Goal: Task Accomplishment & Management: Manage account settings

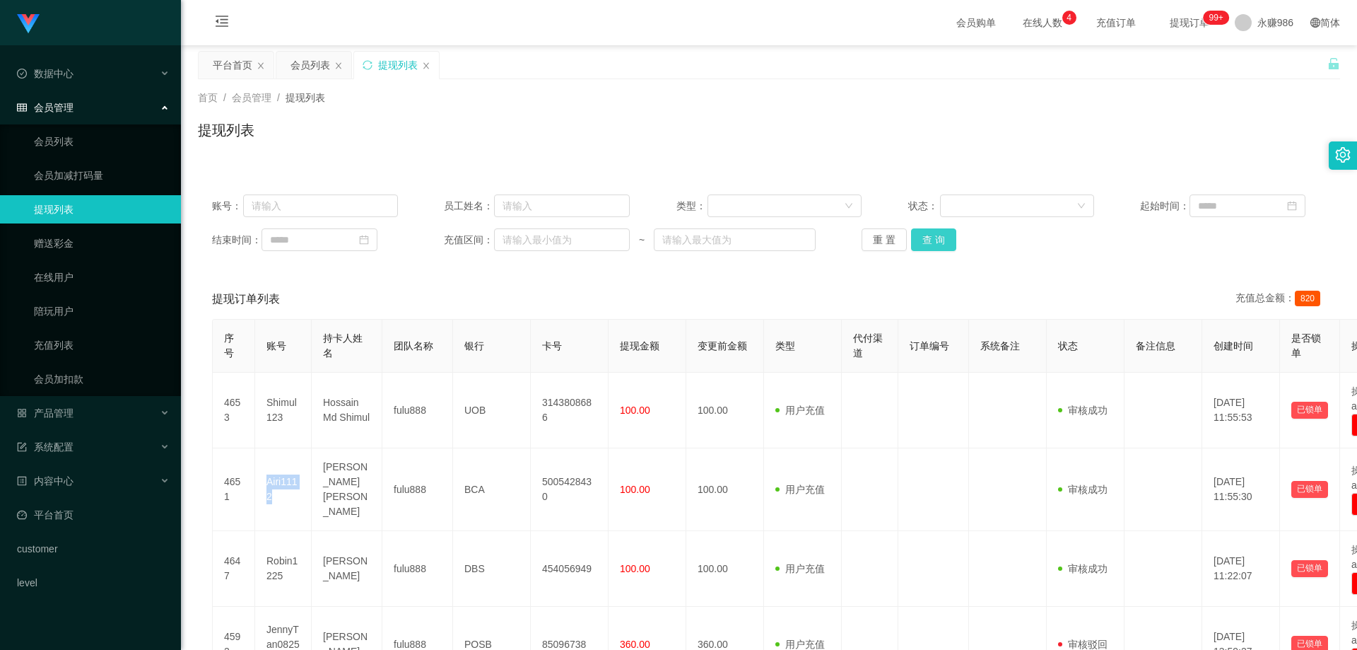
click at [927, 233] on button "查 询" at bounding box center [933, 239] width 45 height 23
click at [83, 106] on div "会员管理" at bounding box center [90, 107] width 181 height 28
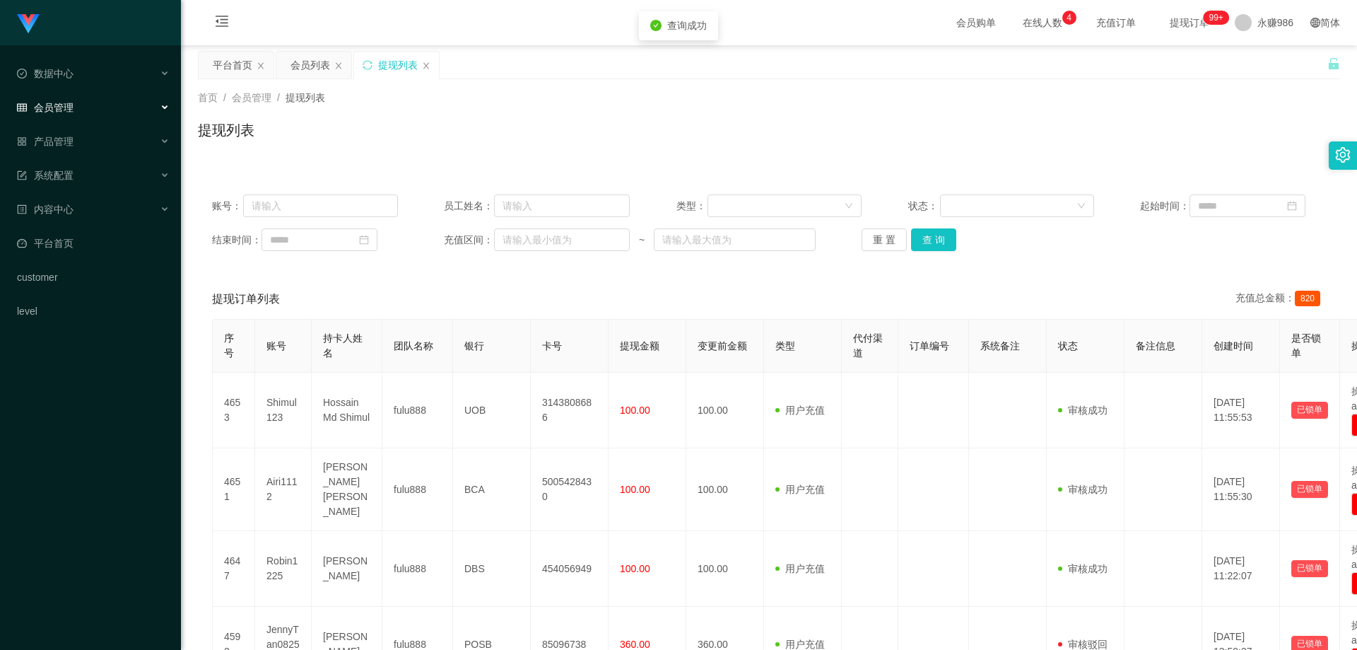
click at [83, 106] on div "会员管理" at bounding box center [90, 107] width 181 height 28
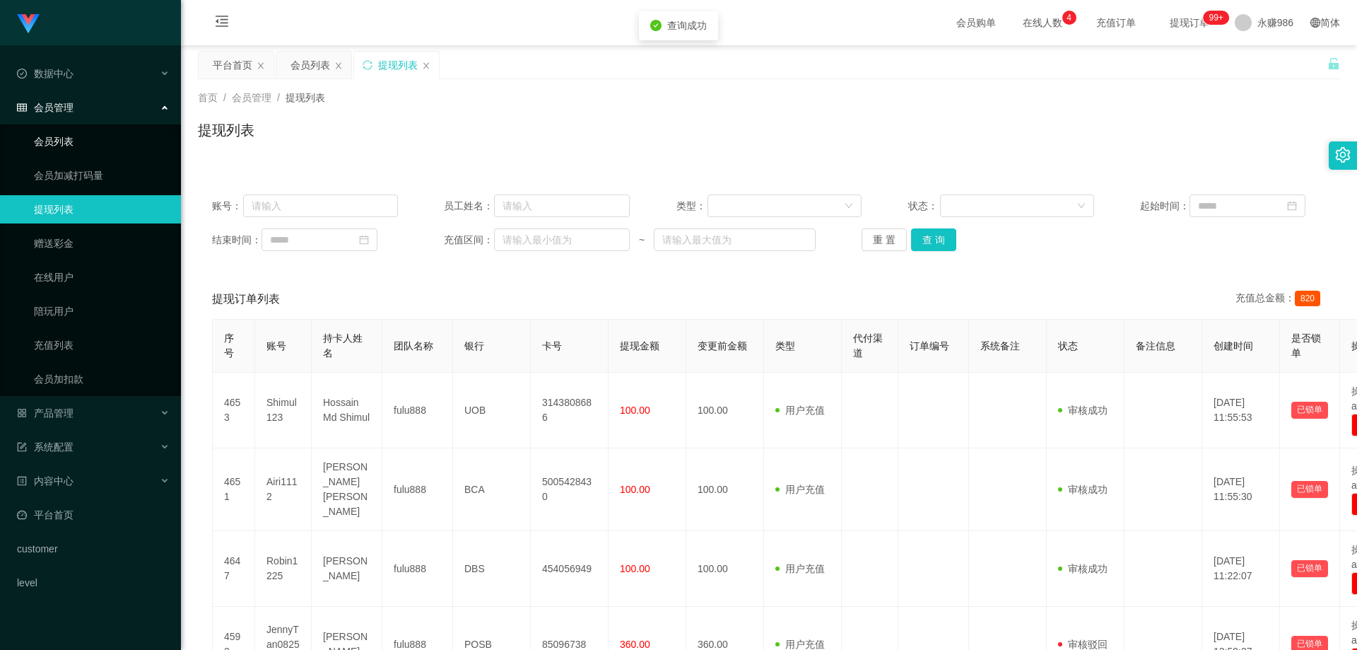
click at [86, 131] on link "会员列表" at bounding box center [102, 141] width 136 height 28
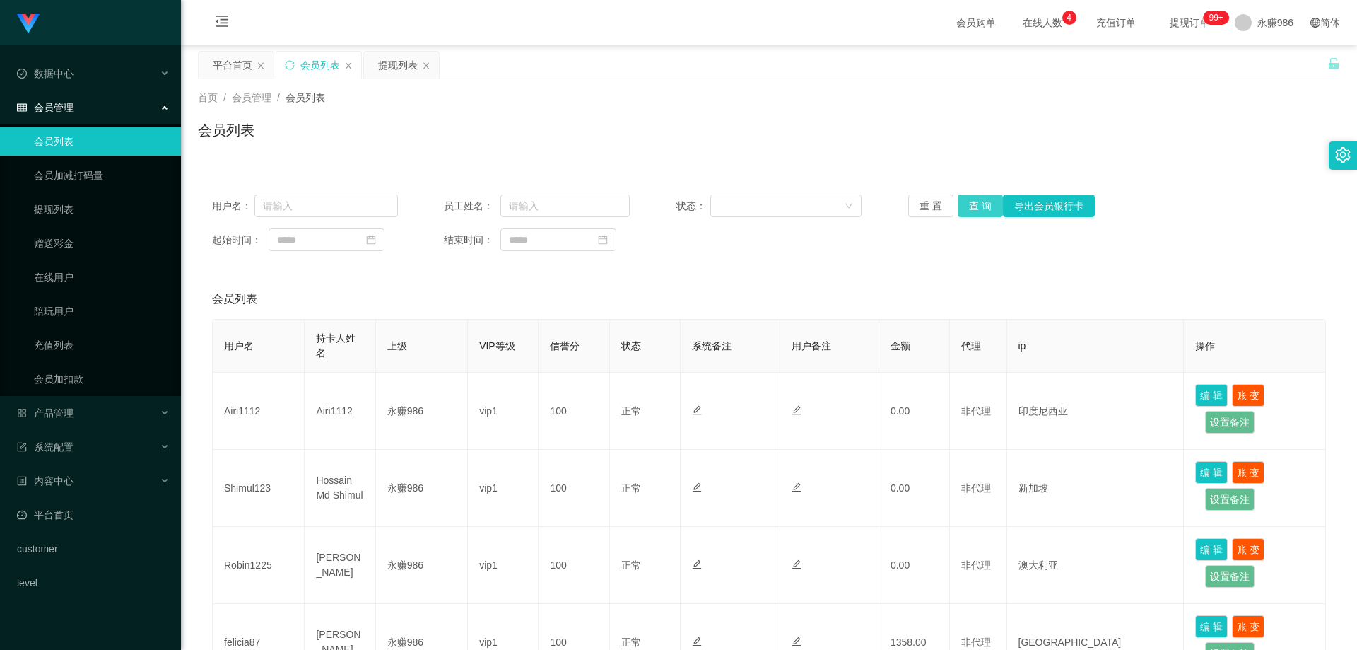
click at [990, 203] on button "查 询" at bounding box center [980, 205] width 45 height 23
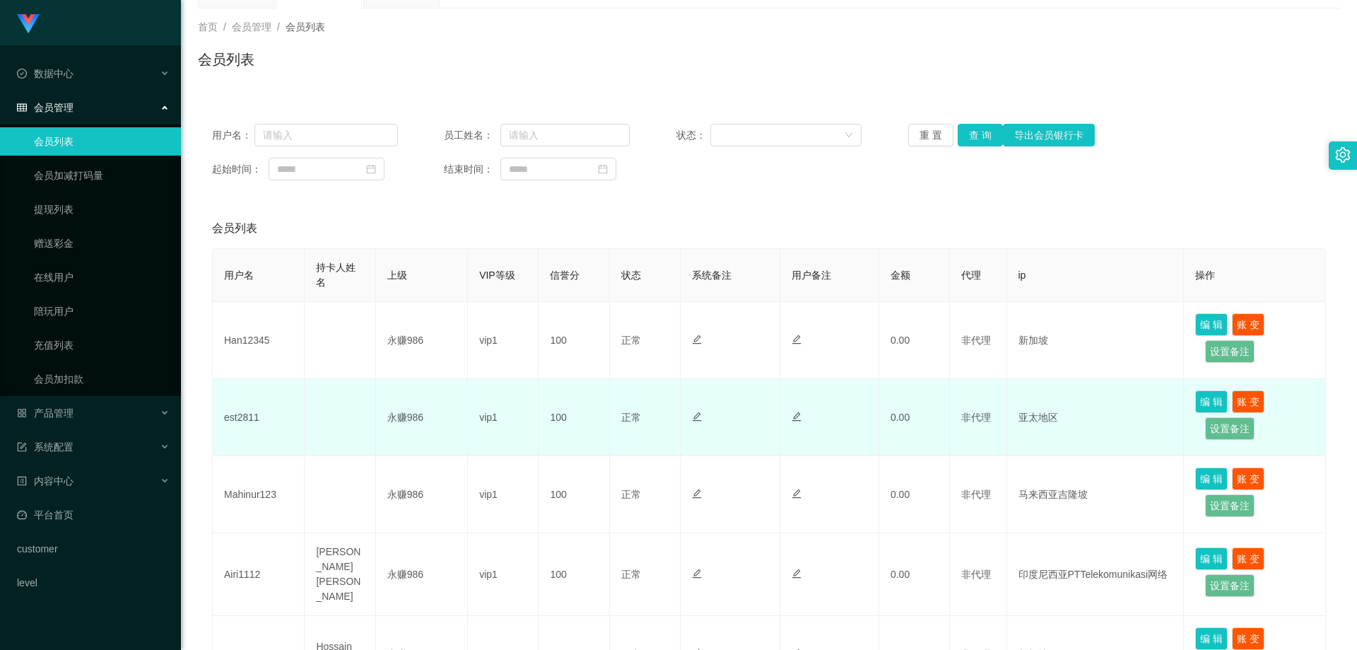
click at [487, 445] on td "vip1" at bounding box center [503, 417] width 71 height 77
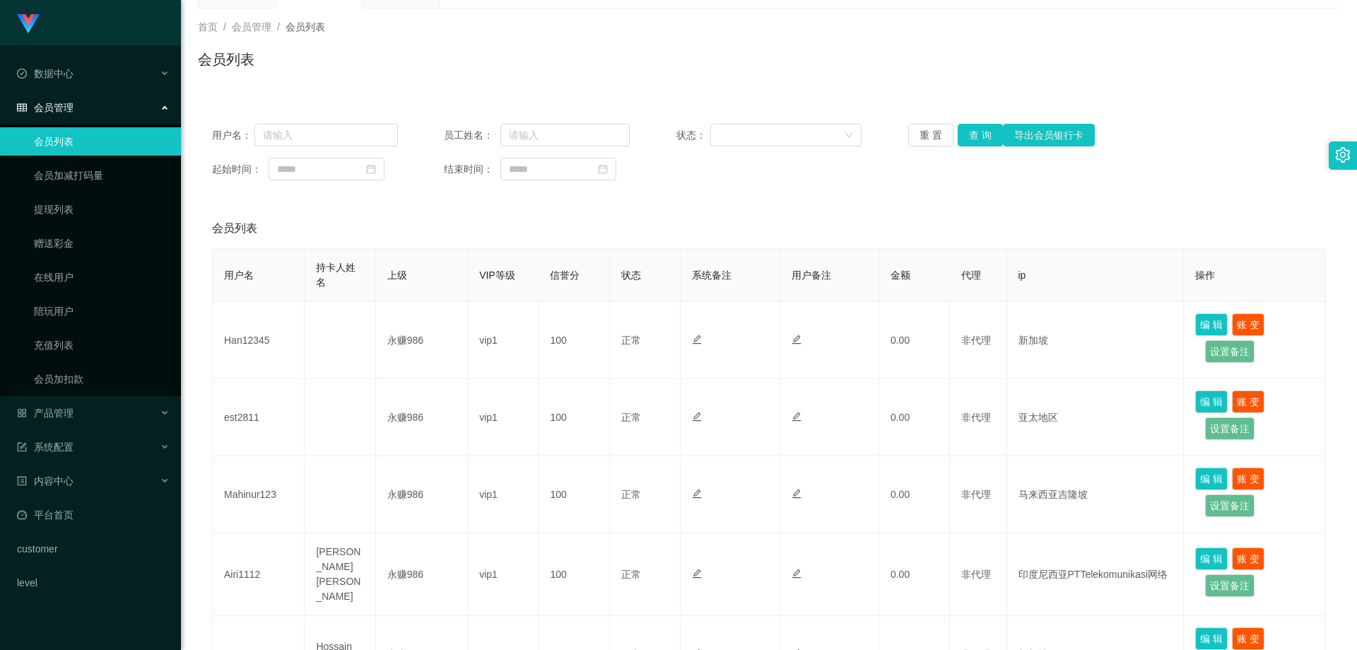
scroll to position [0, 0]
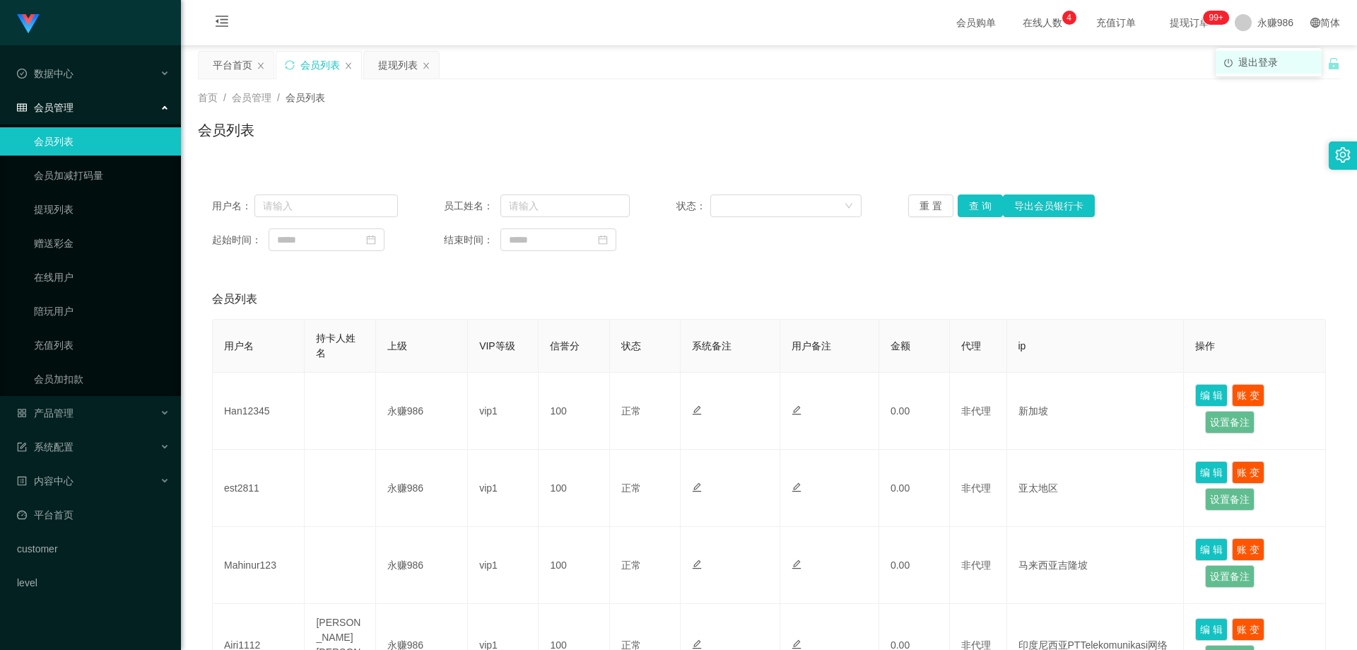
click at [1264, 62] on span "退出登录" at bounding box center [1258, 62] width 40 height 11
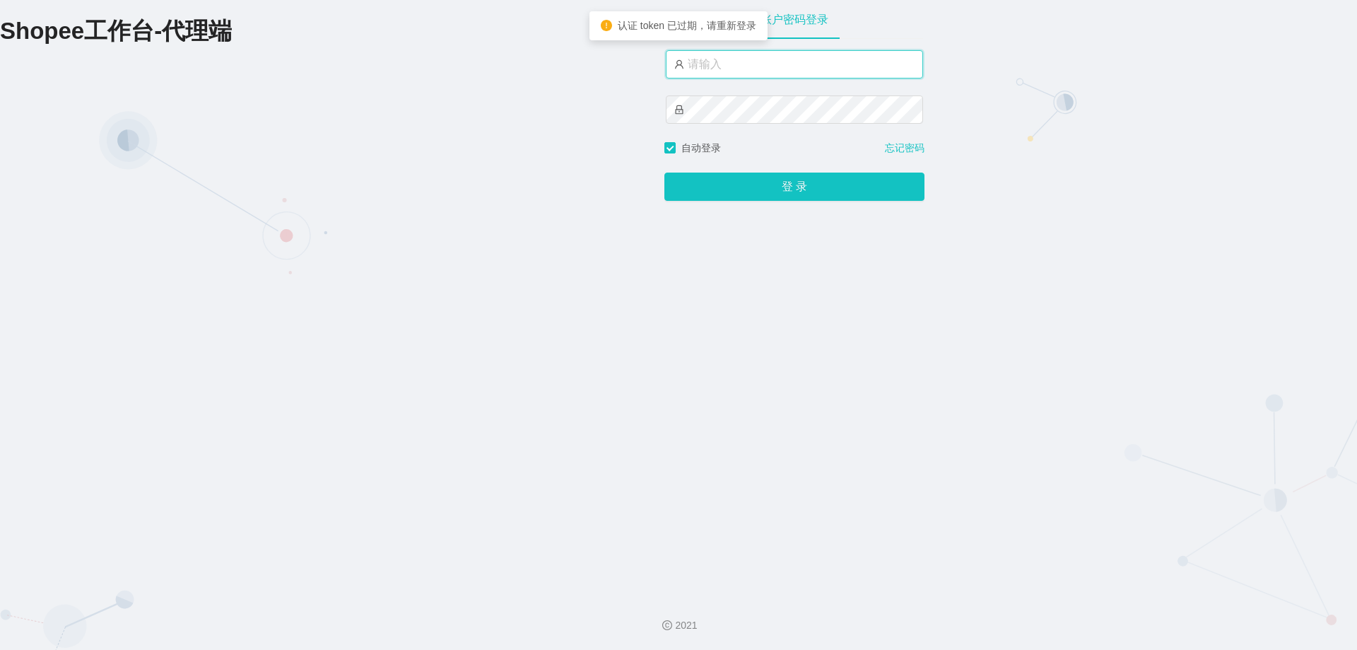
click at [765, 73] on input "text" at bounding box center [794, 64] width 257 height 28
type input "永赚981"
click at [664, 173] on button "登 录" at bounding box center [794, 187] width 260 height 28
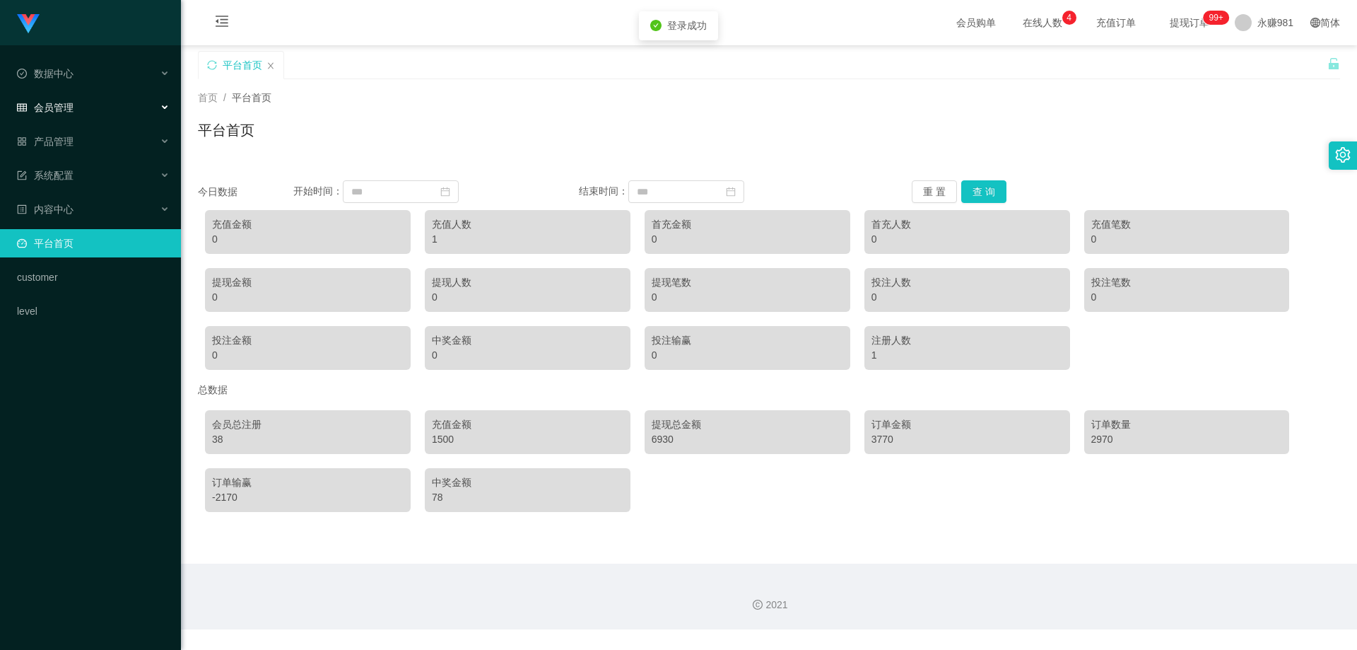
drag, startPoint x: 122, startPoint y: 105, endPoint x: 118, endPoint y: 112, distance: 7.3
click at [122, 105] on div "会员管理" at bounding box center [90, 107] width 181 height 28
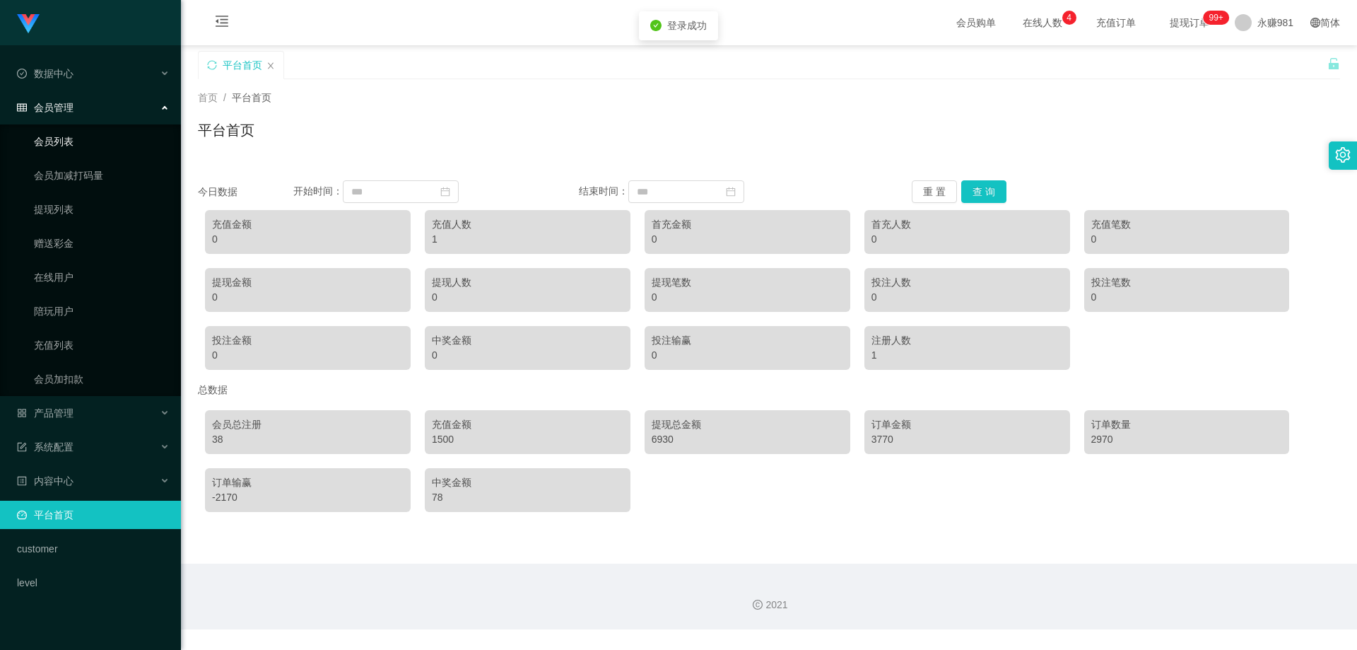
click at [82, 135] on link "会员列表" at bounding box center [102, 141] width 136 height 28
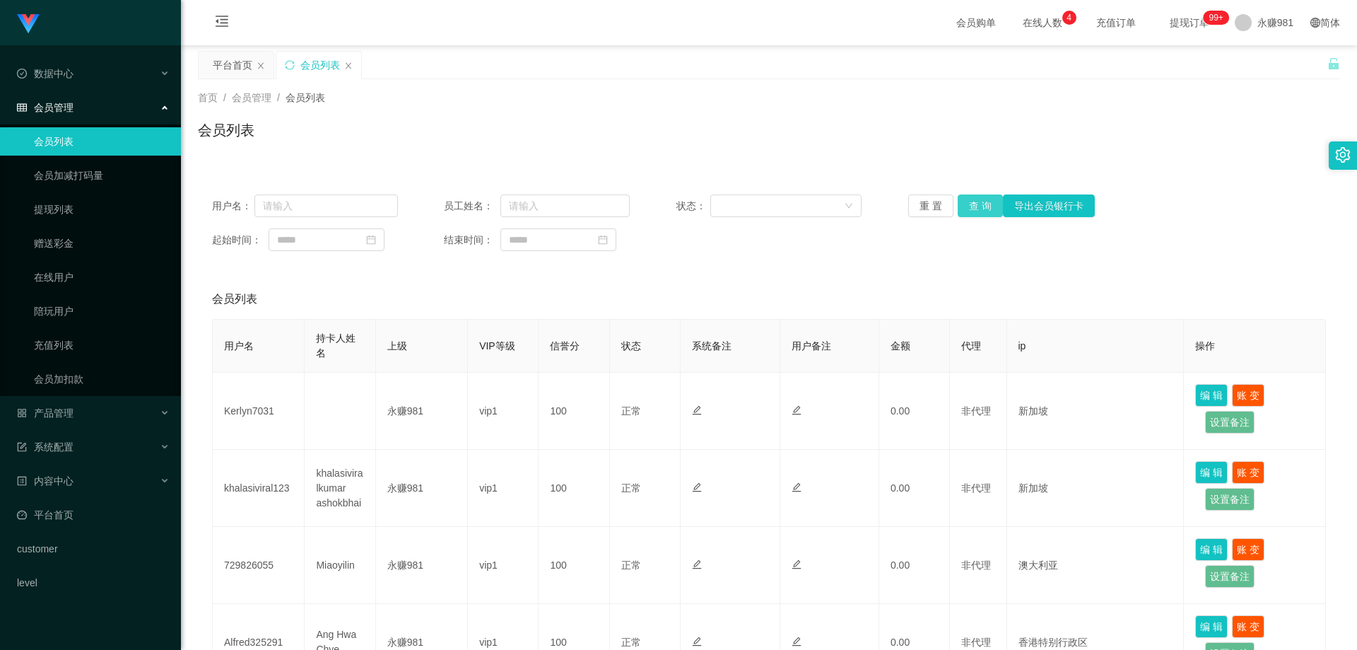
click at [973, 204] on button "查 询" at bounding box center [980, 205] width 45 height 23
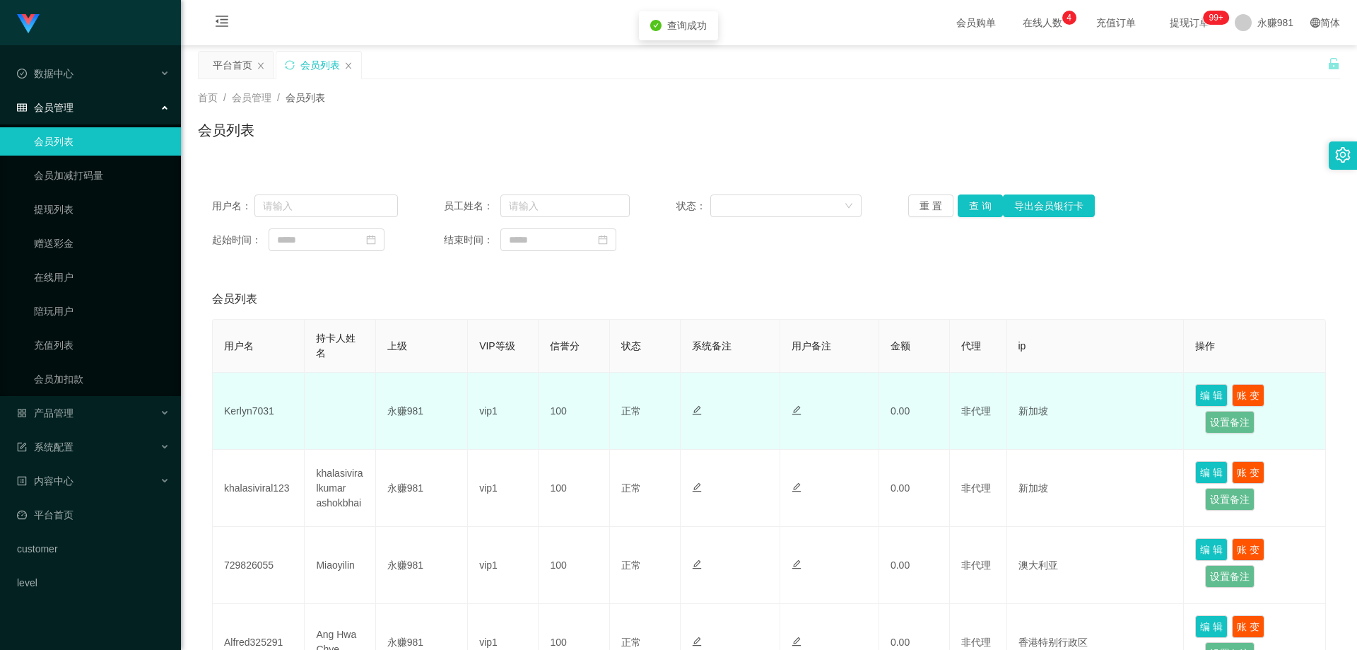
click at [255, 420] on td "Kerlyn7031" at bounding box center [259, 410] width 92 height 77
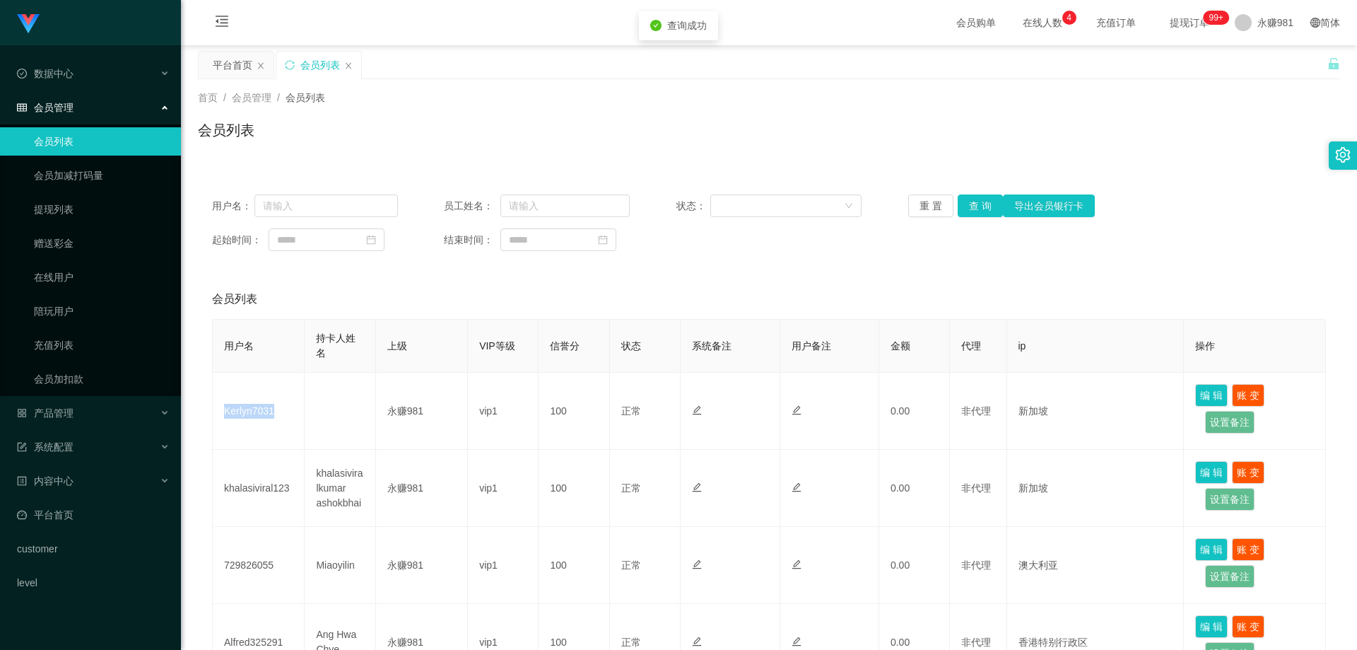
copy td "Kerlyn7031"
click at [1257, 23] on span "永赚981" at bounding box center [1275, 22] width 36 height 45
click at [1264, 57] on span "退出登录" at bounding box center [1258, 62] width 40 height 11
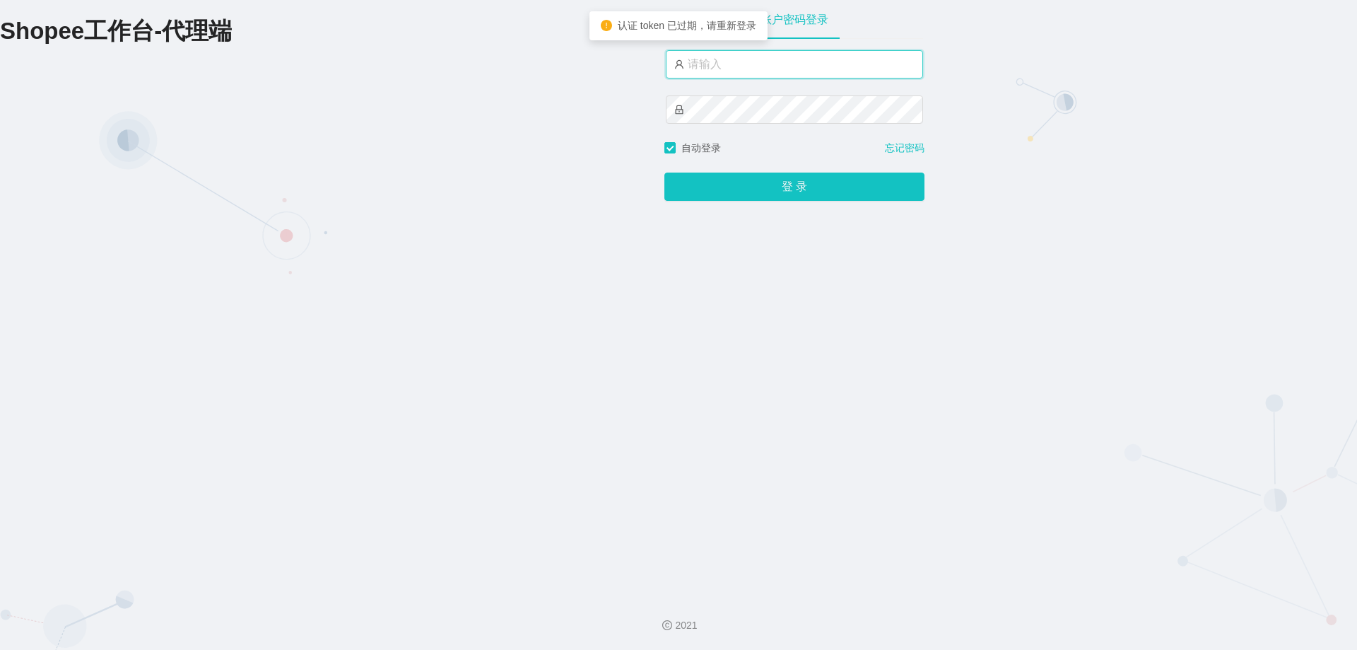
click at [763, 64] on input "text" at bounding box center [794, 64] width 257 height 28
type input "永赚986"
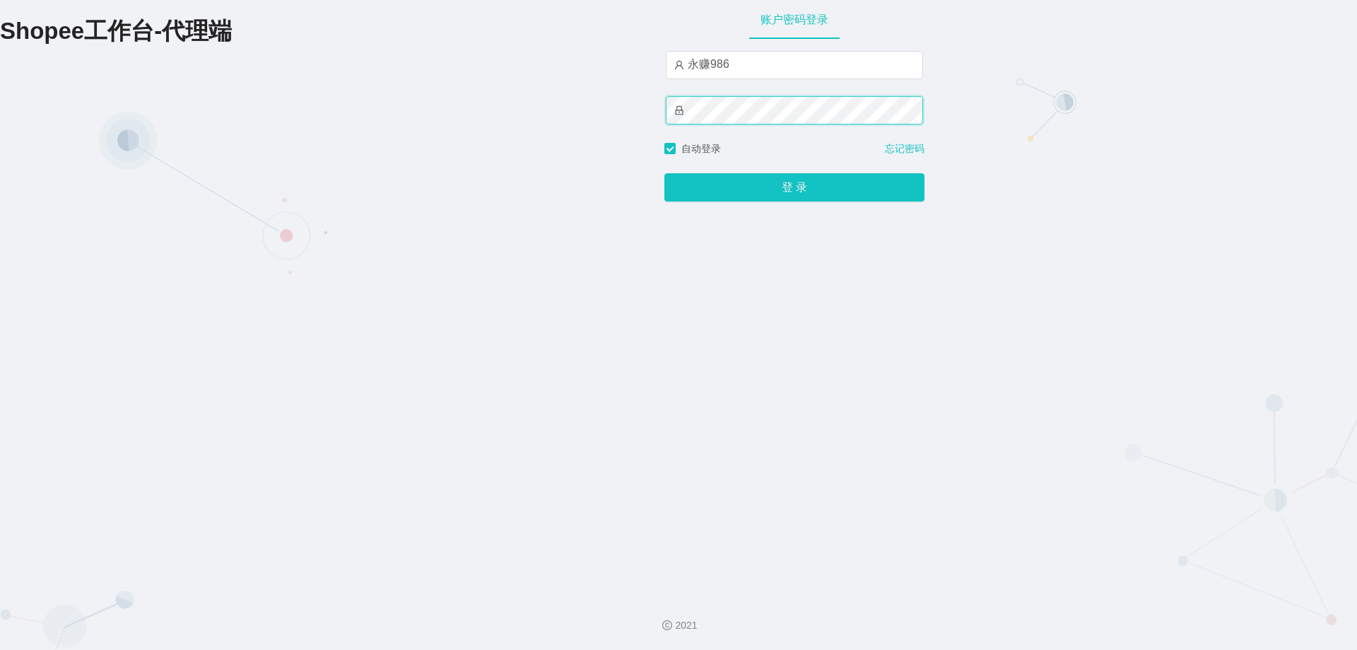
click at [664, 173] on button "登 录" at bounding box center [794, 187] width 260 height 28
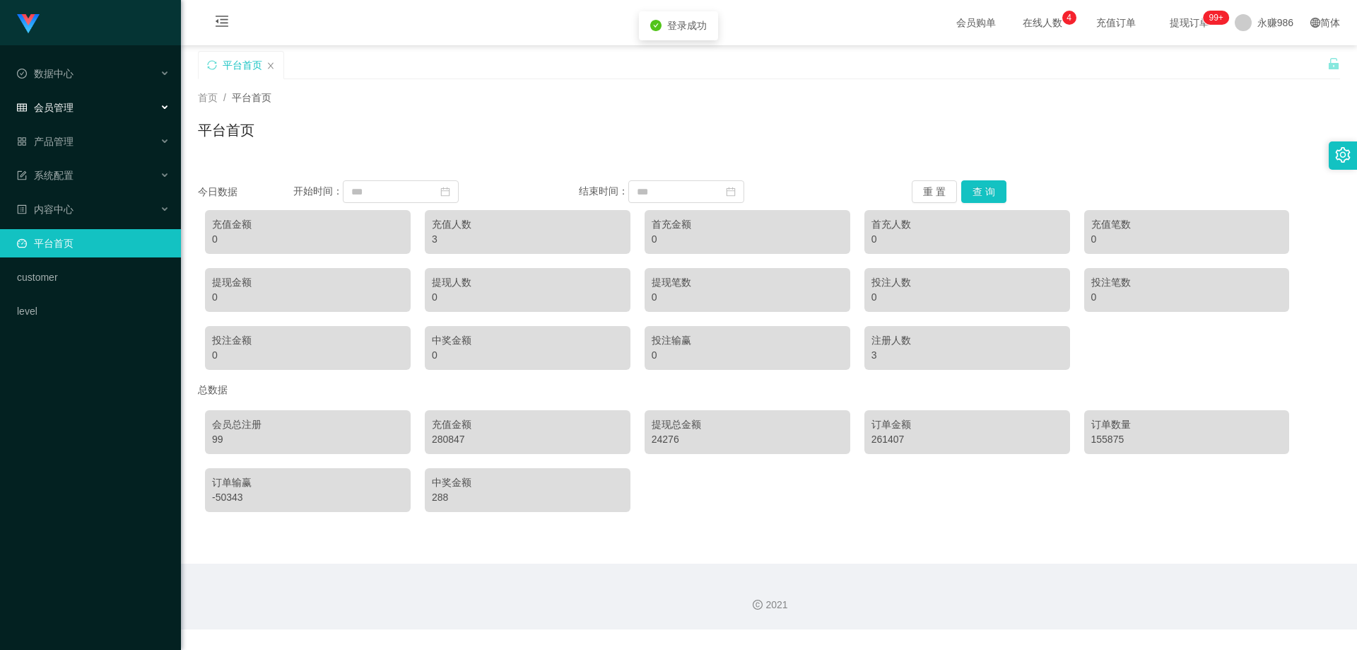
click at [114, 113] on div "会员管理" at bounding box center [90, 107] width 181 height 28
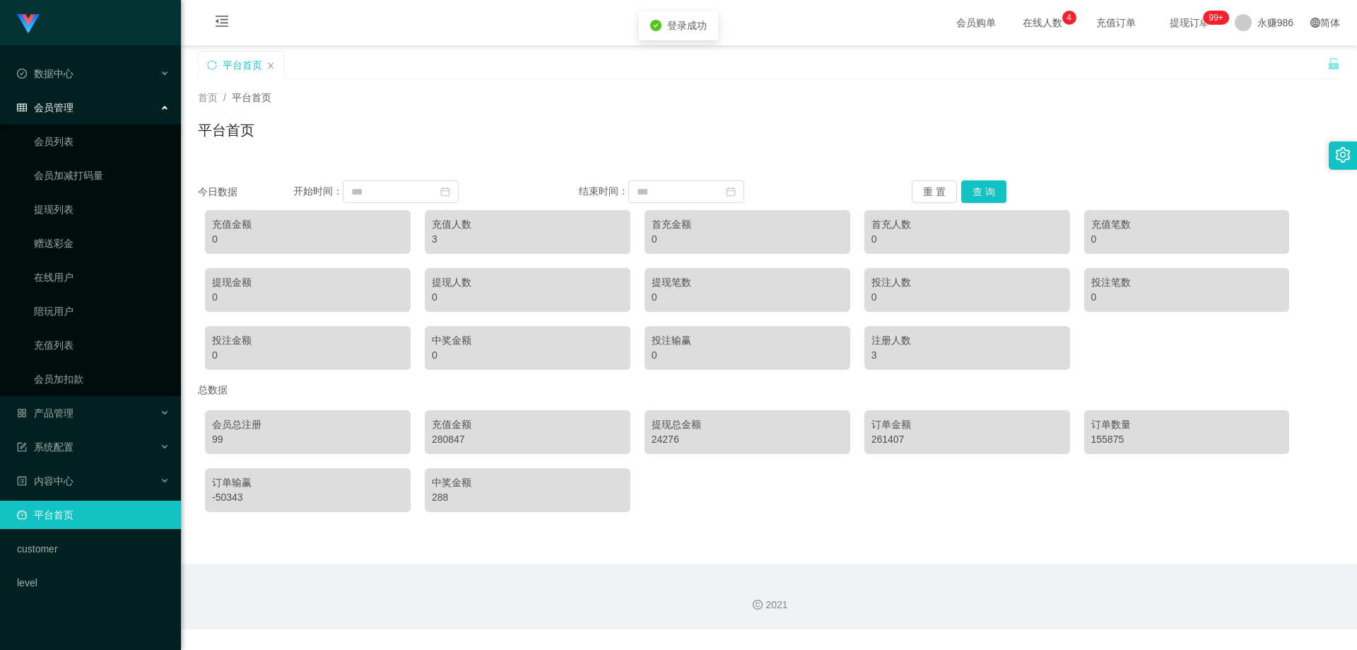
click at [99, 160] on ul "会员列表 会员加减打码量 提现列表 赠送彩金 在线用户 陪玩用户 充值列表 会员加扣款" at bounding box center [90, 259] width 181 height 271
click at [71, 148] on link "会员列表" at bounding box center [102, 141] width 136 height 28
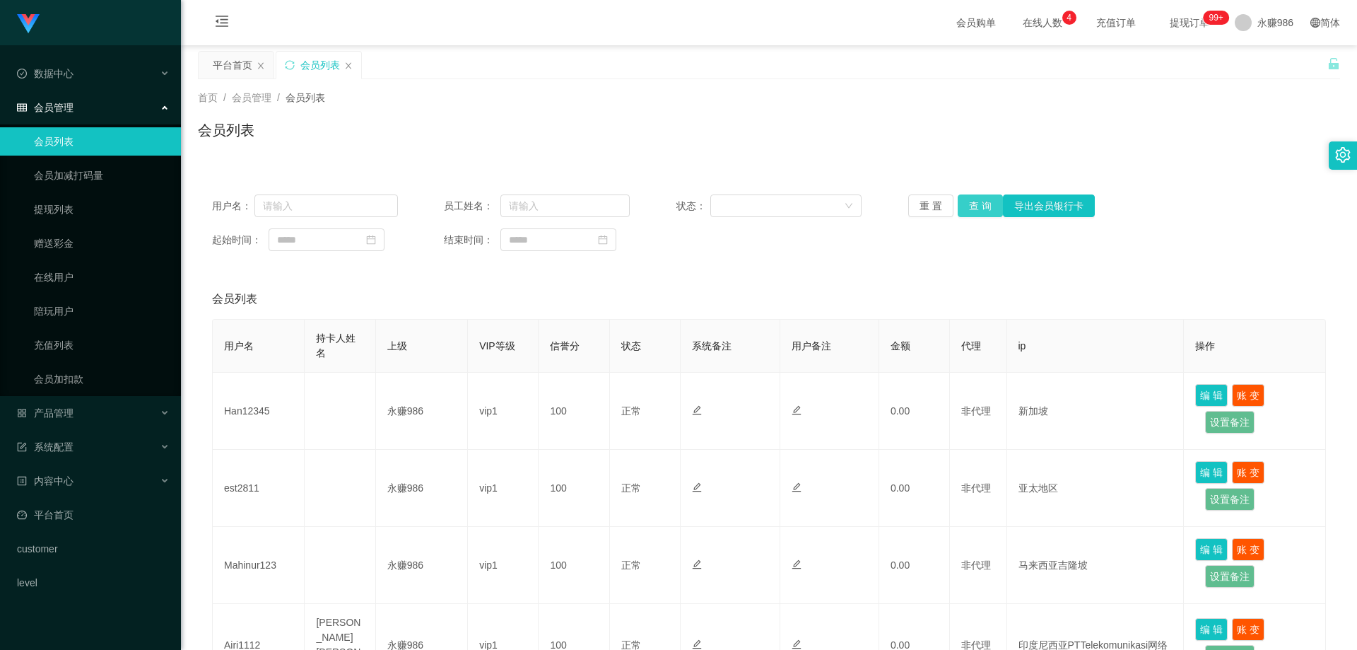
click at [974, 196] on button "查 询" at bounding box center [980, 205] width 45 height 23
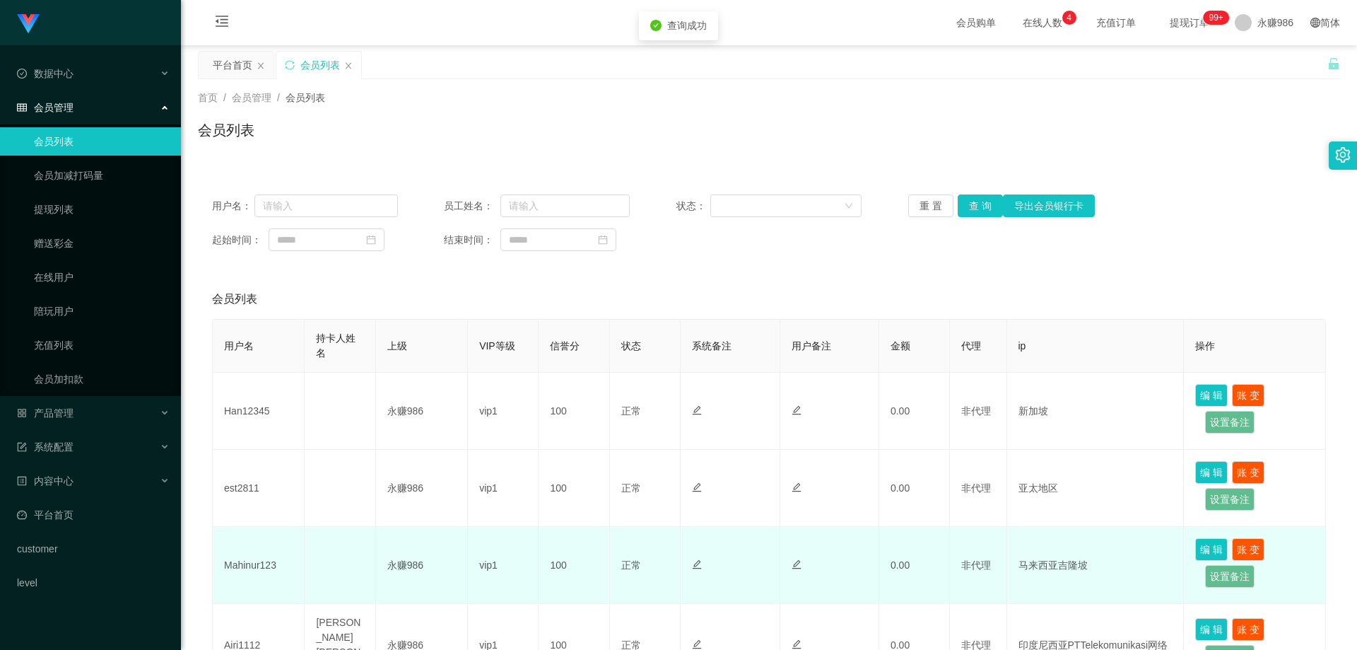
click at [259, 556] on td "Mahinur123" at bounding box center [259, 565] width 92 height 77
copy td "Mahinur123"
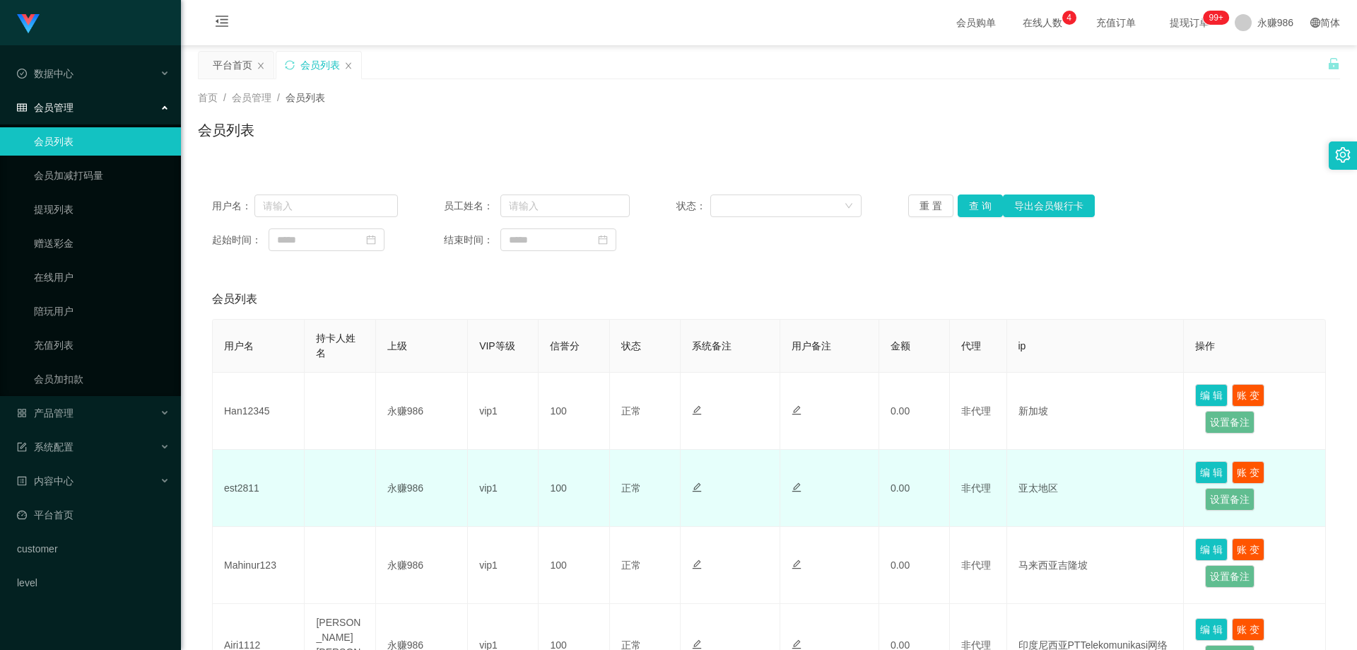
click at [237, 486] on td "est2811" at bounding box center [259, 488] width 92 height 77
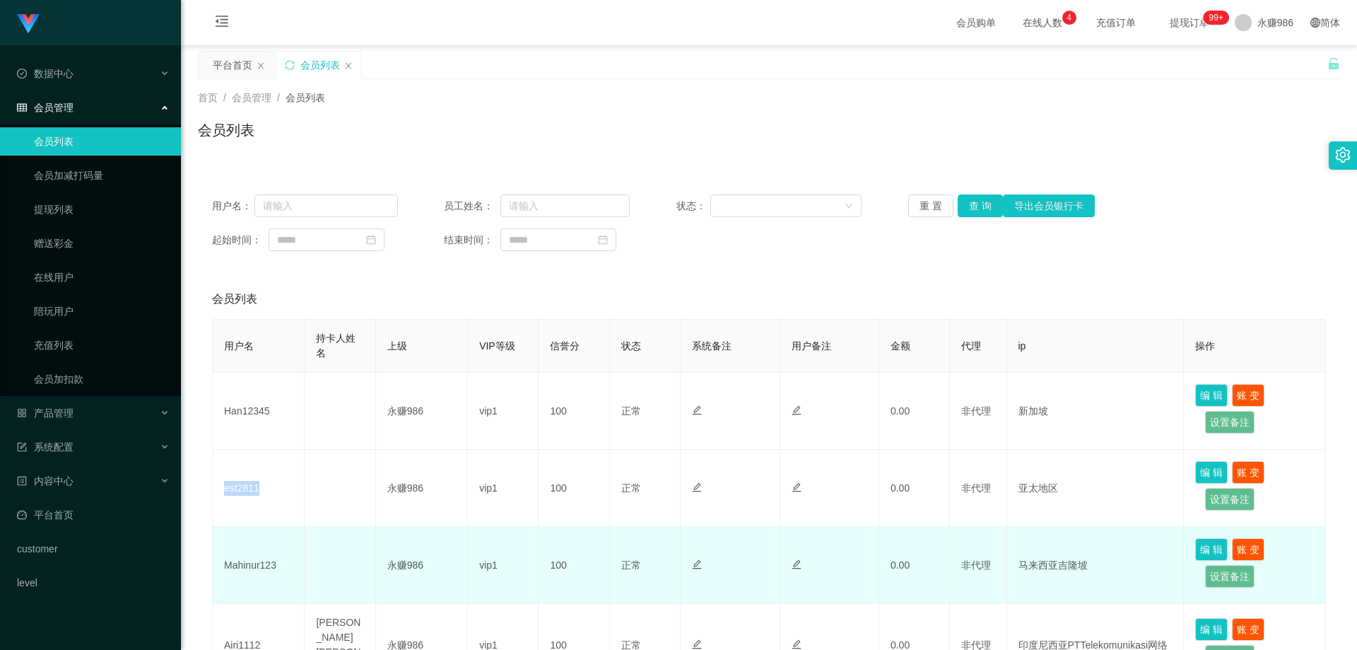
copy td "est2811"
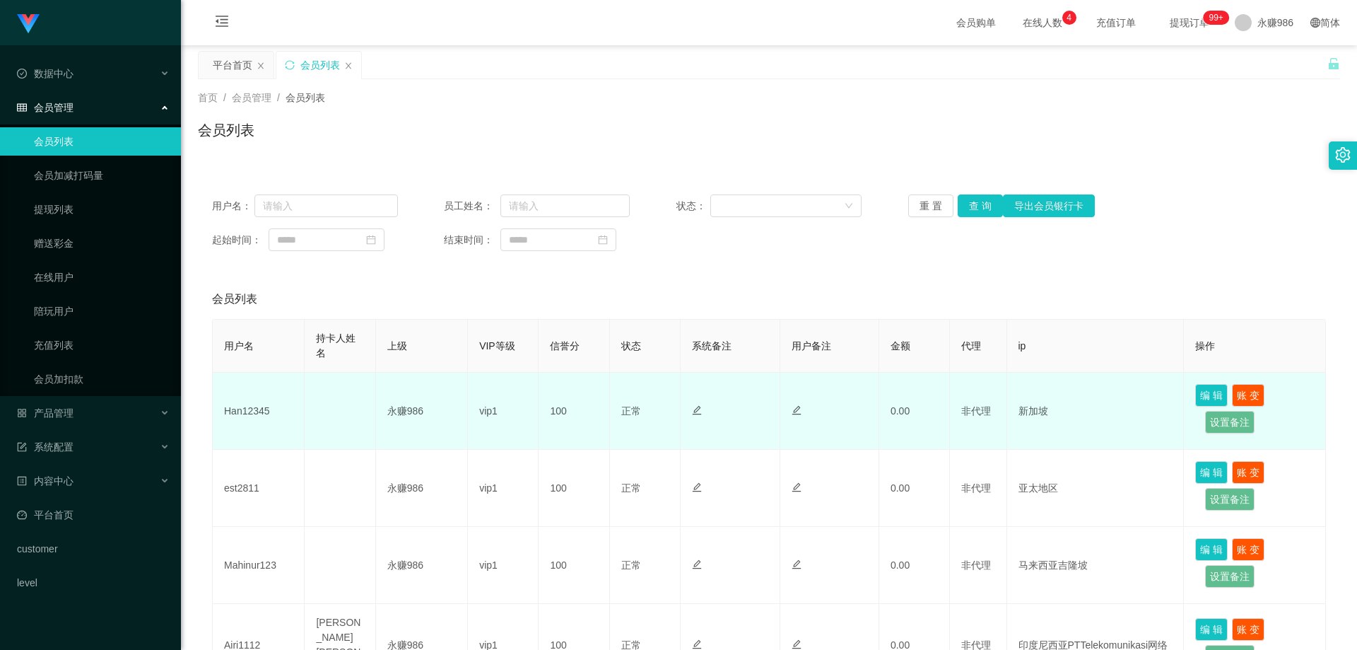
click at [256, 409] on td "Han12345" at bounding box center [259, 410] width 92 height 77
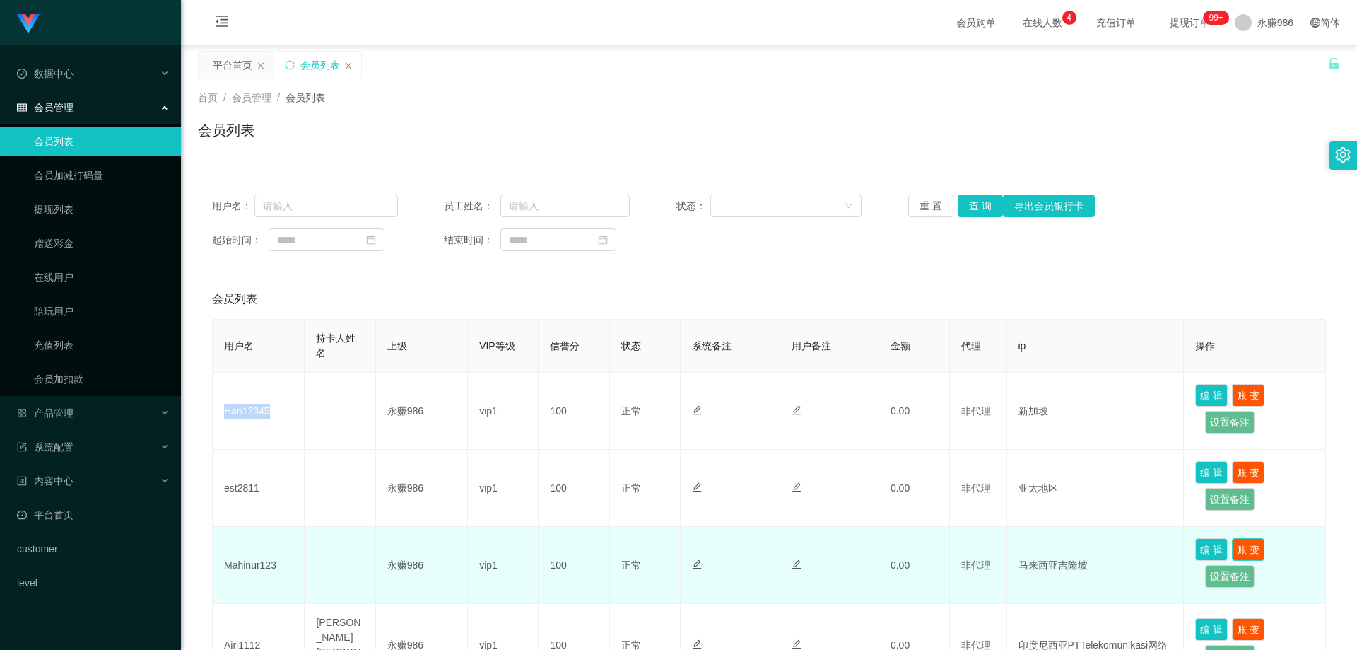
copy td "Han12345"
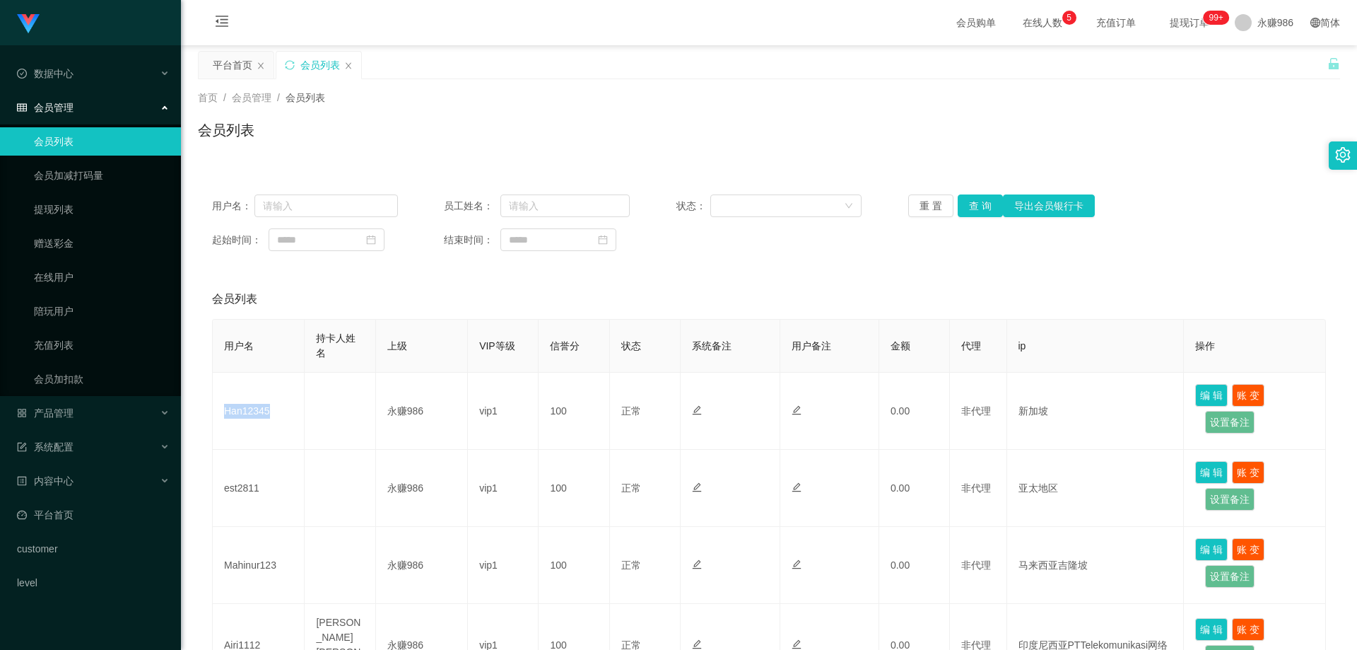
click at [89, 139] on link "会员列表" at bounding box center [102, 141] width 136 height 28
click at [969, 207] on button "查 询" at bounding box center [980, 205] width 45 height 23
click at [127, 129] on link "会员列表" at bounding box center [102, 141] width 136 height 28
click at [99, 105] on div "会员管理" at bounding box center [90, 107] width 181 height 28
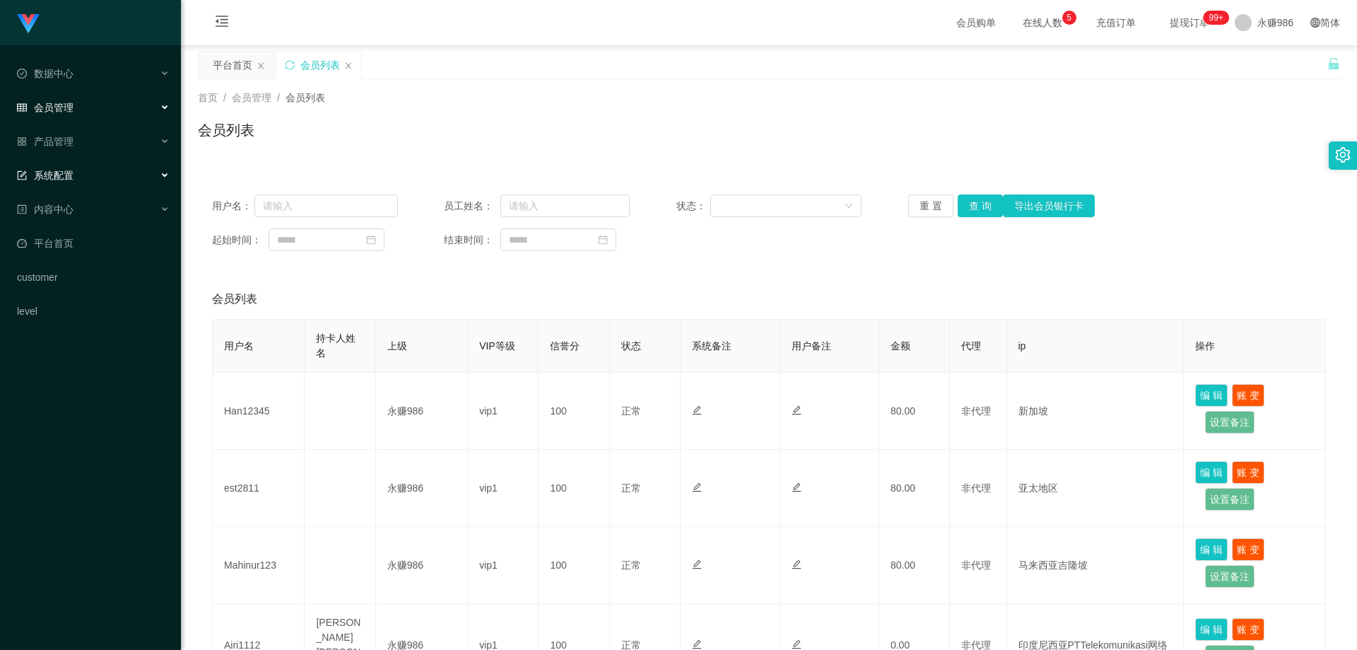
click at [95, 185] on div "系统配置" at bounding box center [90, 175] width 181 height 28
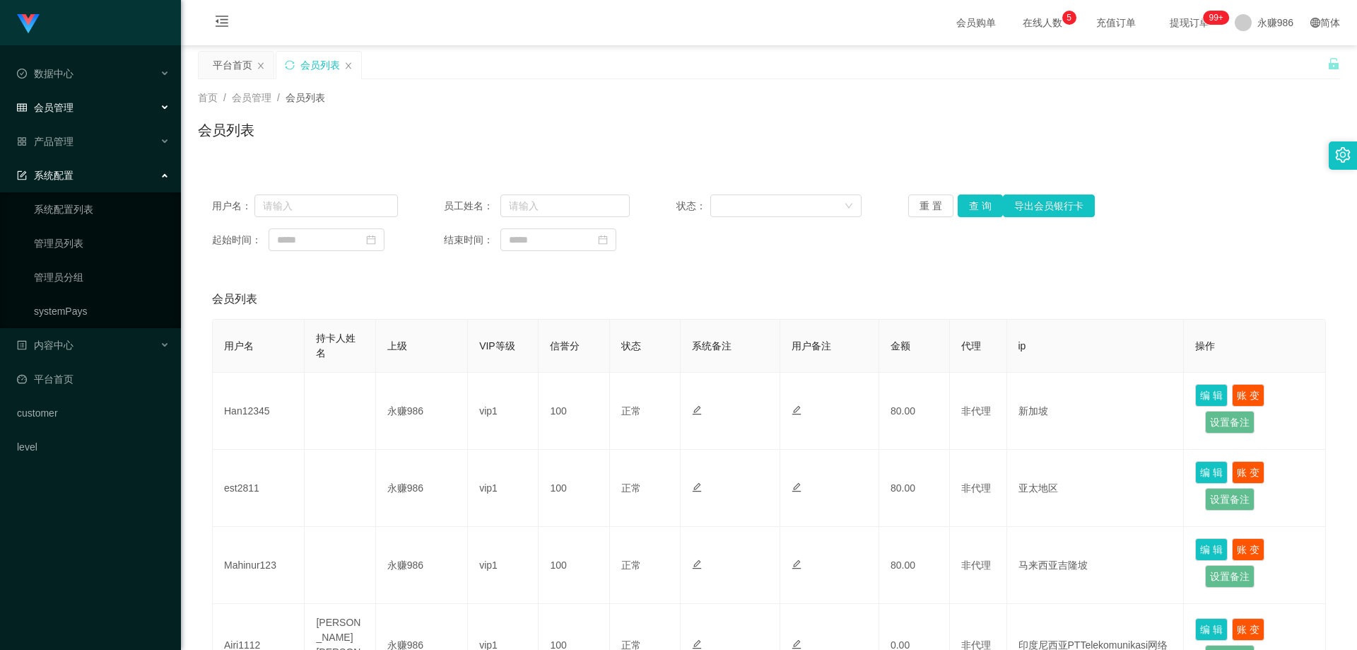
click at [94, 163] on div "系统配置" at bounding box center [90, 175] width 181 height 28
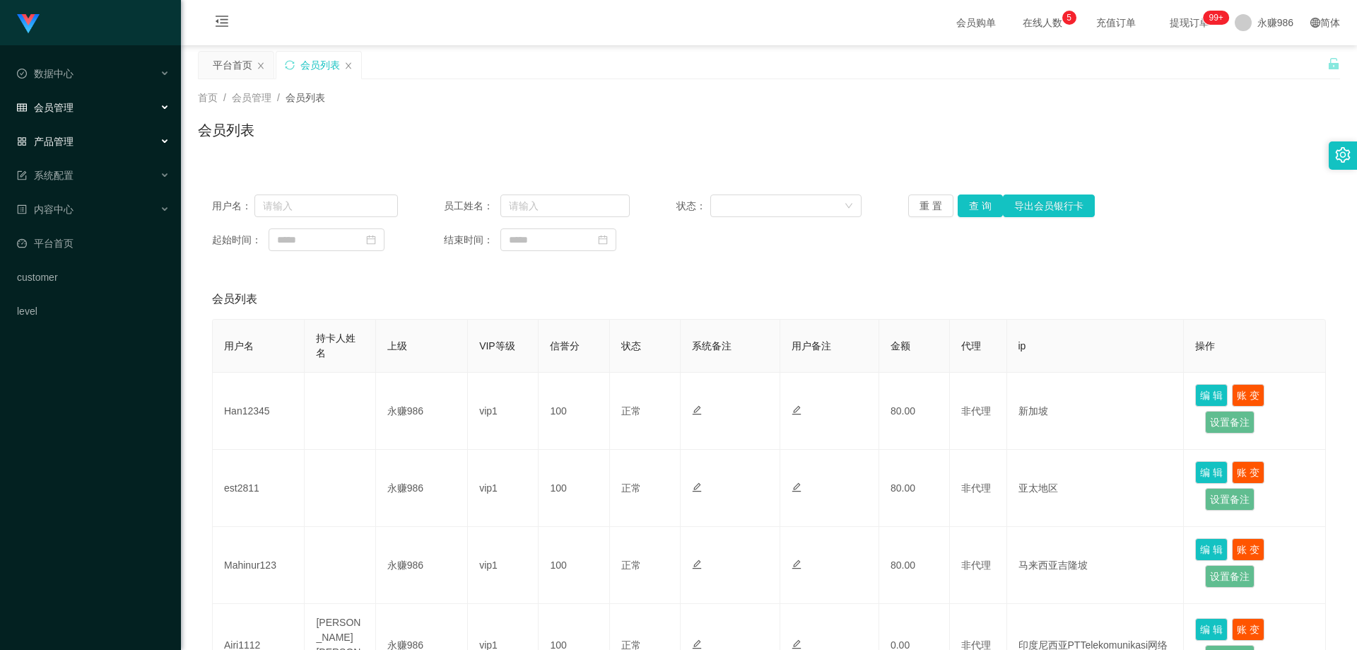
click at [94, 139] on div "产品管理" at bounding box center [90, 141] width 181 height 28
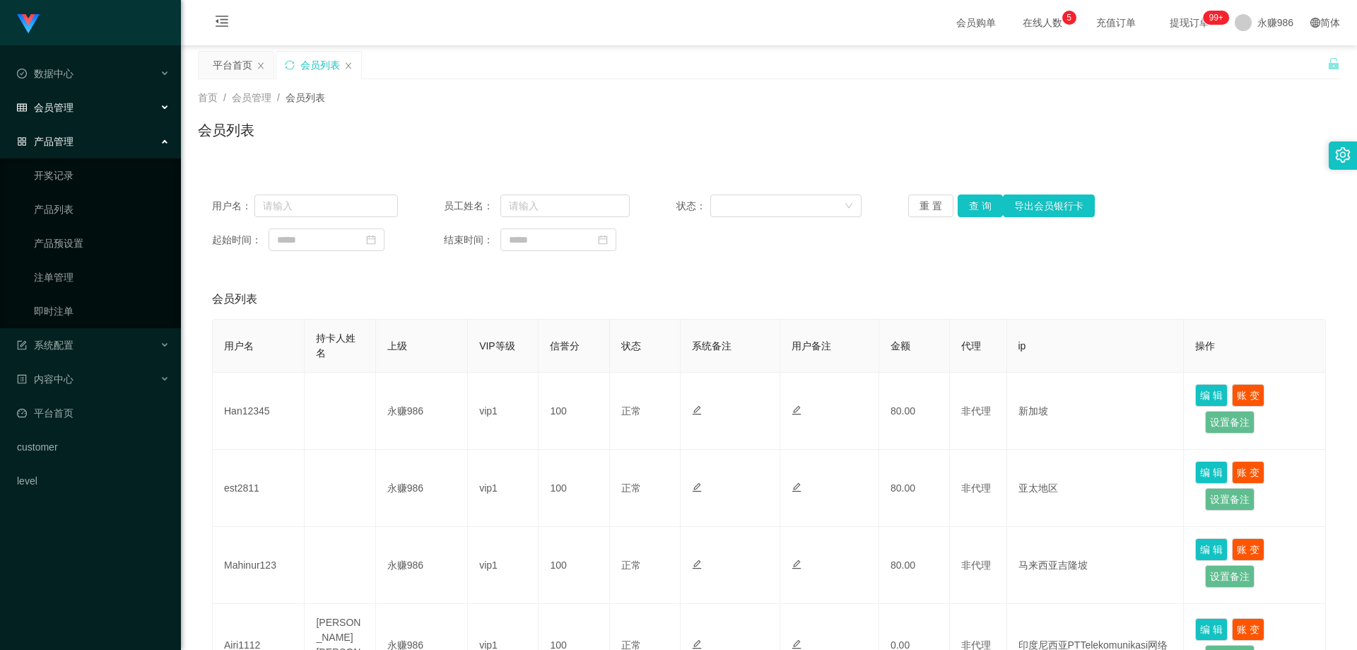
click at [78, 259] on ul "开奖记录 产品列表 产品预设置 注单管理 即时注单" at bounding box center [90, 243] width 181 height 170
click at [78, 242] on link "产品预设置" at bounding box center [102, 243] width 136 height 28
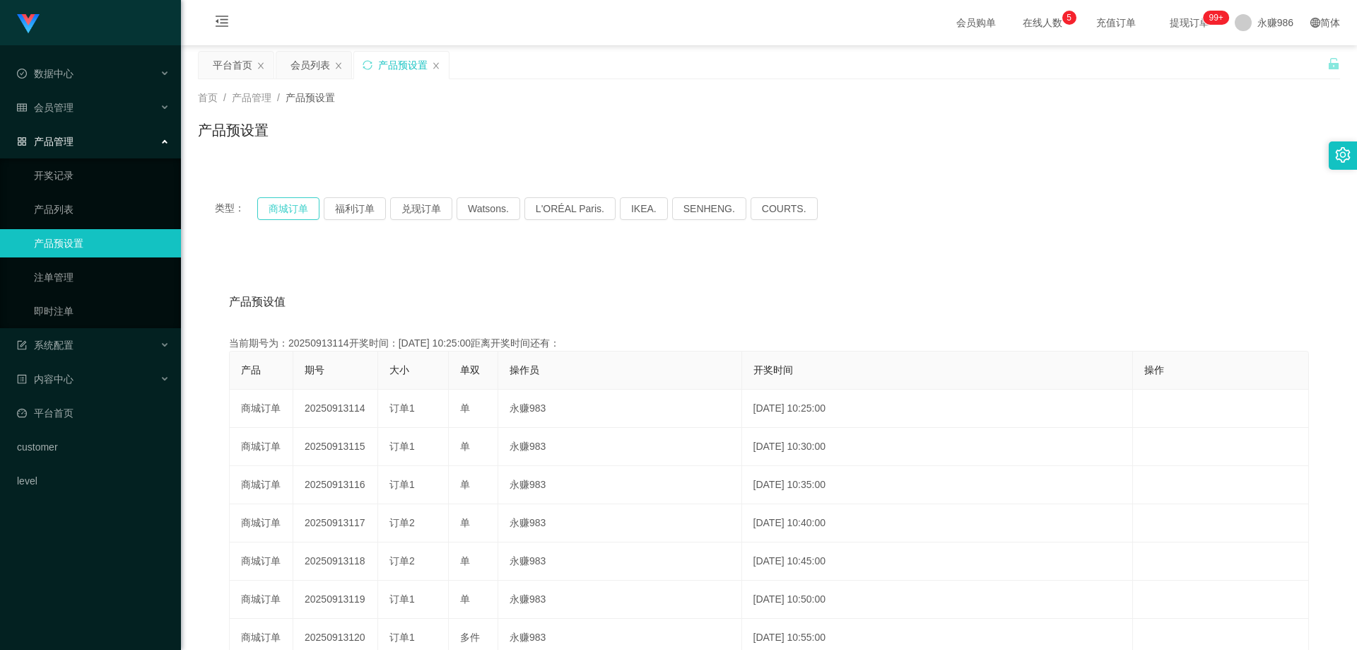
click at [277, 210] on button "商城订单" at bounding box center [288, 208] width 62 height 23
click at [79, 304] on link "即时注单" at bounding box center [102, 311] width 136 height 28
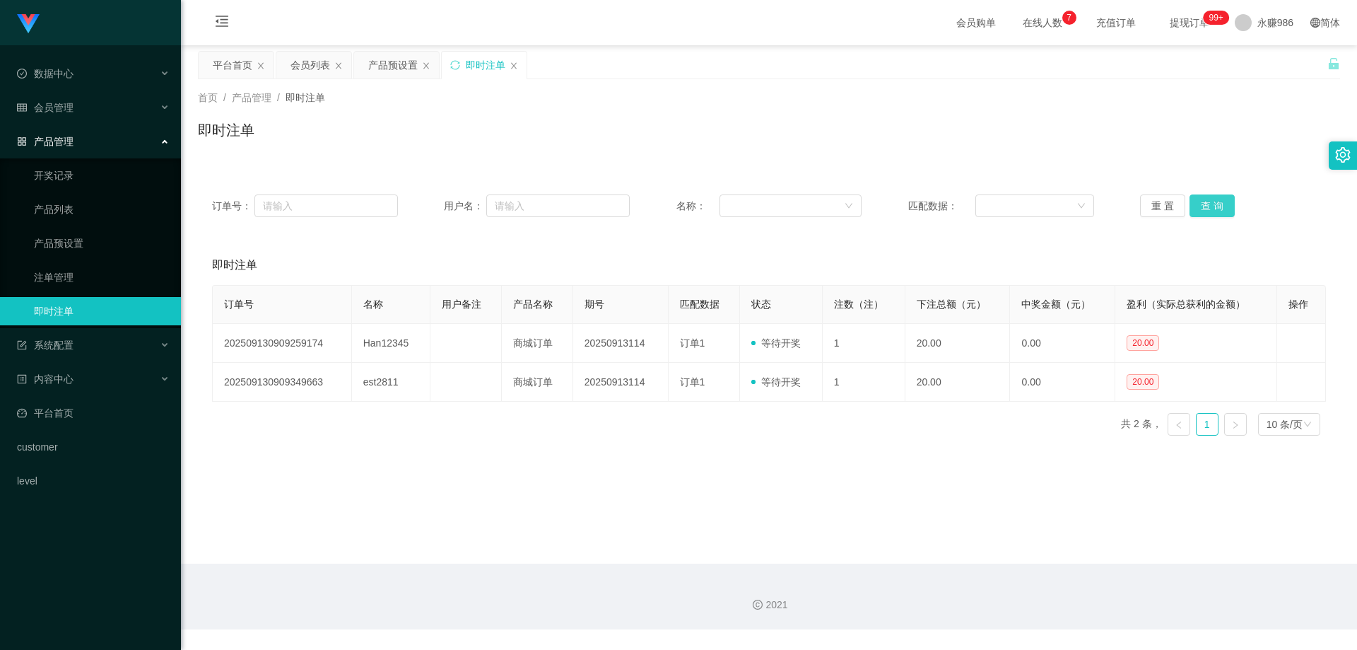
click at [1196, 207] on button "查 询" at bounding box center [1211, 205] width 45 height 23
click at [1257, 22] on span "永赚986" at bounding box center [1275, 22] width 36 height 45
click at [1255, 57] on span "退出登录" at bounding box center [1258, 62] width 40 height 11
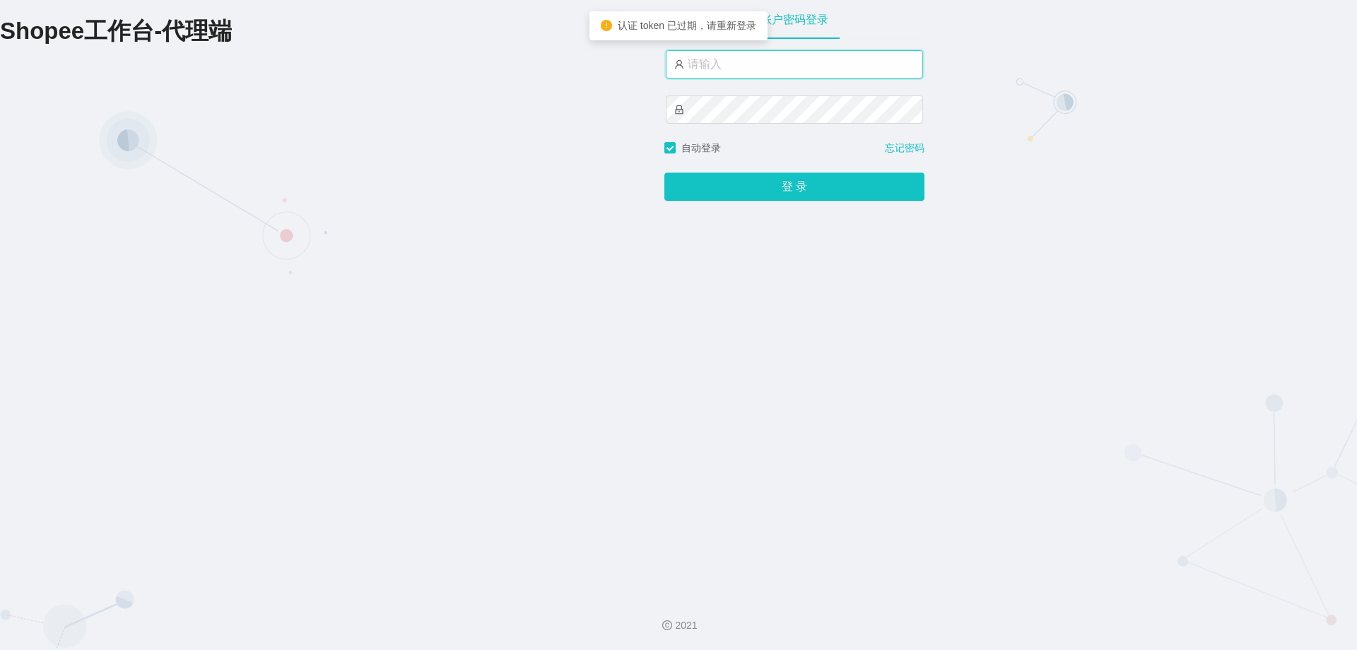
click at [740, 71] on input "text" at bounding box center [794, 64] width 257 height 28
type input "永赚981"
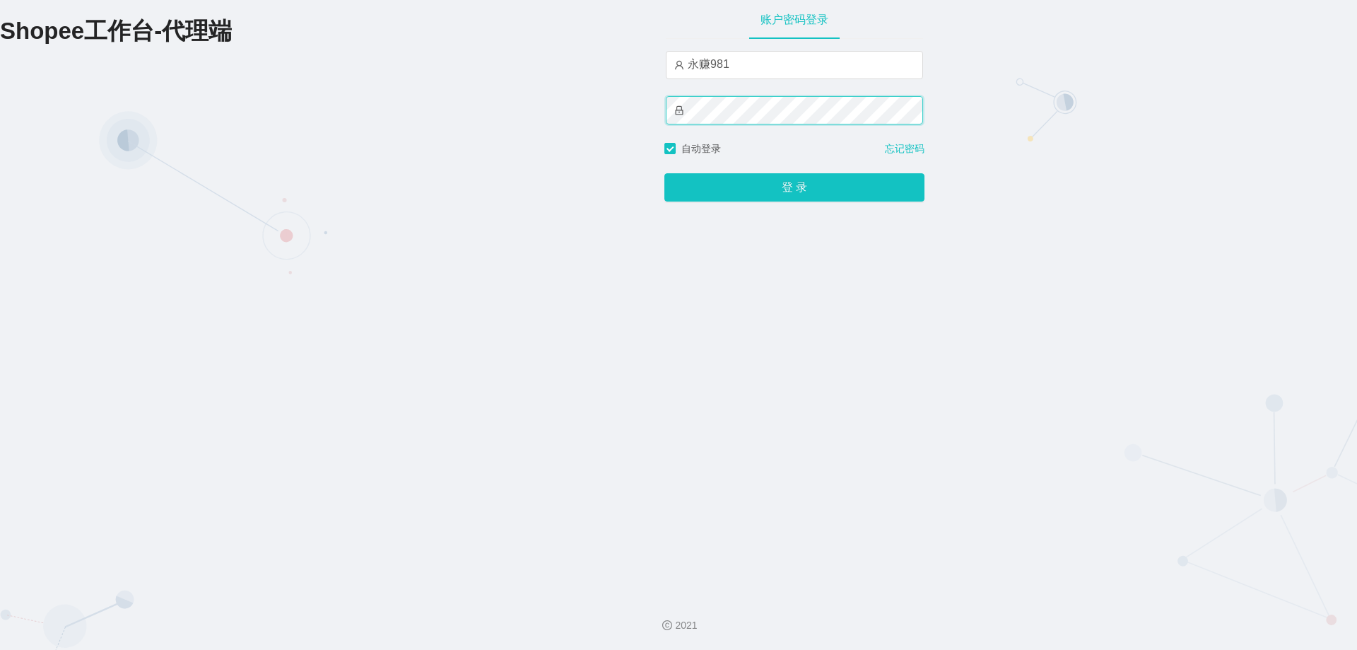
click at [664, 173] on button "登 录" at bounding box center [794, 187] width 260 height 28
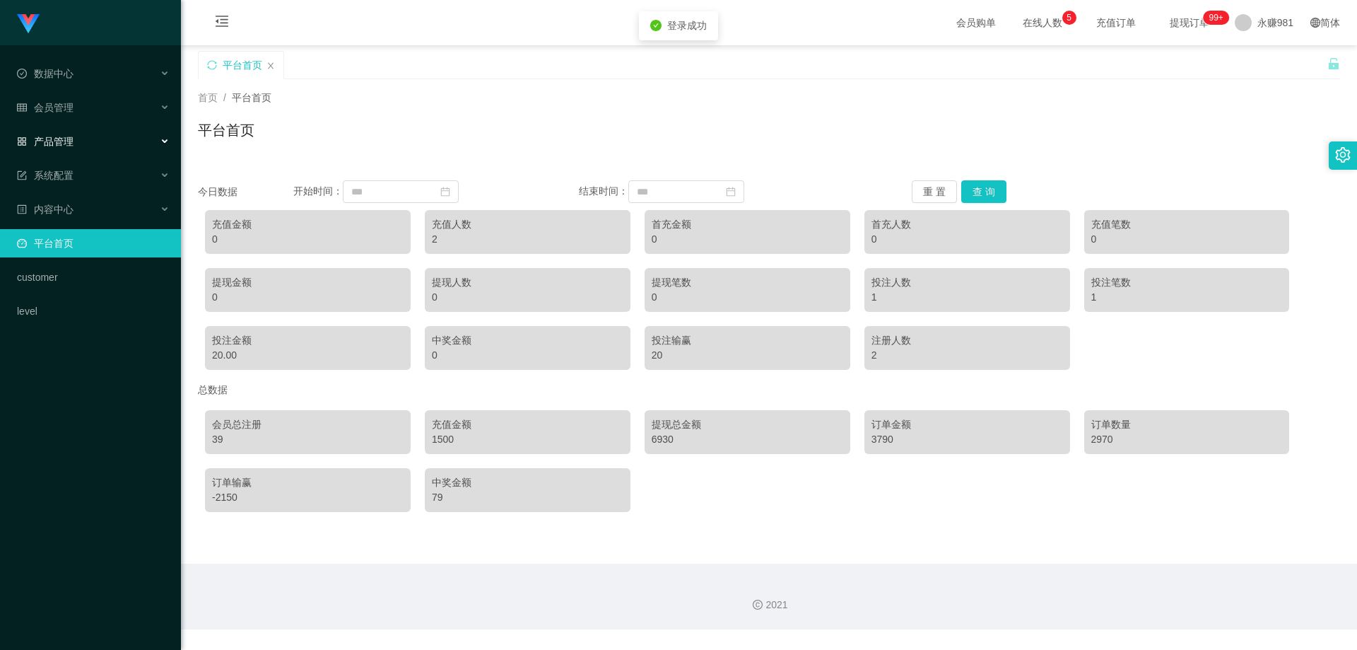
click at [127, 148] on div "产品管理" at bounding box center [90, 141] width 181 height 28
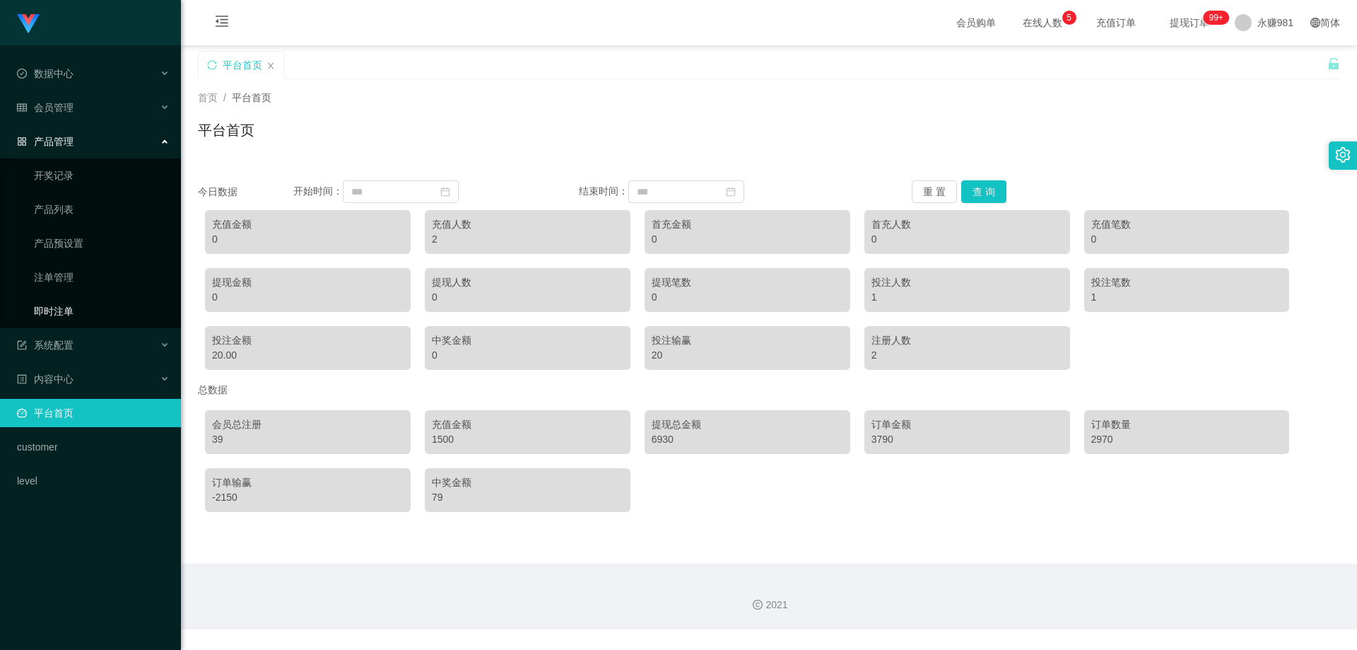
click at [79, 307] on link "即时注单" at bounding box center [102, 311] width 136 height 28
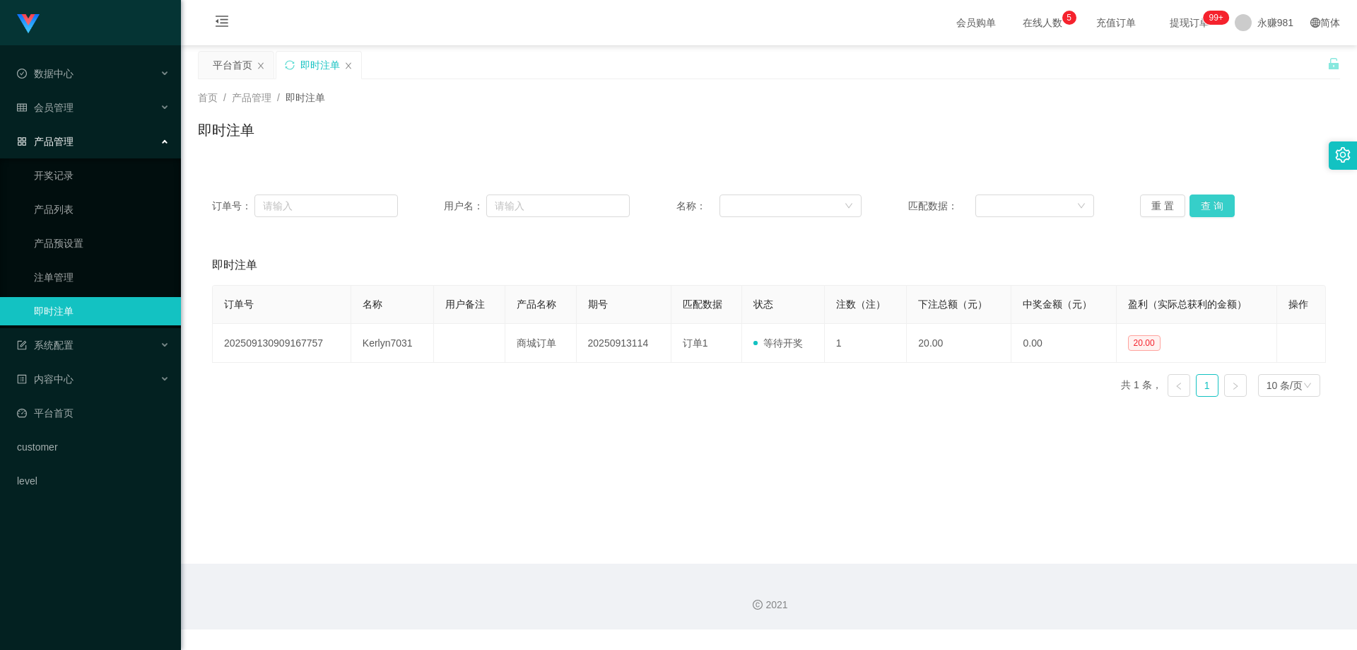
click at [1197, 206] on button "查 询" at bounding box center [1211, 205] width 45 height 23
click at [1242, 67] on span "退出登录" at bounding box center [1258, 62] width 40 height 11
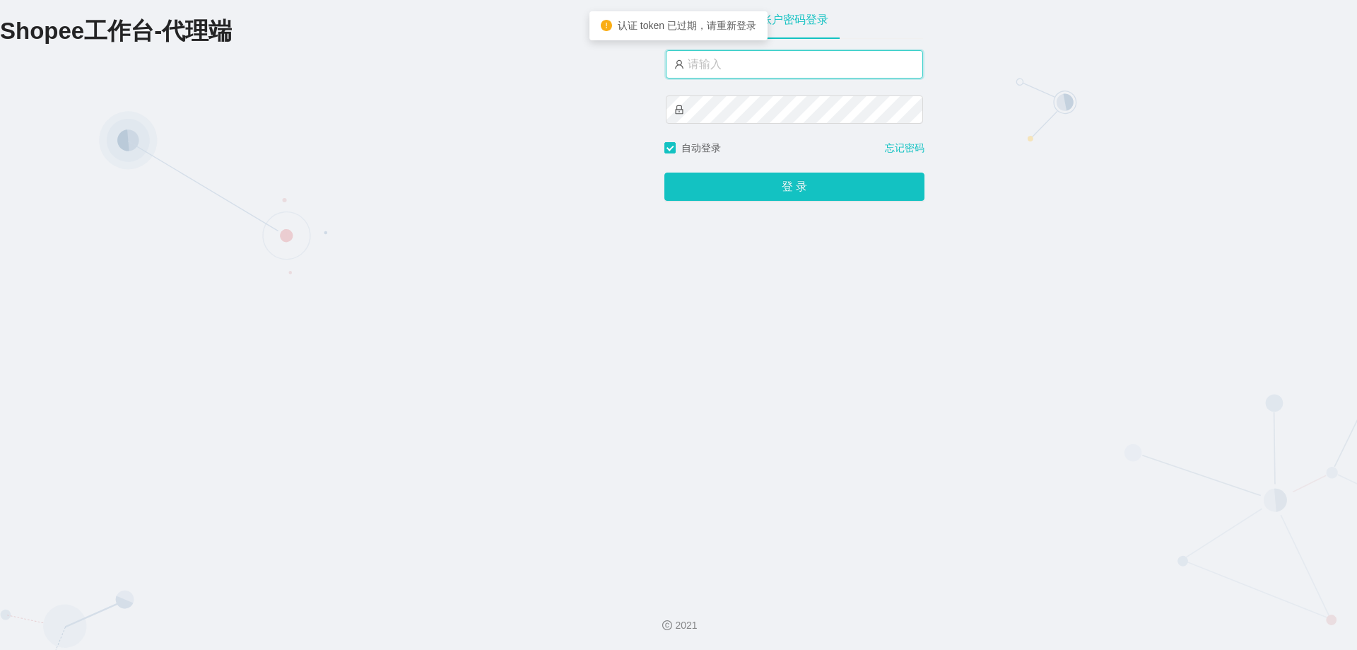
click at [781, 71] on input "text" at bounding box center [794, 64] width 257 height 28
type input "永赚986"
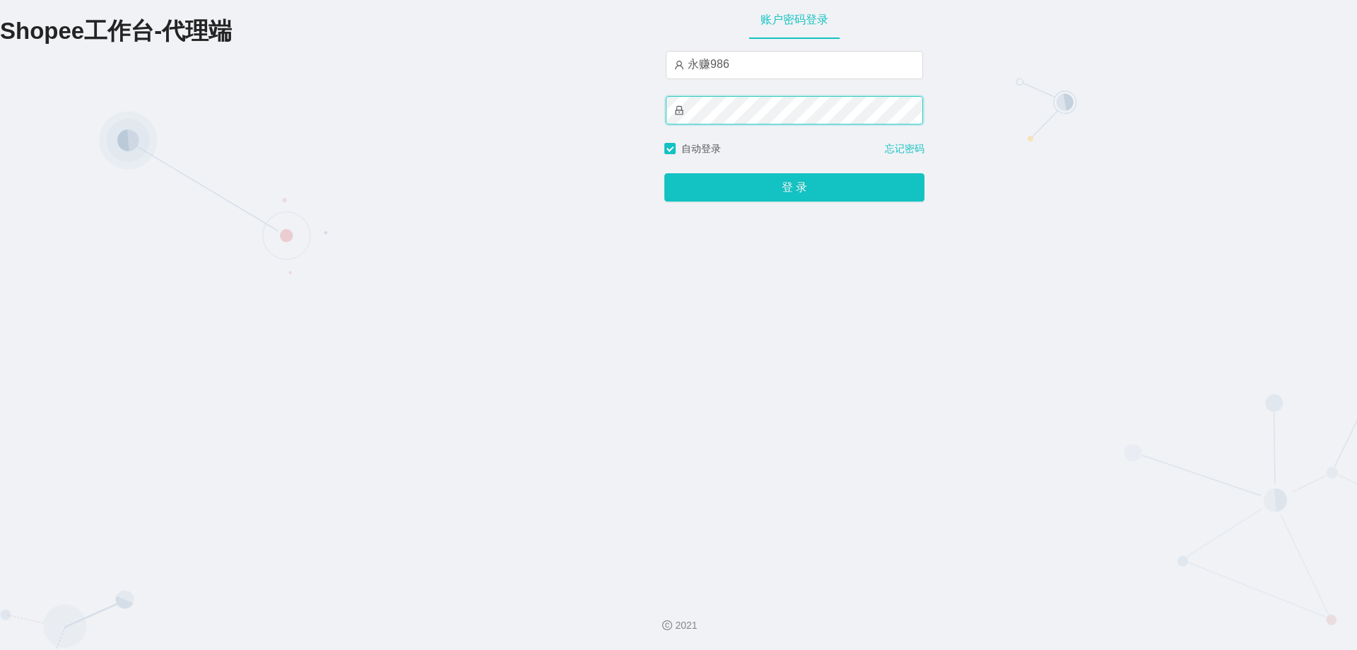
click at [664, 173] on button "登 录" at bounding box center [794, 187] width 260 height 28
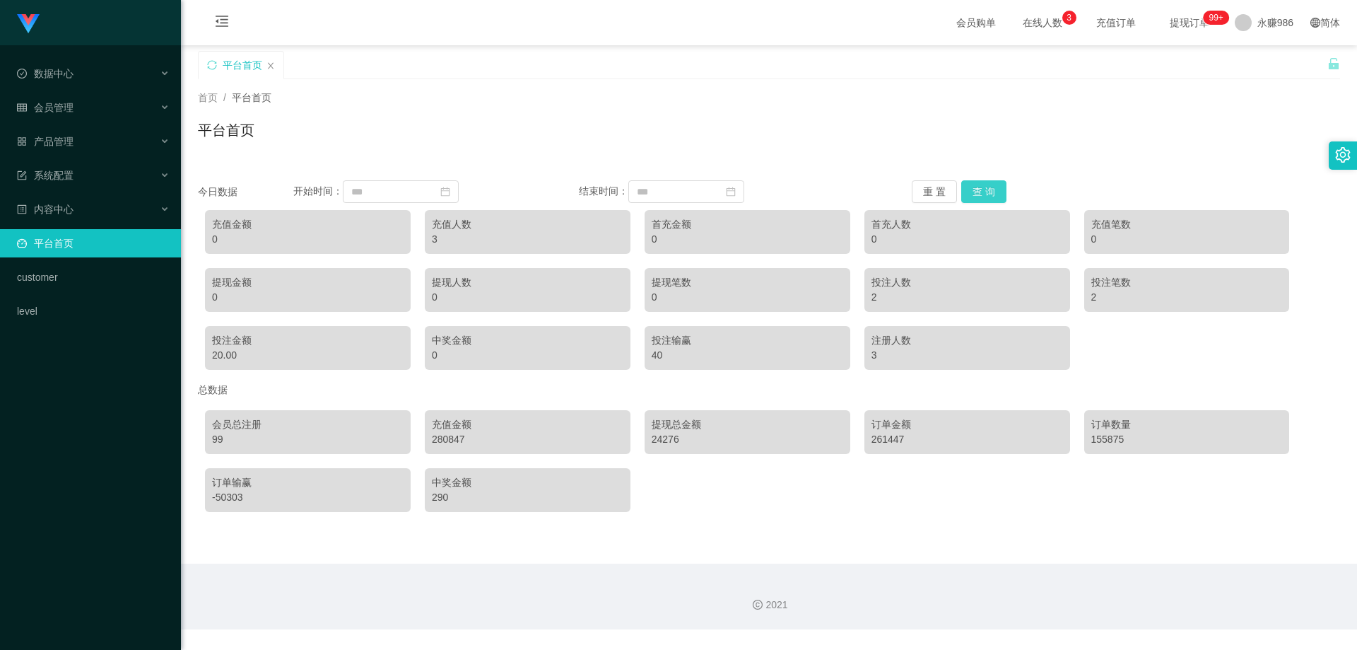
click at [1001, 184] on button "查 询" at bounding box center [983, 191] width 45 height 23
click at [85, 100] on div "会员管理" at bounding box center [90, 107] width 181 height 28
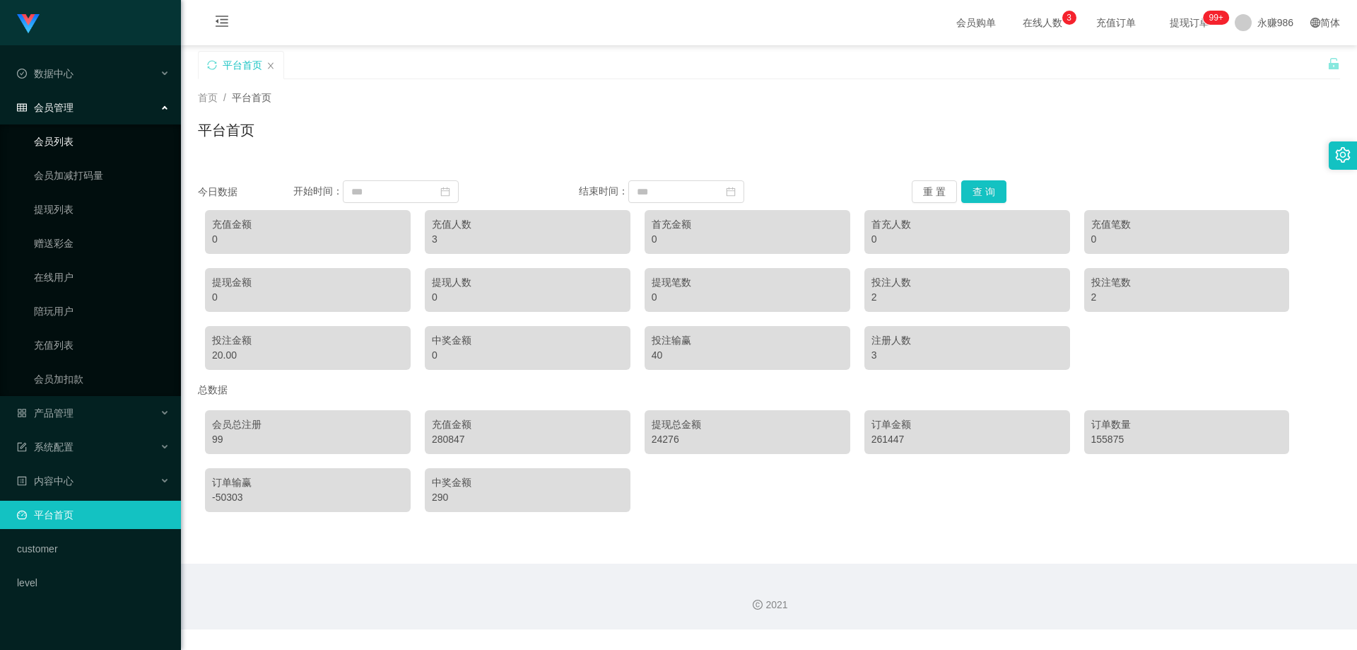
click at [72, 139] on link "会员列表" at bounding box center [102, 141] width 136 height 28
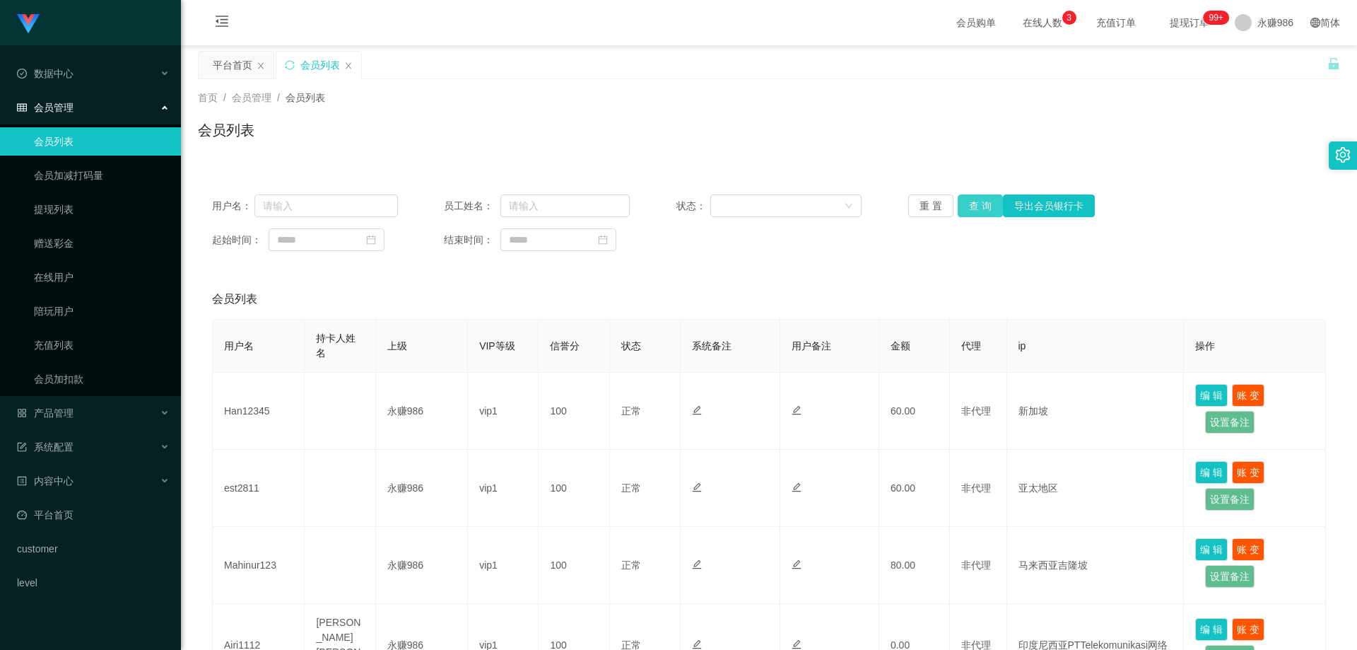
click at [968, 202] on button "查 询" at bounding box center [980, 205] width 45 height 23
click at [969, 208] on button "查 询" at bounding box center [980, 205] width 45 height 23
click at [968, 209] on button "查 询" at bounding box center [980, 205] width 45 height 23
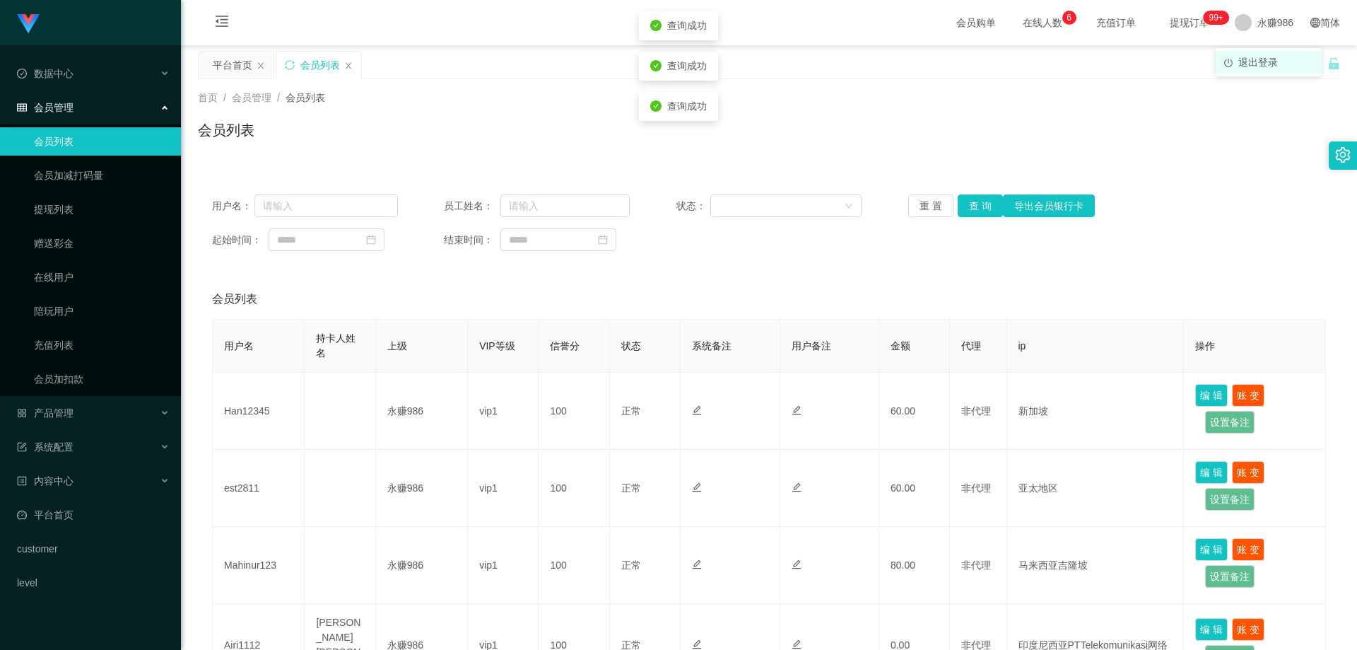
click at [1243, 57] on span "退出登录" at bounding box center [1258, 62] width 40 height 11
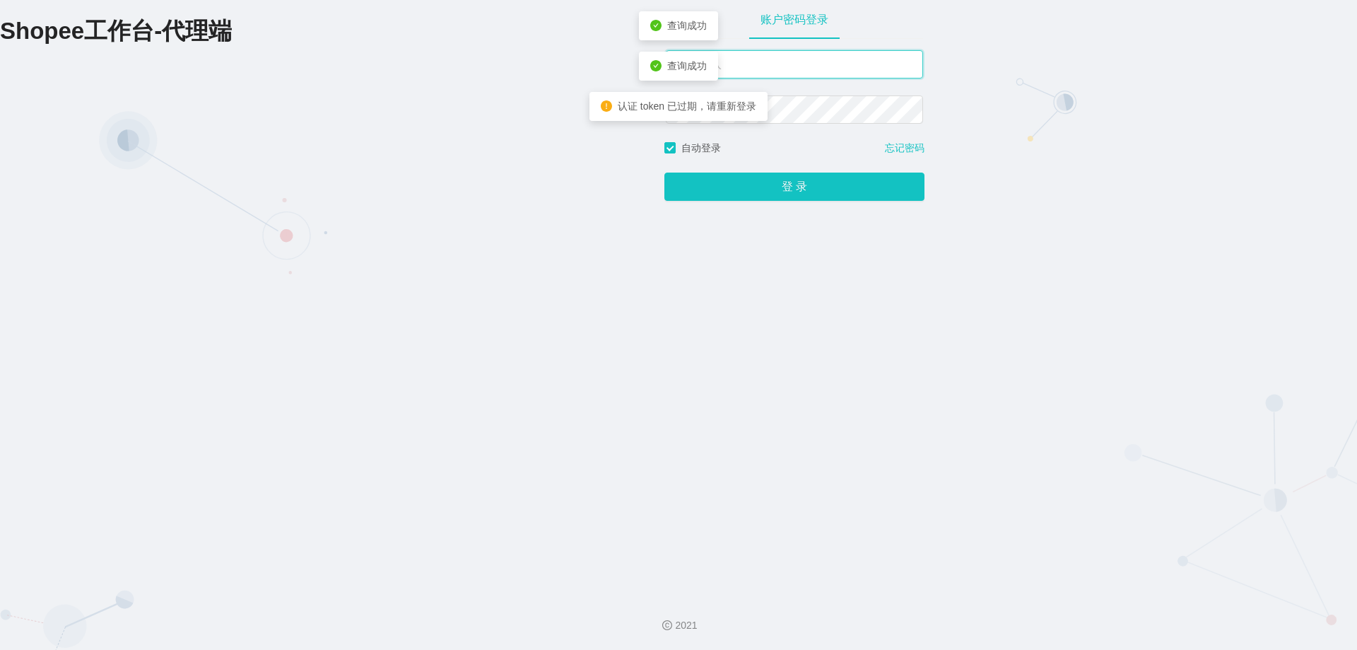
click at [816, 64] on input "text" at bounding box center [794, 64] width 257 height 28
drag, startPoint x: 816, startPoint y: 64, endPoint x: 842, endPoint y: 64, distance: 26.9
click at [819, 64] on input "text" at bounding box center [794, 64] width 257 height 28
type input "永赚981"
click at [664, 173] on button "登 录" at bounding box center [794, 187] width 260 height 28
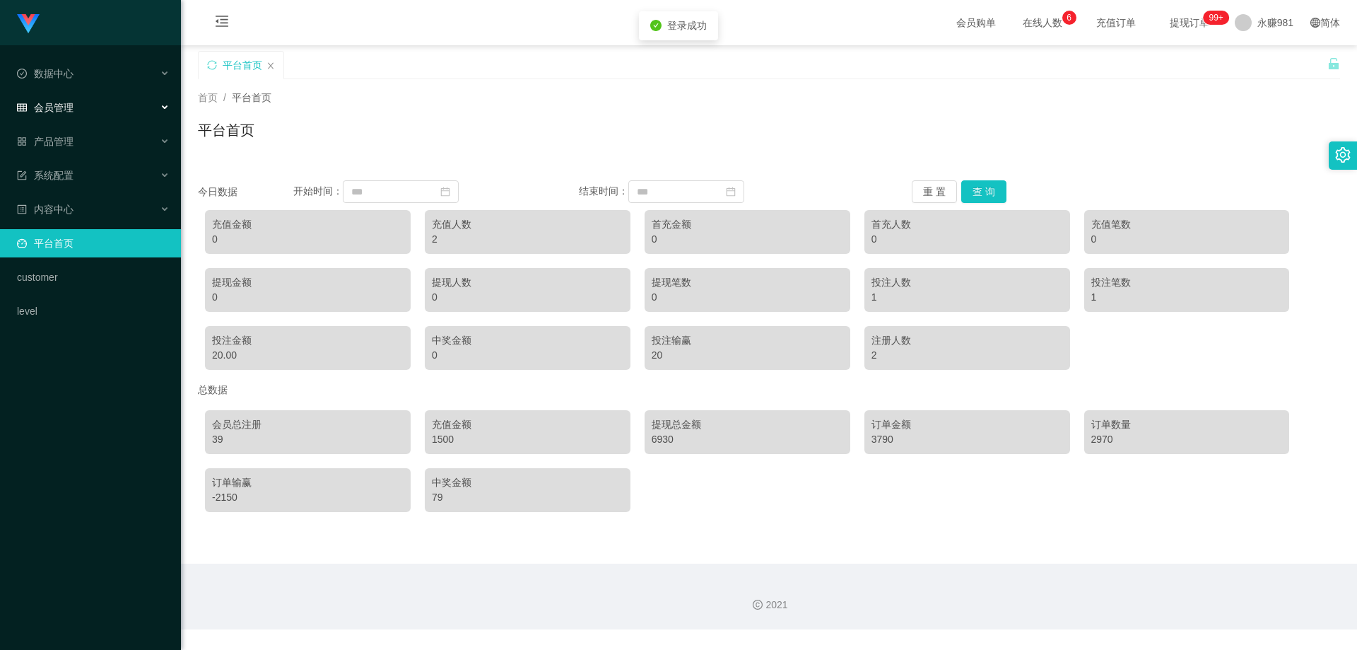
click at [110, 100] on div "会员管理" at bounding box center [90, 107] width 181 height 28
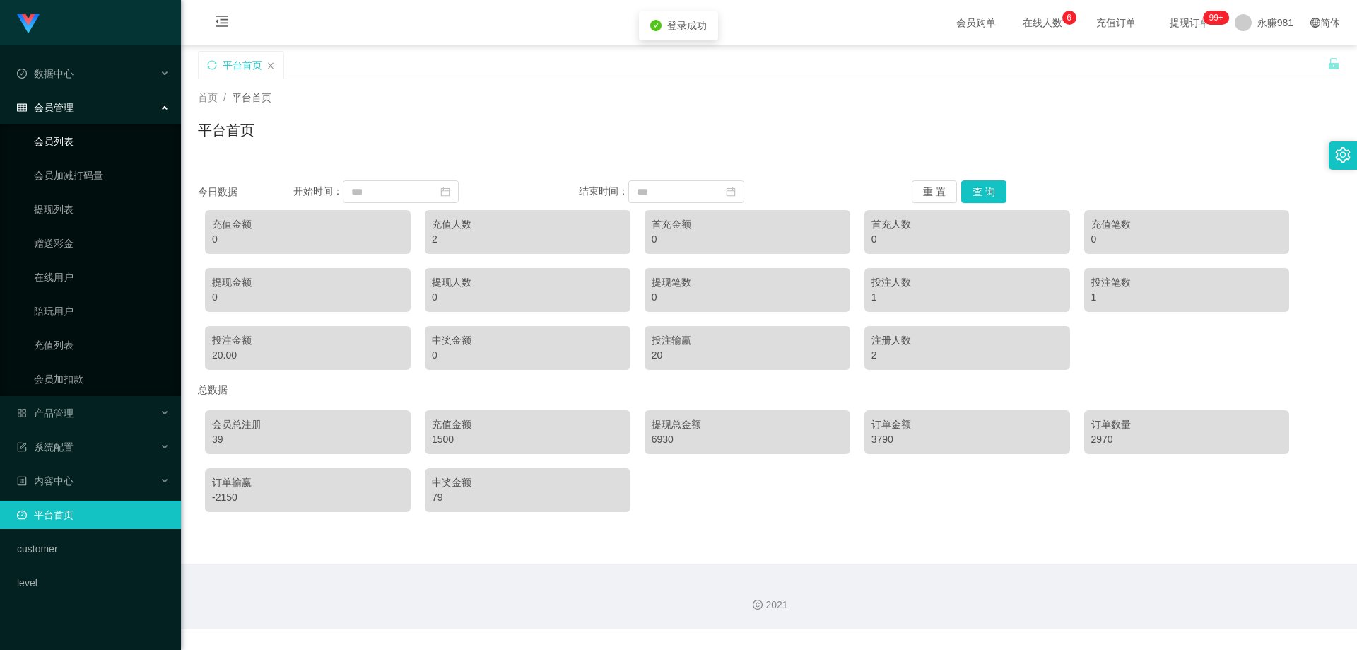
click at [89, 135] on link "会员列表" at bounding box center [102, 141] width 136 height 28
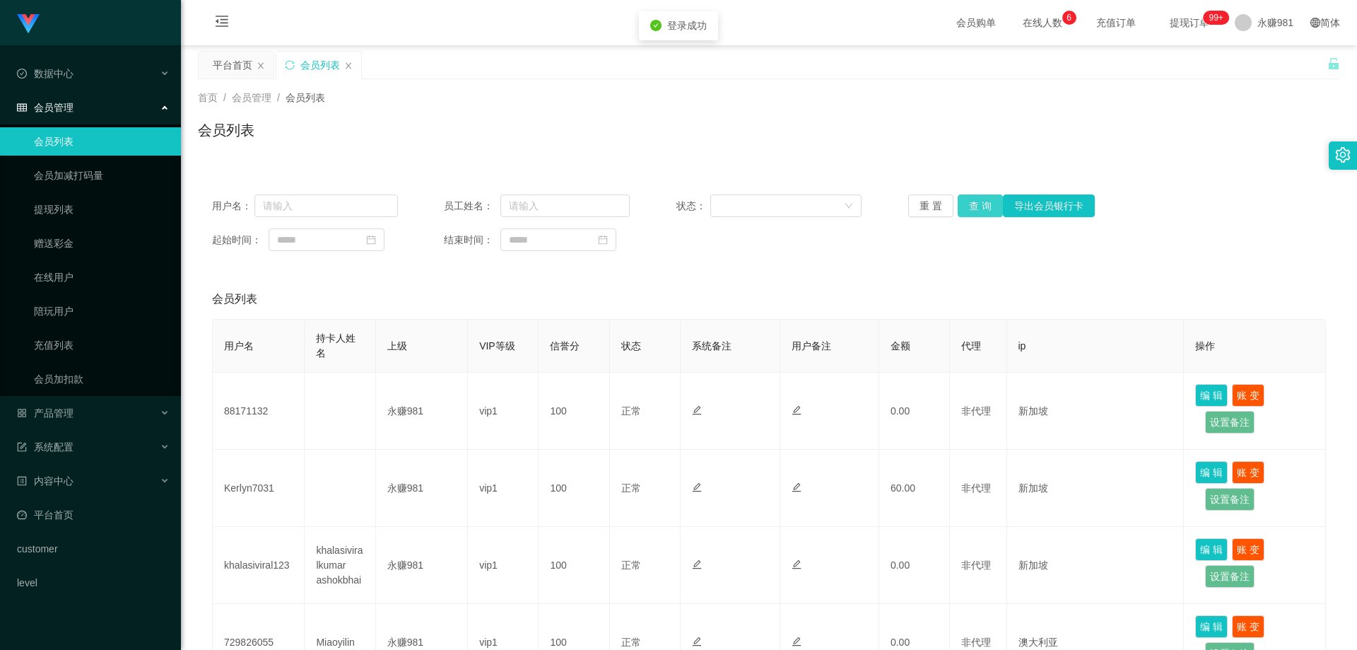
click at [977, 207] on button "查 询" at bounding box center [980, 205] width 45 height 23
click at [977, 207] on div "重 置 查 询 导出会员银行卡" at bounding box center [1001, 205] width 186 height 23
click at [95, 416] on div "产品管理" at bounding box center [90, 413] width 181 height 28
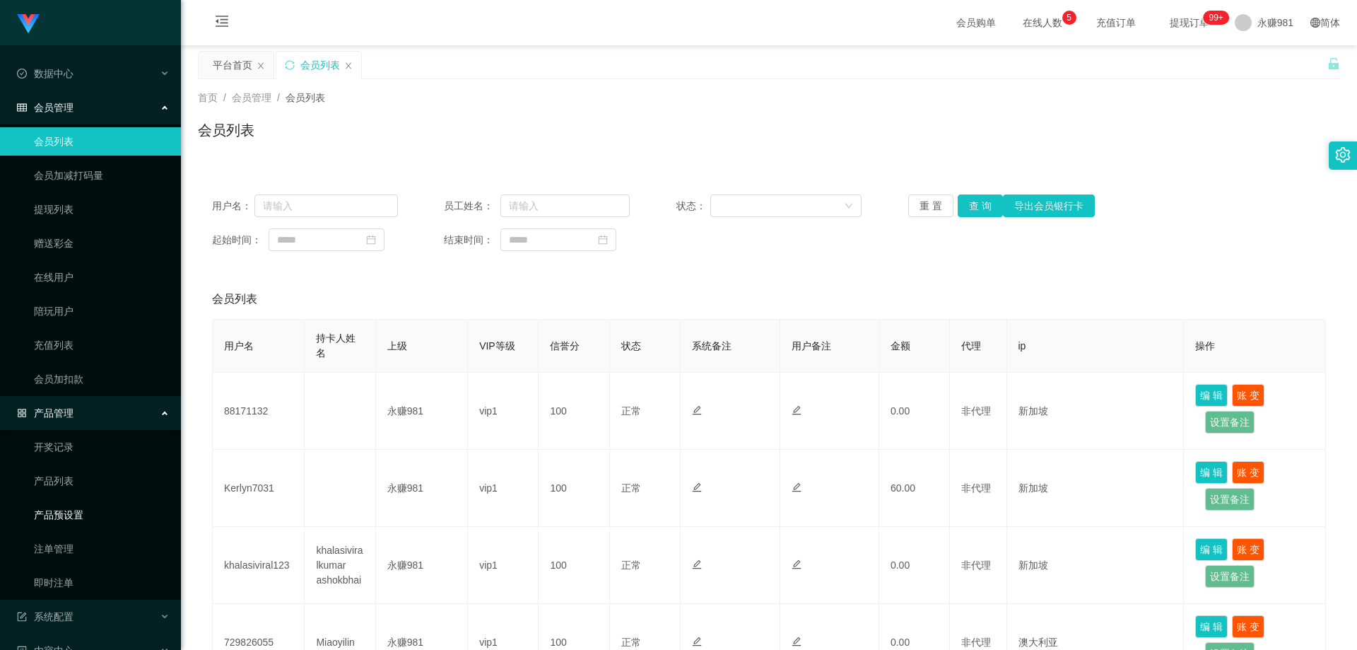
click at [90, 510] on link "产品预设置" at bounding box center [102, 514] width 136 height 28
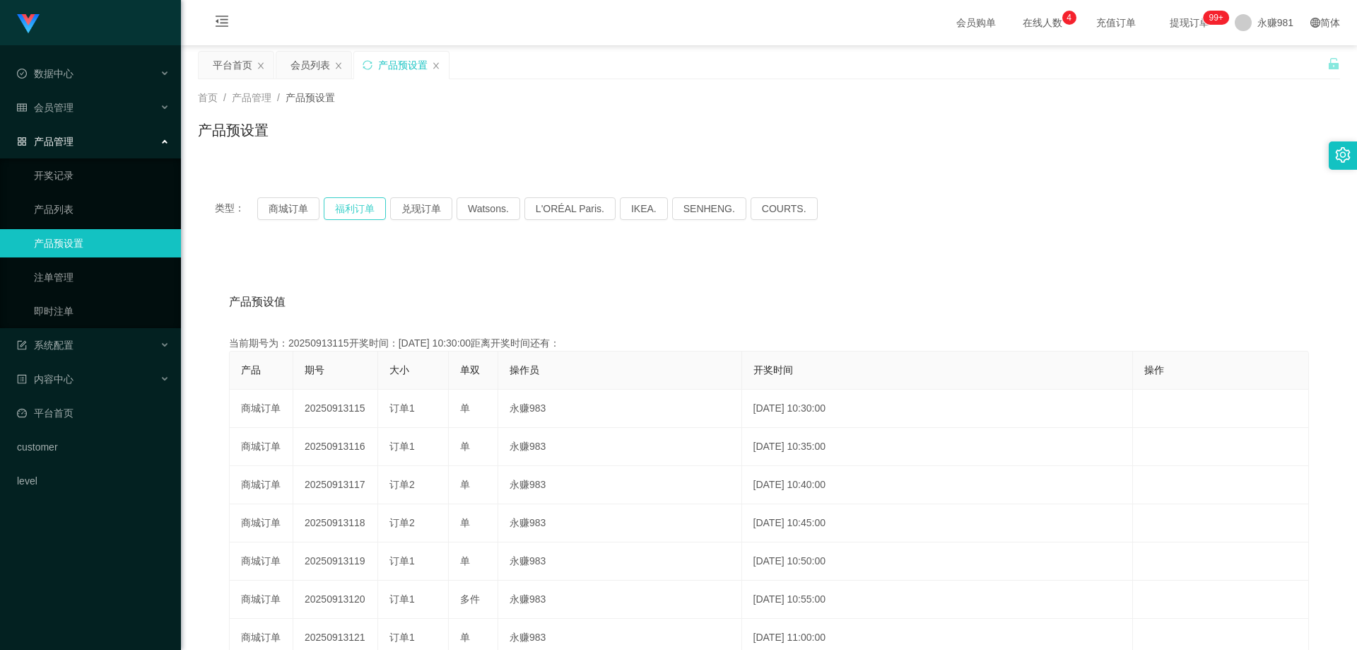
click at [330, 206] on button "福利订单" at bounding box center [355, 208] width 62 height 23
click at [295, 209] on button "商城订单" at bounding box center [288, 208] width 62 height 23
click at [81, 98] on div "会员管理" at bounding box center [90, 107] width 181 height 28
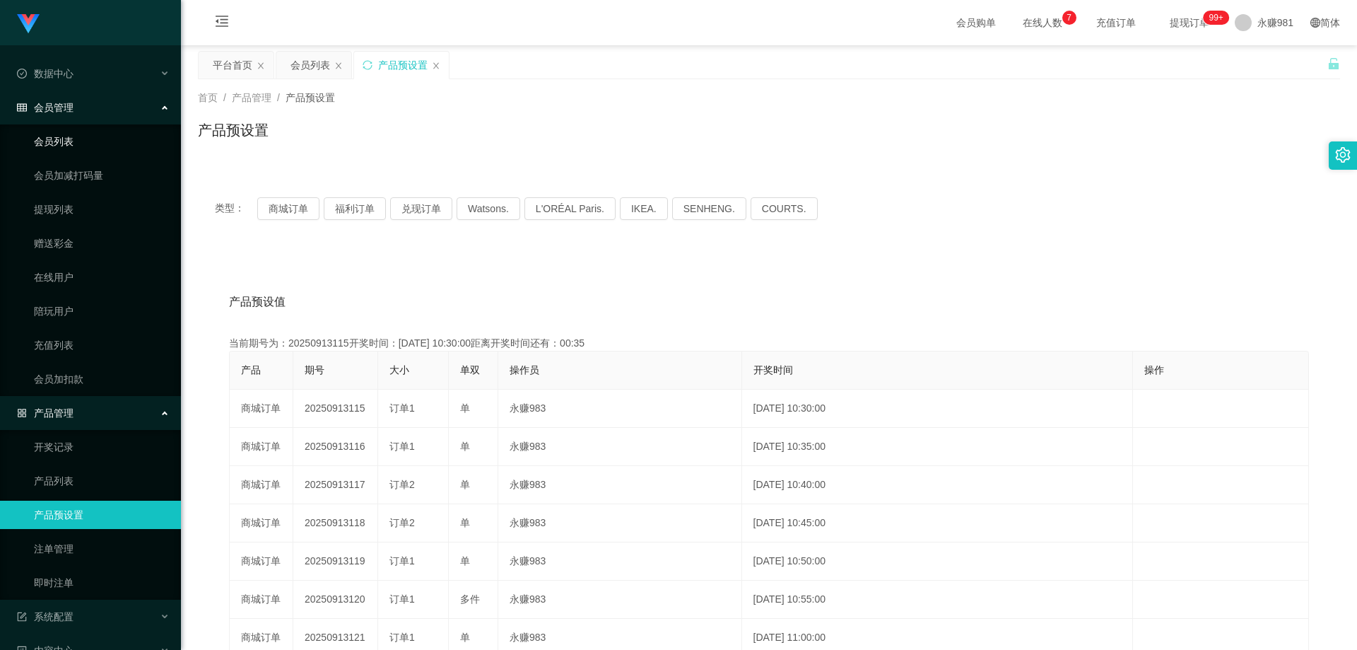
click at [78, 131] on link "会员列表" at bounding box center [102, 141] width 136 height 28
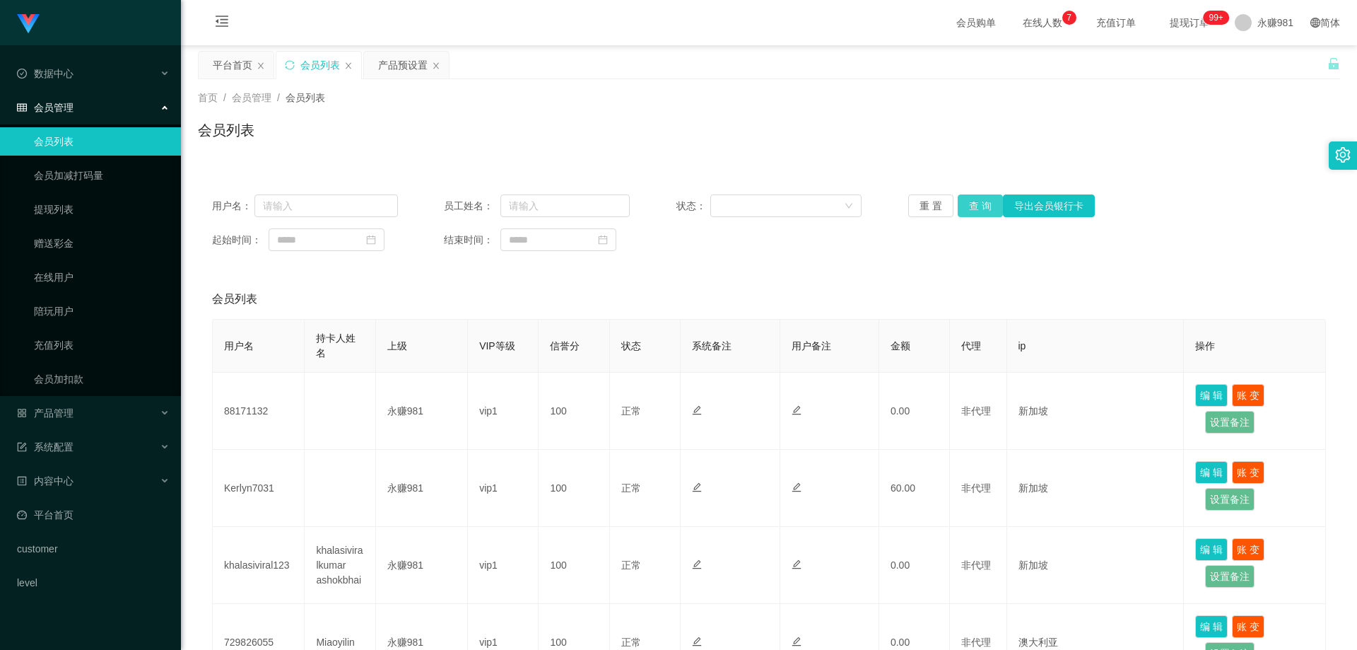
click at [971, 203] on button "查 询" at bounding box center [980, 205] width 45 height 23
click at [971, 203] on div "重 置 查 询 导出会员银行卡" at bounding box center [1001, 205] width 186 height 23
click at [971, 203] on button "查 询" at bounding box center [980, 205] width 45 height 23
click at [88, 407] on div "产品管理" at bounding box center [90, 413] width 181 height 28
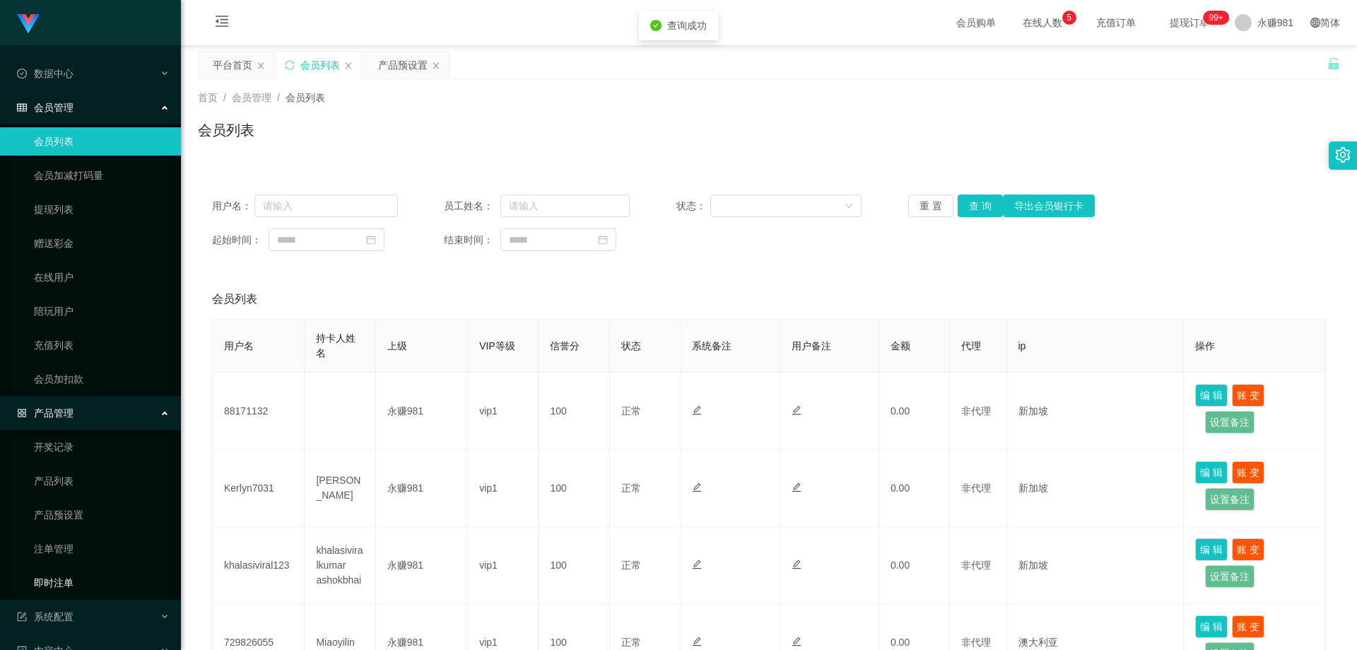
click at [64, 593] on link "即时注单" at bounding box center [102, 582] width 136 height 28
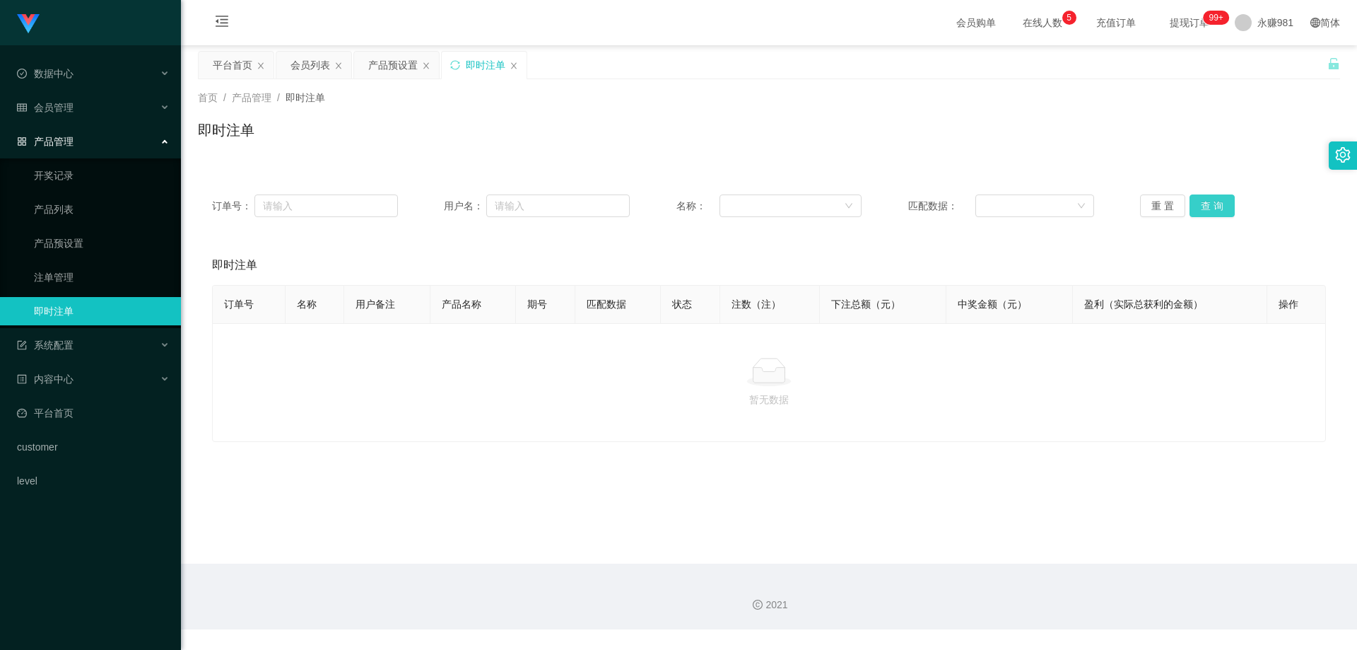
click at [1216, 207] on button "查 询" at bounding box center [1211, 205] width 45 height 23
click at [81, 277] on link "注单管理" at bounding box center [102, 277] width 136 height 28
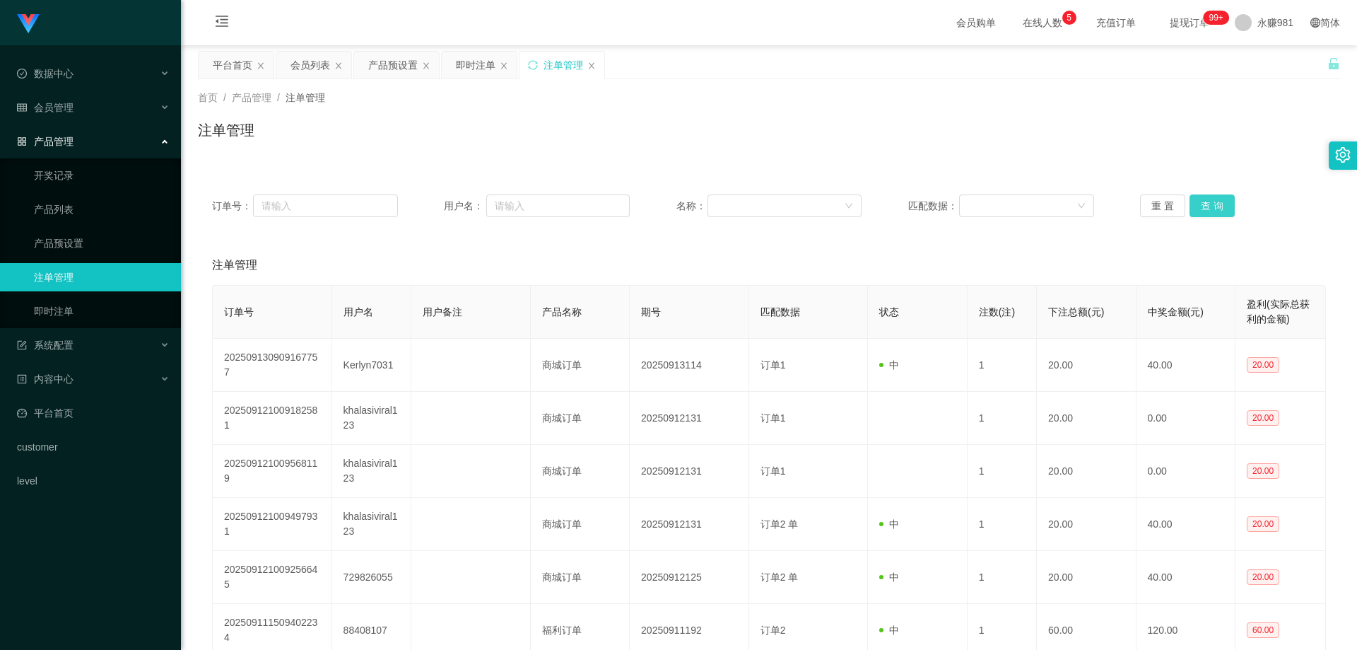
click at [1195, 204] on button "查 询" at bounding box center [1211, 205] width 45 height 23
click at [1195, 204] on div "重 置 查 询" at bounding box center [1233, 205] width 186 height 23
click at [1195, 204] on button "查 询" at bounding box center [1211, 205] width 45 height 23
click at [1195, 204] on div "重 置 查 询" at bounding box center [1233, 205] width 186 height 23
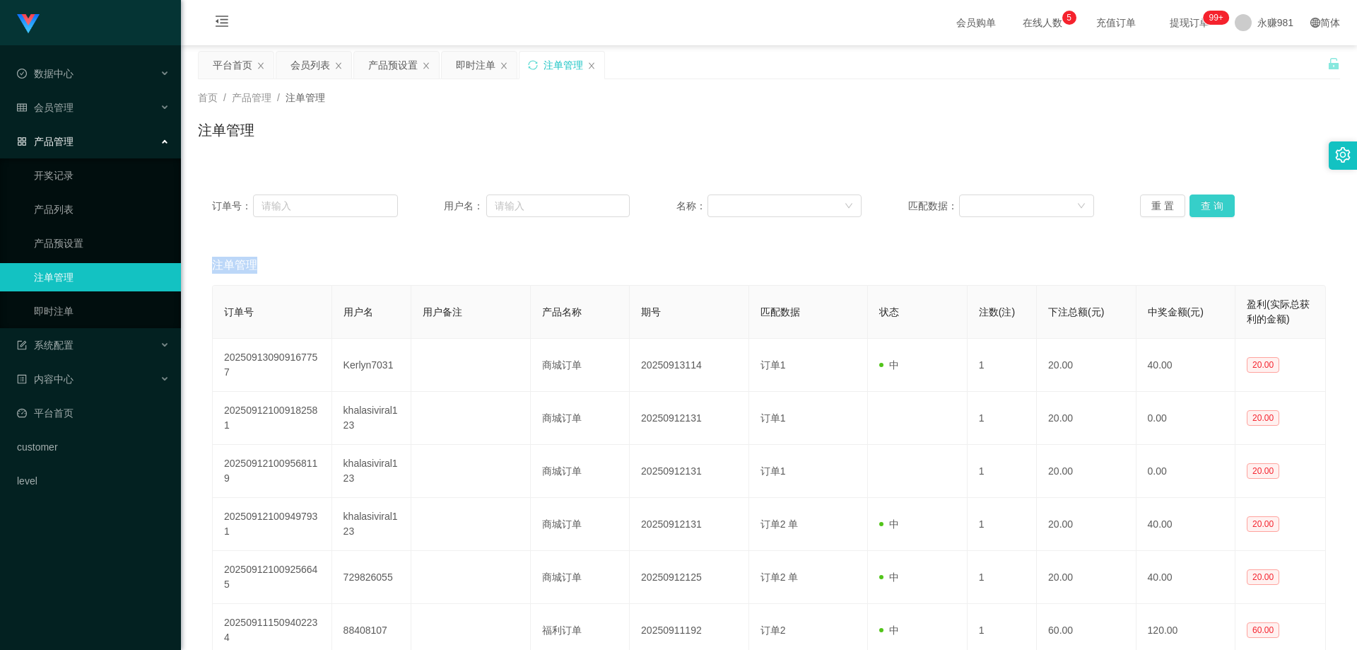
click at [1195, 204] on button "查 询" at bounding box center [1211, 205] width 45 height 23
click at [1195, 204] on div "重 置 查 询" at bounding box center [1233, 205] width 186 height 23
click at [1195, 204] on button "查 询" at bounding box center [1211, 205] width 45 height 23
click at [1195, 204] on div "重 置 查 询" at bounding box center [1233, 205] width 186 height 23
click at [1195, 204] on button "查 询" at bounding box center [1211, 205] width 45 height 23
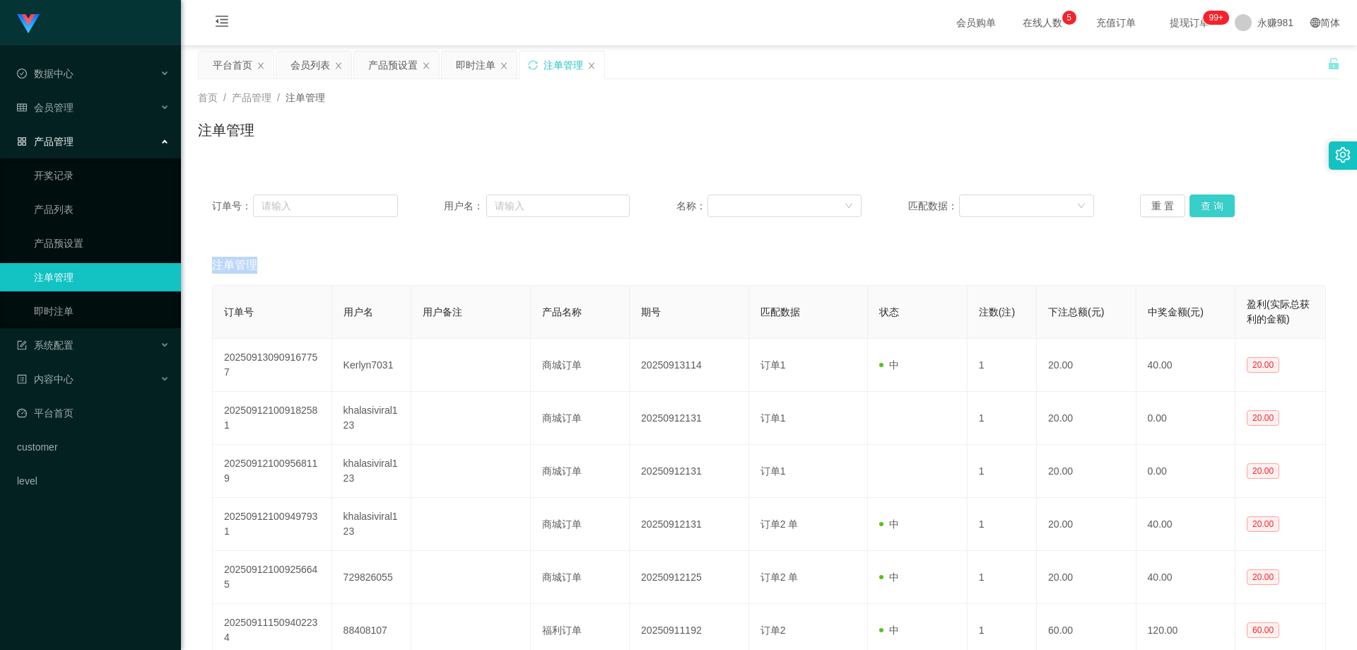
click at [1195, 204] on button "查 询" at bounding box center [1211, 205] width 45 height 23
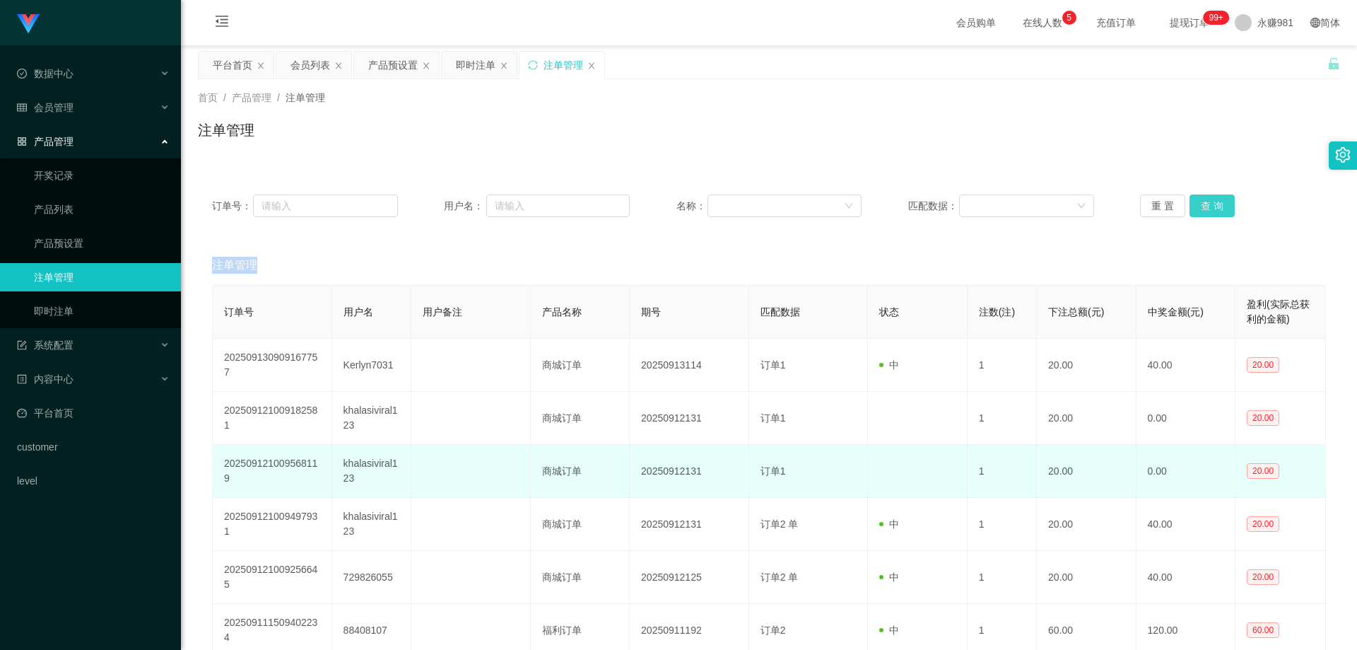
scroll to position [71, 0]
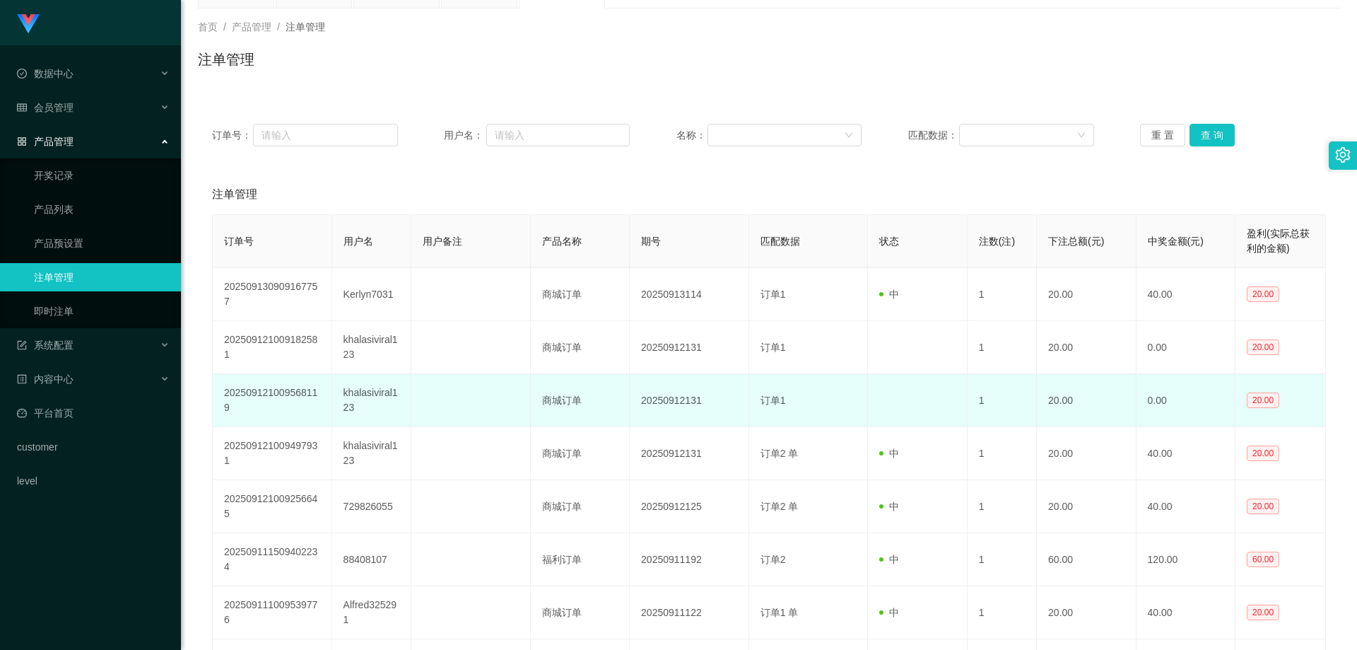
click at [352, 395] on td "khalasiviral123" at bounding box center [371, 400] width 79 height 53
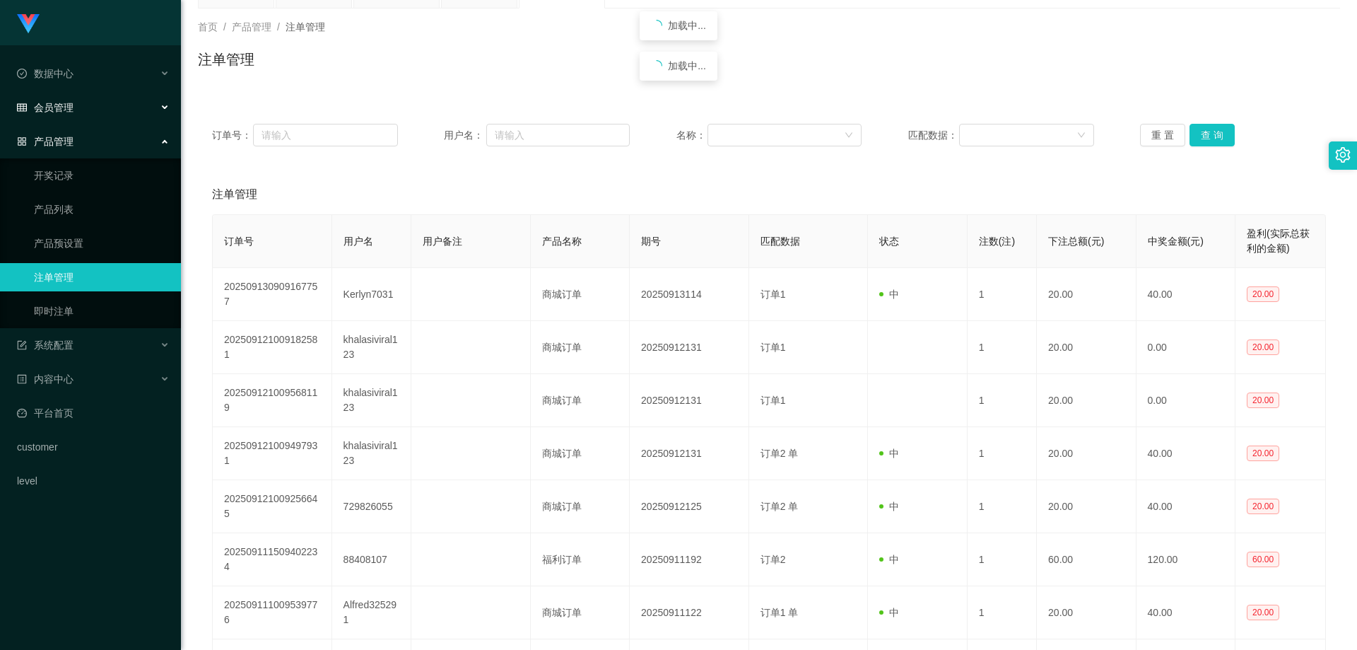
click at [88, 112] on div "会员管理" at bounding box center [90, 107] width 181 height 28
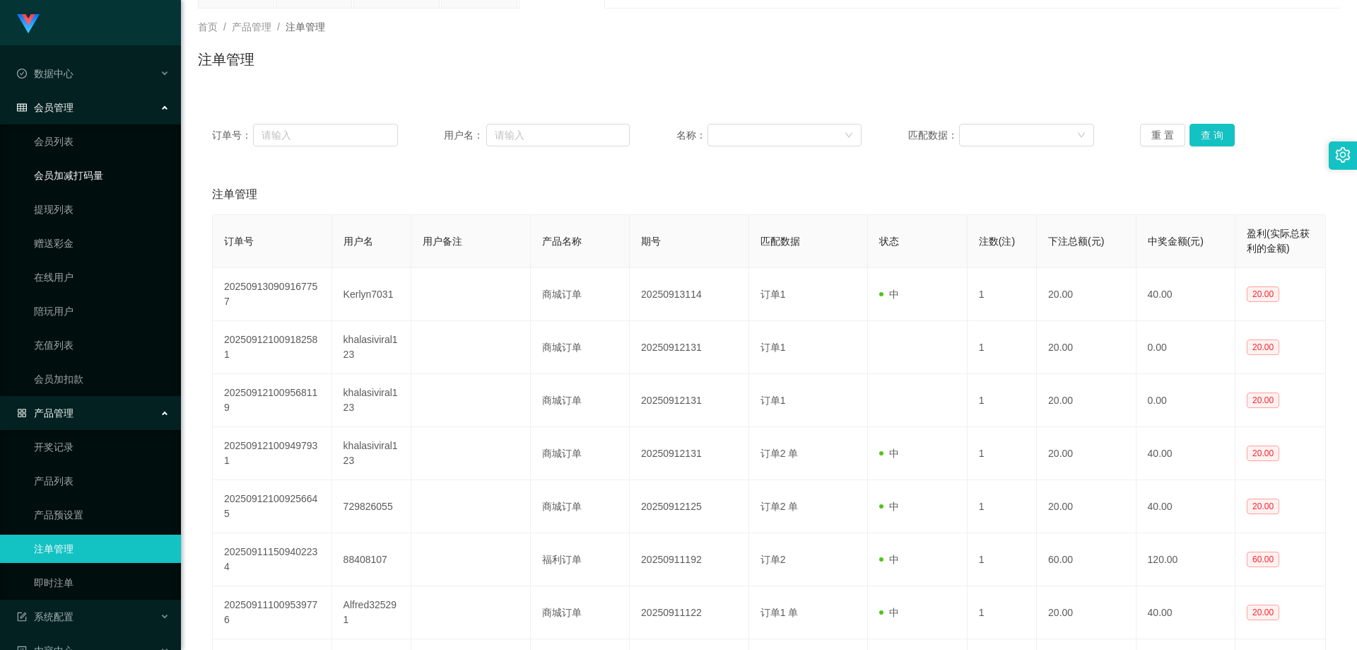
click at [86, 165] on link "会员加减打码量" at bounding box center [102, 175] width 136 height 28
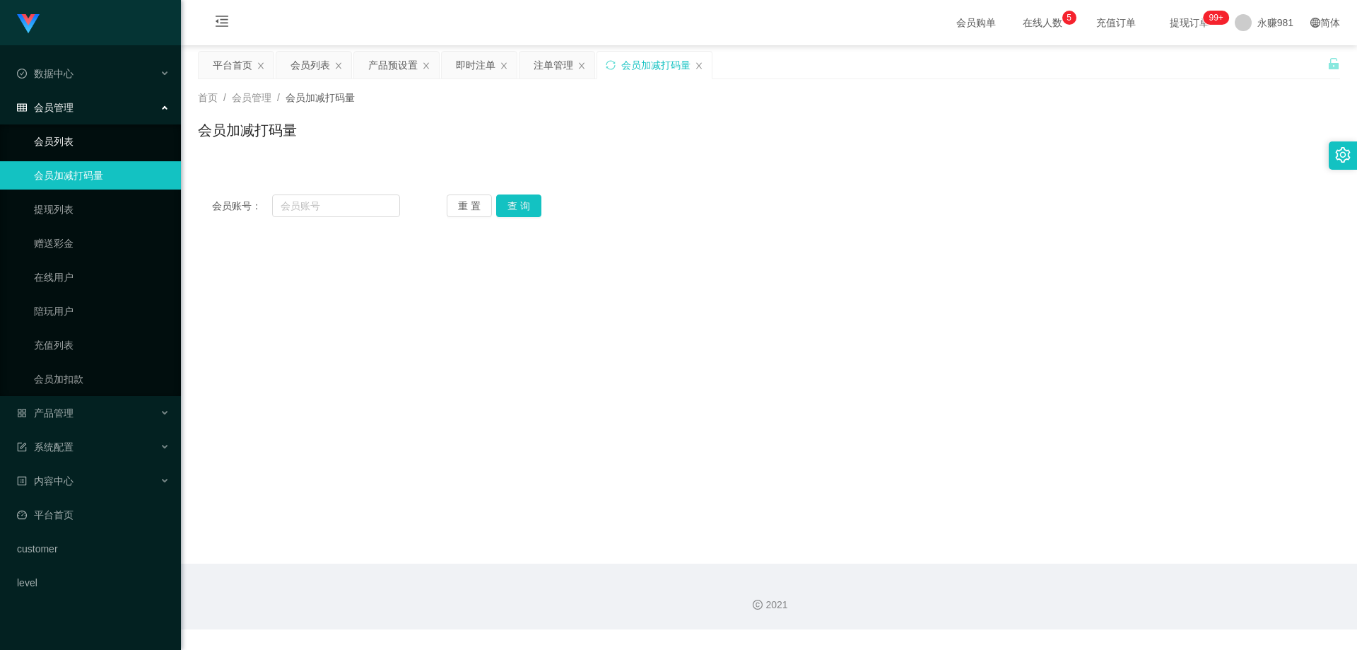
click at [81, 139] on link "会员列表" at bounding box center [102, 141] width 136 height 28
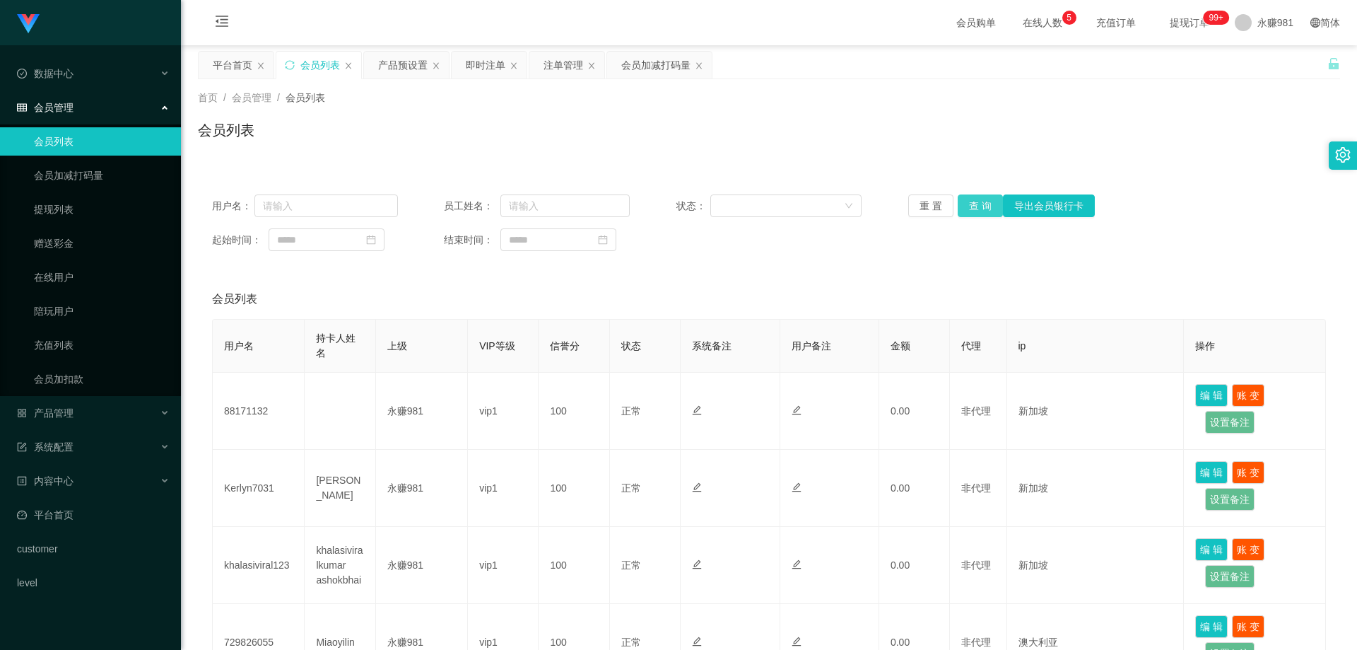
click at [963, 206] on button "查 询" at bounding box center [980, 205] width 45 height 23
click at [968, 206] on button "查 询" at bounding box center [980, 205] width 45 height 23
click at [1274, 25] on span "永赚981" at bounding box center [1275, 22] width 36 height 45
click at [1262, 57] on span "退出登录" at bounding box center [1258, 62] width 40 height 11
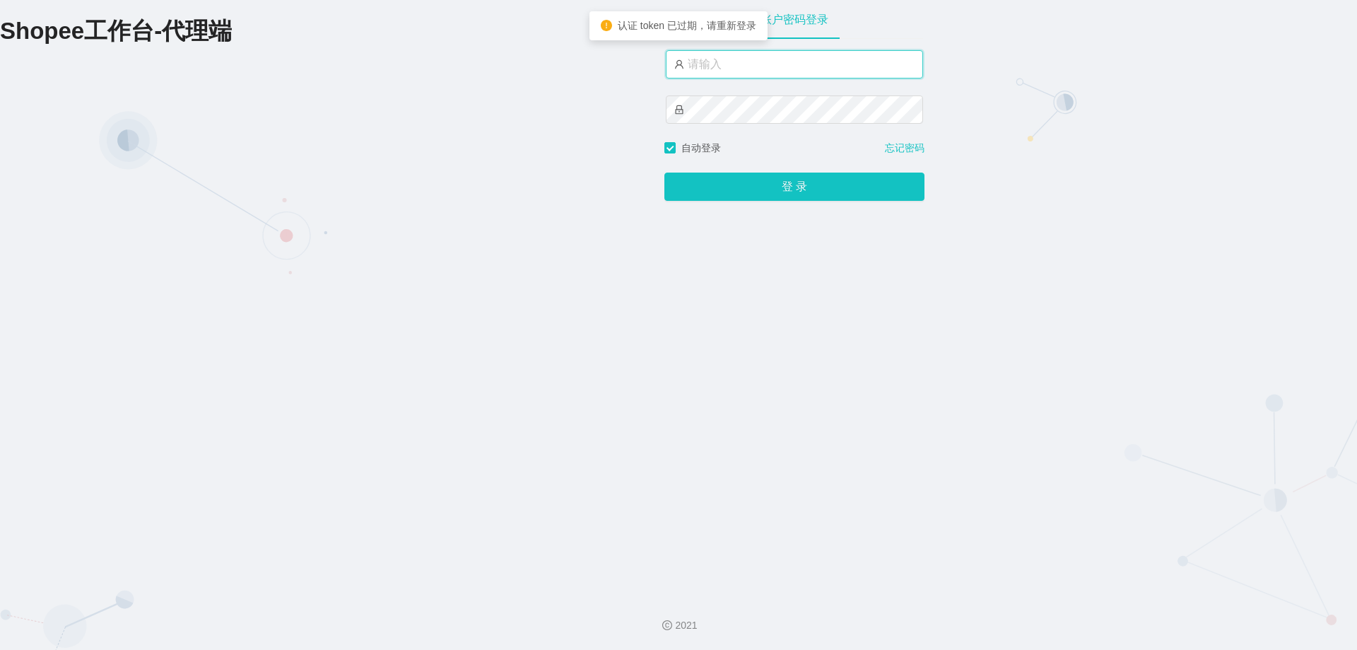
click at [776, 68] on input "text" at bounding box center [794, 64] width 257 height 28
type input "永赚986"
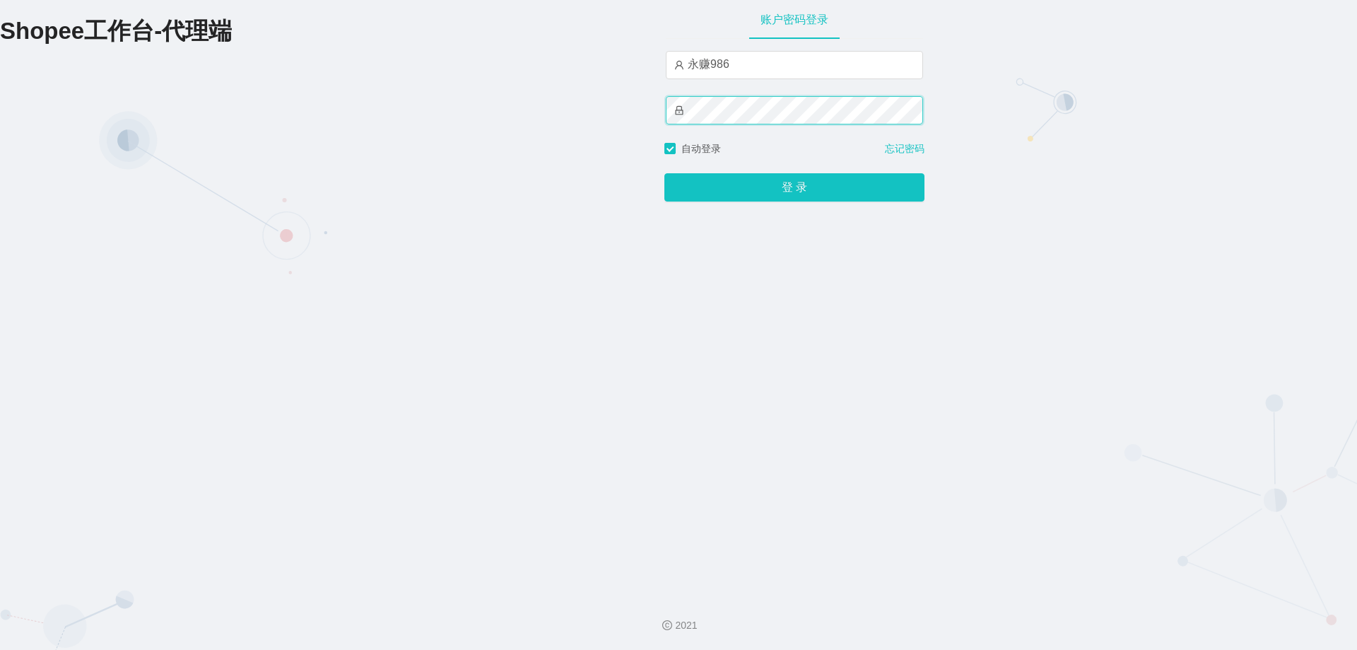
click at [664, 173] on button "登 录" at bounding box center [794, 187] width 260 height 28
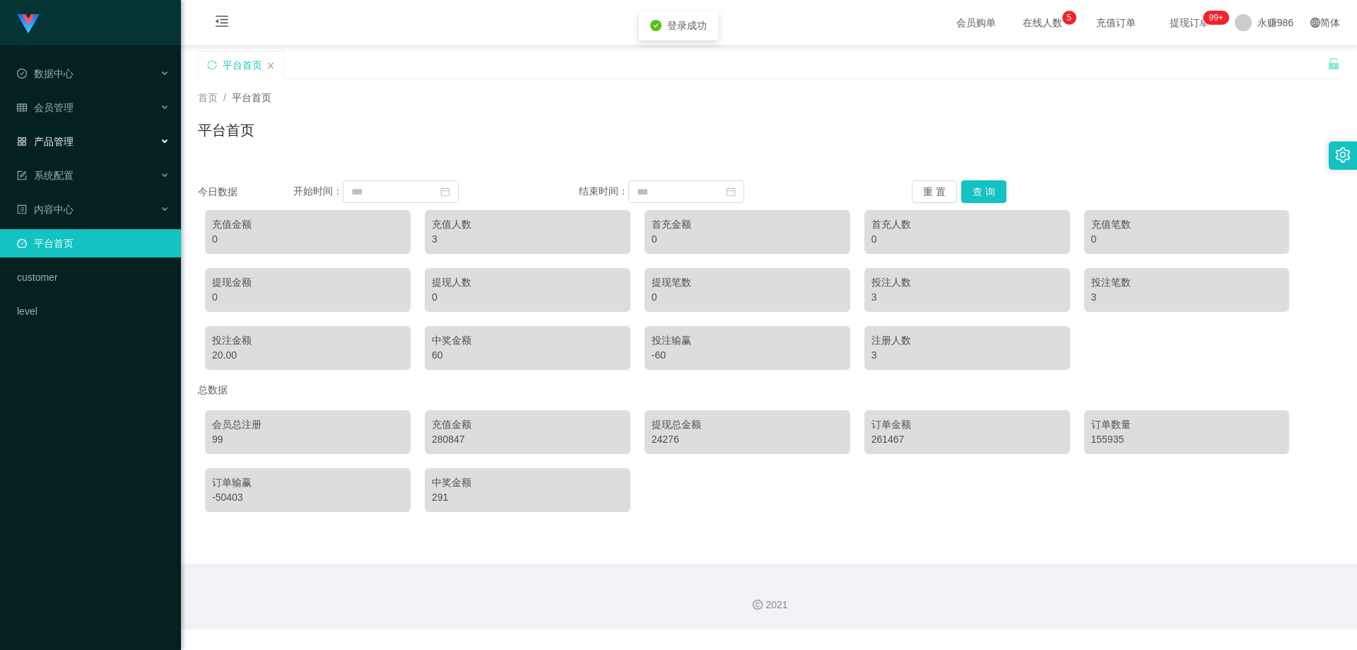
click at [81, 150] on div "产品管理" at bounding box center [90, 141] width 181 height 28
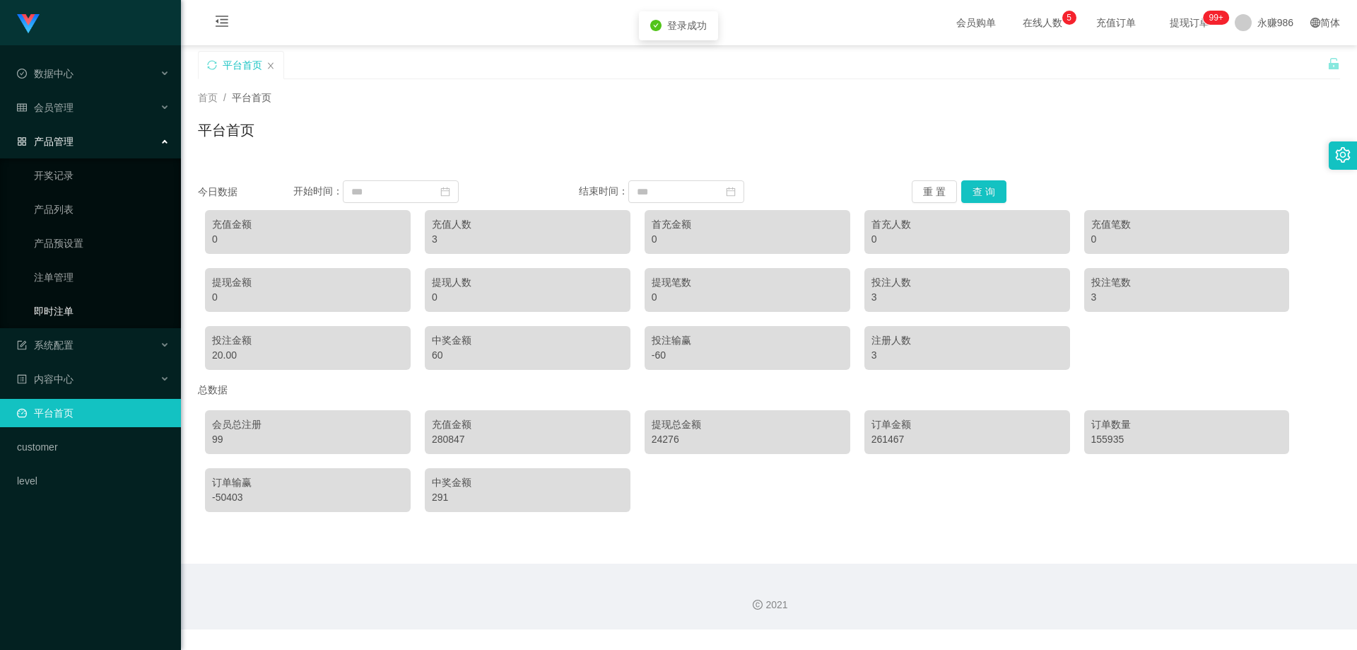
click at [70, 314] on link "即时注单" at bounding box center [102, 311] width 136 height 28
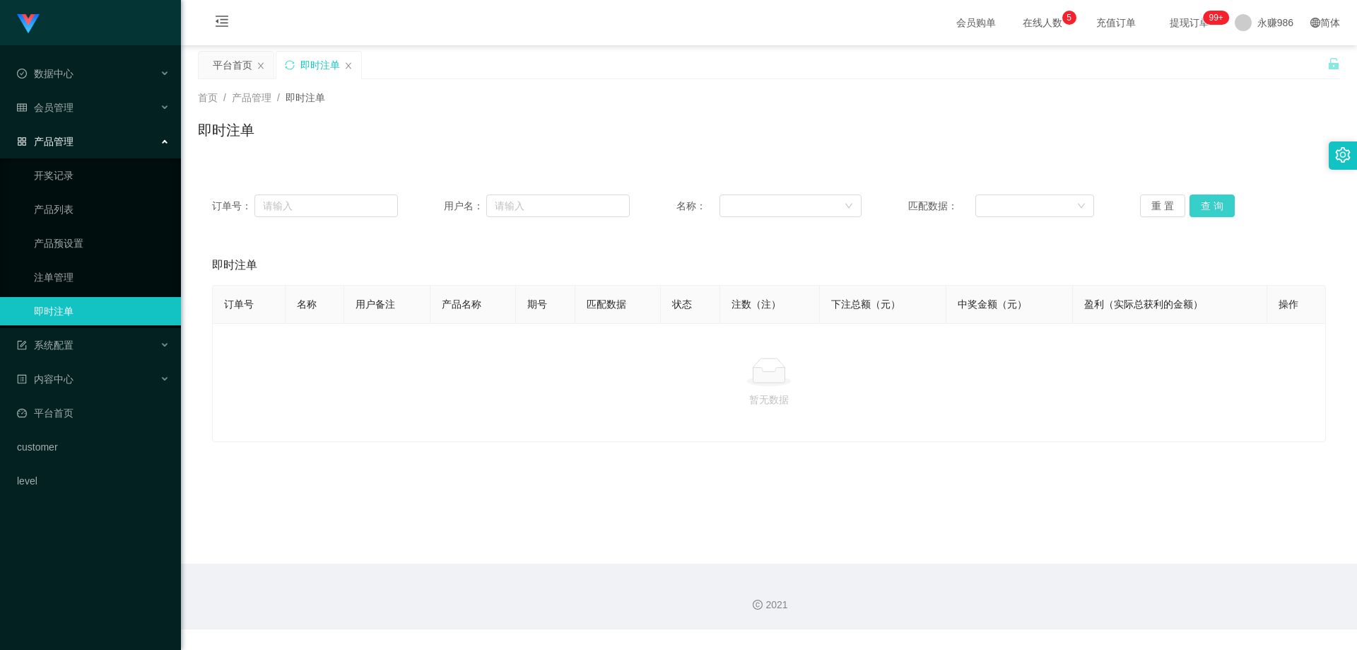
click at [1206, 201] on button "查 询" at bounding box center [1211, 205] width 45 height 23
click at [75, 284] on link "注单管理" at bounding box center [102, 277] width 136 height 28
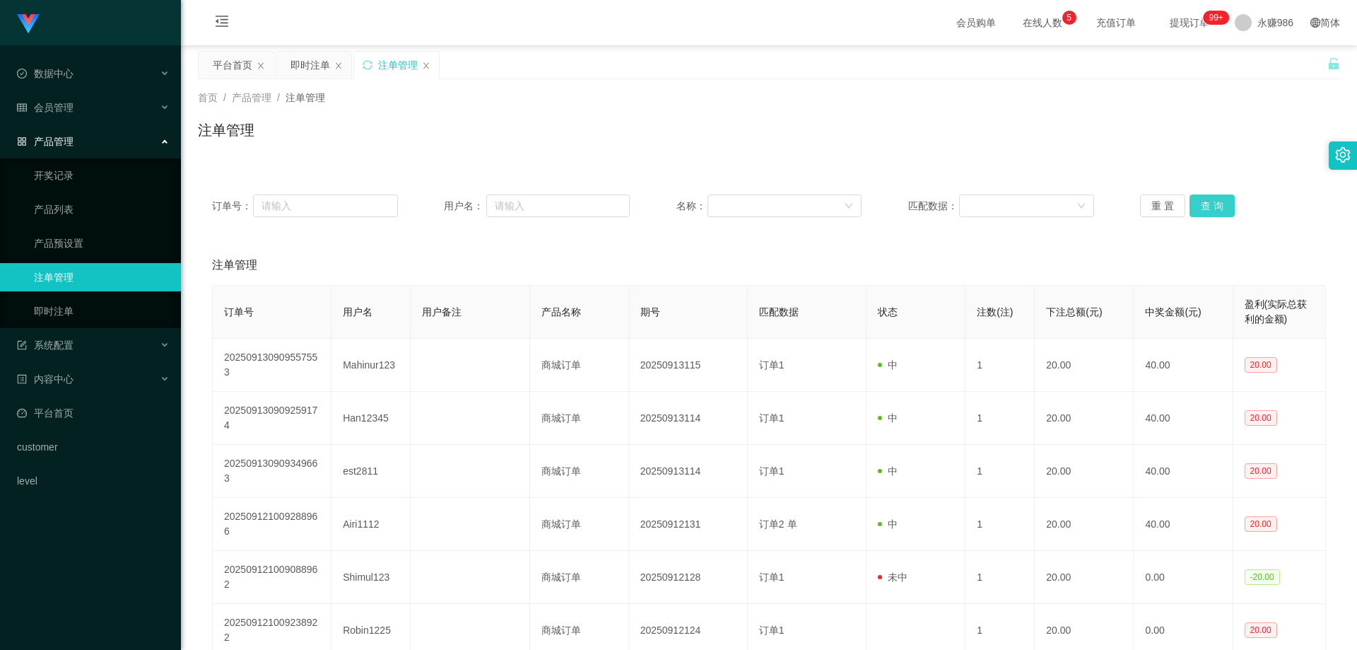
click at [1197, 205] on button "查 询" at bounding box center [1211, 205] width 45 height 23
click at [1197, 205] on div "重 置 查 询" at bounding box center [1233, 205] width 186 height 23
click at [69, 105] on span "会员管理" at bounding box center [45, 107] width 57 height 11
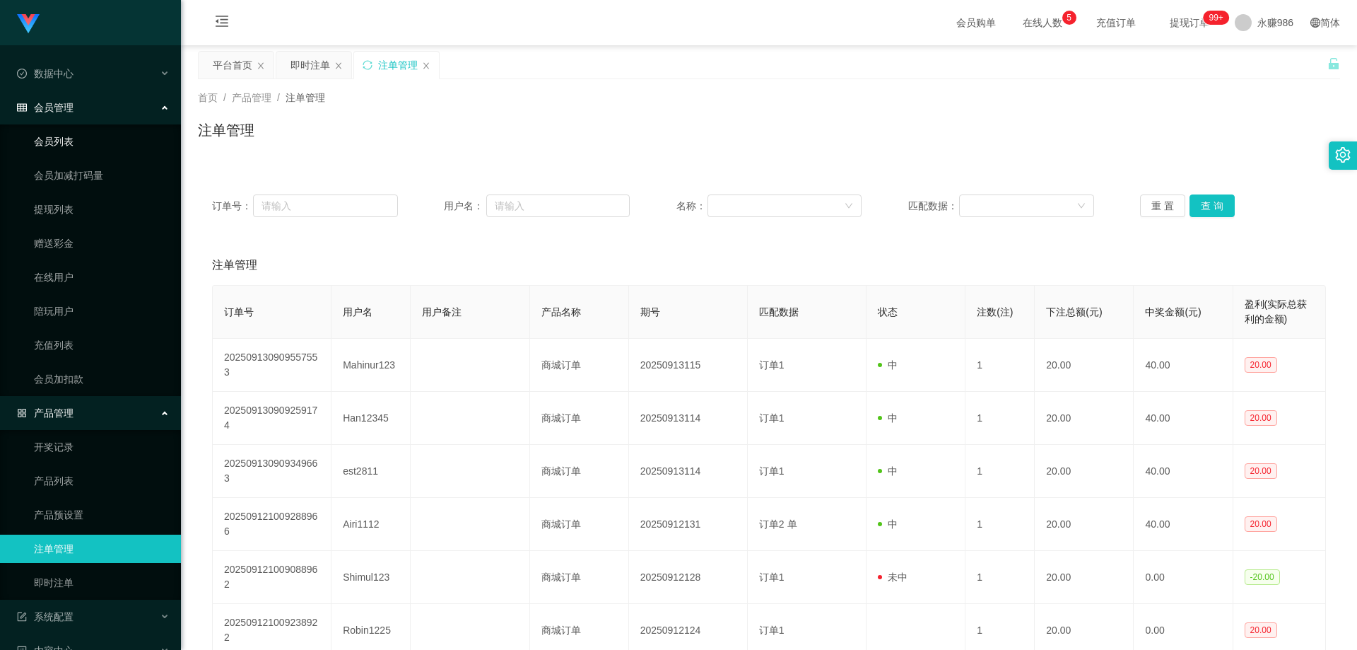
click at [73, 144] on link "会员列表" at bounding box center [102, 141] width 136 height 28
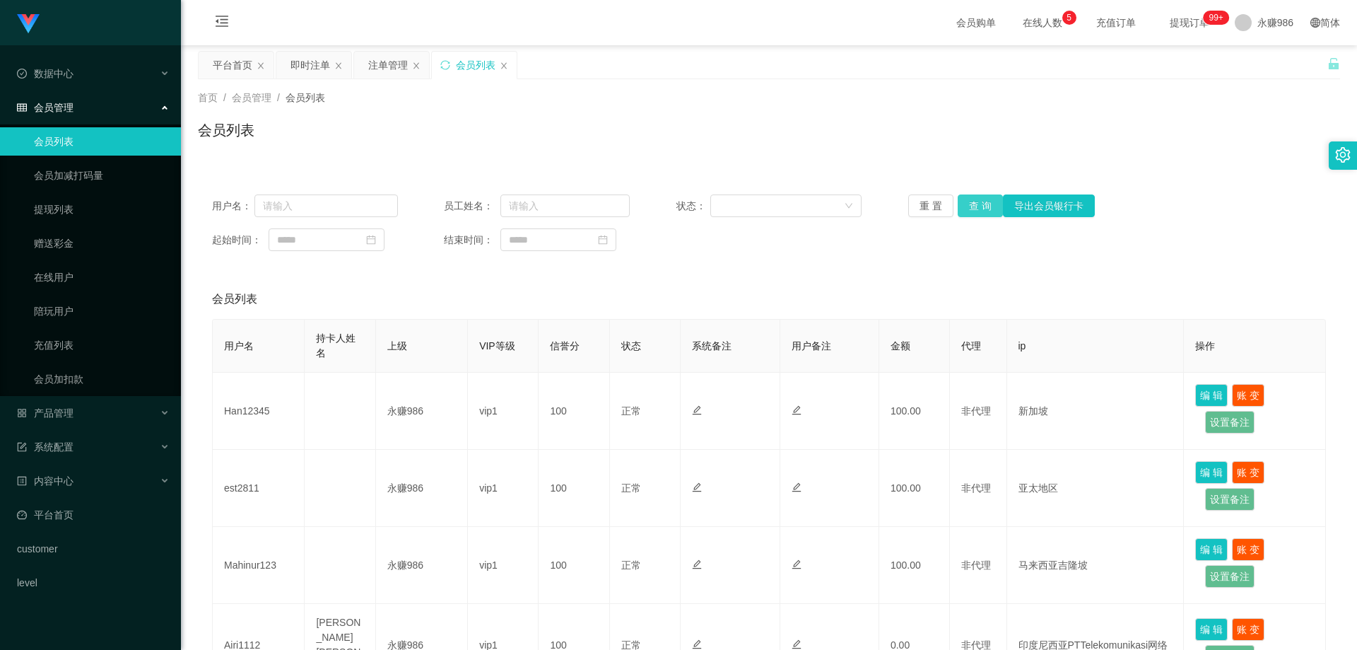
click at [981, 201] on button "查 询" at bounding box center [980, 205] width 45 height 23
drag, startPoint x: 1256, startPoint y: 32, endPoint x: 1257, endPoint y: 41, distance: 9.2
click at [1257, 33] on span "永赚986" at bounding box center [1275, 22] width 36 height 45
click at [1251, 62] on span "退出登录" at bounding box center [1258, 62] width 40 height 11
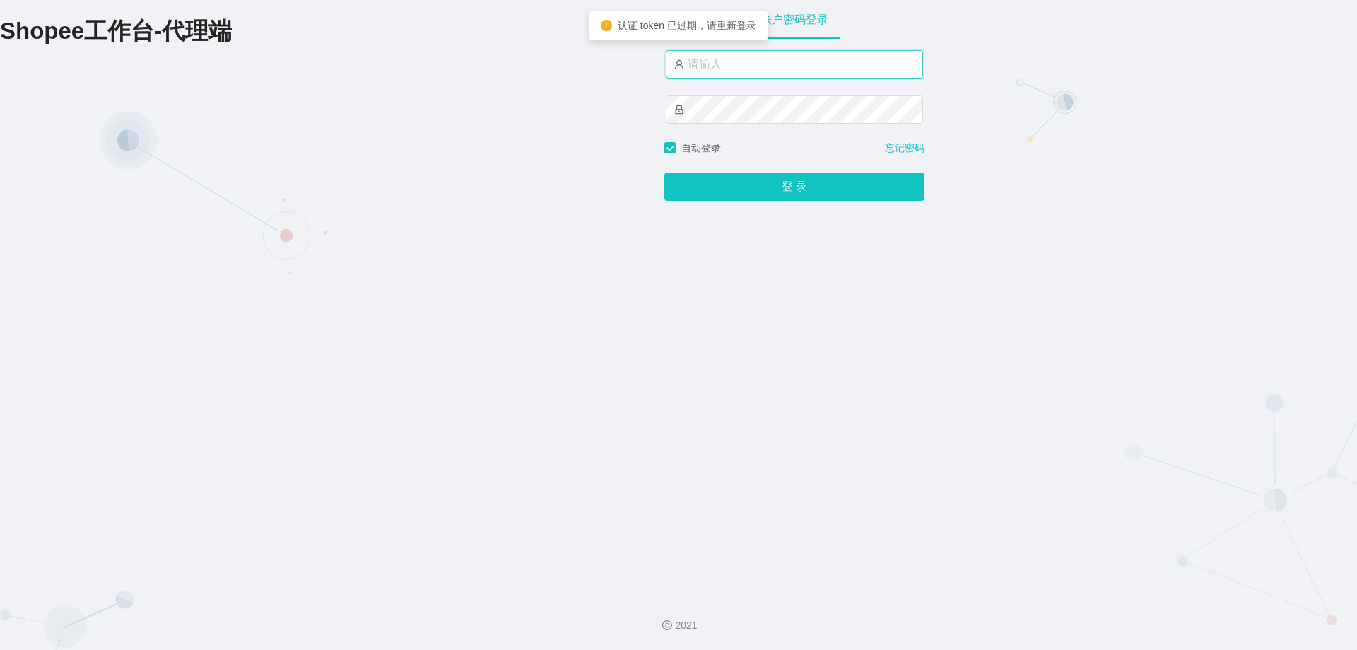
click at [738, 73] on input "text" at bounding box center [794, 64] width 257 height 28
type input "永赚981"
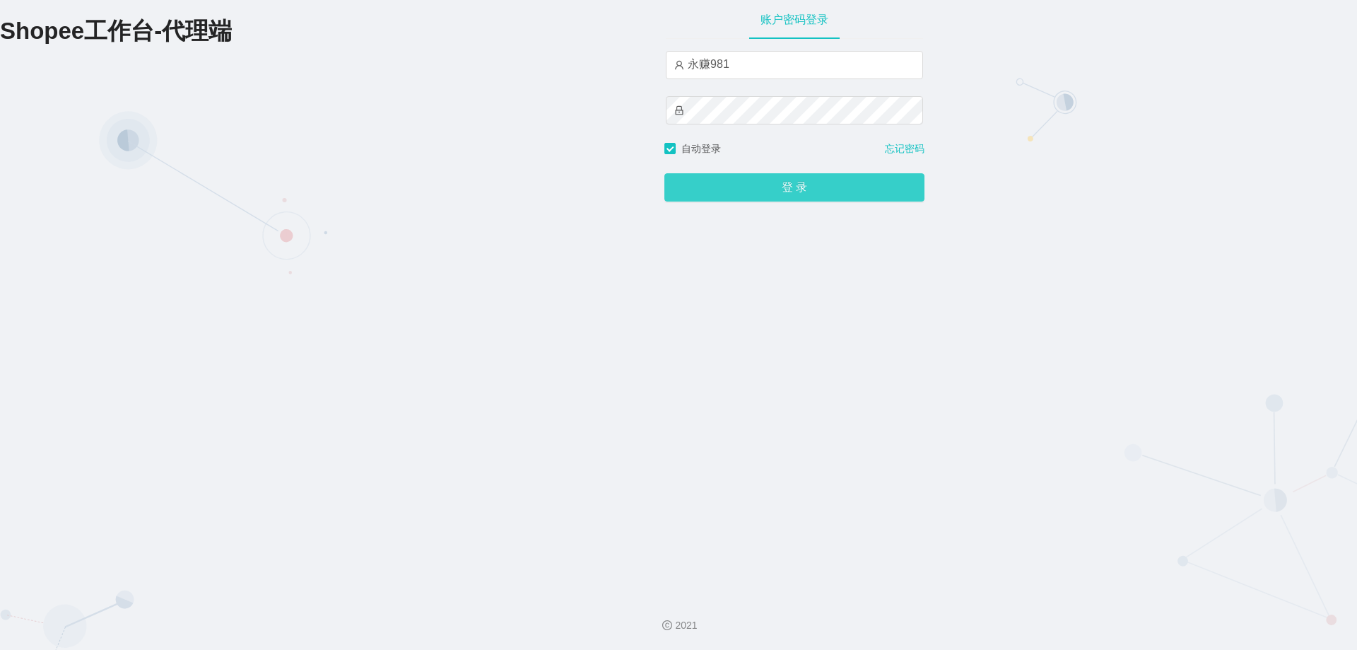
click at [792, 192] on button "登 录" at bounding box center [794, 187] width 260 height 28
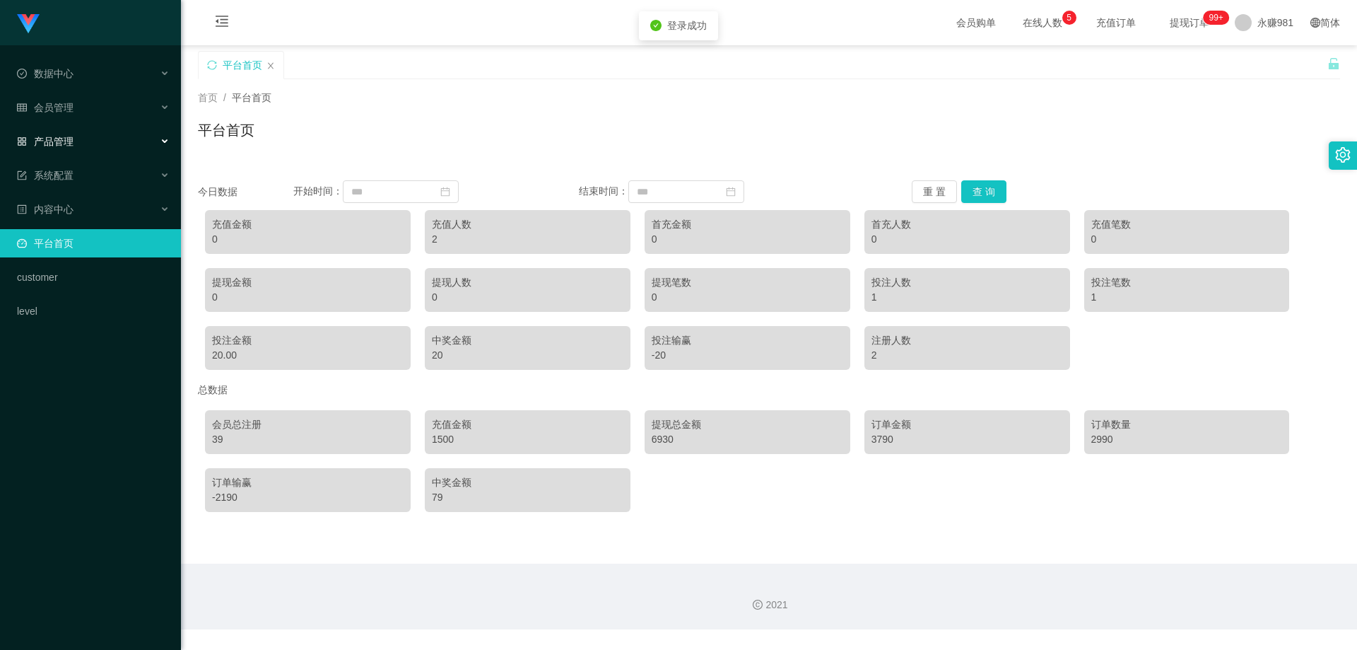
click at [58, 145] on span "产品管理" at bounding box center [45, 141] width 57 height 11
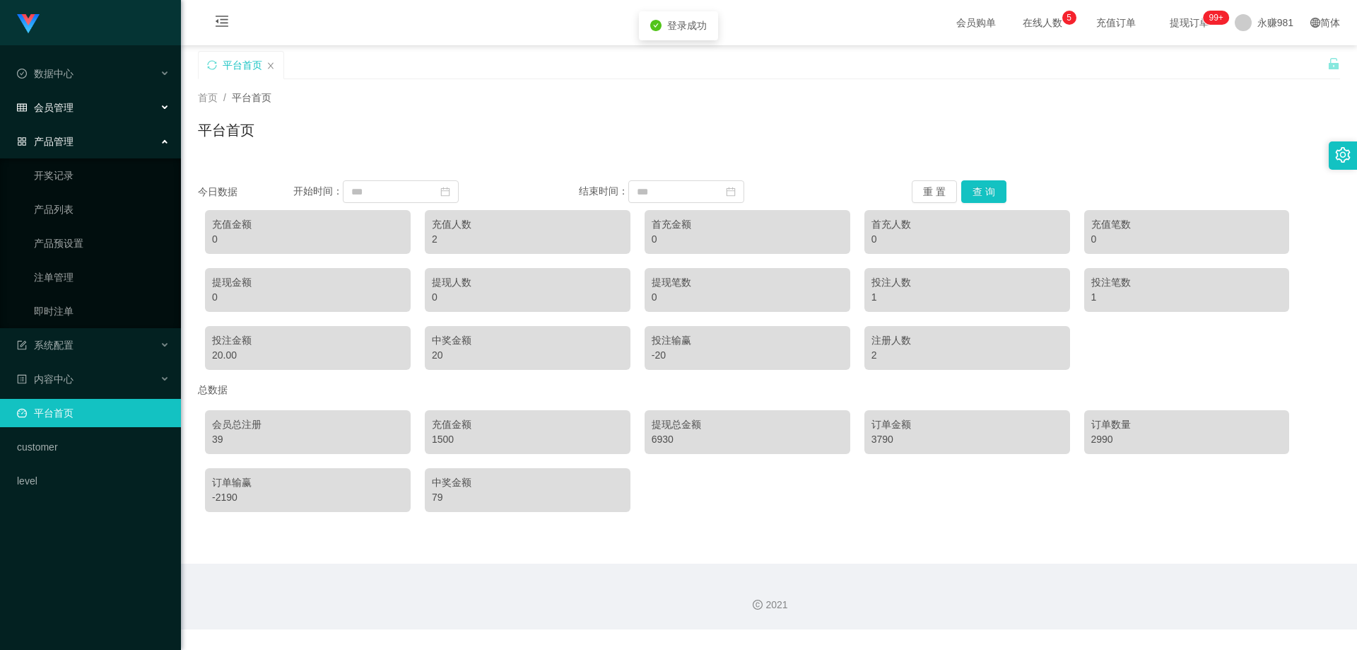
click at [74, 114] on div "会员管理" at bounding box center [90, 107] width 181 height 28
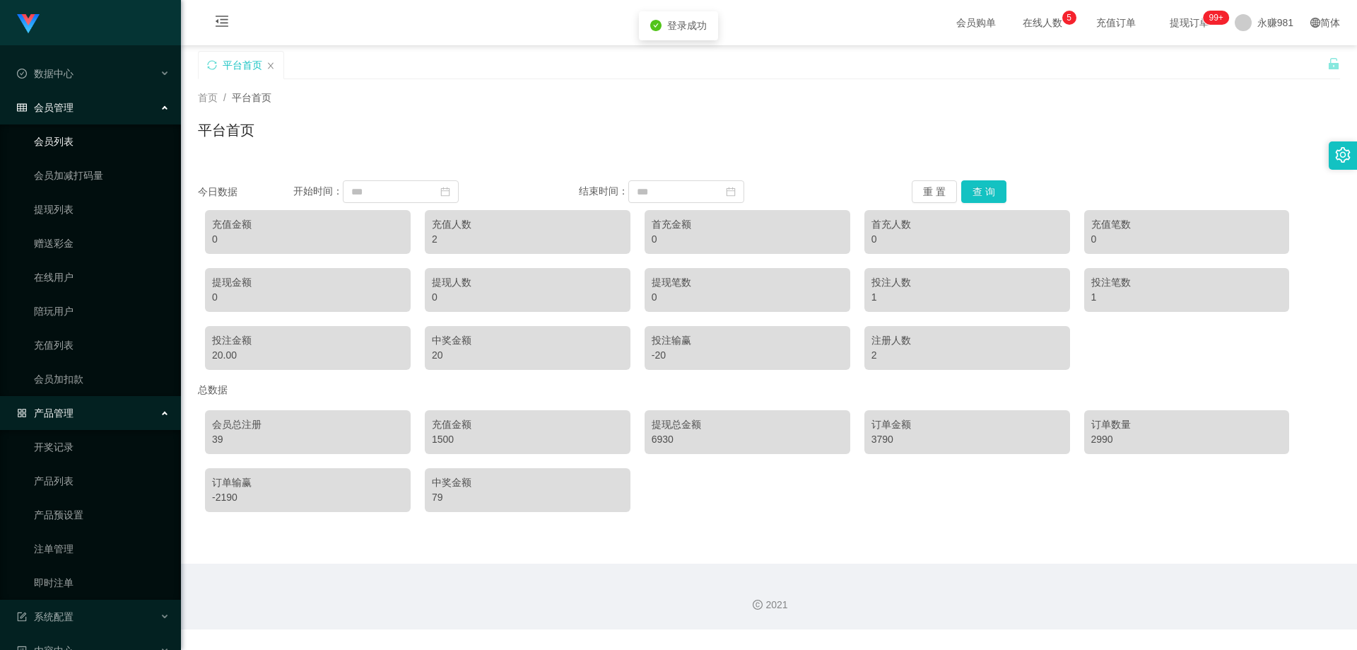
click at [68, 149] on link "会员列表" at bounding box center [102, 141] width 136 height 28
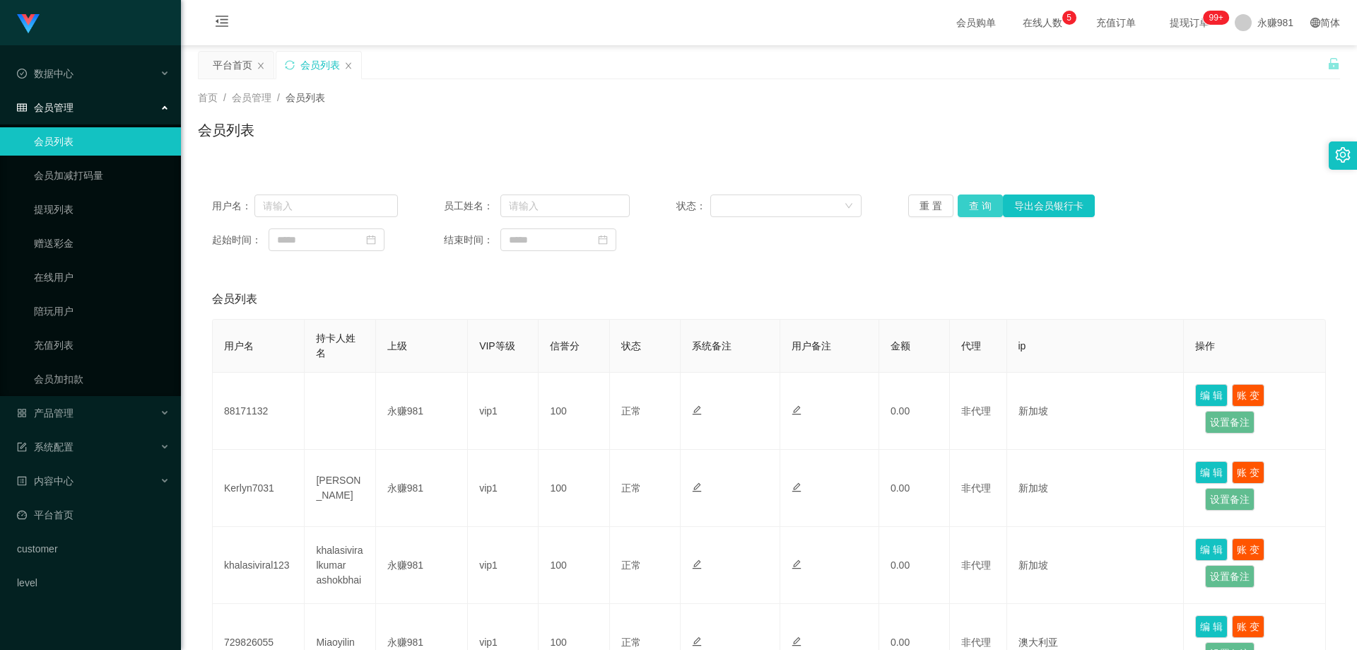
click at [970, 199] on button "查 询" at bounding box center [980, 205] width 45 height 23
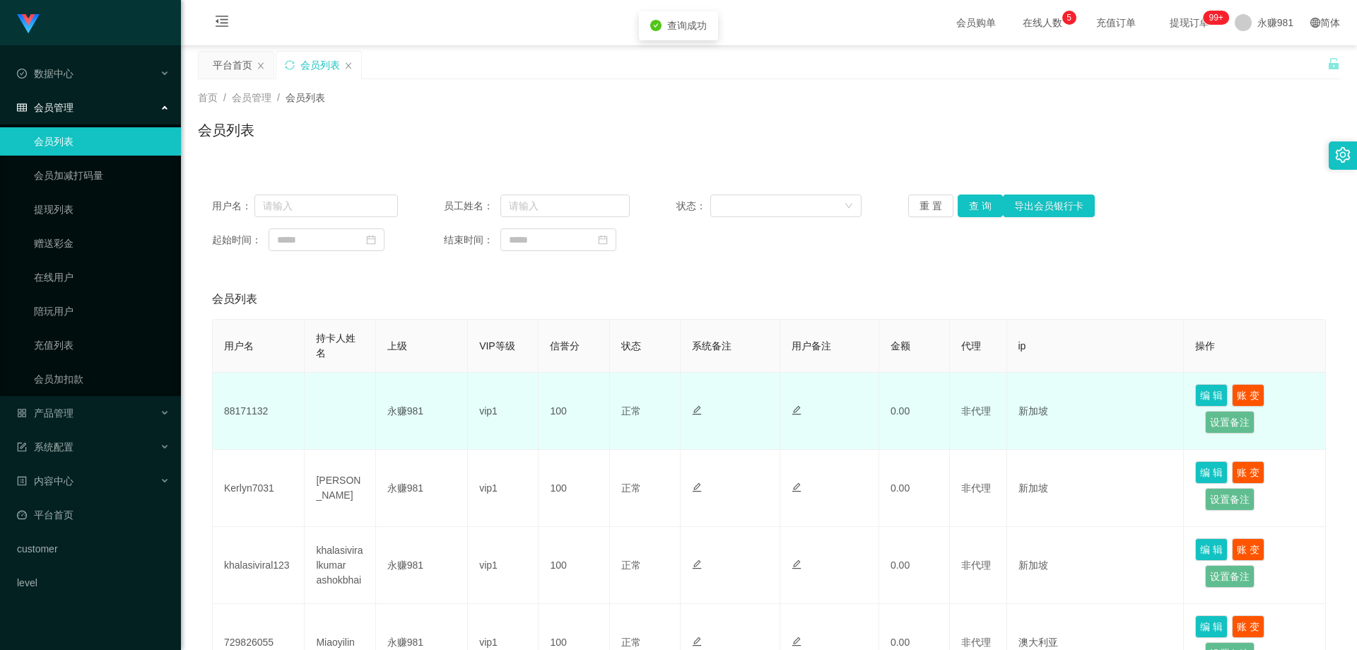
drag, startPoint x: 226, startPoint y: 427, endPoint x: 260, endPoint y: 396, distance: 45.5
click at [226, 428] on td "88171132" at bounding box center [259, 410] width 92 height 77
click at [260, 396] on td "88171132" at bounding box center [259, 410] width 92 height 77
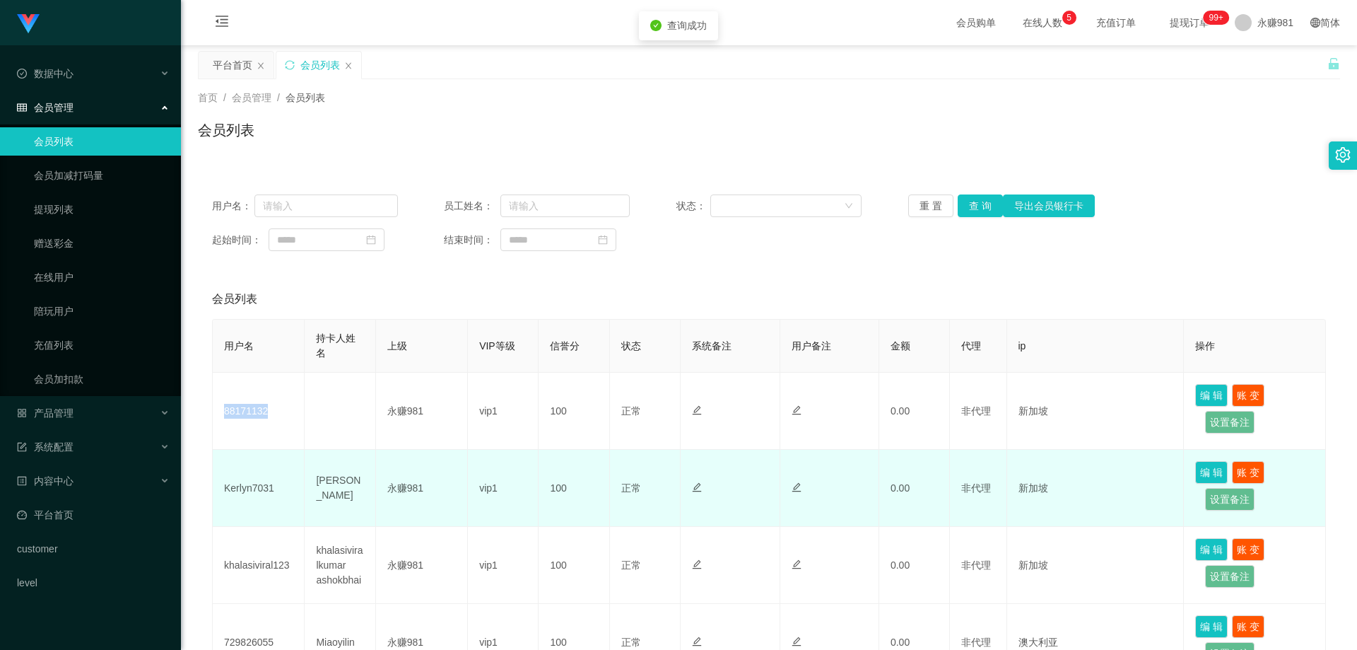
copy td "88171132"
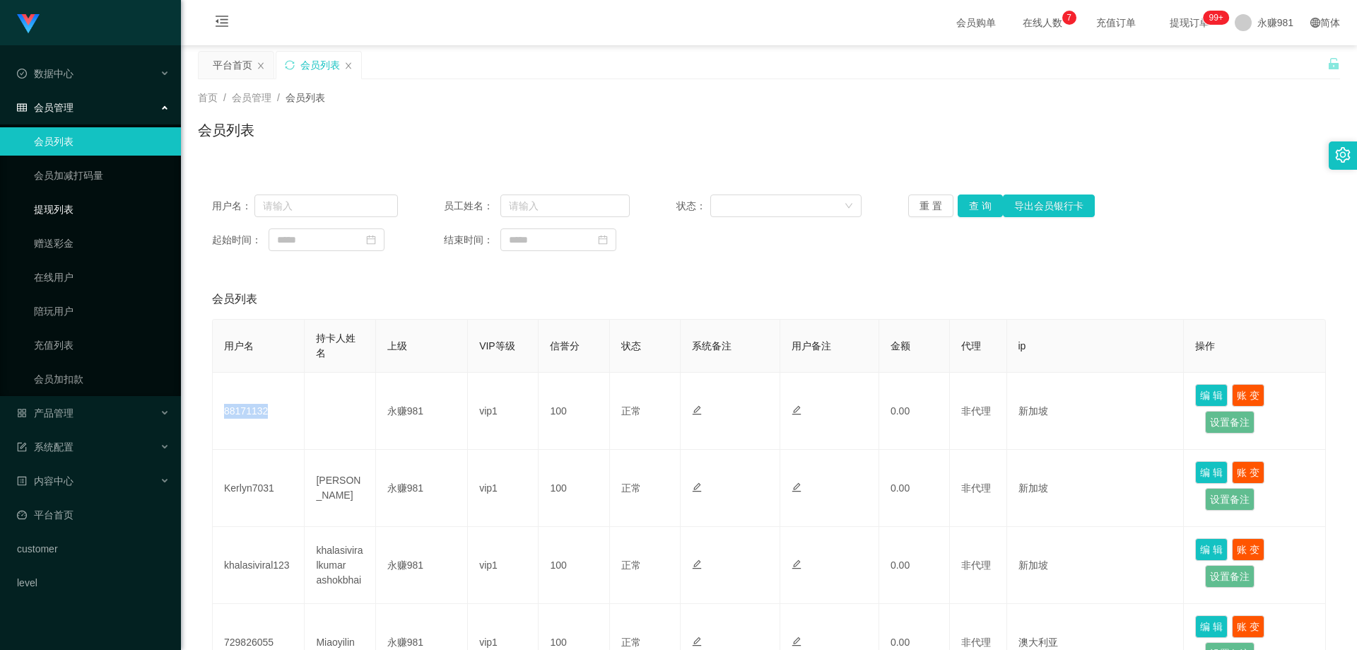
click at [74, 199] on link "提现列表" at bounding box center [102, 209] width 136 height 28
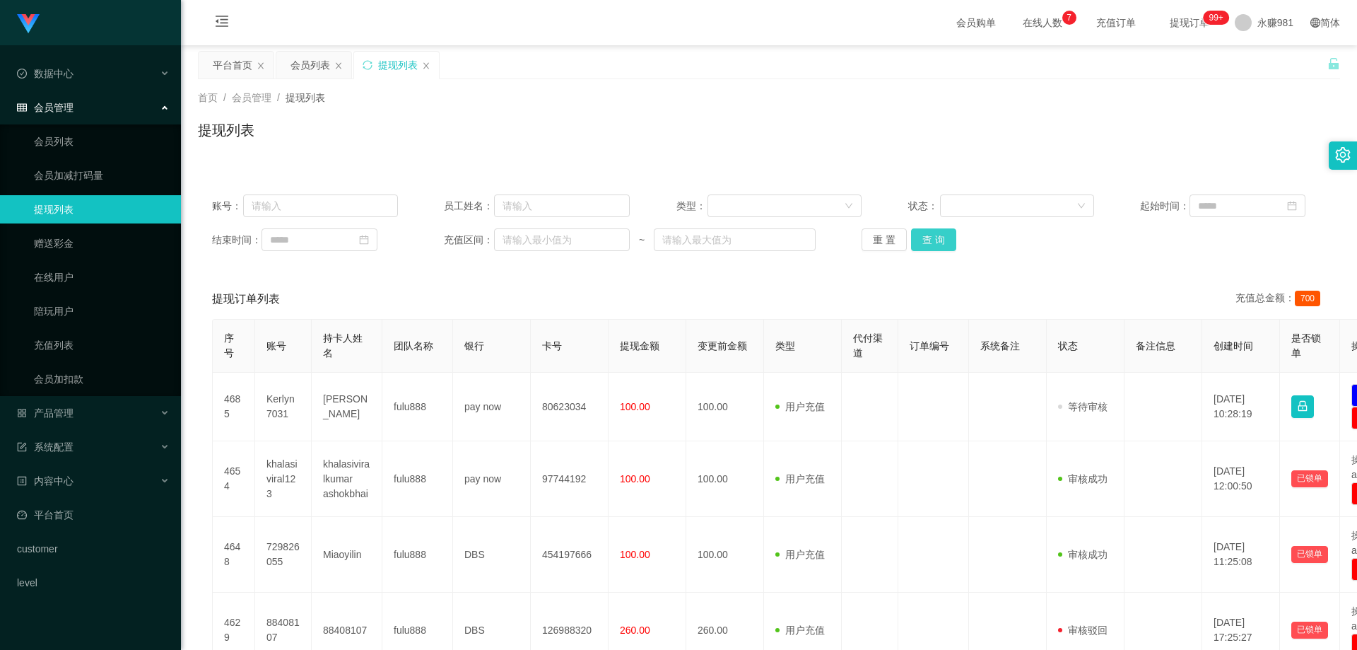
click at [934, 235] on button "查 询" at bounding box center [933, 239] width 45 height 23
click at [934, 235] on div "重 置 查 询" at bounding box center [955, 239] width 186 height 23
click at [934, 235] on button "查 询" at bounding box center [933, 239] width 45 height 23
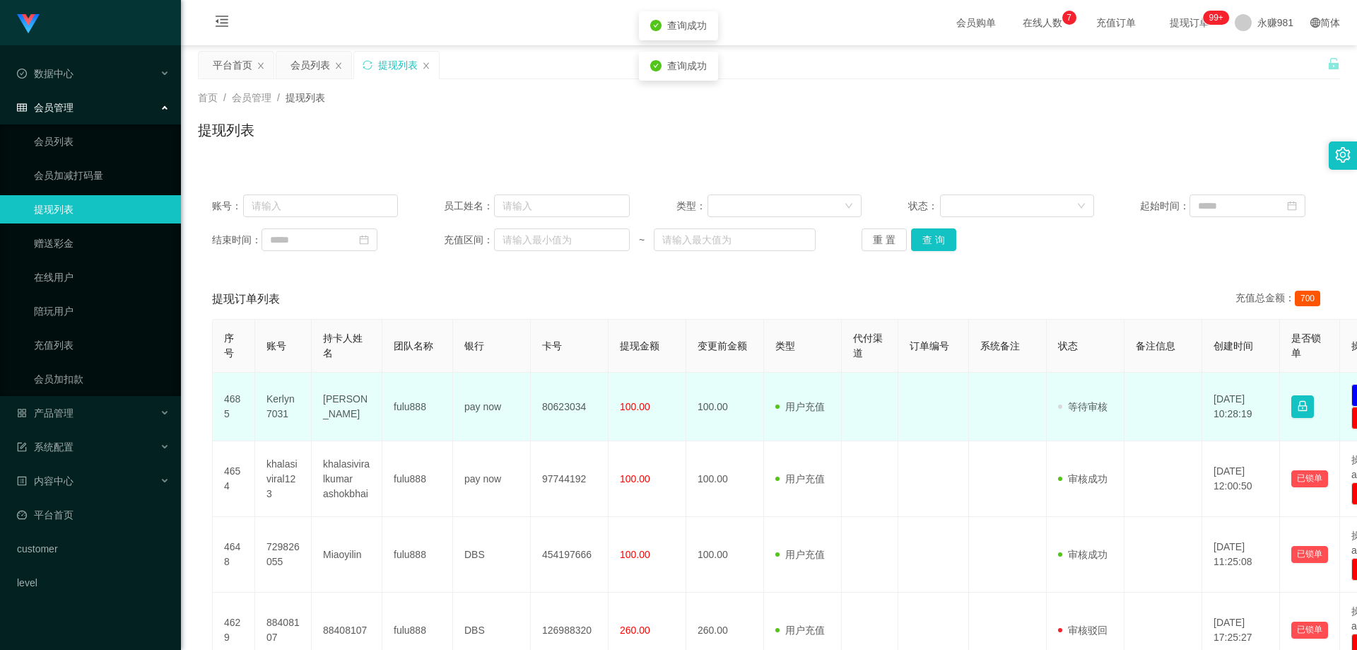
click at [344, 404] on td "[PERSON_NAME]" at bounding box center [347, 406] width 71 height 69
copy td "[PERSON_NAME]"
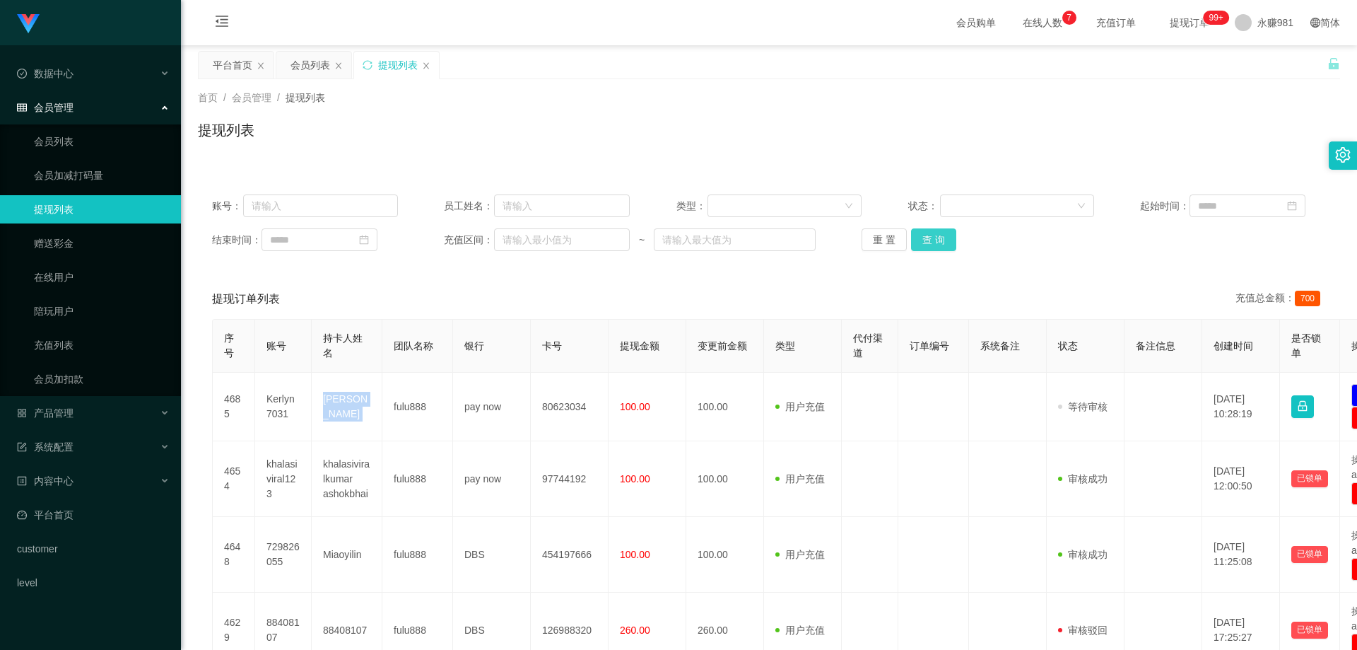
click at [936, 234] on button "查 询" at bounding box center [933, 239] width 45 height 23
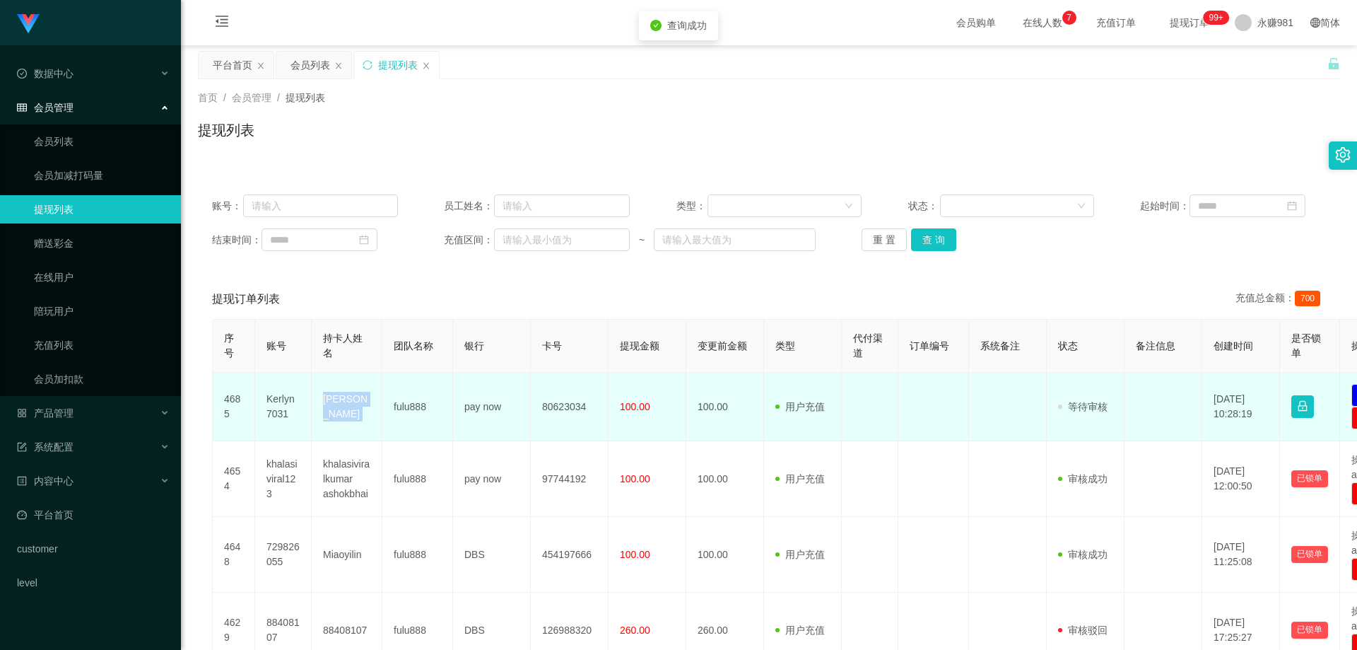
click at [338, 393] on td "[PERSON_NAME]" at bounding box center [347, 406] width 71 height 69
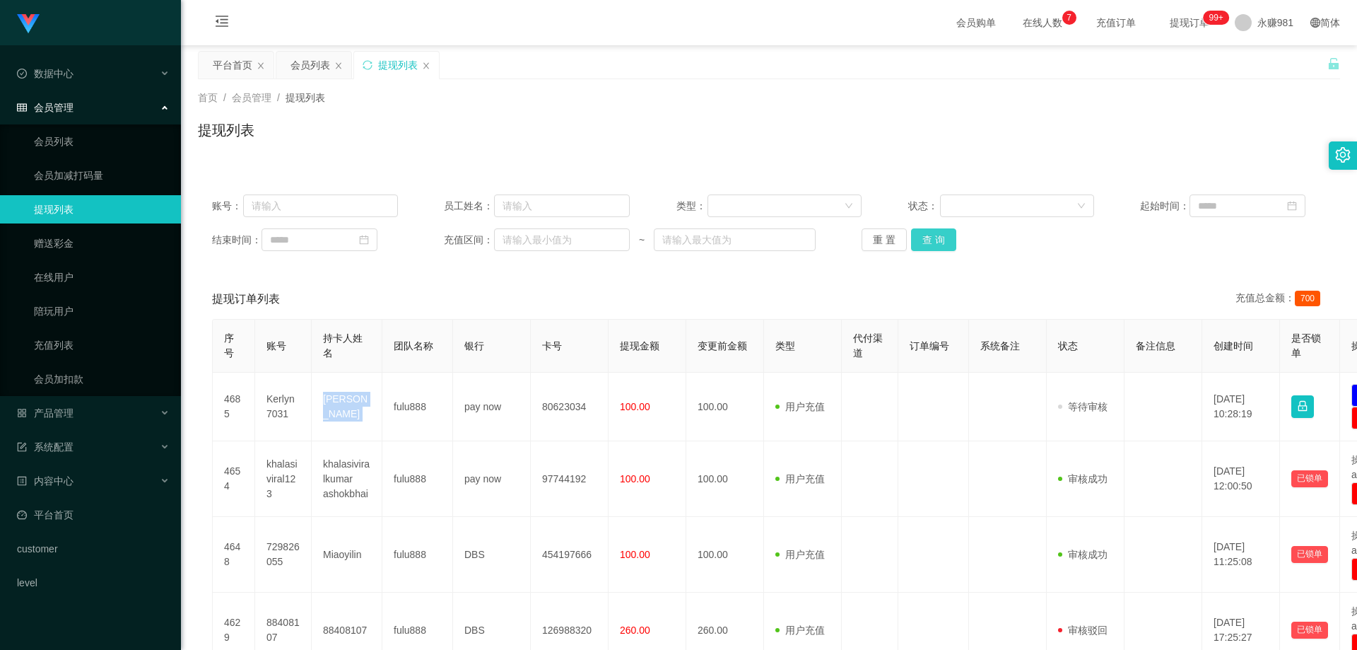
click at [925, 229] on button "查 询" at bounding box center [933, 239] width 45 height 23
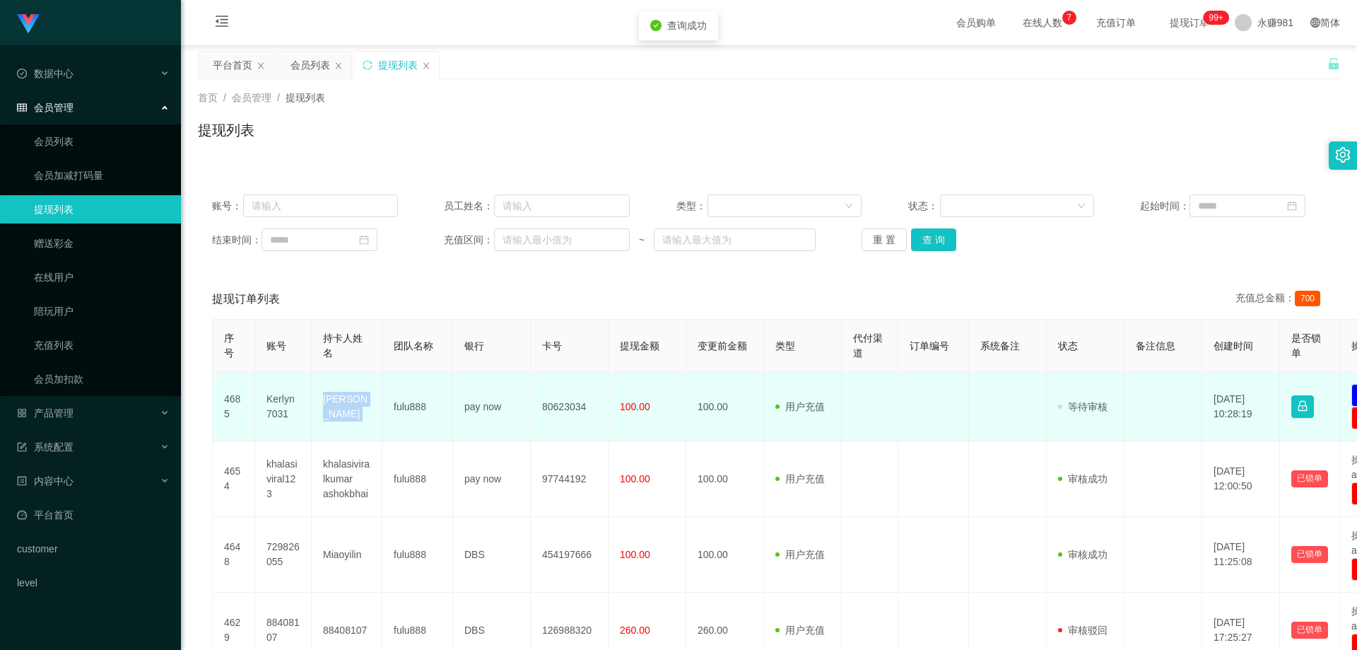
click at [360, 397] on td "[PERSON_NAME]" at bounding box center [347, 406] width 71 height 69
click at [476, 408] on td "pay now" at bounding box center [492, 406] width 78 height 69
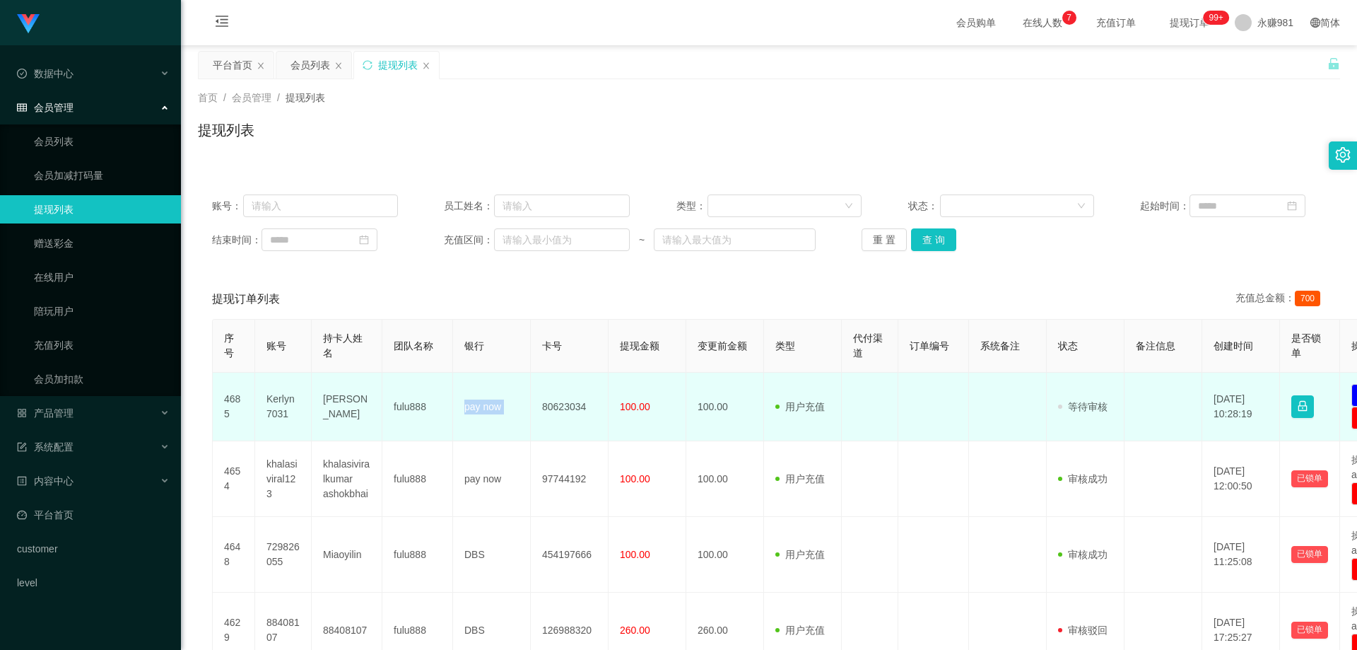
click at [476, 408] on td "pay now" at bounding box center [492, 406] width 78 height 69
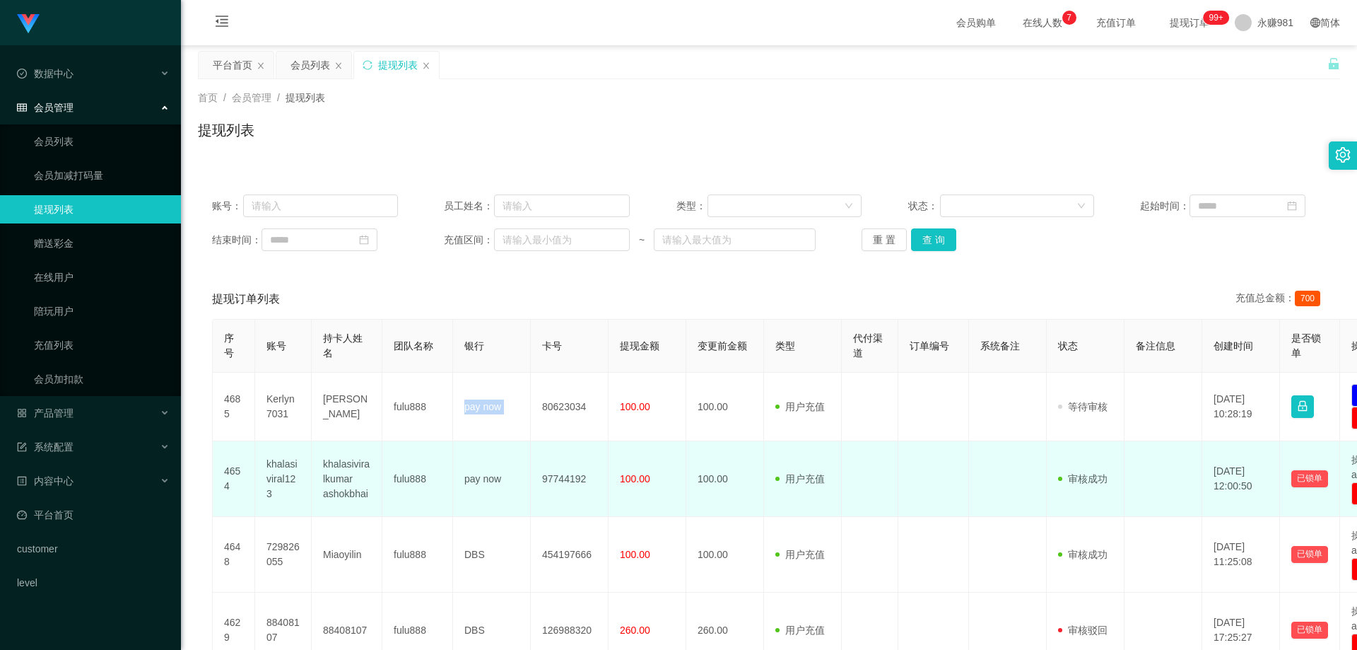
copy td "pay now"
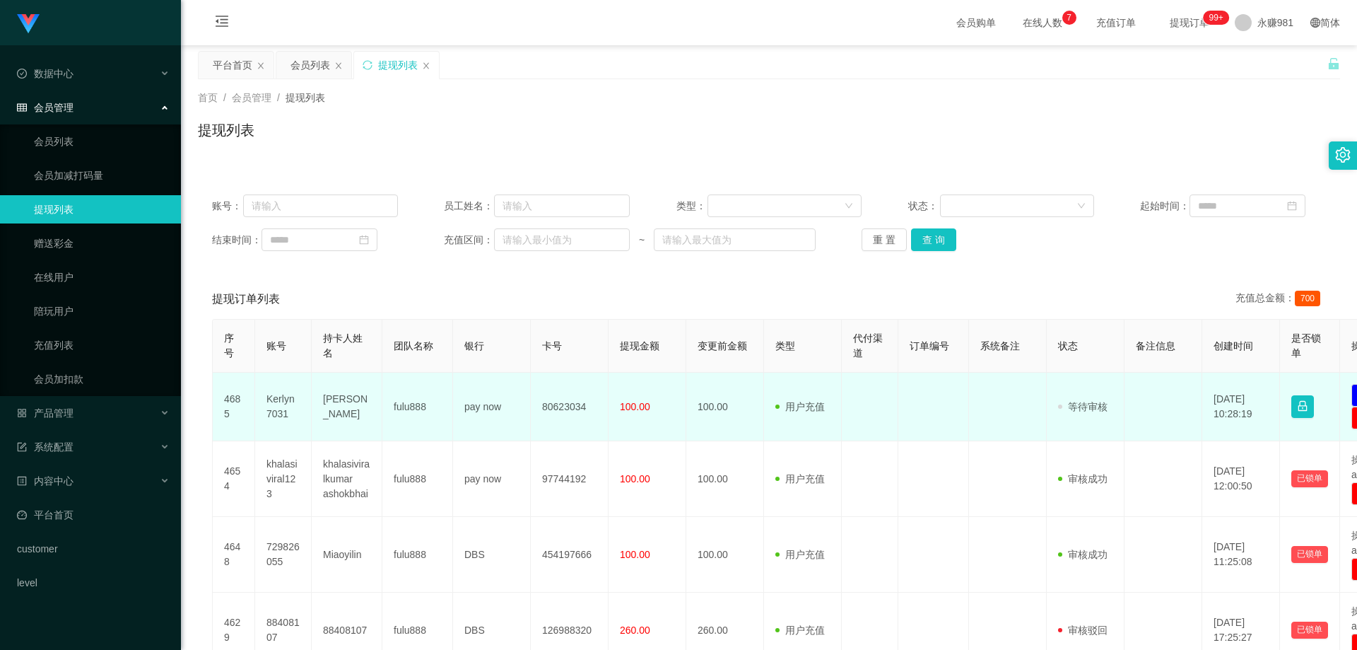
click at [565, 413] on td "80623034" at bounding box center [570, 406] width 78 height 69
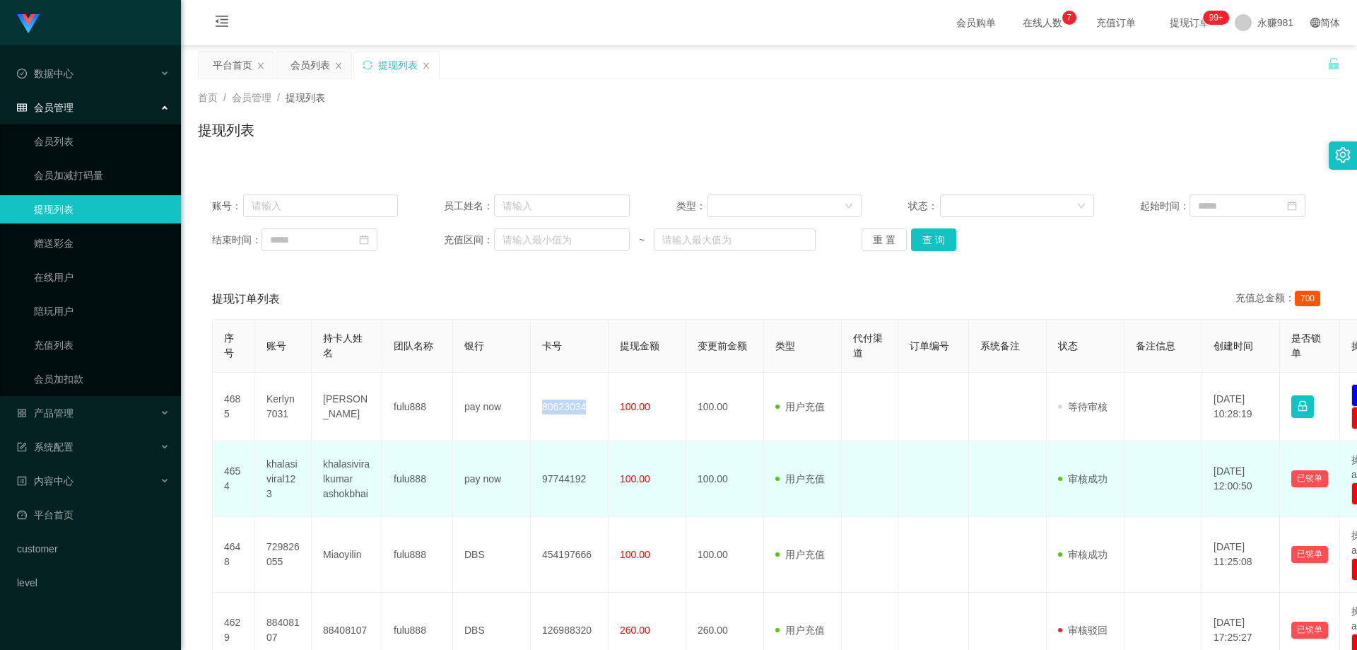
copy td "80623034"
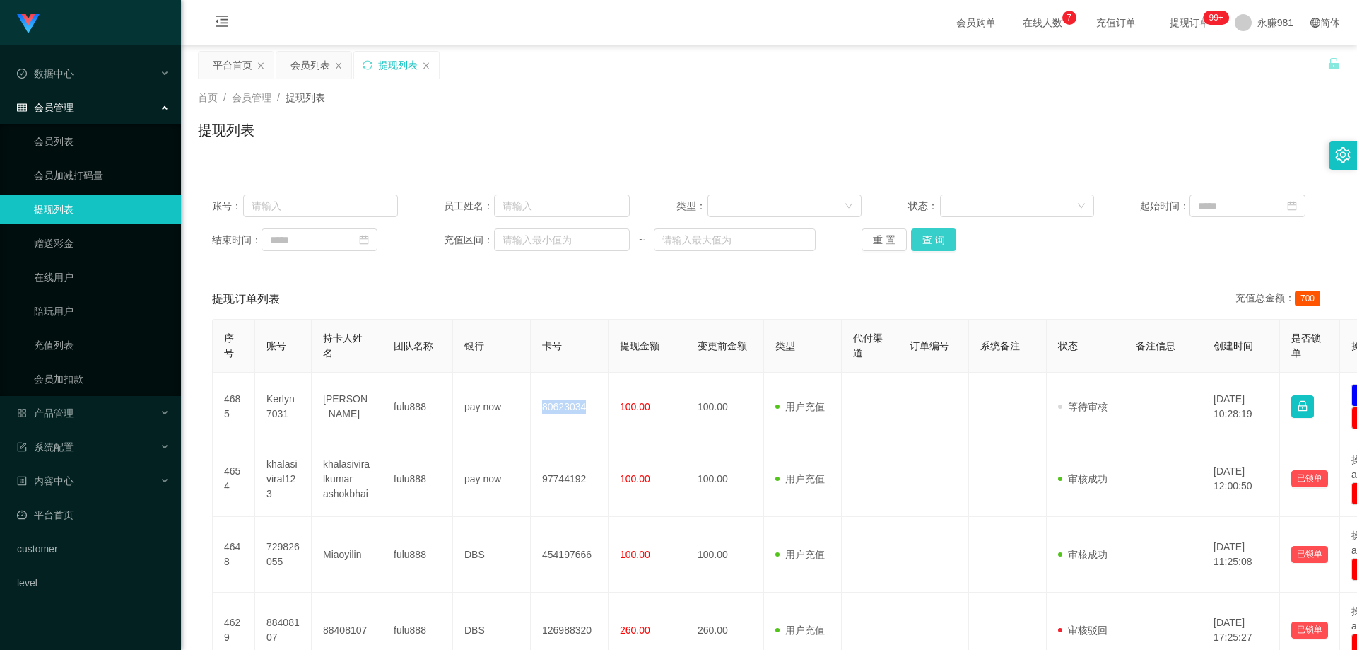
click at [939, 245] on button "查 询" at bounding box center [933, 239] width 45 height 23
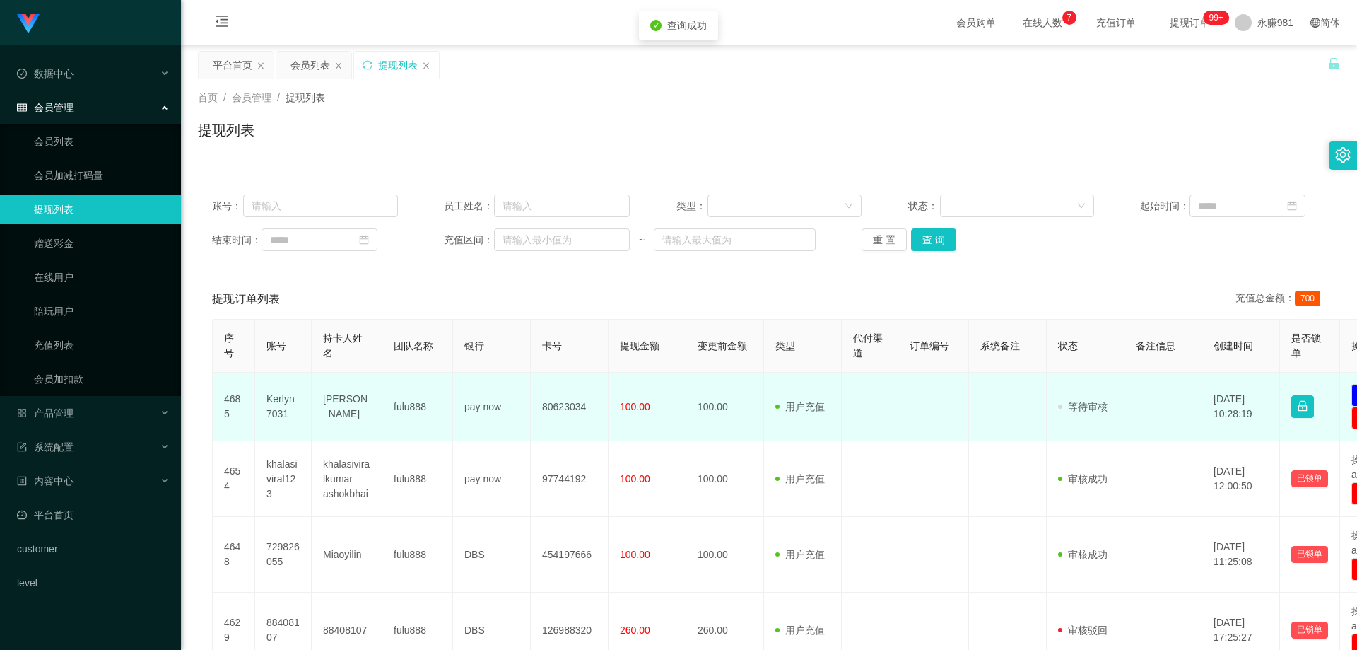
click at [281, 399] on td "Kerlyn7031" at bounding box center [283, 406] width 57 height 69
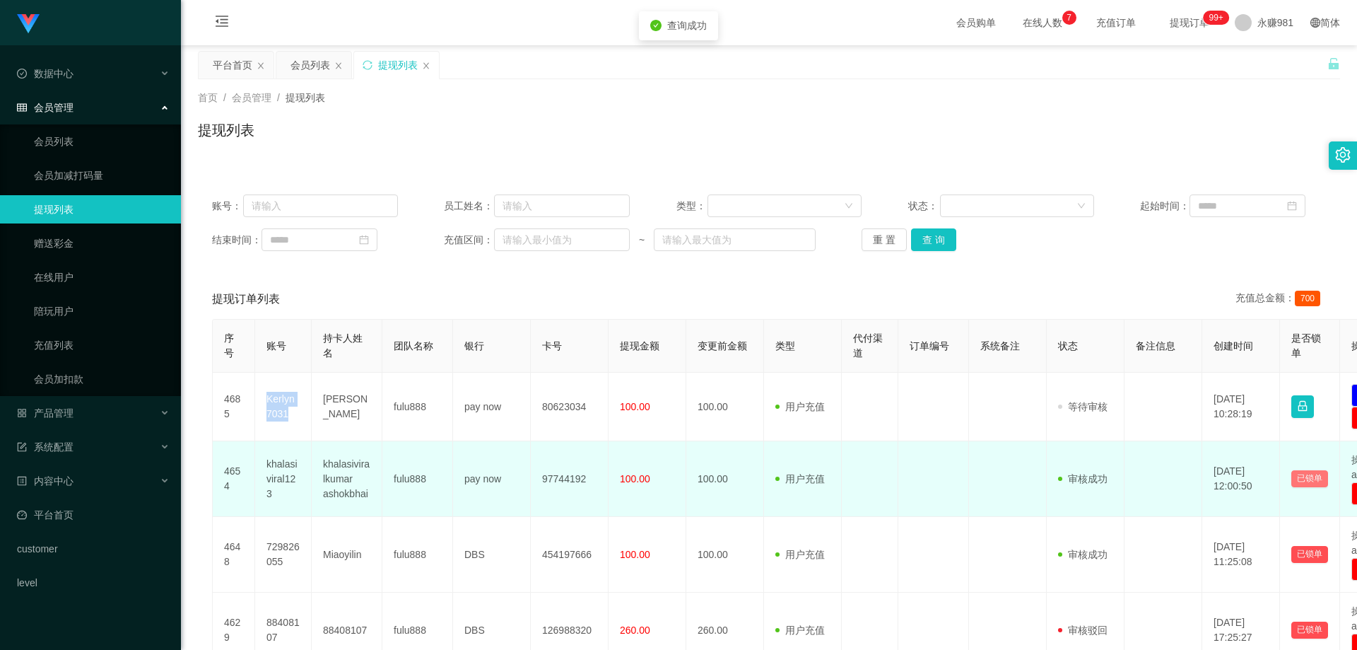
copy td "Kerlyn7031"
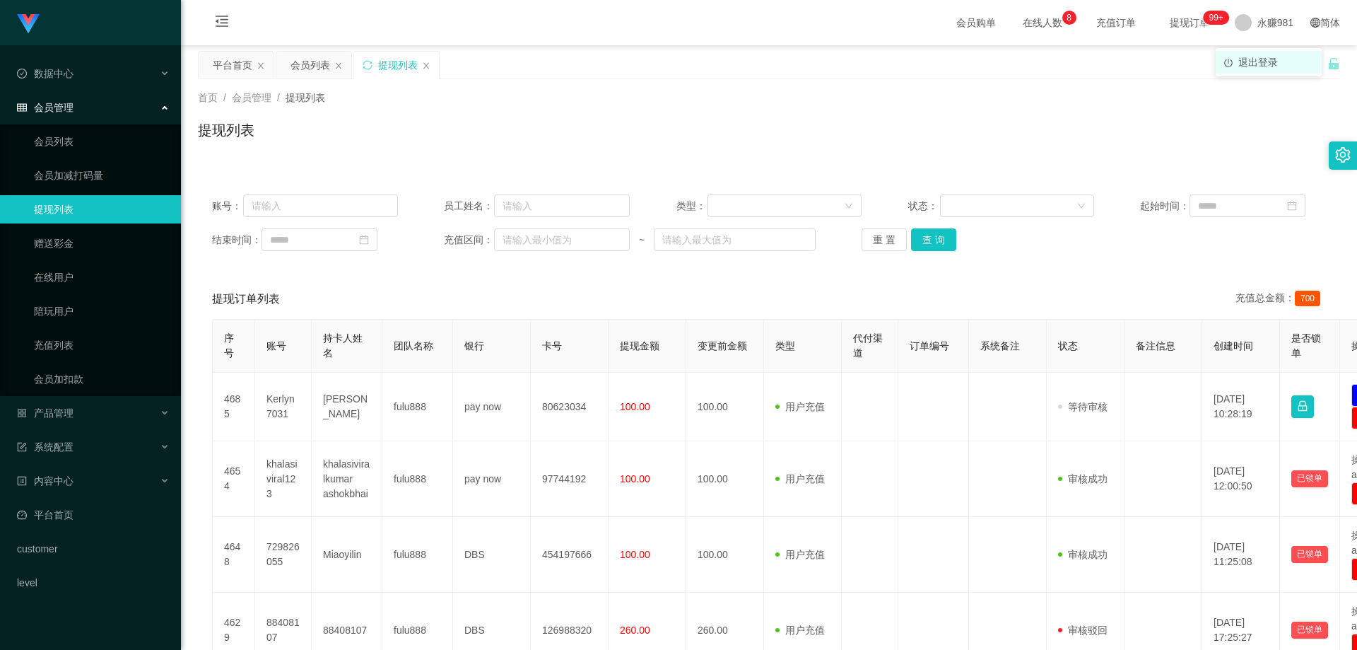
click at [1271, 60] on span "退出登录" at bounding box center [1258, 62] width 40 height 11
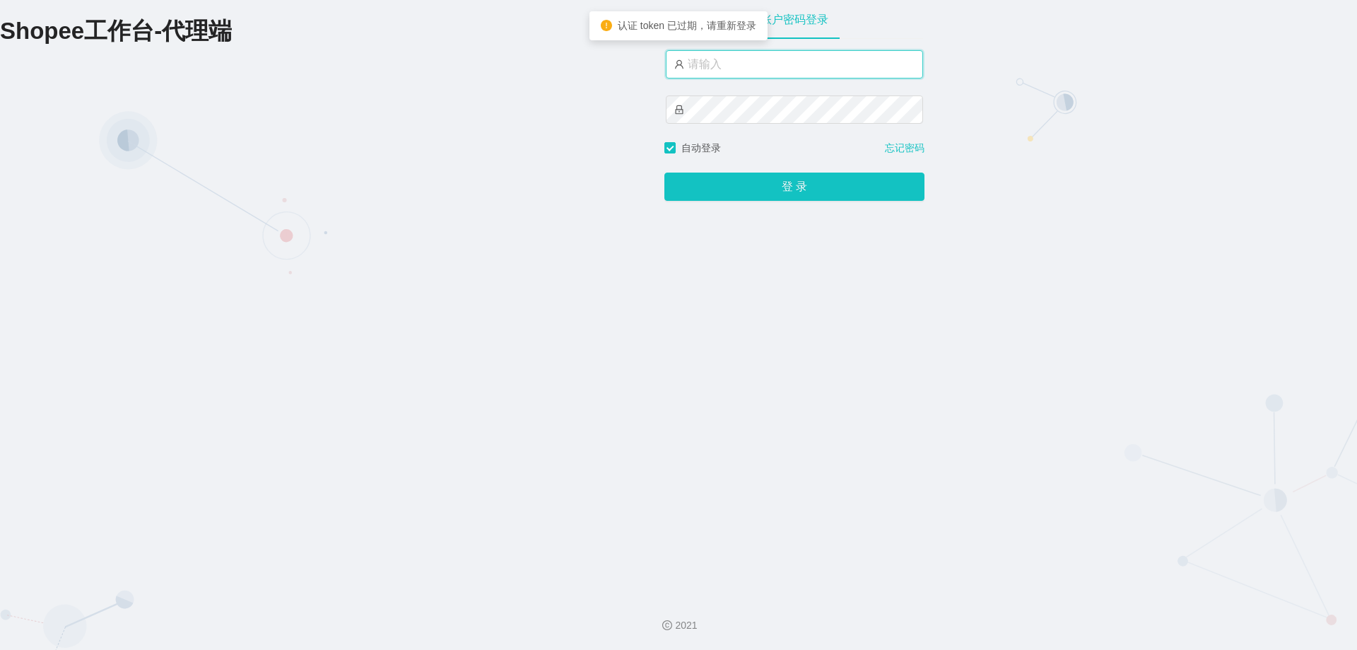
click at [779, 64] on input "text" at bounding box center [794, 64] width 257 height 28
drag, startPoint x: 779, startPoint y: 64, endPoint x: 778, endPoint y: 76, distance: 12.0
click at [779, 64] on input "text" at bounding box center [794, 64] width 257 height 28
type input "永赚986"
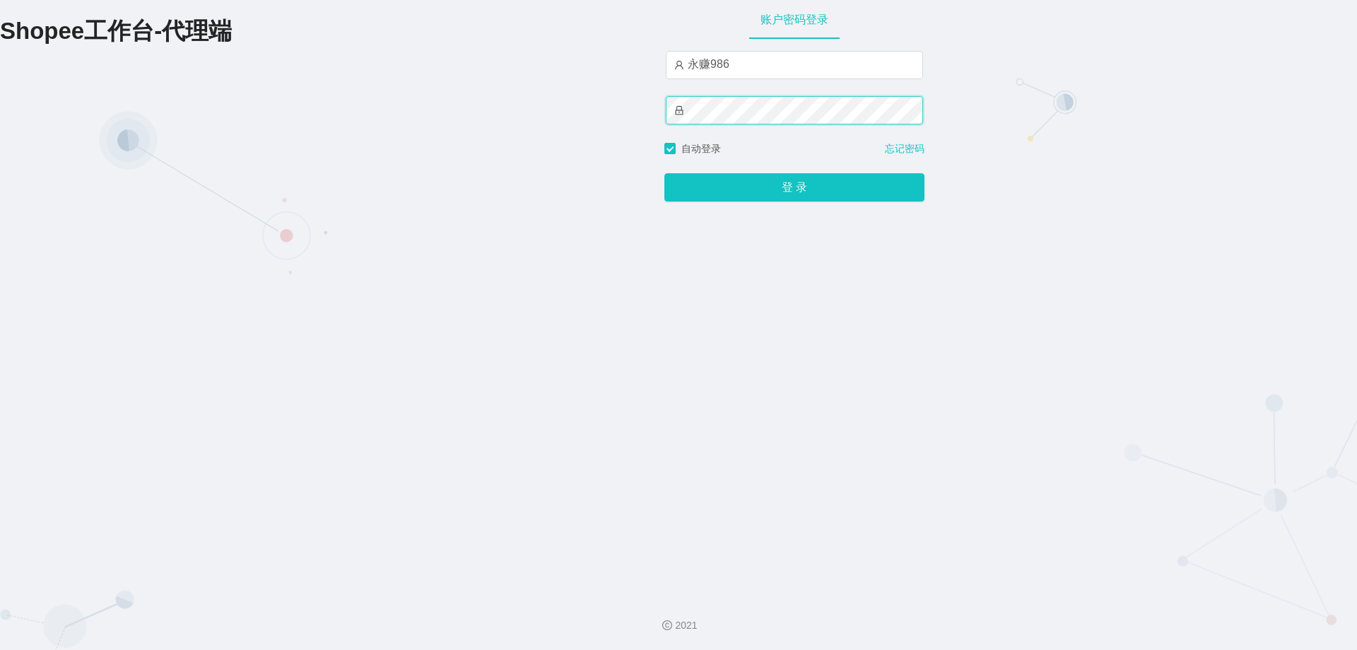
click at [664, 173] on button "登 录" at bounding box center [794, 187] width 260 height 28
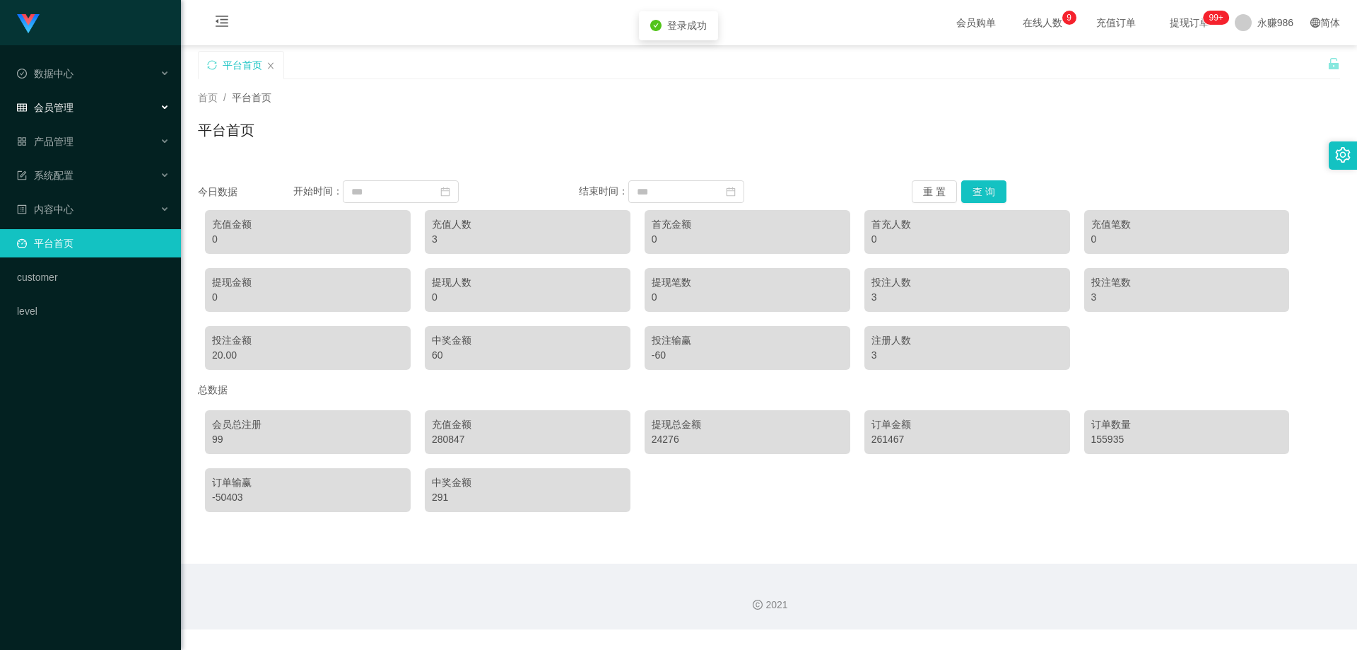
click at [93, 105] on div "会员管理" at bounding box center [90, 107] width 181 height 28
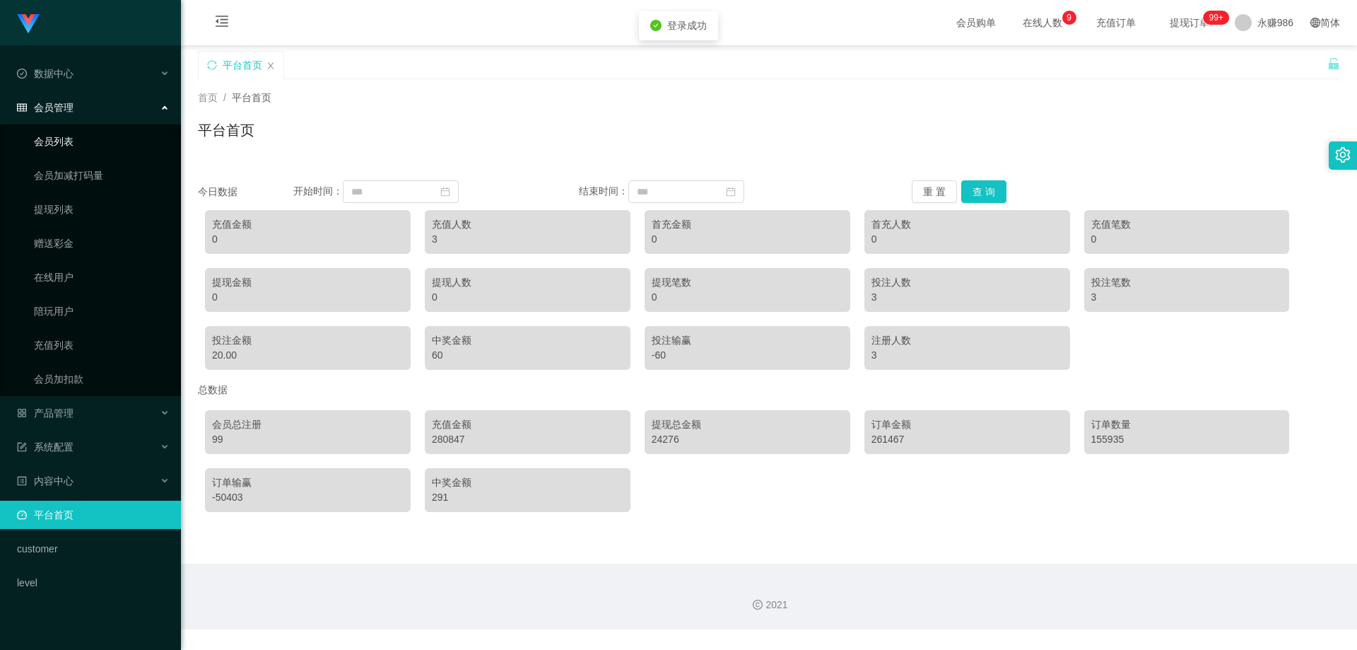
click at [65, 143] on link "会员列表" at bounding box center [102, 141] width 136 height 28
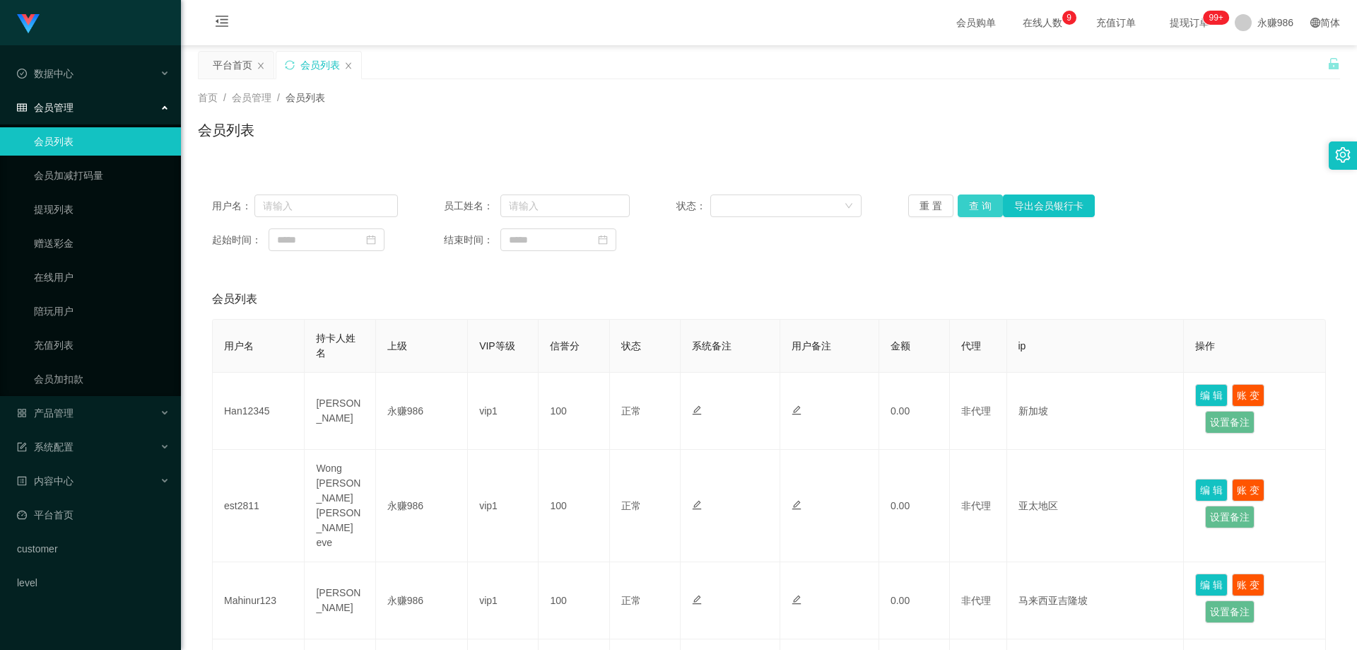
click at [970, 203] on button "查 询" at bounding box center [980, 205] width 45 height 23
click at [81, 445] on div "系统配置" at bounding box center [90, 447] width 181 height 28
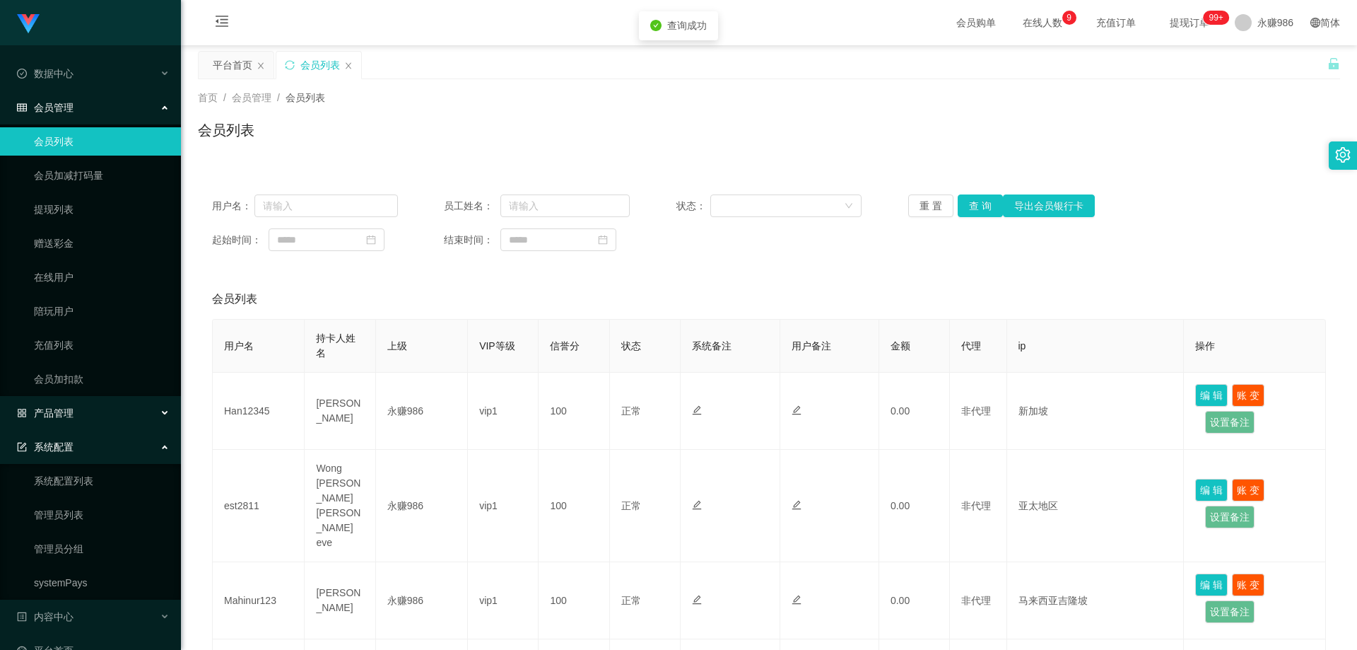
click at [75, 408] on div "产品管理" at bounding box center [90, 413] width 181 height 28
click at [83, 506] on link "产品预设置" at bounding box center [102, 514] width 136 height 28
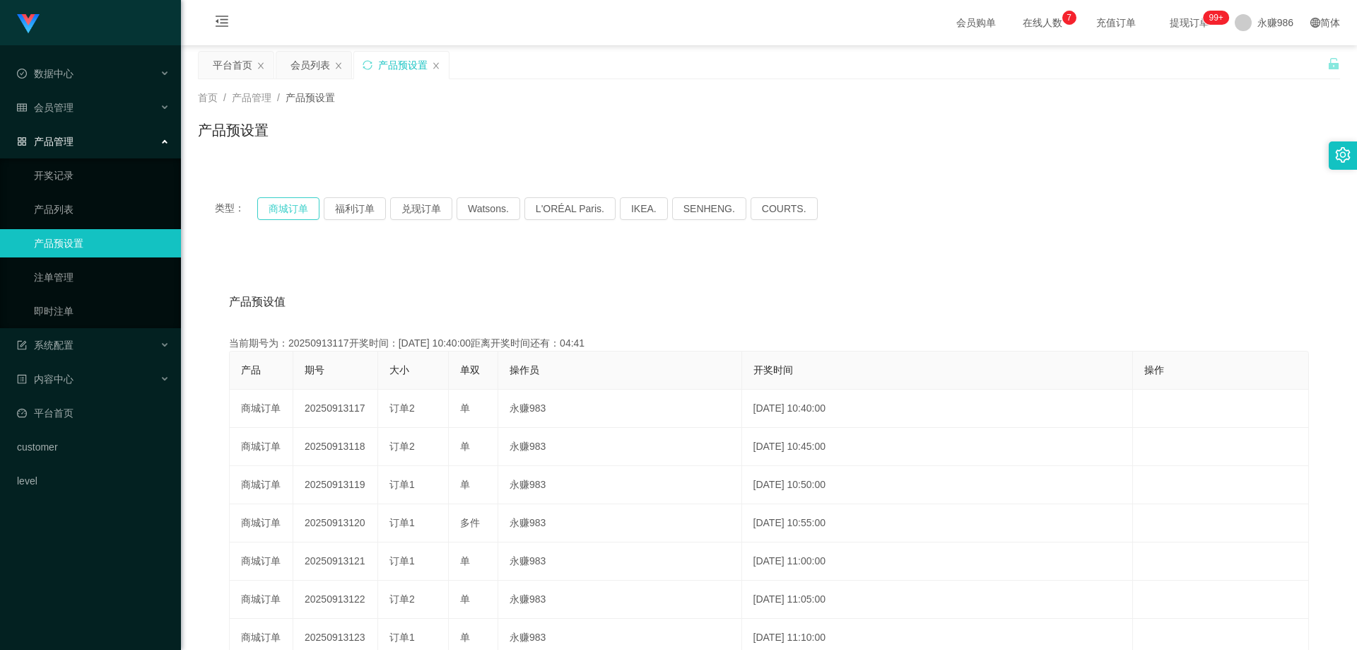
click at [263, 208] on button "商城订单" at bounding box center [288, 208] width 62 height 23
click at [266, 208] on button "商城订单" at bounding box center [288, 208] width 62 height 23
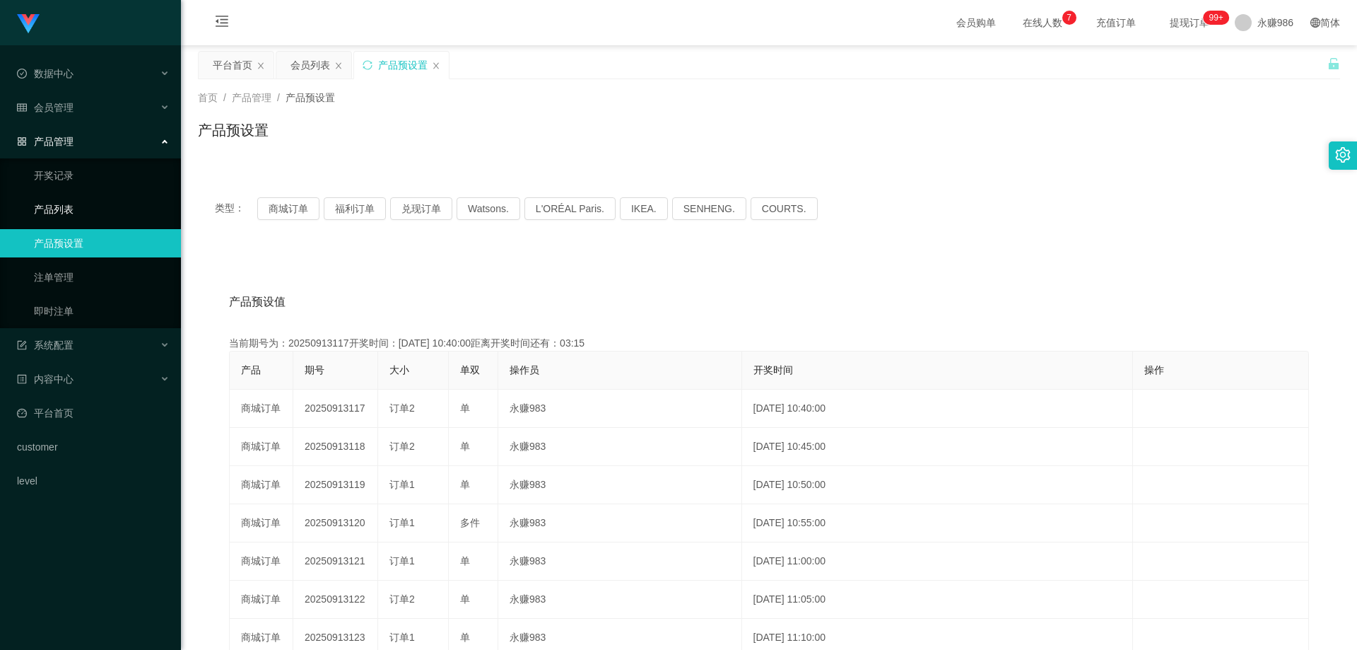
click at [71, 208] on link "产品列表" at bounding box center [102, 209] width 136 height 28
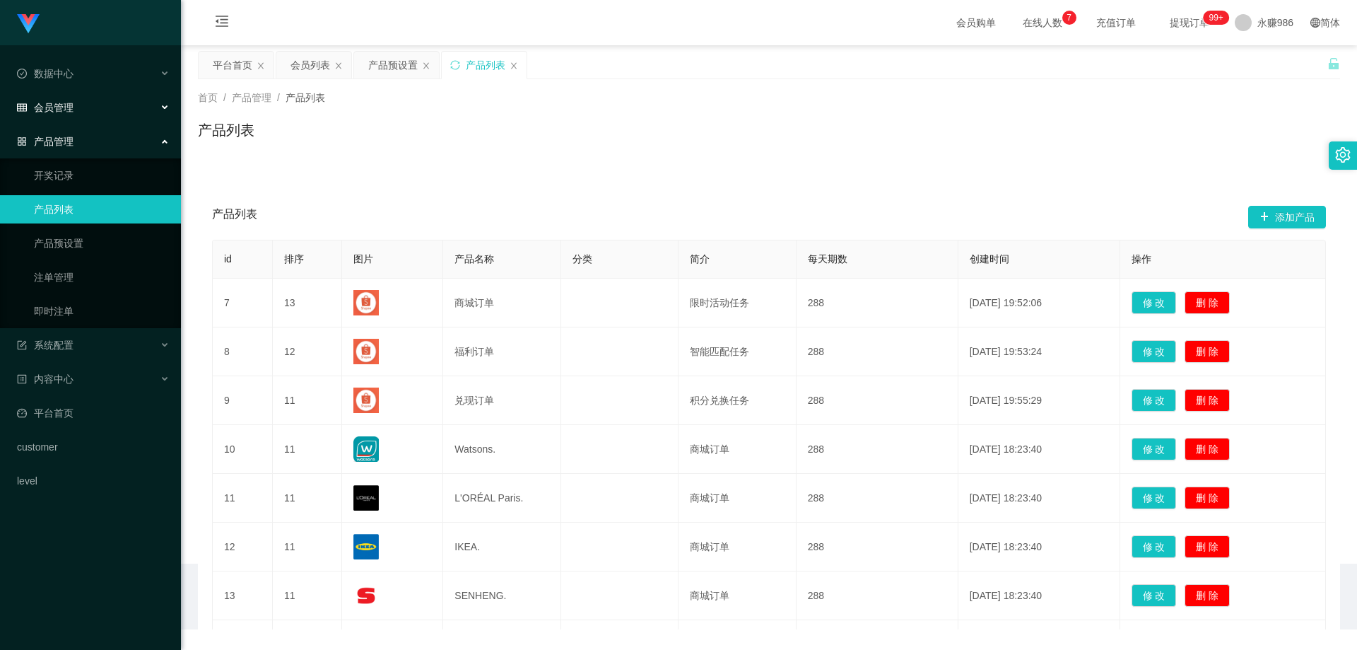
click at [84, 116] on div "会员管理" at bounding box center [90, 107] width 181 height 28
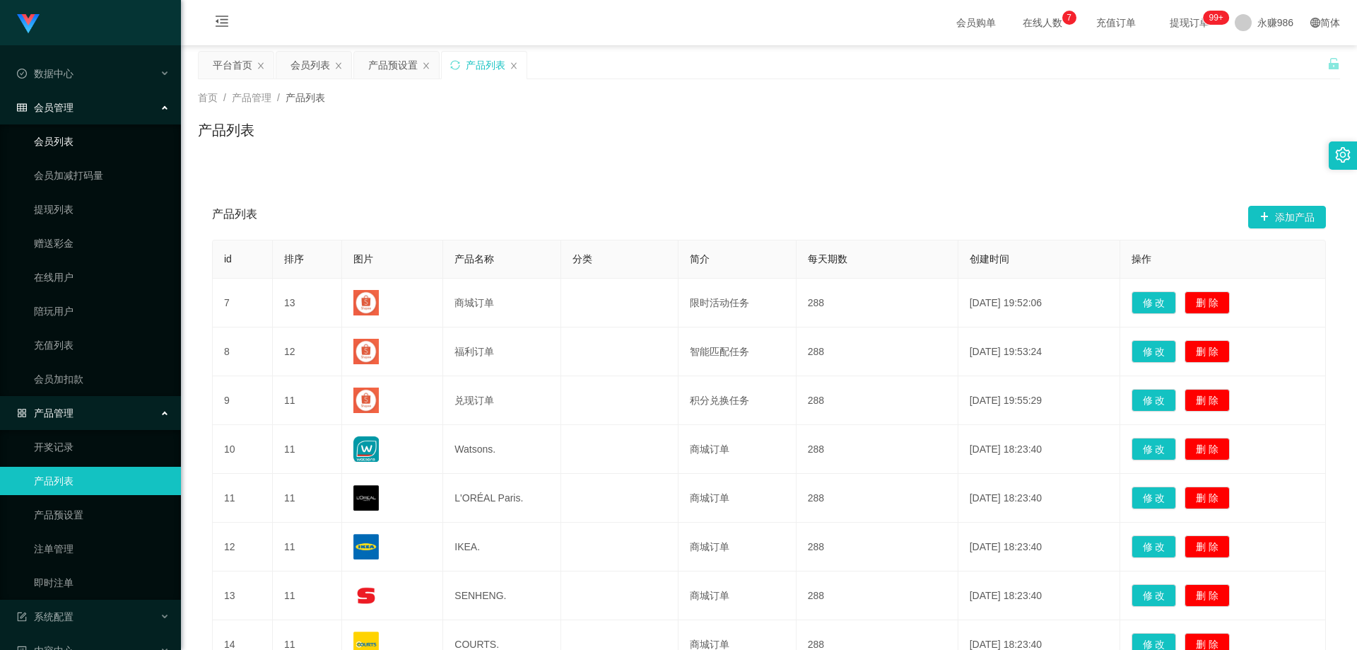
click at [88, 151] on link "会员列表" at bounding box center [102, 141] width 136 height 28
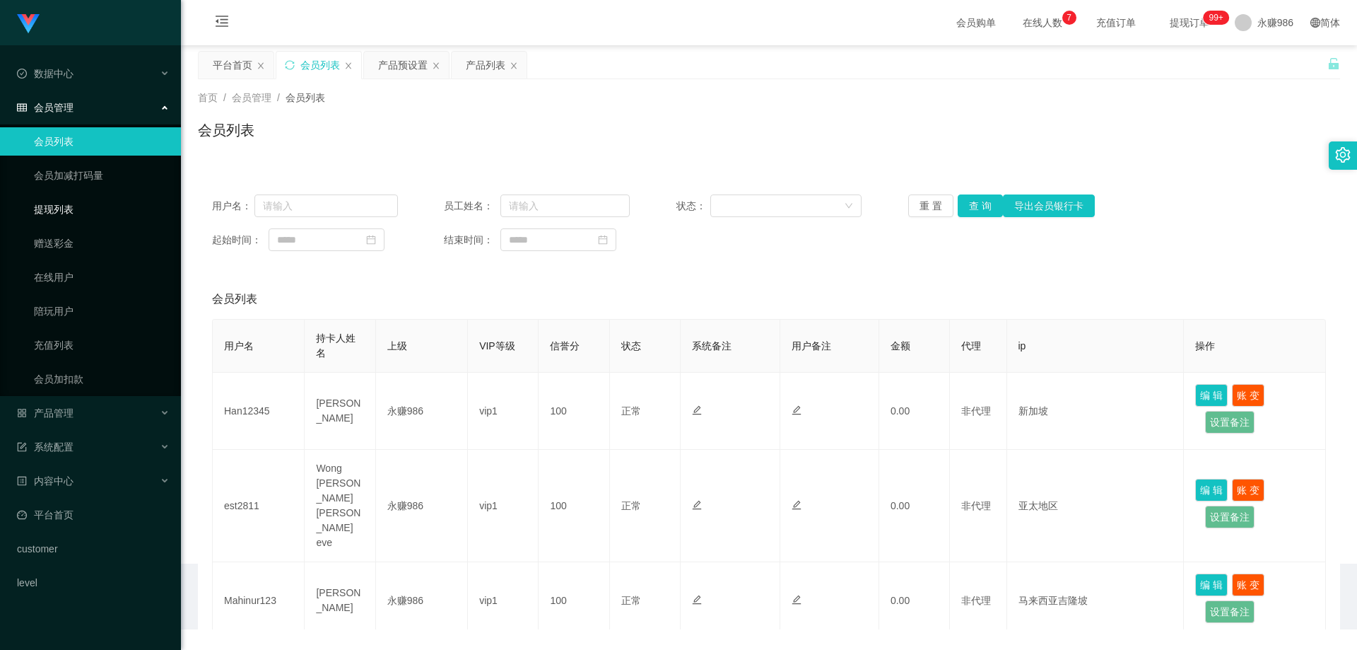
click at [89, 200] on link "提现列表" at bounding box center [102, 209] width 136 height 28
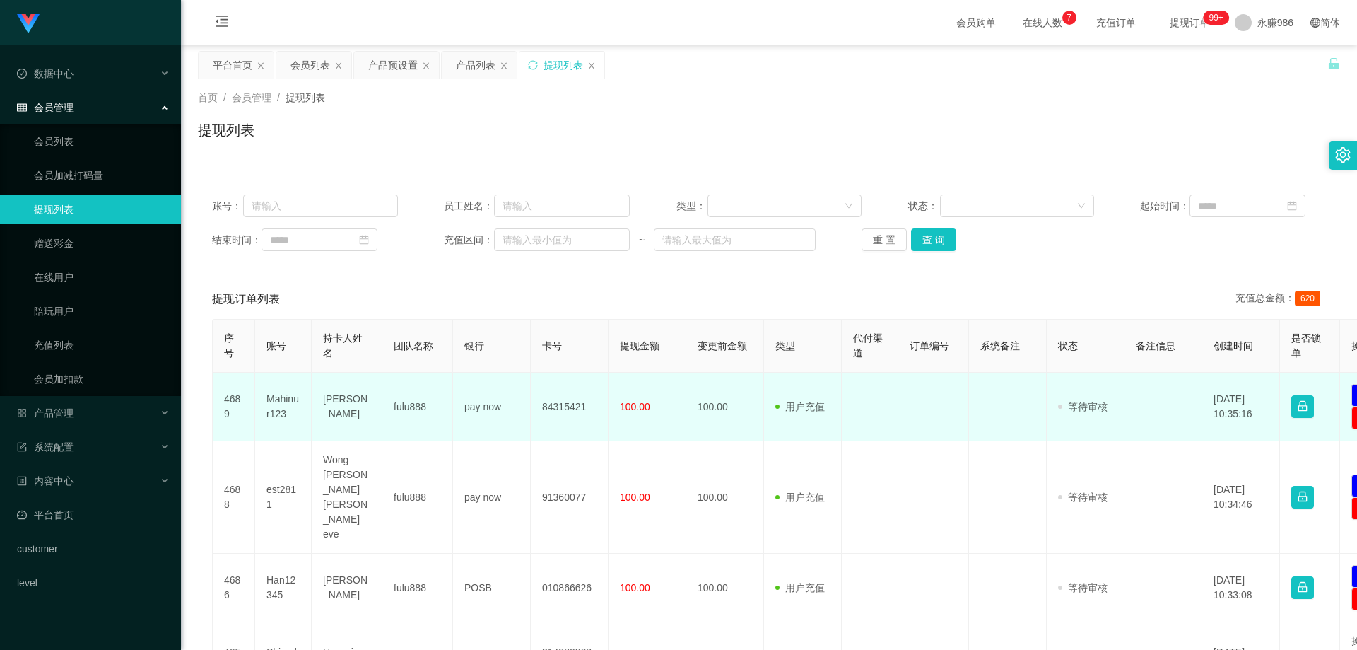
scroll to position [71, 0]
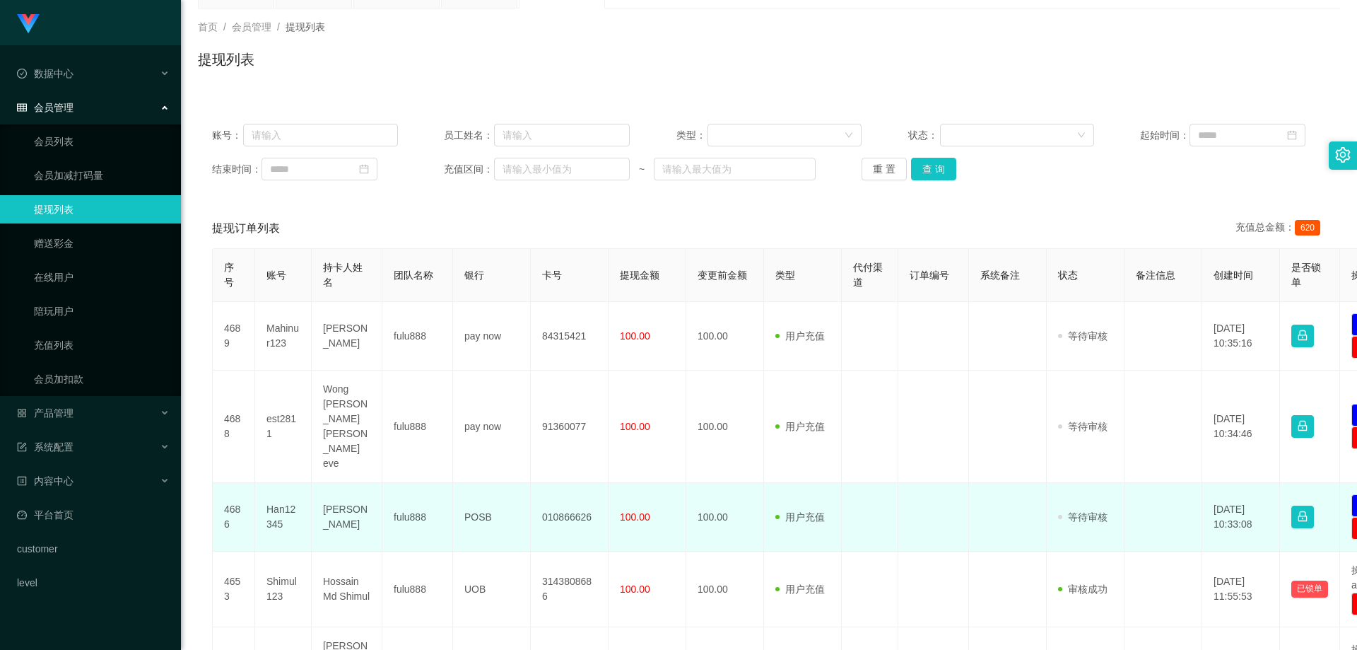
click at [272, 483] on td "Han12345" at bounding box center [283, 517] width 57 height 69
click at [334, 483] on td "[PERSON_NAME]" at bounding box center [347, 517] width 71 height 69
copy td "[PERSON_NAME]"
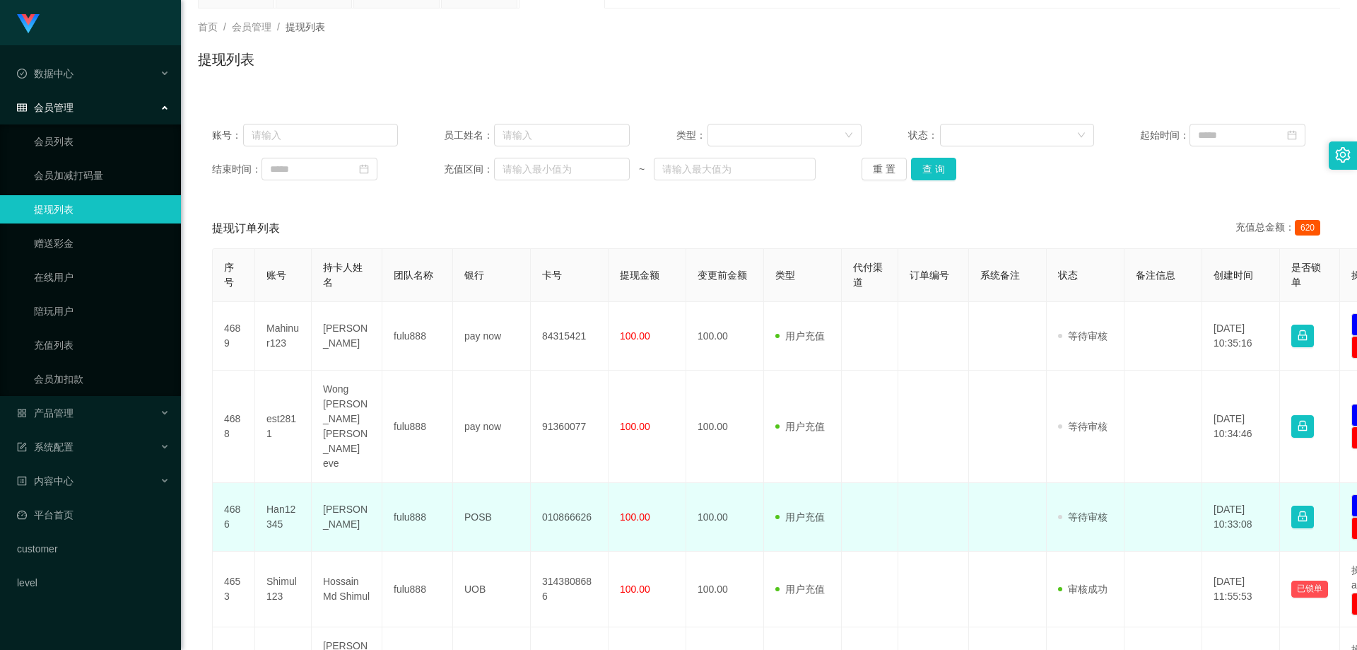
click at [281, 483] on td "Han12345" at bounding box center [283, 517] width 57 height 69
click at [269, 483] on td "Han12345" at bounding box center [283, 517] width 57 height 69
click at [334, 483] on td "[PERSON_NAME]" at bounding box center [347, 517] width 71 height 69
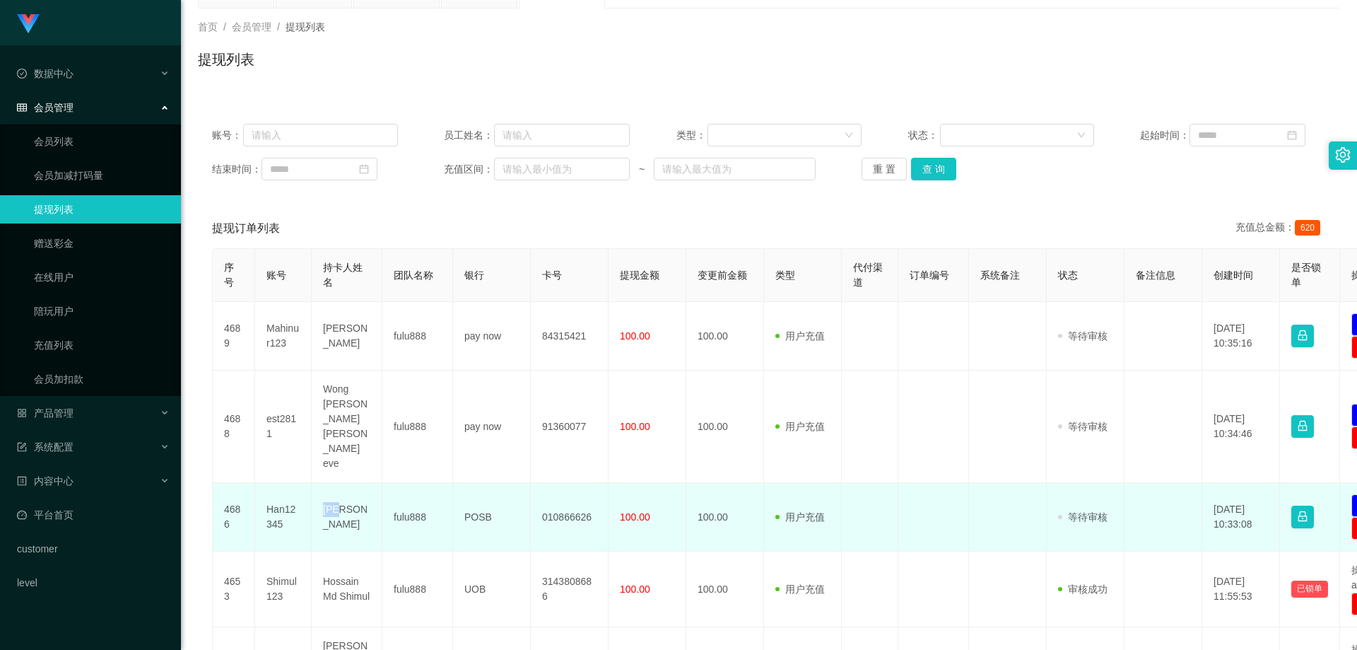
click at [334, 483] on td "[PERSON_NAME]" at bounding box center [347, 517] width 71 height 69
click at [336, 483] on td "[PERSON_NAME]" at bounding box center [347, 517] width 71 height 69
click at [330, 483] on td "[PERSON_NAME]" at bounding box center [347, 517] width 71 height 69
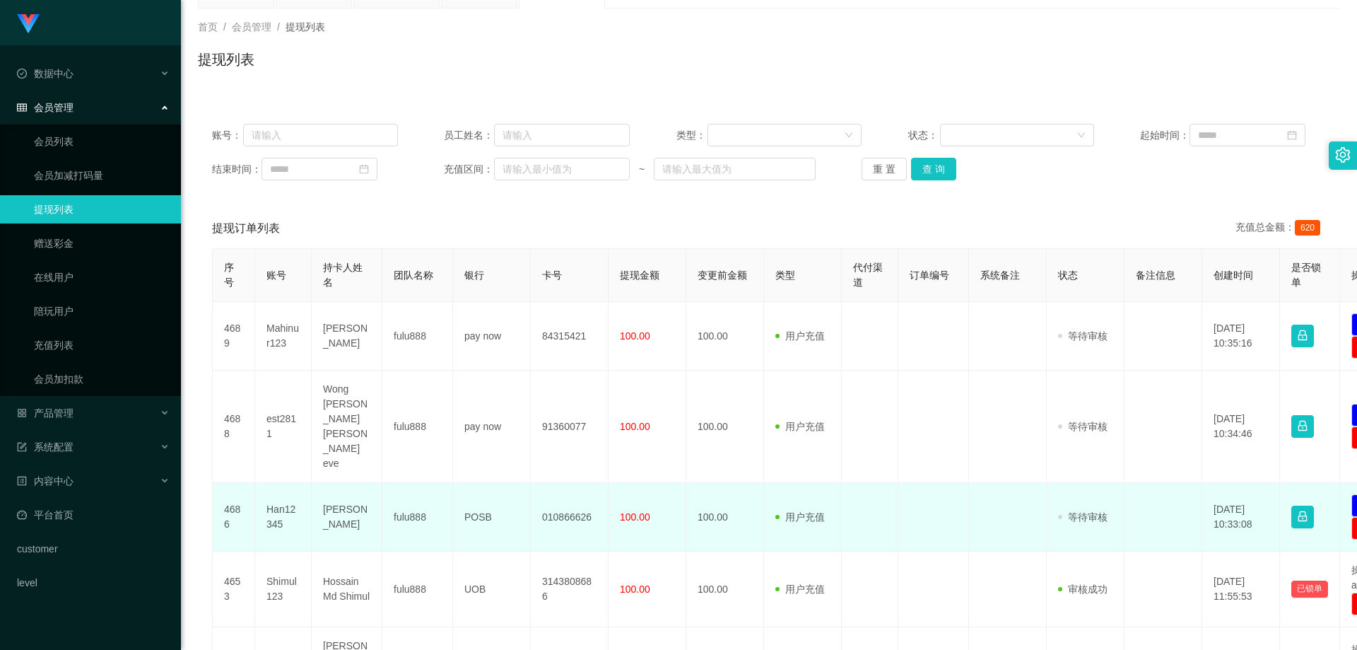
click at [482, 483] on td "POSB" at bounding box center [492, 517] width 78 height 69
click at [589, 483] on td "010866626" at bounding box center [570, 517] width 78 height 69
click at [582, 483] on td "010866626" at bounding box center [570, 517] width 78 height 69
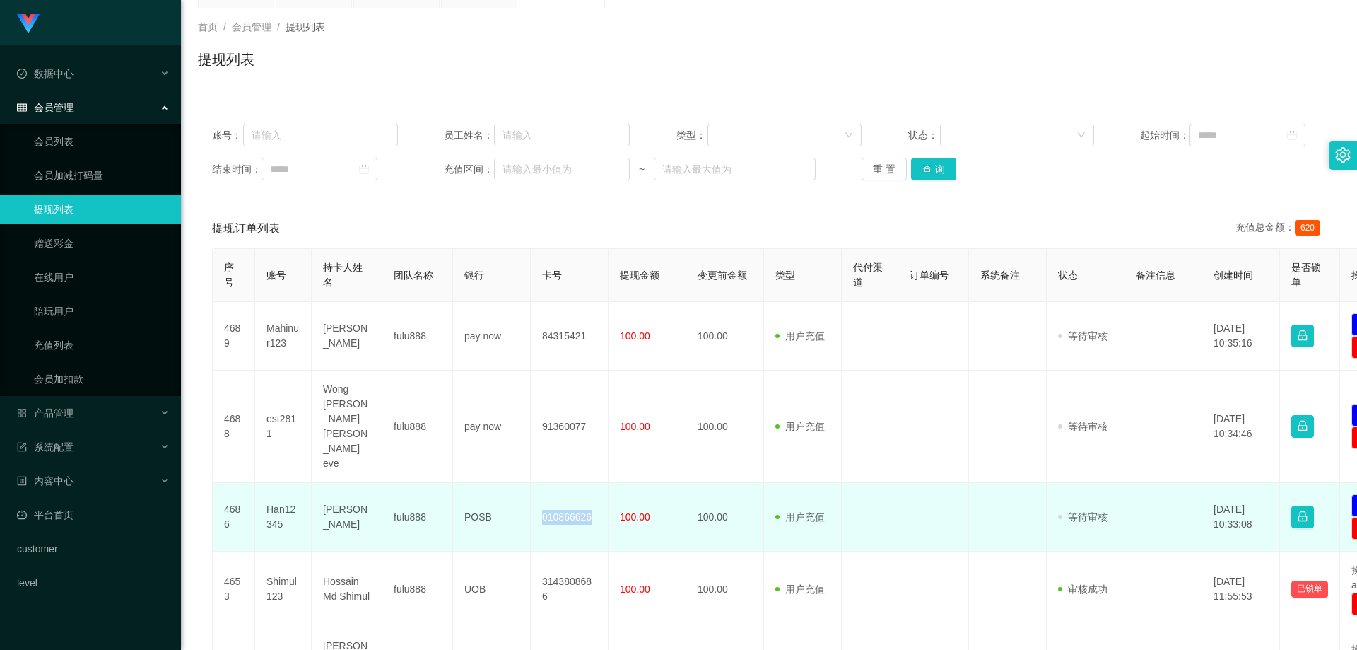
click at [582, 483] on td "010866626" at bounding box center [570, 517] width 78 height 69
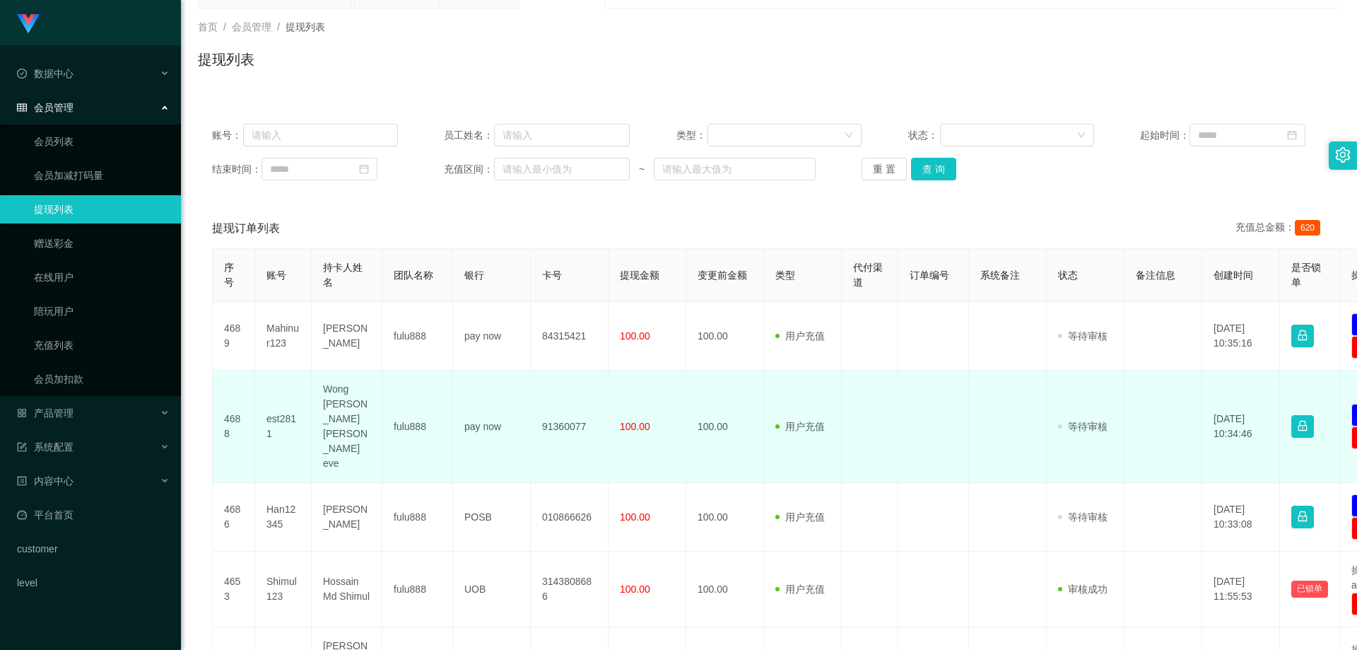
click at [349, 409] on td "Wong [PERSON_NAME] [PERSON_NAME] eve" at bounding box center [347, 426] width 71 height 112
click at [471, 404] on td "pay now" at bounding box center [492, 426] width 78 height 112
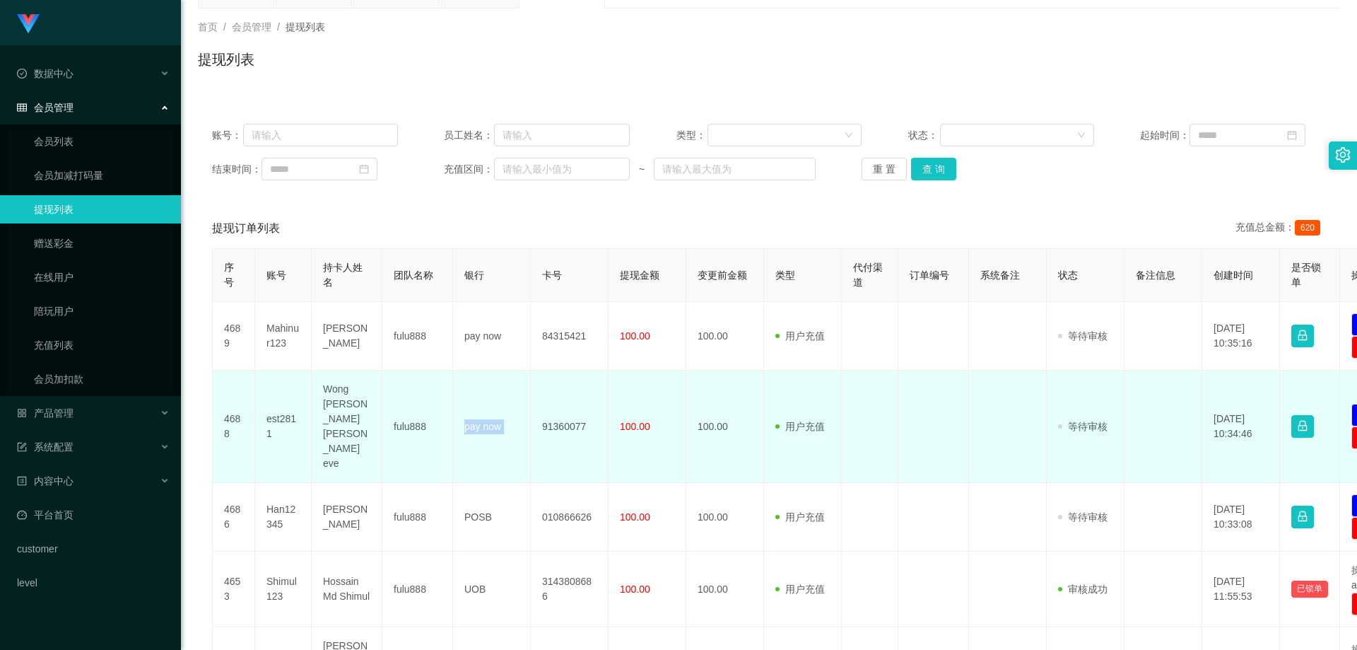
click at [471, 404] on td "pay now" at bounding box center [492, 426] width 78 height 112
click at [546, 395] on td "91360077" at bounding box center [570, 426] width 78 height 112
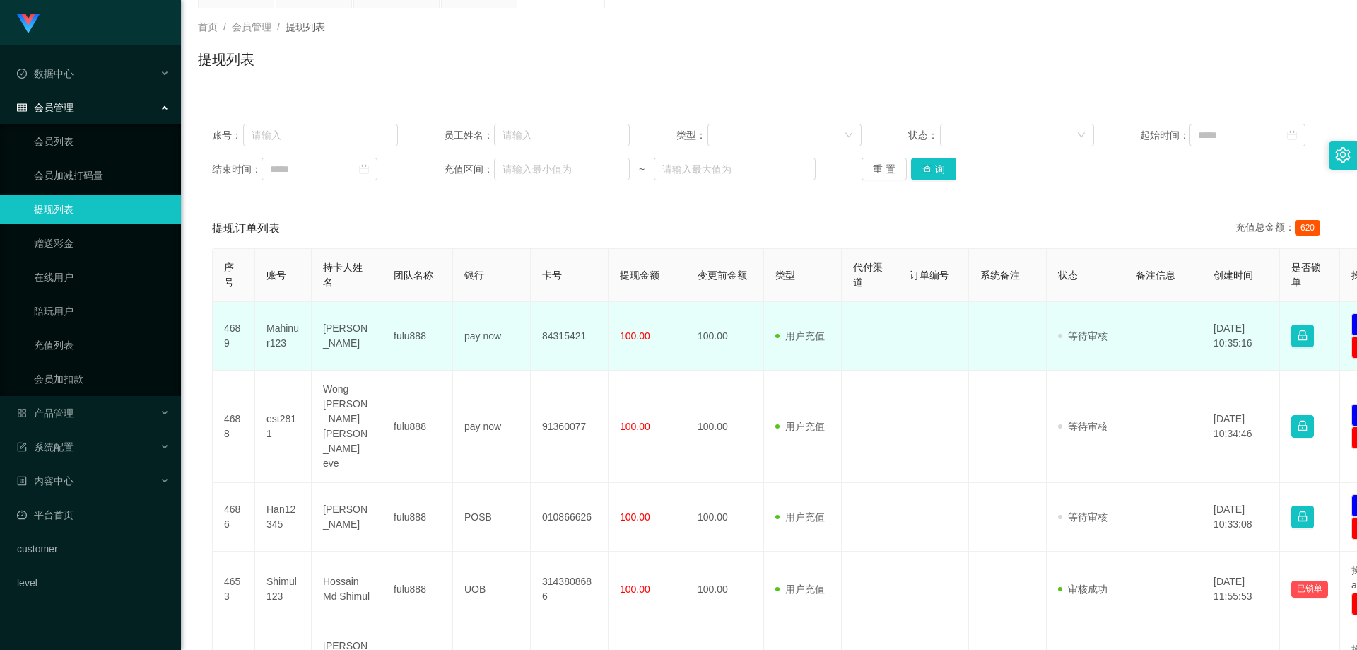
click at [340, 329] on td "[PERSON_NAME]" at bounding box center [347, 336] width 71 height 69
click at [461, 336] on td "pay now" at bounding box center [492, 336] width 78 height 69
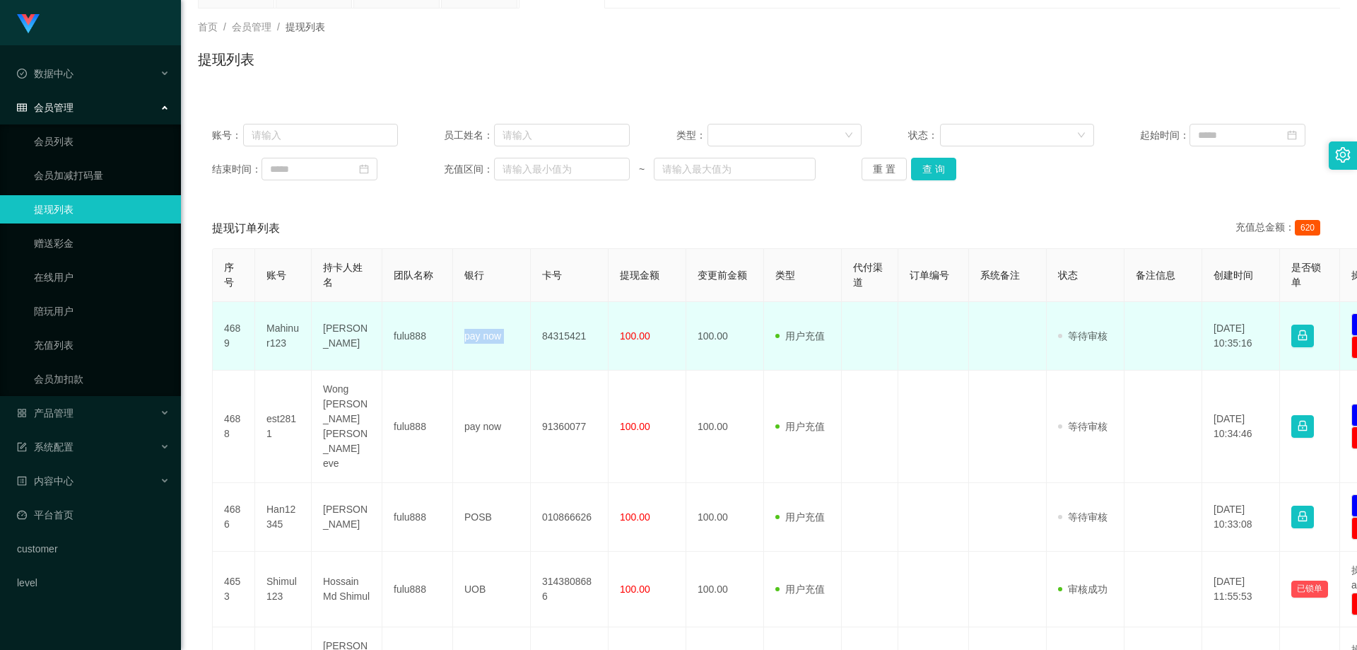
click at [460, 337] on td "pay now" at bounding box center [492, 336] width 78 height 69
click at [560, 333] on td "84315421" at bounding box center [570, 336] width 78 height 69
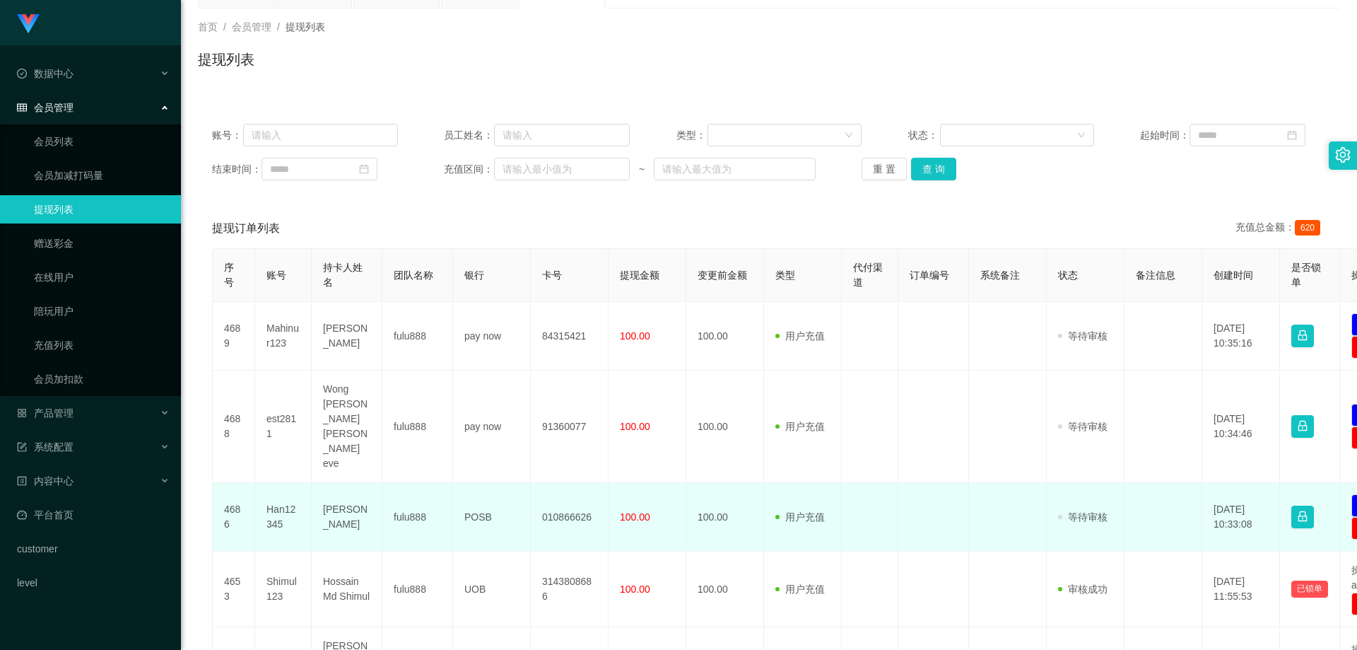
click at [317, 483] on td "[PERSON_NAME]" at bounding box center [347, 517] width 71 height 69
click at [265, 483] on td "Han12345" at bounding box center [283, 517] width 57 height 69
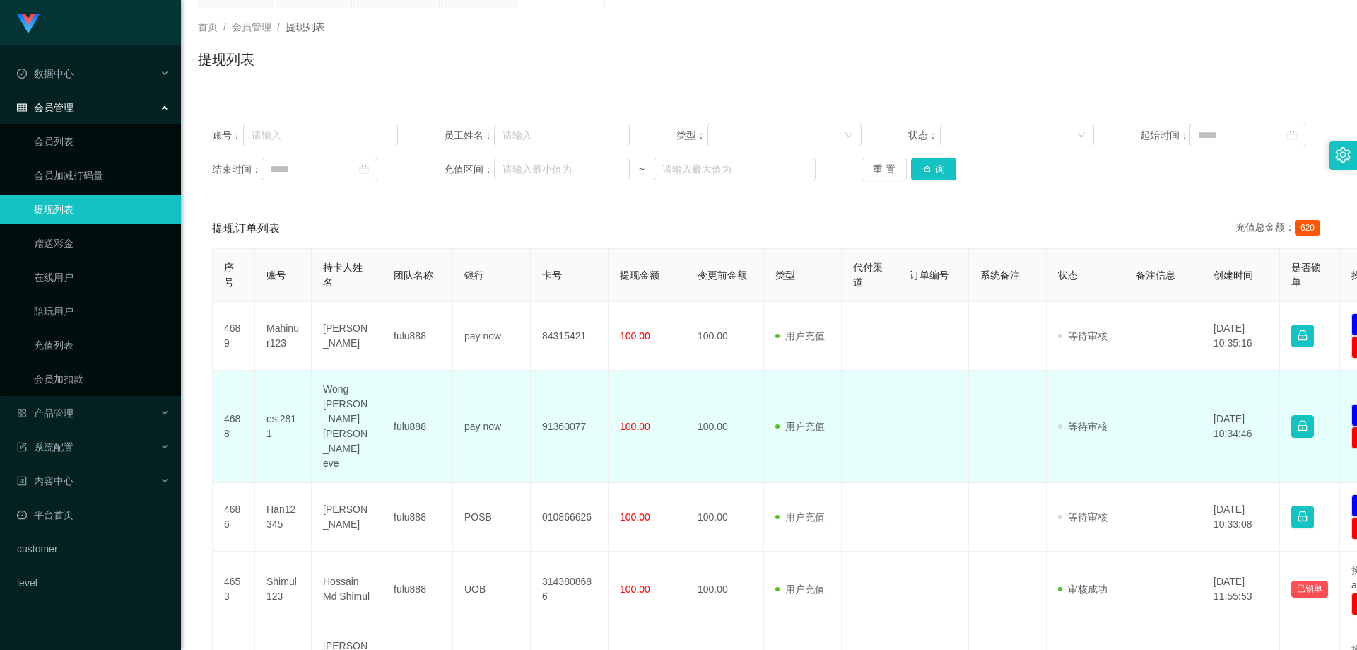
click at [262, 394] on td "est2811" at bounding box center [283, 426] width 57 height 112
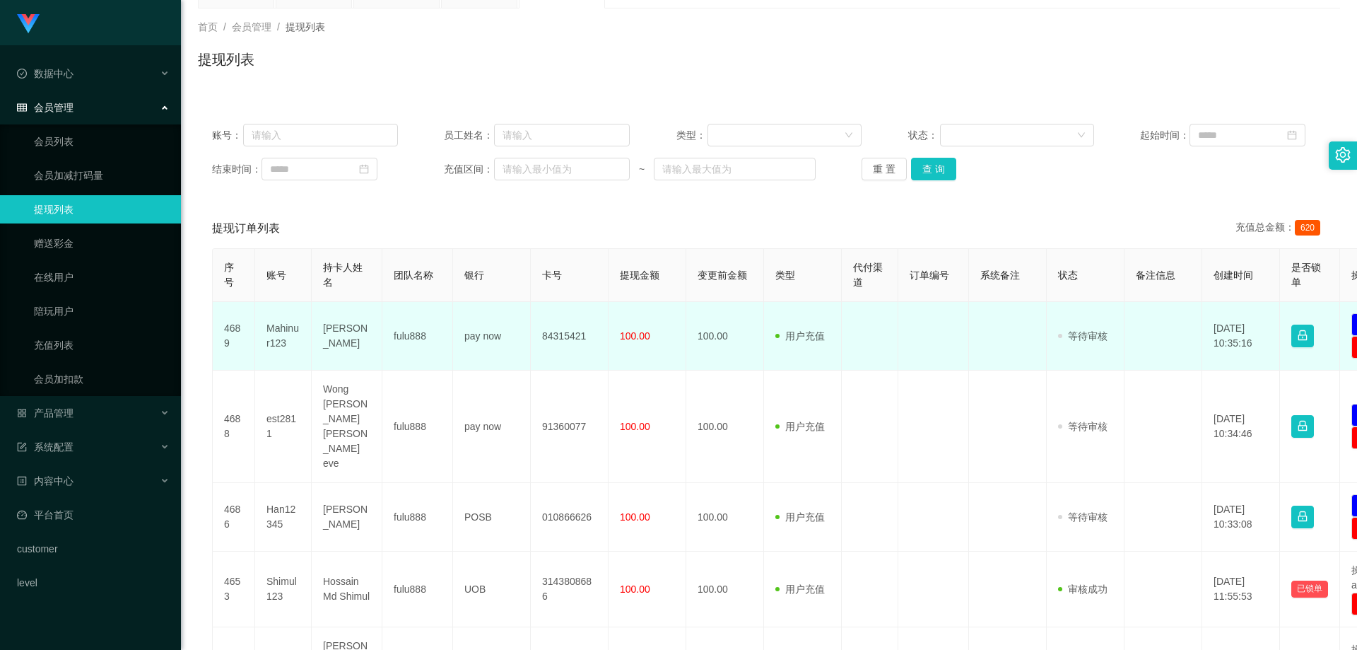
click at [258, 330] on td "Mahinur123" at bounding box center [283, 336] width 57 height 69
drag, startPoint x: 258, startPoint y: 330, endPoint x: 274, endPoint y: 331, distance: 15.6
click at [259, 331] on td "Mahinur123" at bounding box center [283, 336] width 57 height 69
click at [274, 331] on td "Mahinur123" at bounding box center [283, 336] width 57 height 69
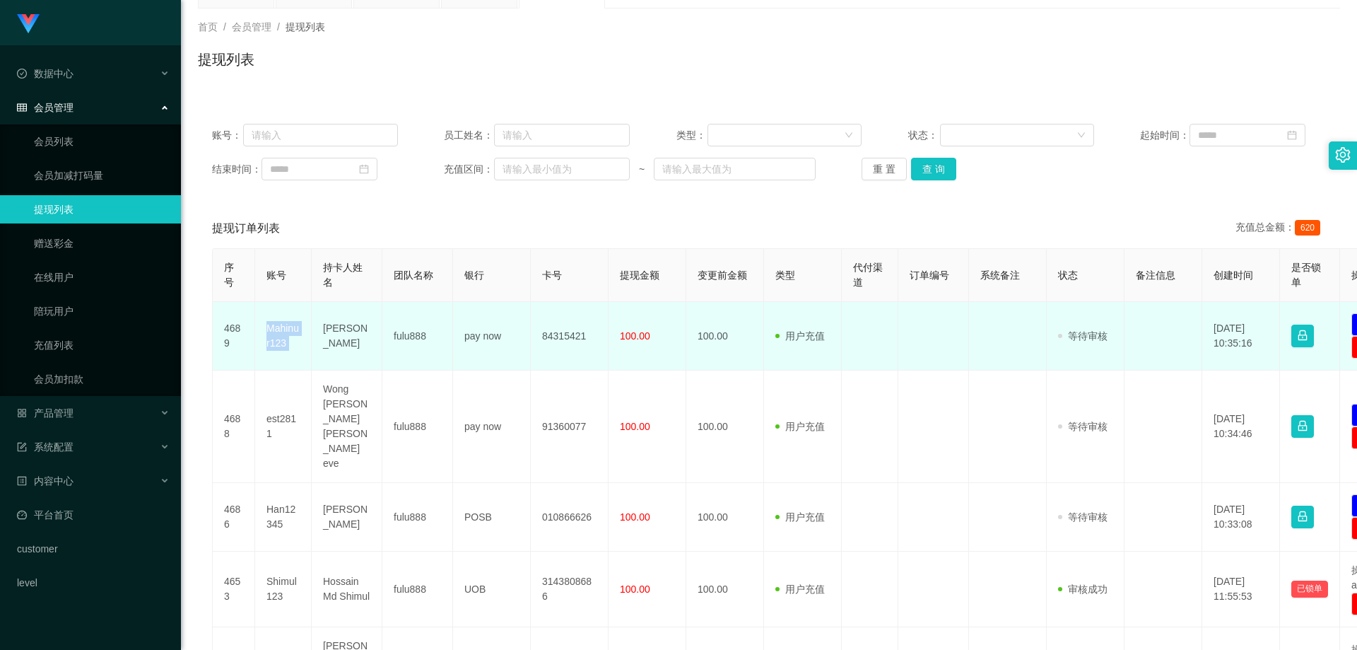
click at [274, 331] on td "Mahinur123" at bounding box center [283, 336] width 57 height 69
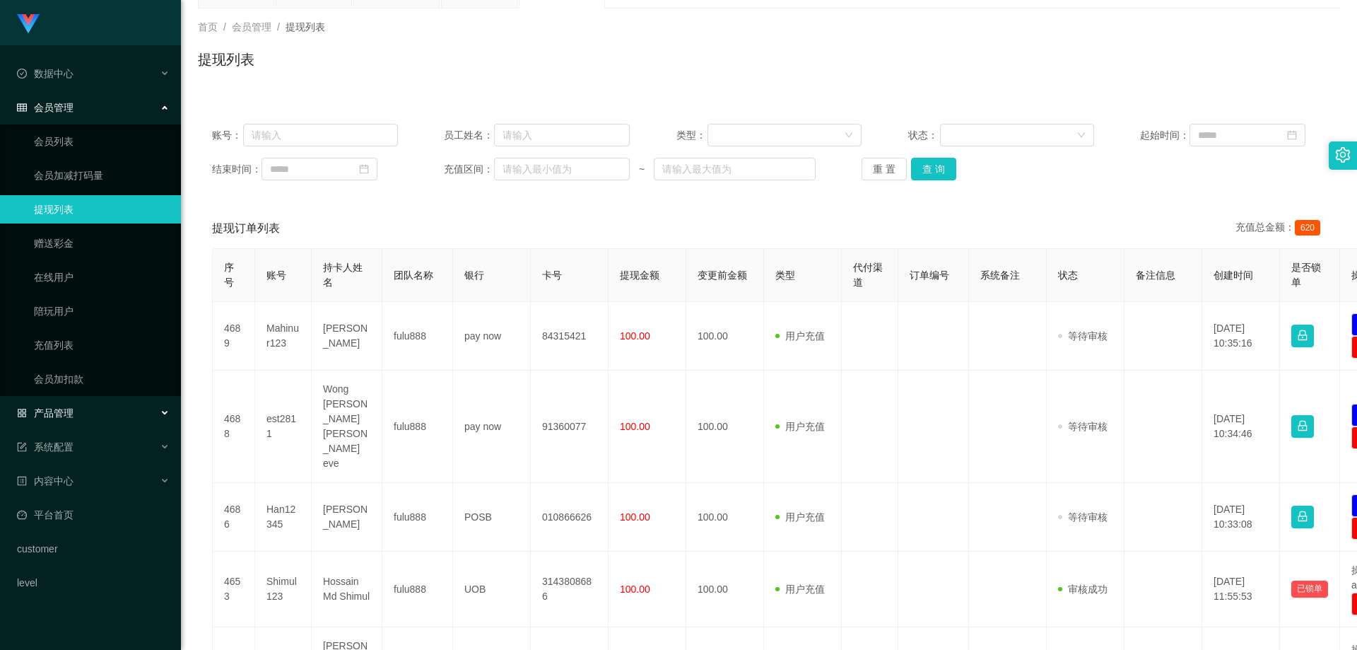
click at [80, 410] on div "产品管理" at bounding box center [90, 413] width 181 height 28
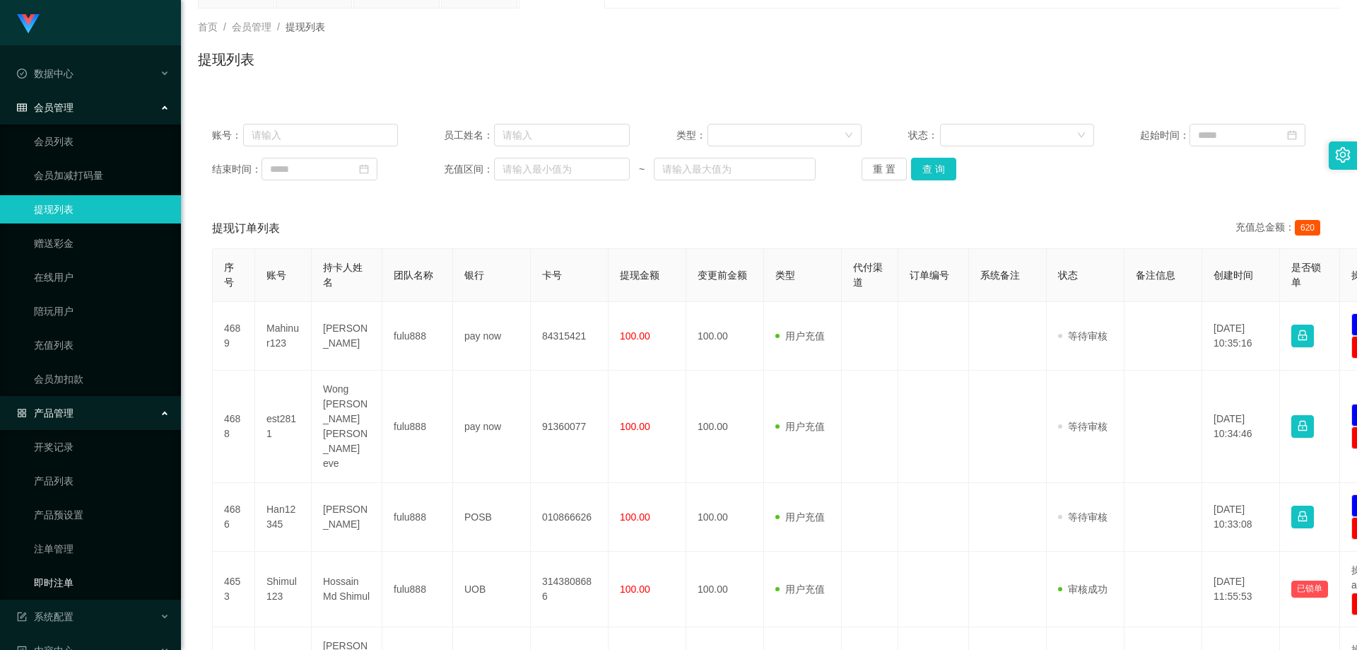
drag, startPoint x: 83, startPoint y: 575, endPoint x: 97, endPoint y: 574, distance: 13.5
click at [83, 576] on link "即时注单" at bounding box center [102, 582] width 136 height 28
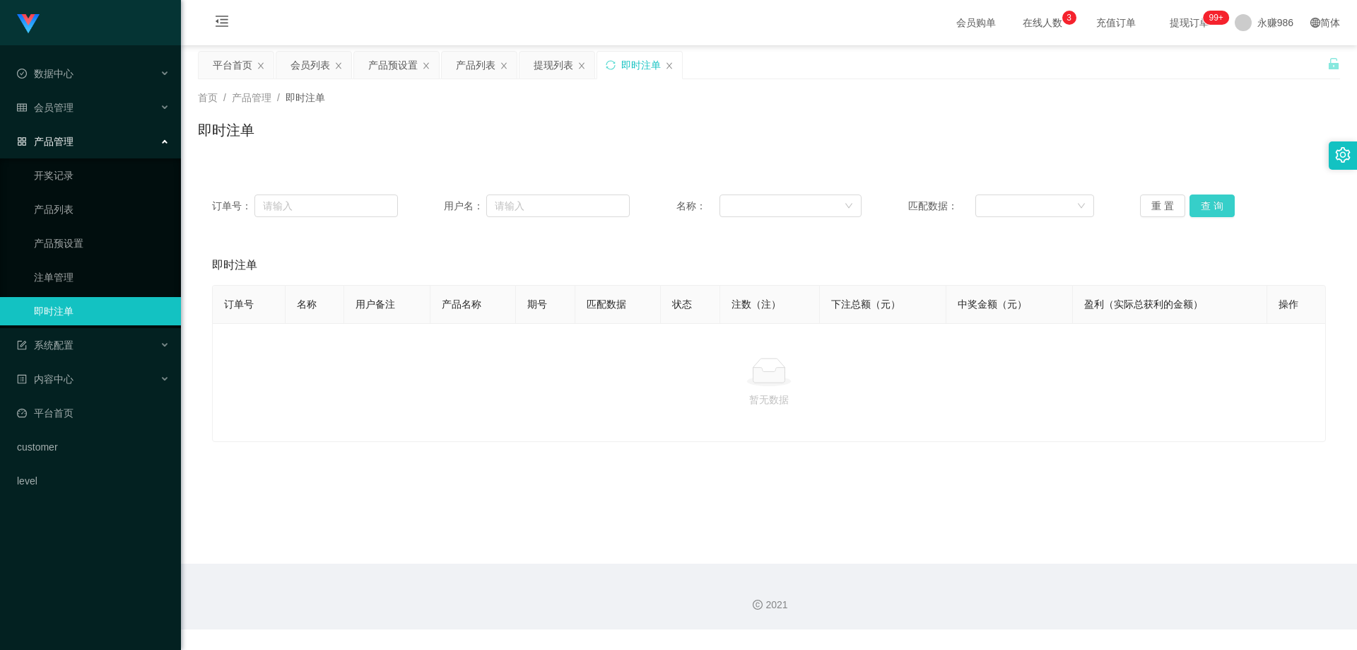
click at [1210, 206] on button "查 询" at bounding box center [1211, 205] width 45 height 23
click at [1267, 19] on span "永赚986" at bounding box center [1275, 22] width 36 height 45
click at [1260, 63] on span "退出登录" at bounding box center [1258, 62] width 40 height 11
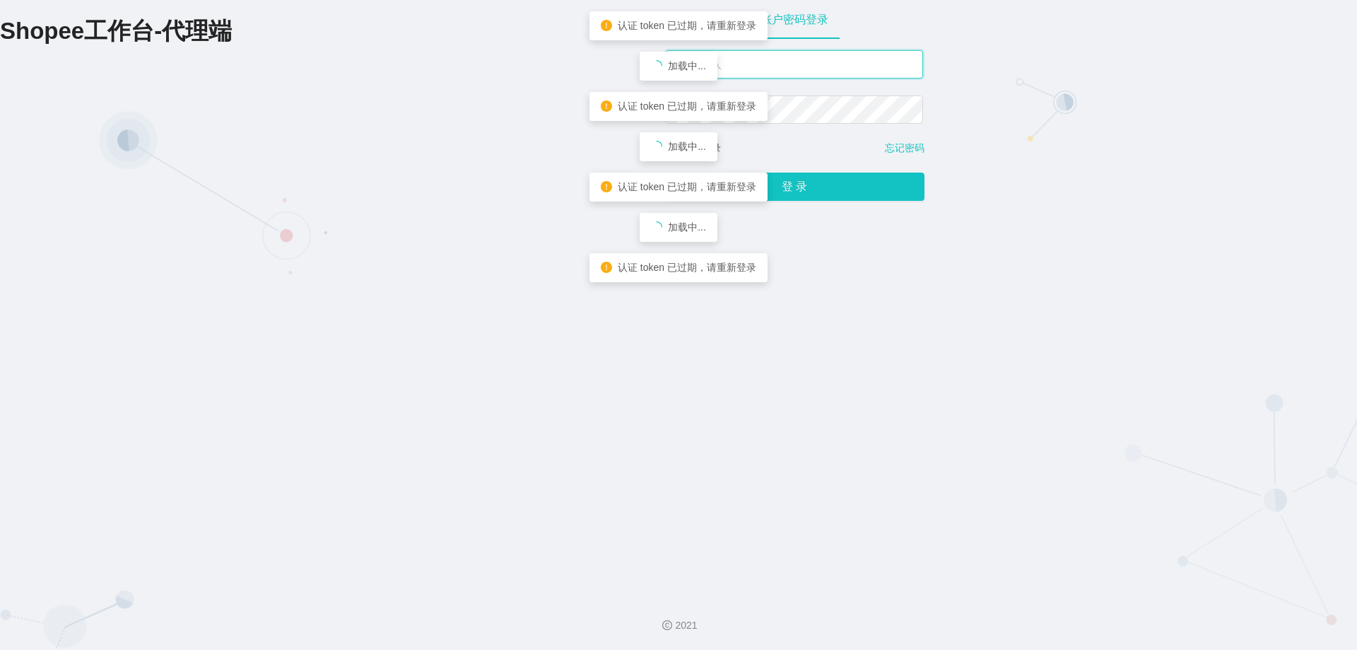
click at [823, 70] on input "text" at bounding box center [794, 64] width 257 height 28
type input "永赚981"
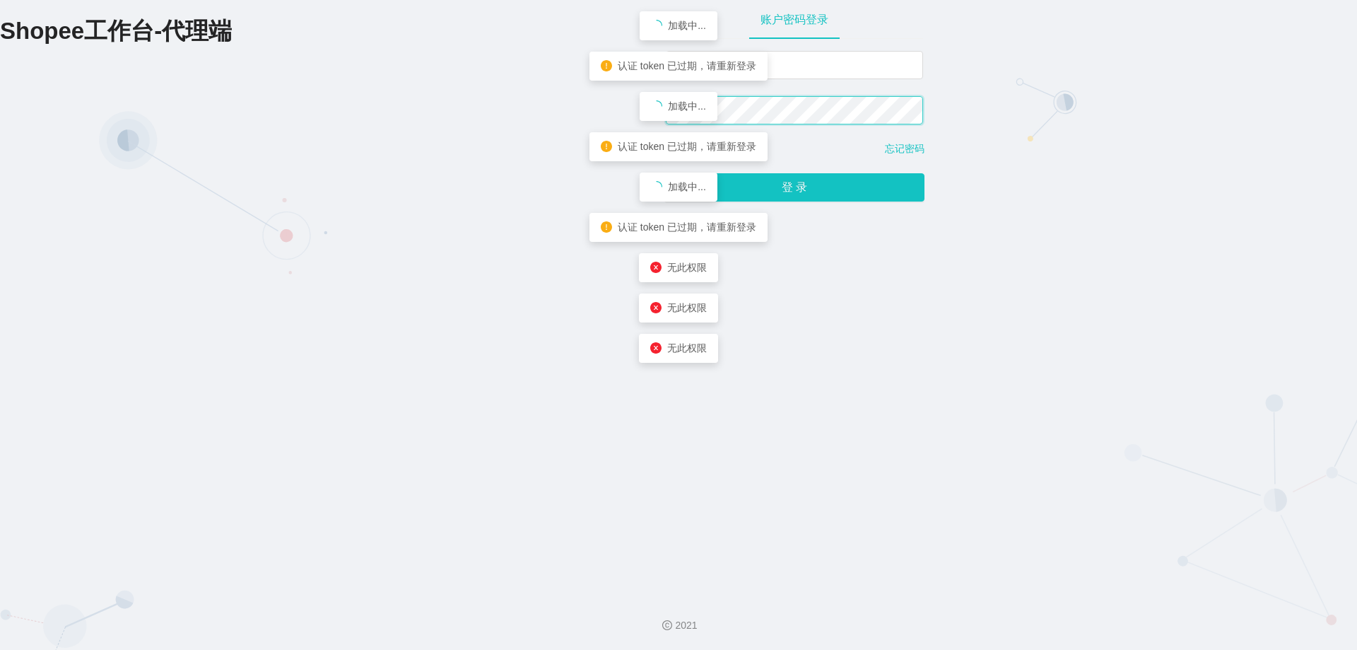
click at [664, 173] on button "登 录" at bounding box center [794, 187] width 260 height 28
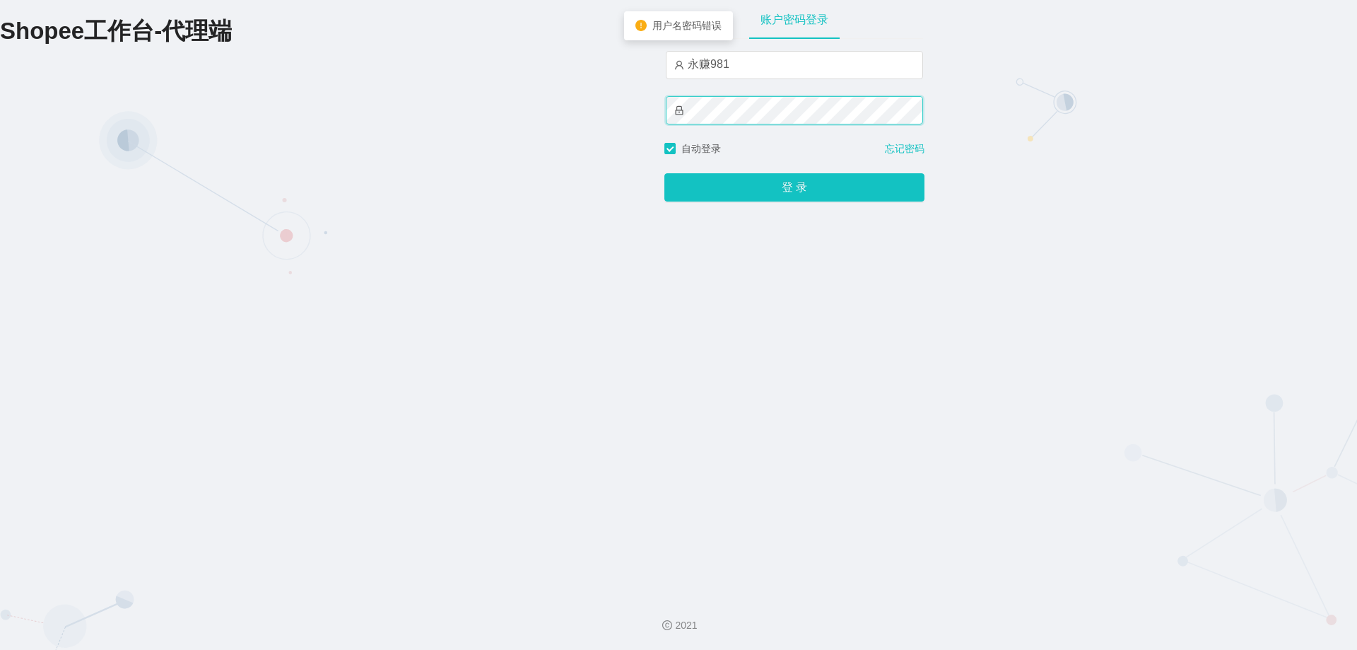
click at [664, 173] on button "登 录" at bounding box center [794, 187] width 260 height 28
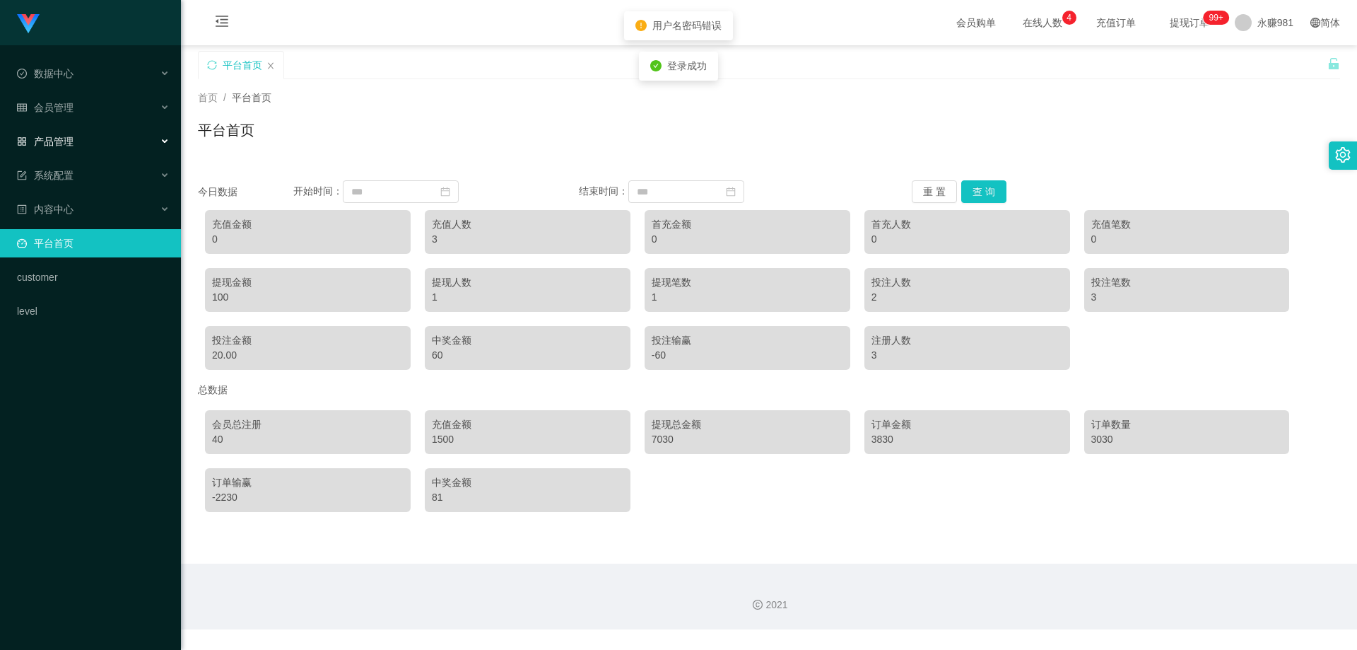
click at [55, 149] on div "产品管理" at bounding box center [90, 141] width 181 height 28
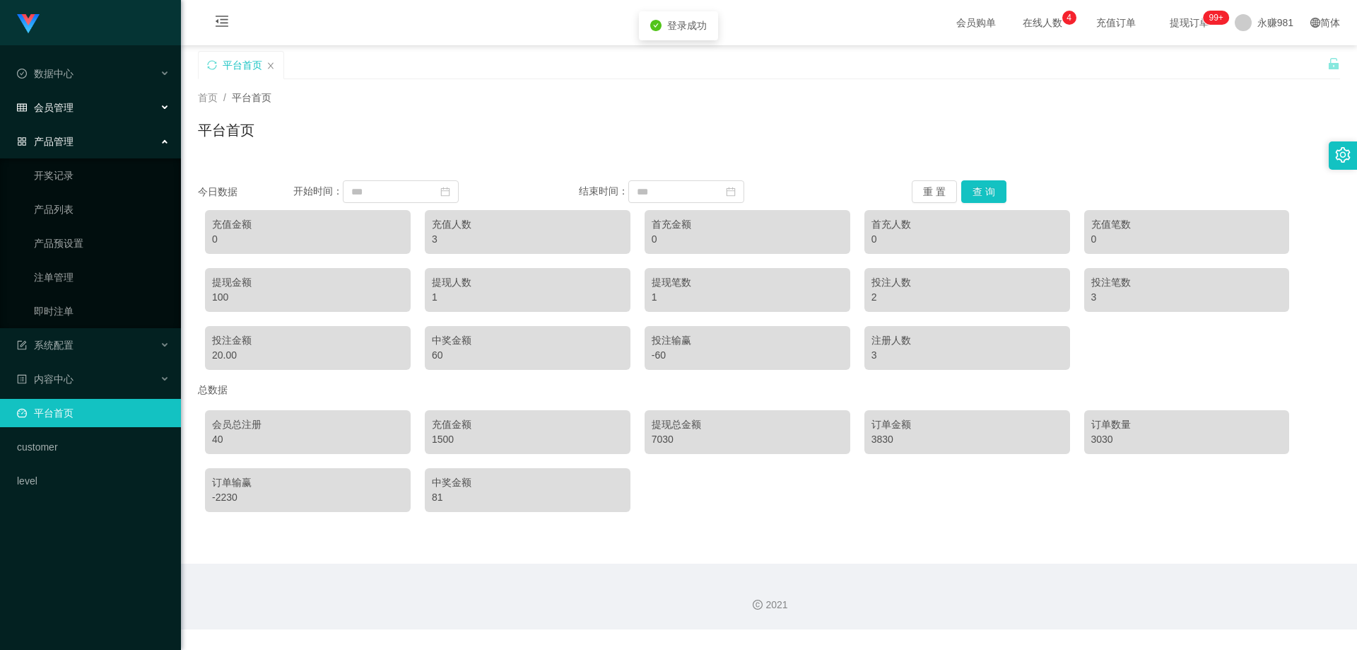
click at [103, 110] on div "会员管理" at bounding box center [90, 107] width 181 height 28
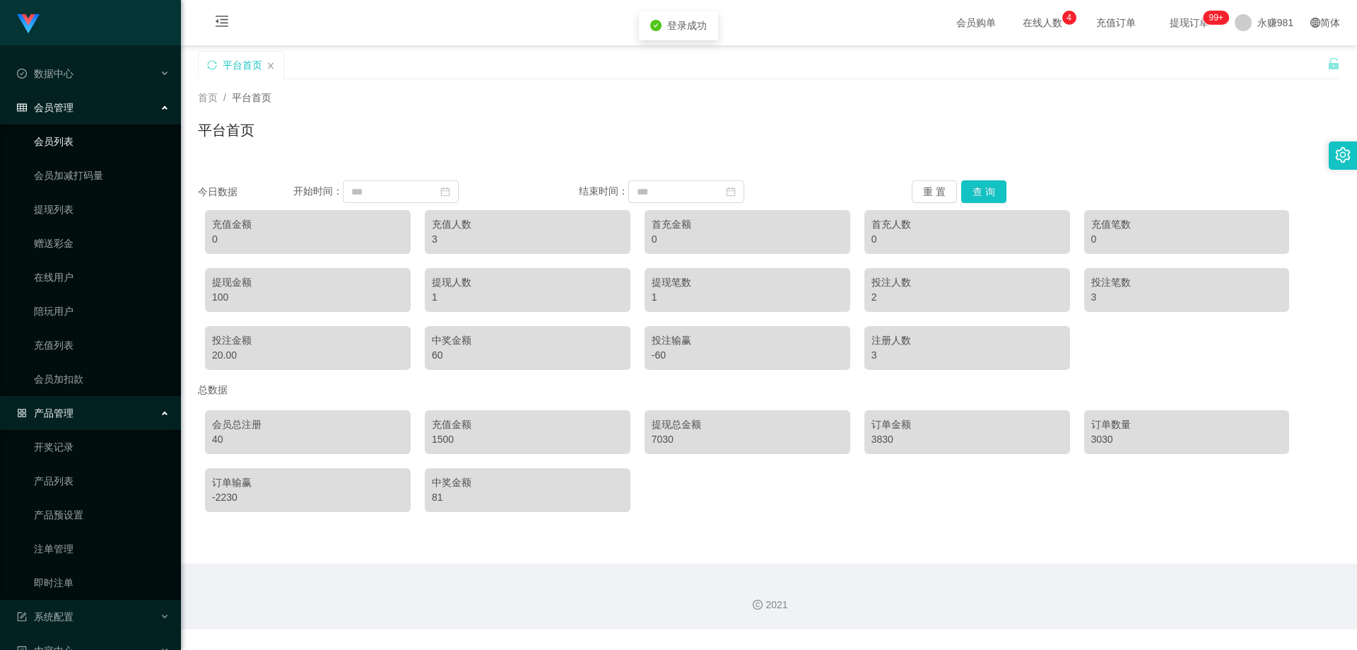
click at [90, 135] on link "会员列表" at bounding box center [102, 141] width 136 height 28
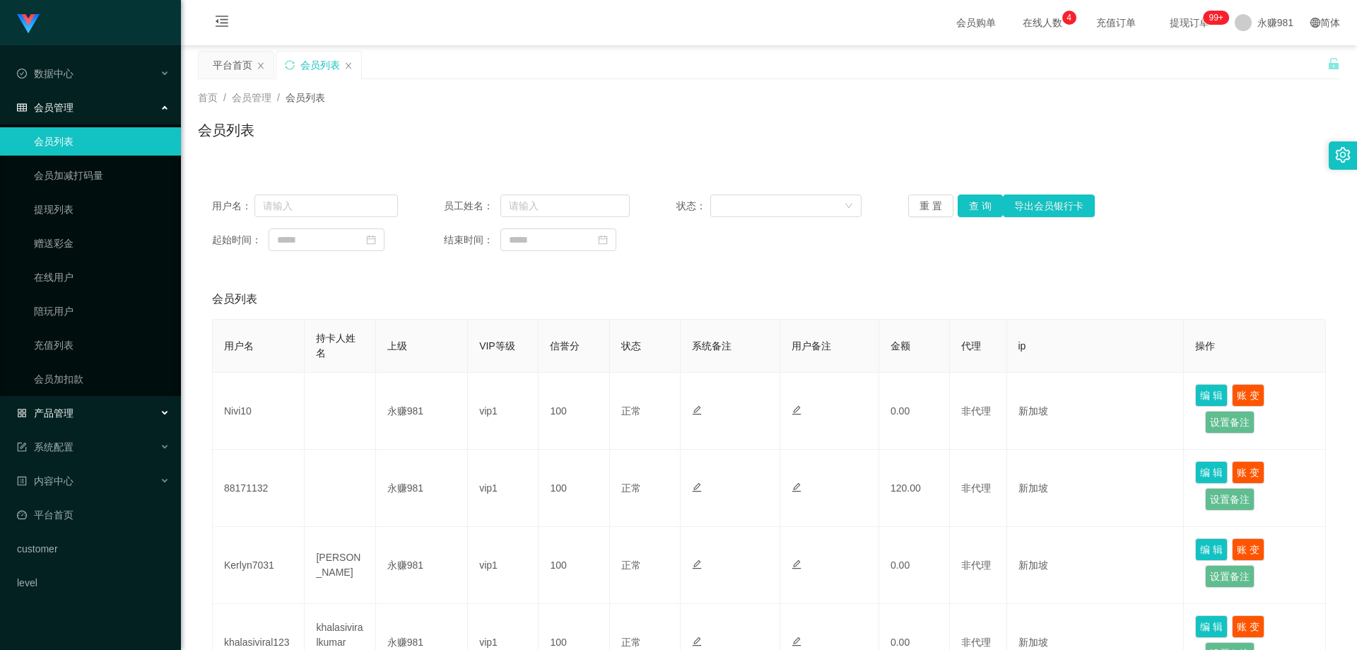
click at [88, 416] on div "产品管理" at bounding box center [90, 413] width 181 height 28
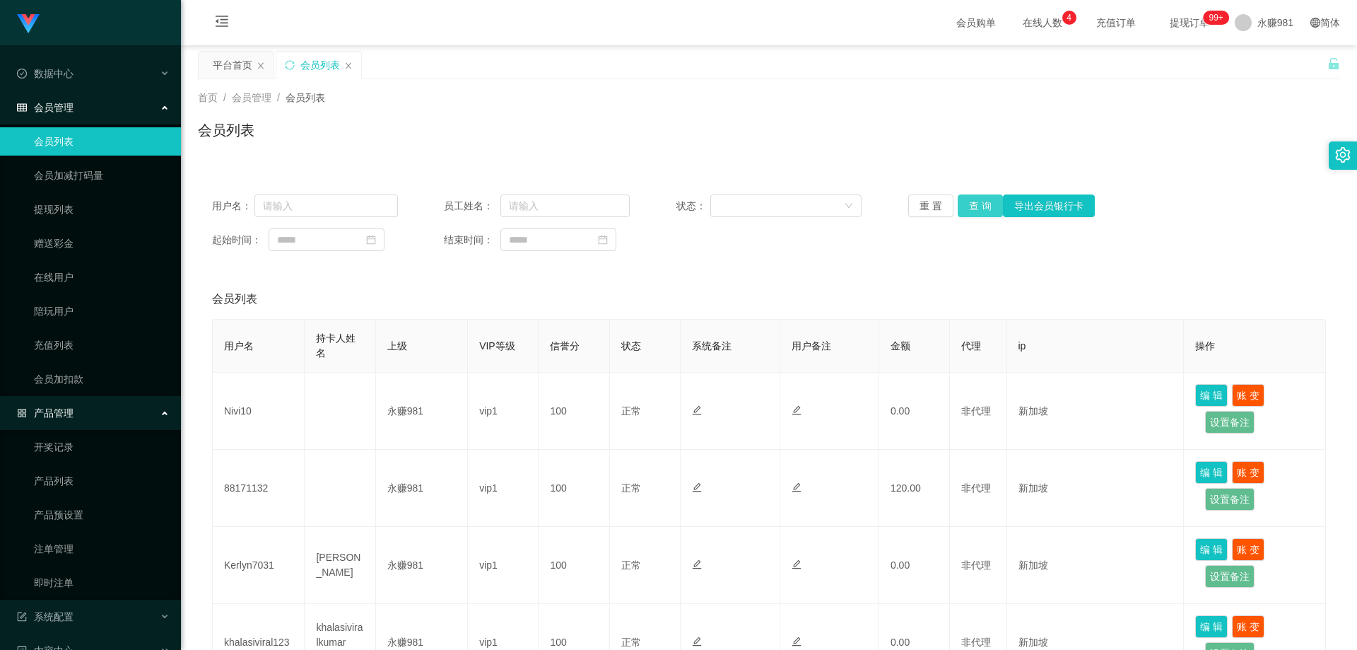
click at [977, 212] on button "查 询" at bounding box center [980, 205] width 45 height 23
click at [982, 196] on button "查 询" at bounding box center [980, 205] width 45 height 23
click at [94, 374] on link "会员加扣款" at bounding box center [102, 379] width 136 height 28
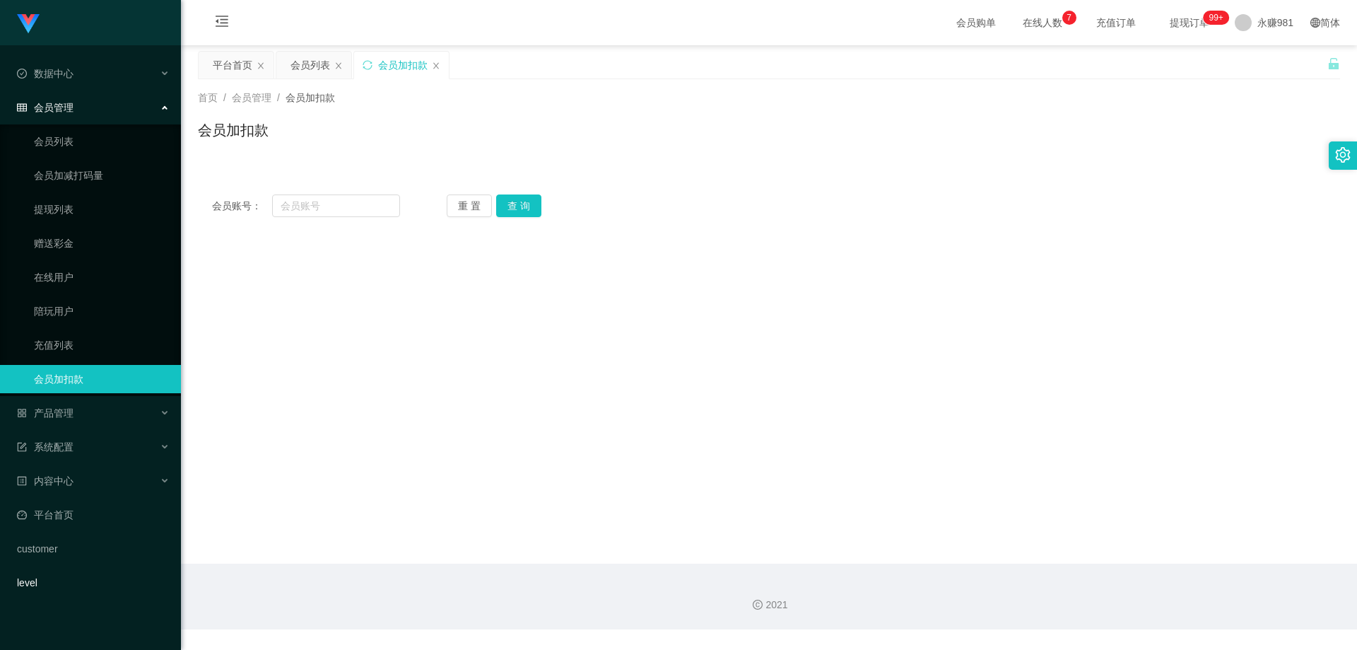
click at [78, 586] on link "level" at bounding box center [93, 582] width 153 height 28
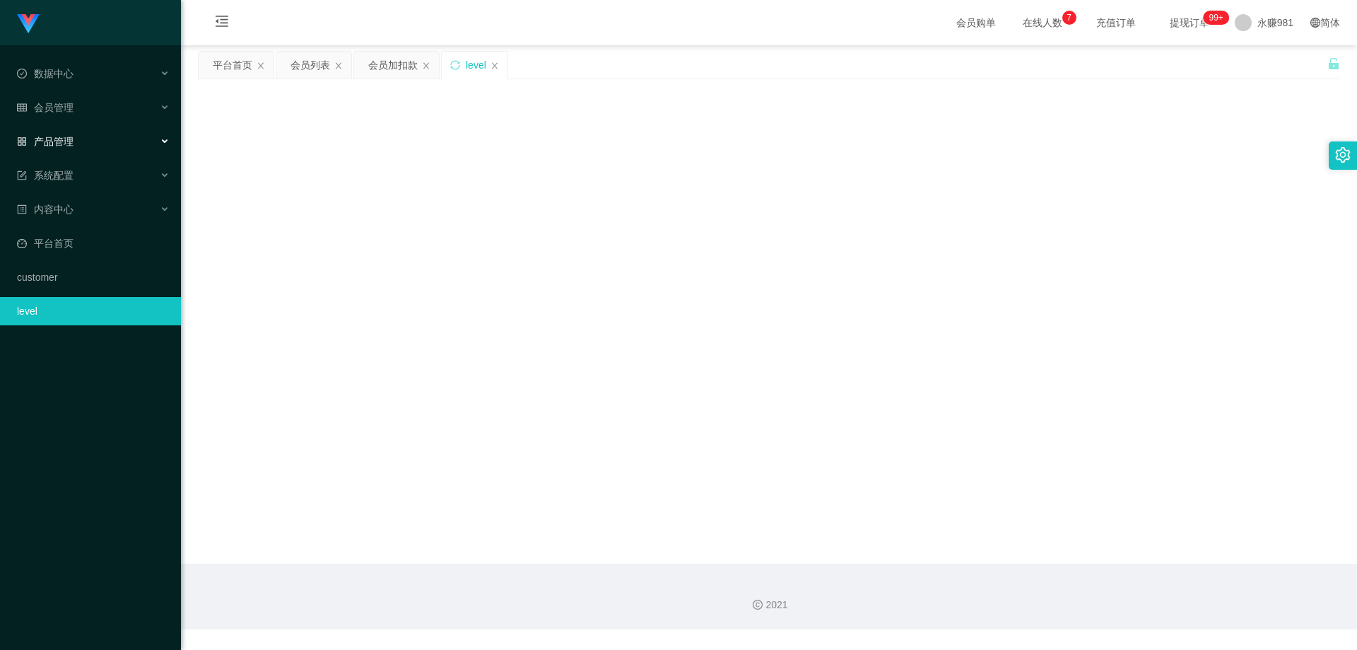
click at [61, 137] on span "产品管理" at bounding box center [45, 141] width 57 height 11
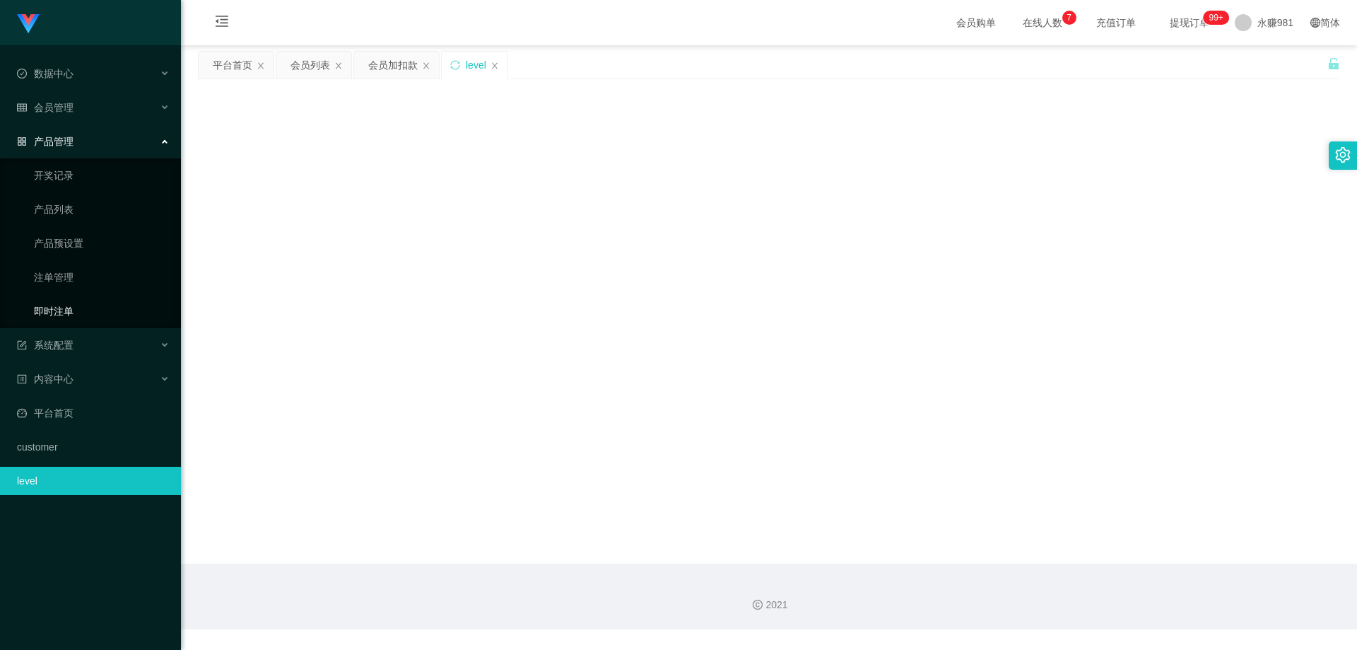
click at [71, 304] on link "即时注单" at bounding box center [102, 311] width 136 height 28
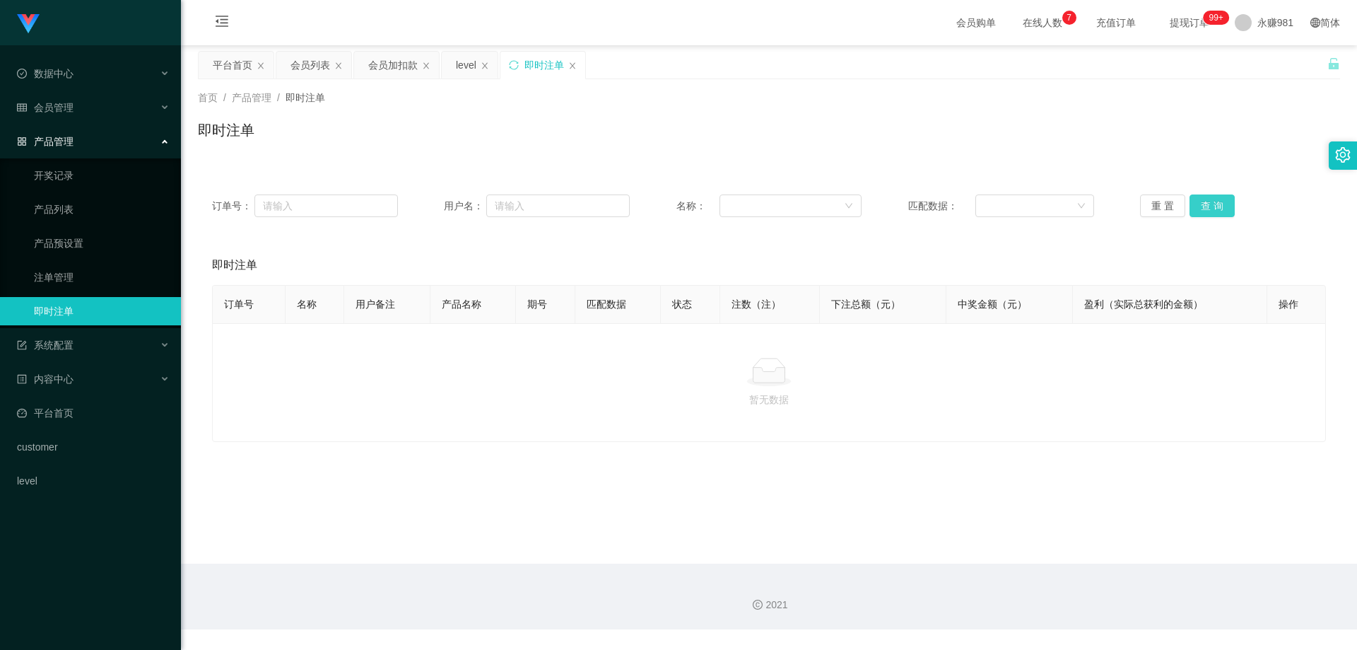
click at [1209, 196] on button "查 询" at bounding box center [1211, 205] width 45 height 23
drag, startPoint x: 1209, startPoint y: 196, endPoint x: 192, endPoint y: 180, distance: 1017.2
click at [1208, 196] on button "查 询" at bounding box center [1211, 205] width 45 height 23
click at [59, 106] on span "会员管理" at bounding box center [45, 107] width 57 height 11
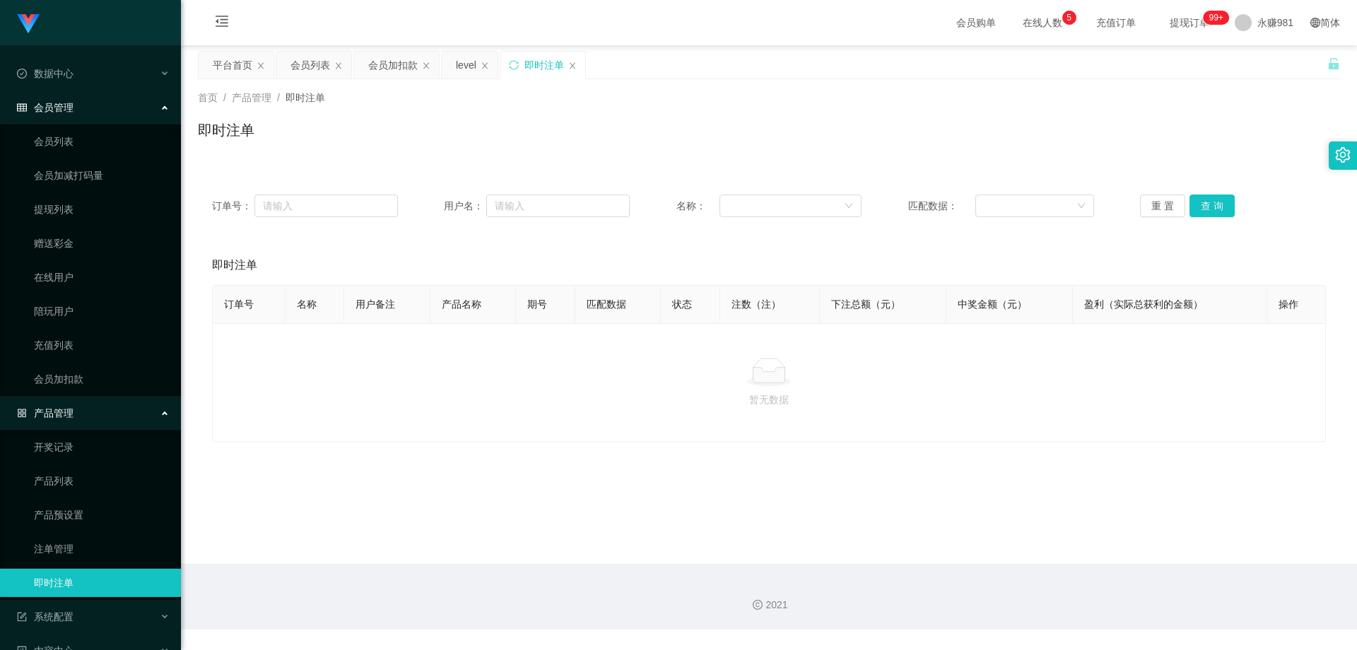
drag, startPoint x: 63, startPoint y: 120, endPoint x: 67, endPoint y: 127, distance: 7.6
click at [64, 120] on div "会员管理" at bounding box center [90, 107] width 181 height 28
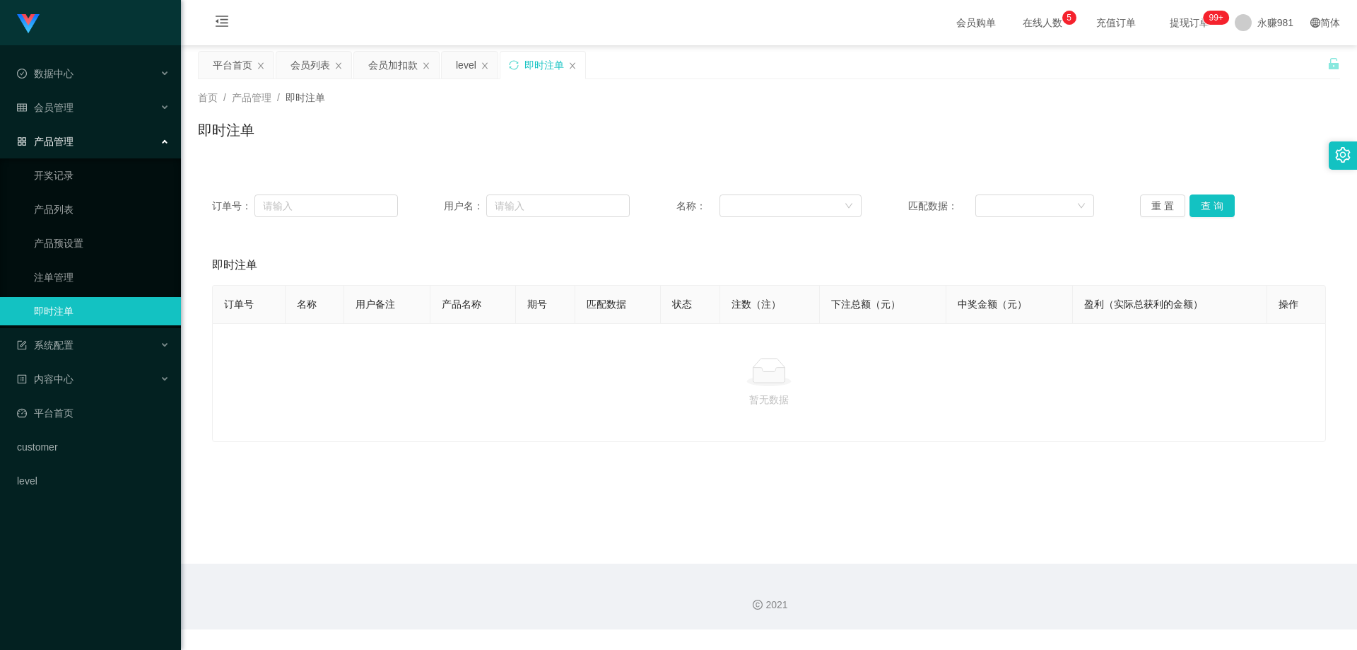
click at [74, 135] on div "产品管理" at bounding box center [90, 141] width 181 height 28
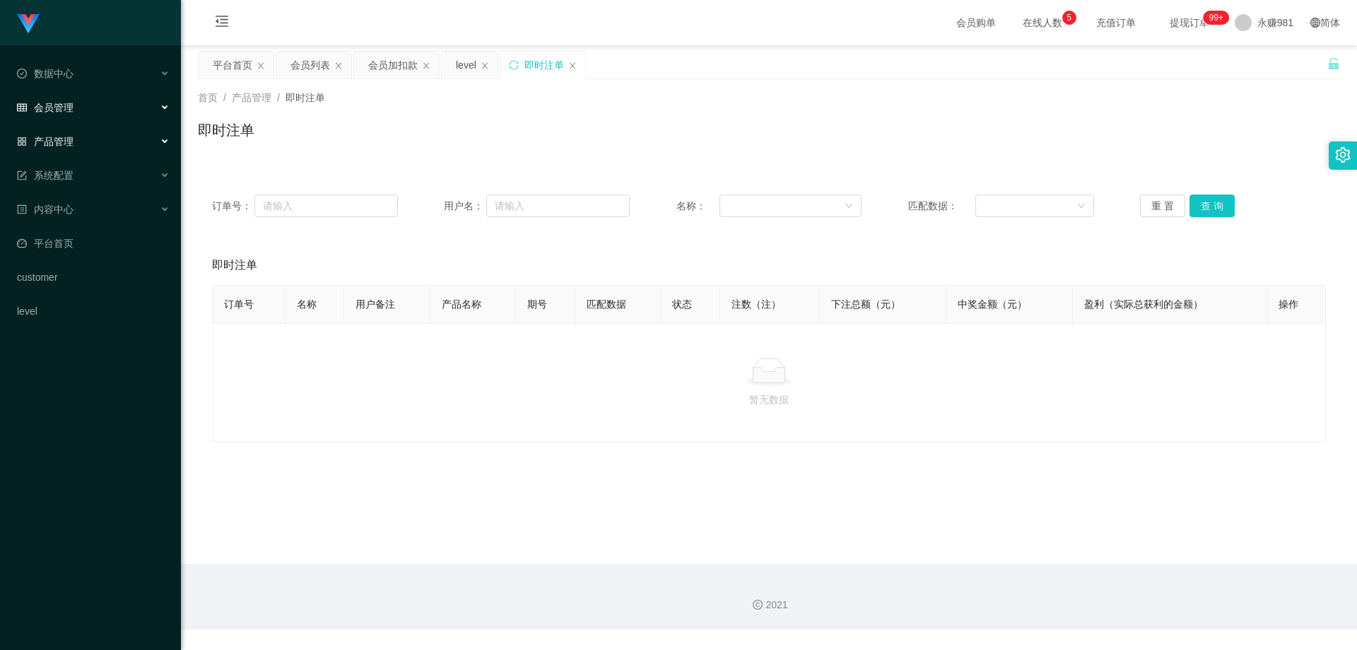
click at [79, 108] on div "会员管理" at bounding box center [90, 107] width 181 height 28
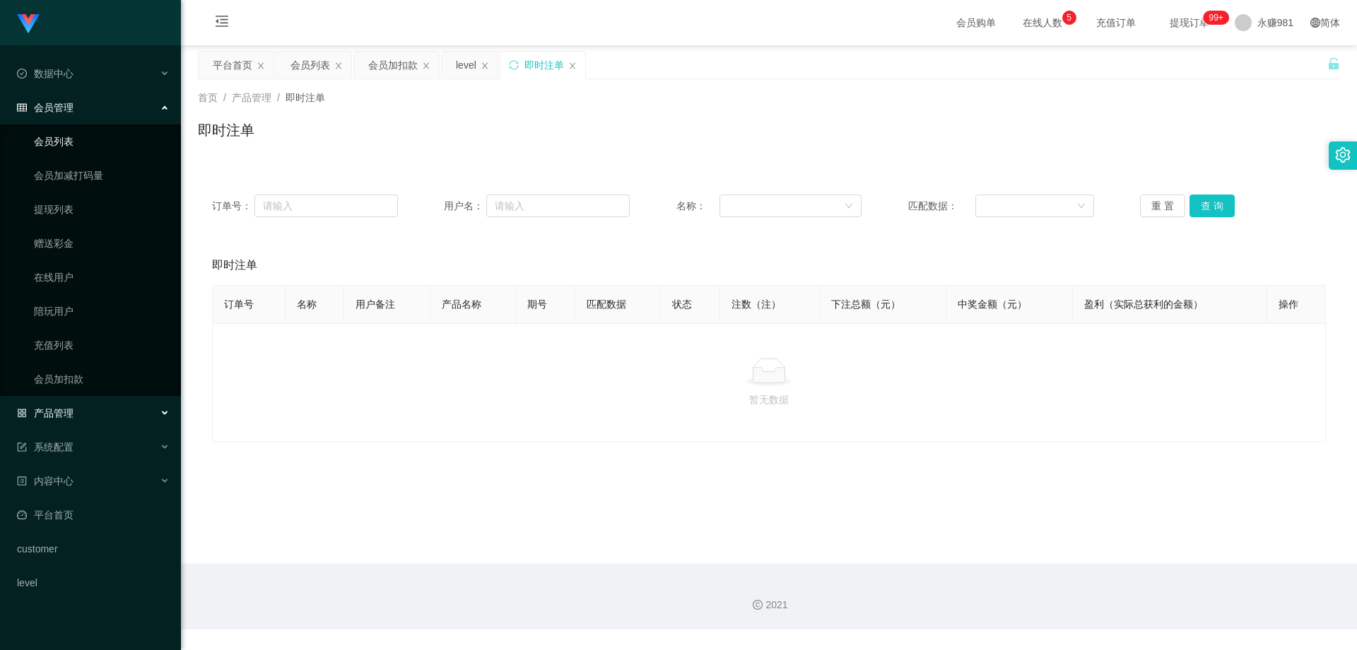
click at [67, 138] on link "会员列表" at bounding box center [102, 141] width 136 height 28
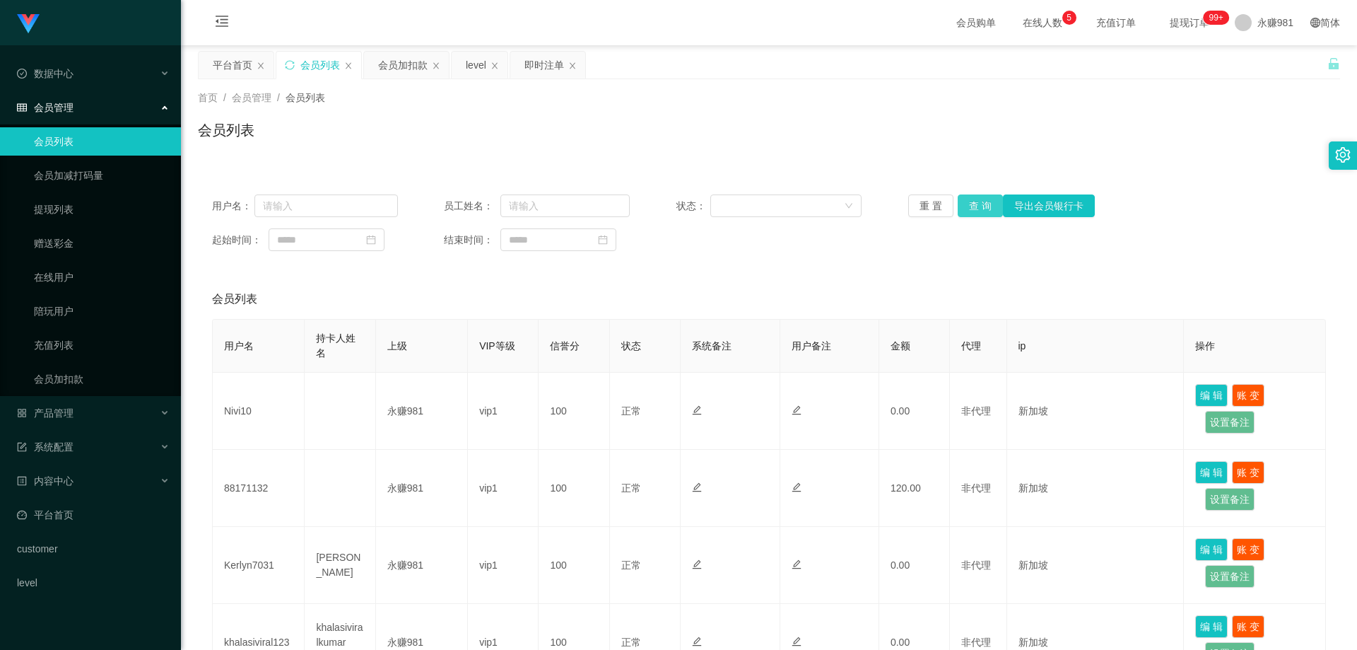
click at [967, 202] on button "查 询" at bounding box center [980, 205] width 45 height 23
click at [967, 202] on div "重 置 查 询 导出会员银行卡" at bounding box center [1001, 205] width 186 height 23
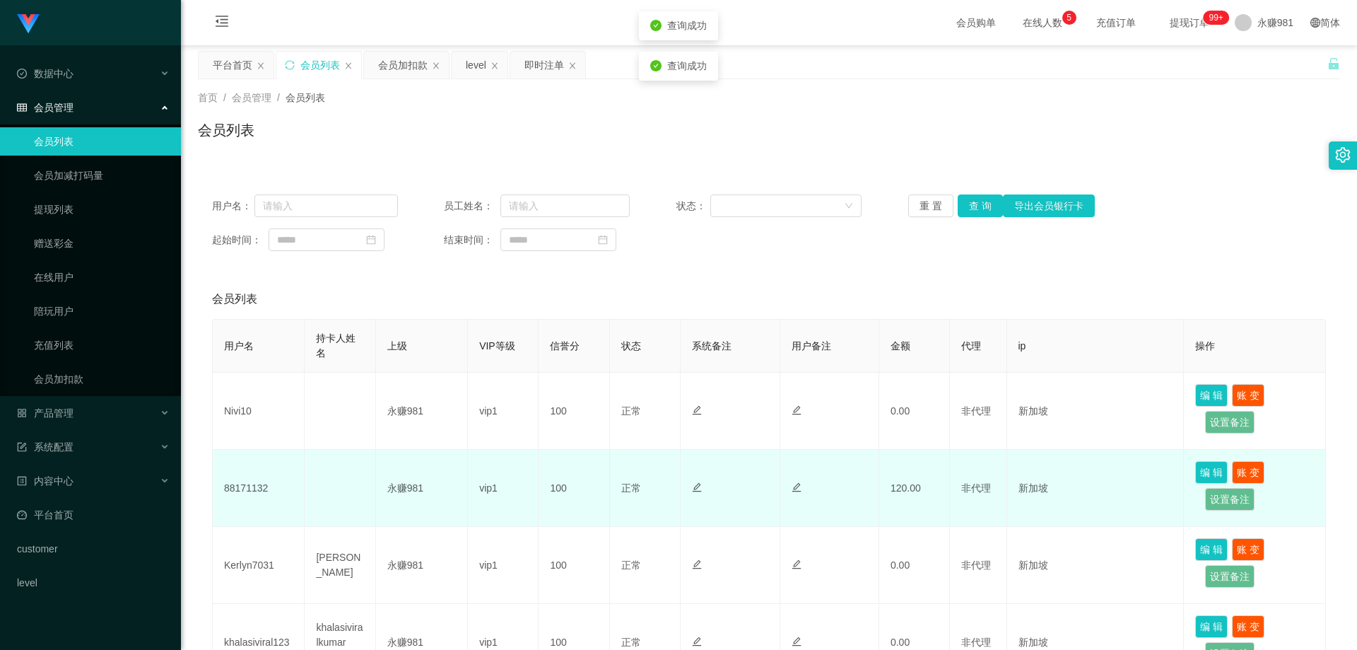
click at [262, 485] on td "88171132" at bounding box center [259, 488] width 92 height 77
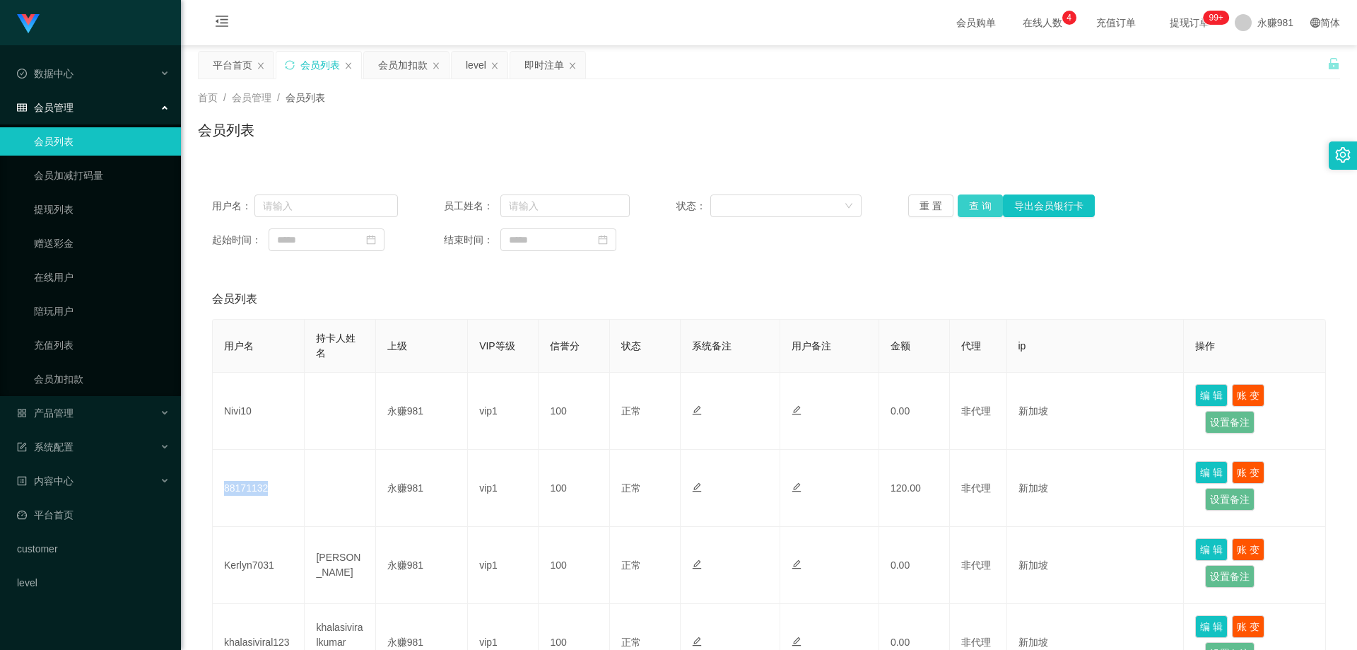
click at [968, 208] on button "查 询" at bounding box center [980, 205] width 45 height 23
click at [1263, 20] on span "永赚981" at bounding box center [1275, 22] width 36 height 45
click at [1264, 61] on span "退出登录" at bounding box center [1258, 62] width 40 height 11
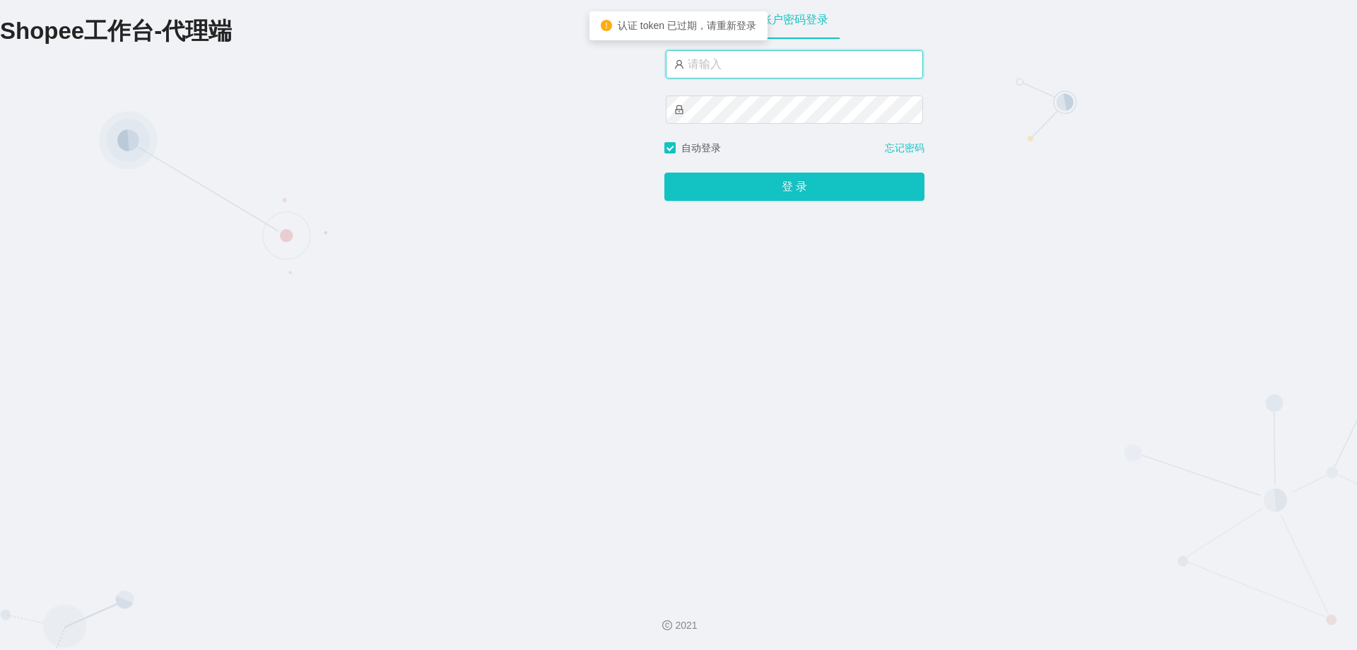
click at [845, 57] on input "text" at bounding box center [794, 64] width 257 height 28
drag, startPoint x: 844, startPoint y: 57, endPoint x: 826, endPoint y: 74, distance: 24.0
click at [844, 57] on input "text" at bounding box center [794, 64] width 257 height 28
type input "永赚986"
click at [664, 173] on button "登 录" at bounding box center [794, 187] width 260 height 28
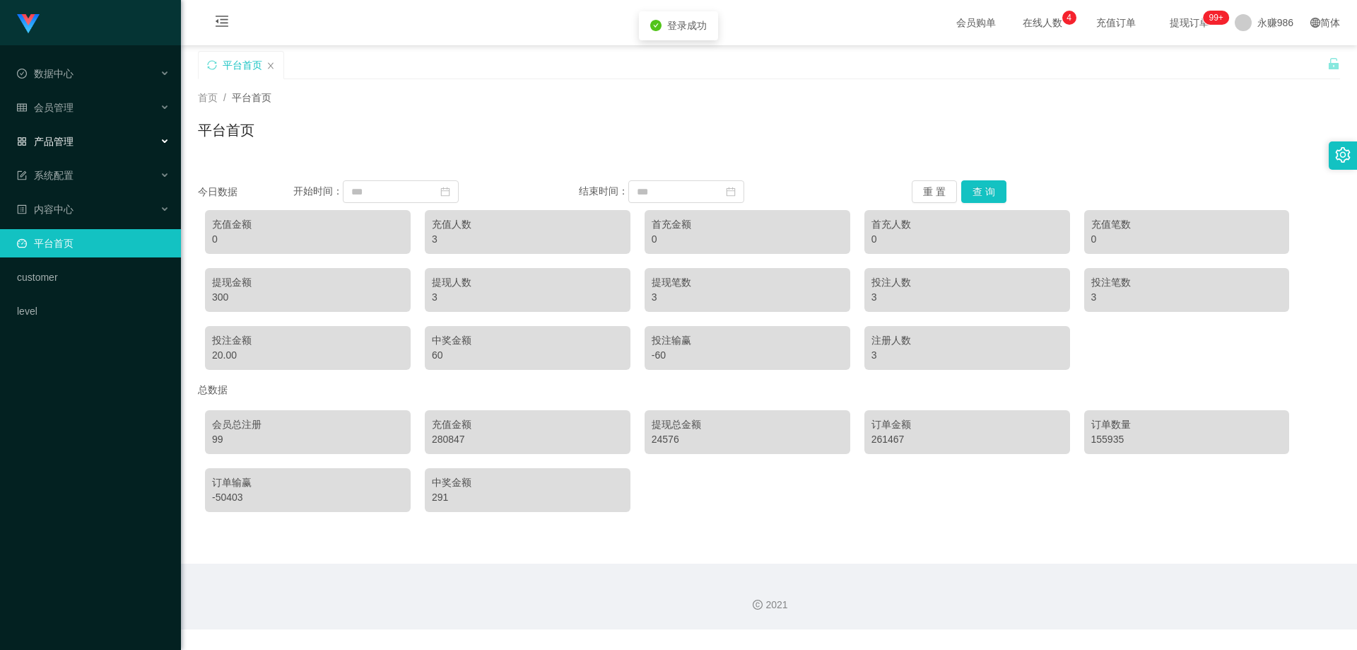
click at [79, 147] on div "产品管理" at bounding box center [90, 141] width 181 height 28
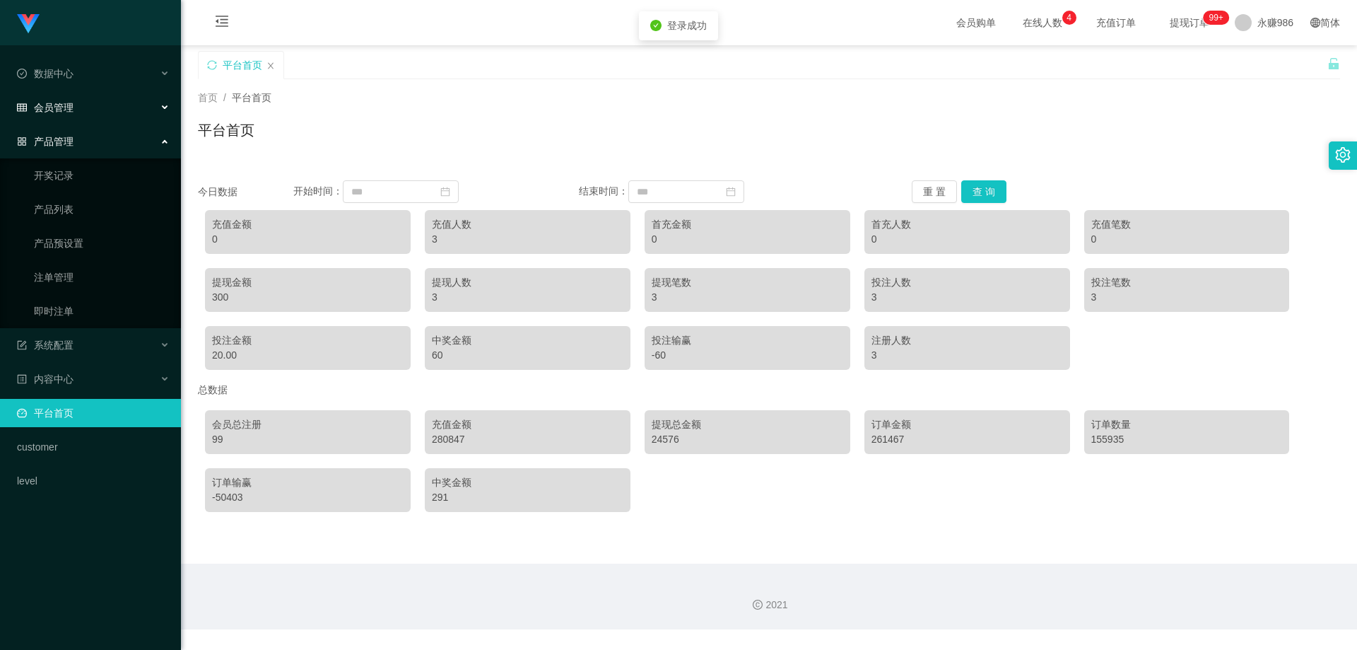
drag, startPoint x: 71, startPoint y: 117, endPoint x: 71, endPoint y: 128, distance: 10.6
click at [71, 117] on div "会员管理" at bounding box center [90, 107] width 181 height 28
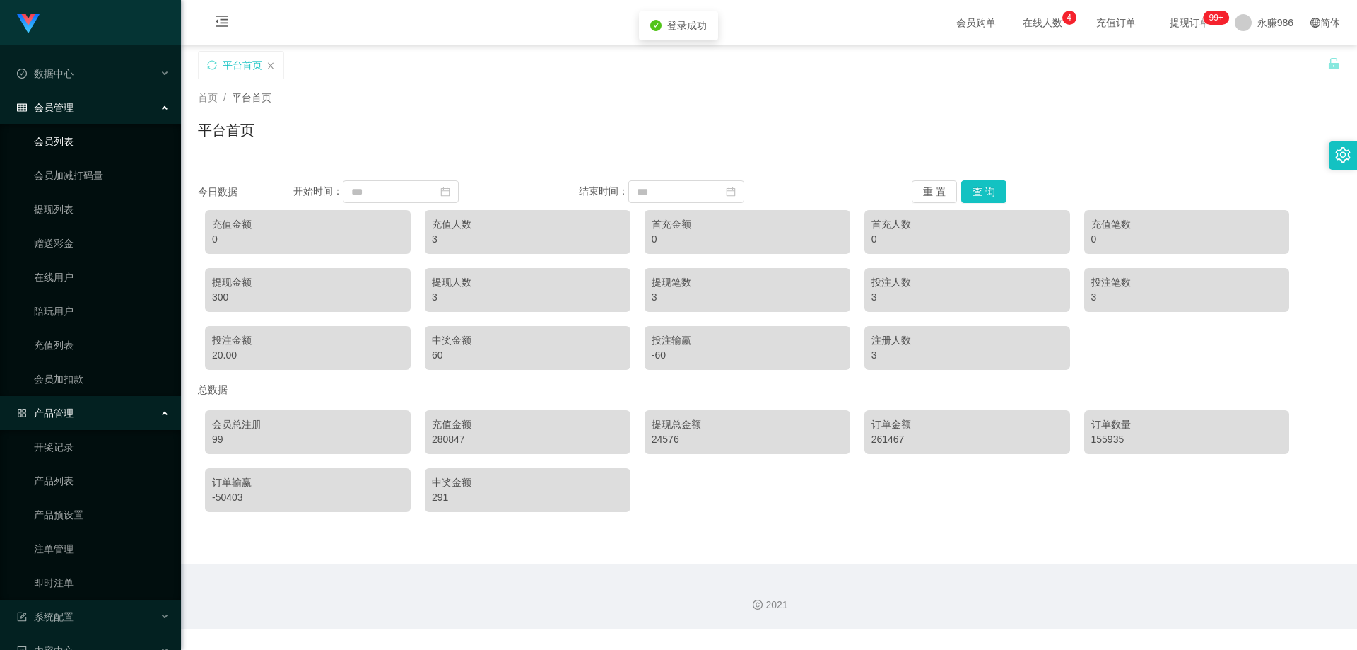
click at [71, 145] on link "会员列表" at bounding box center [102, 141] width 136 height 28
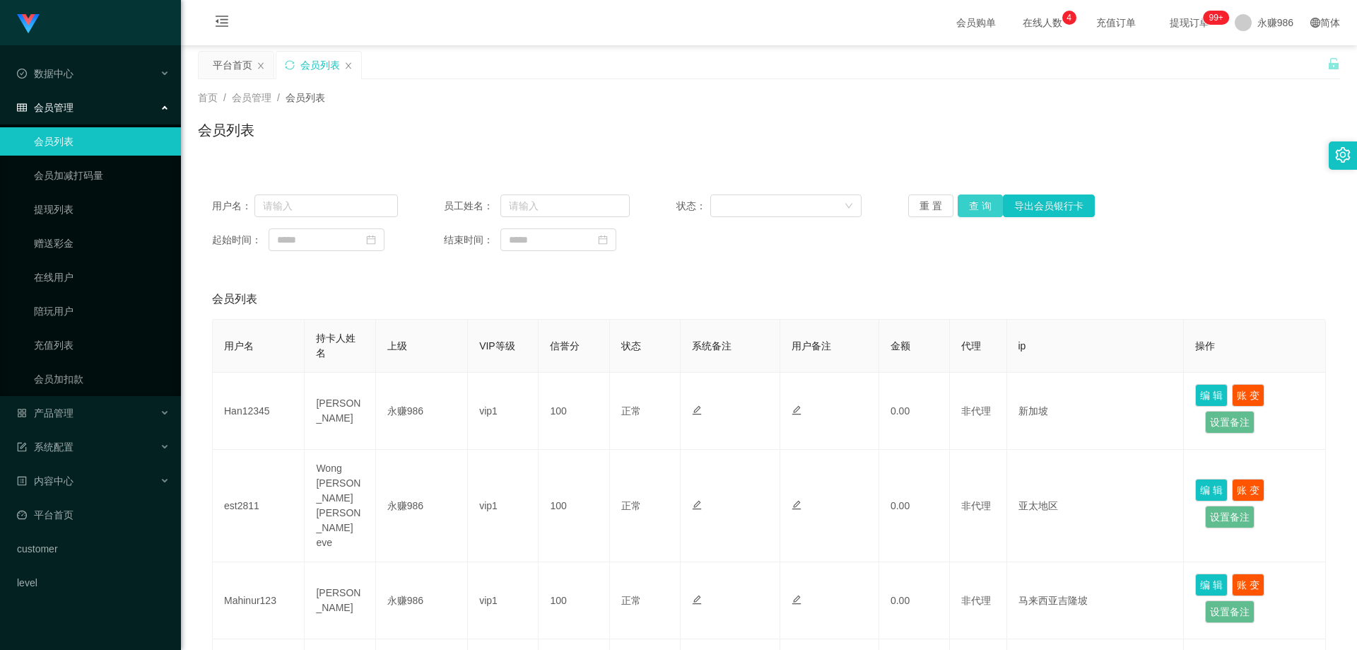
click at [963, 202] on button "查 询" at bounding box center [980, 205] width 45 height 23
click at [1278, 18] on span "永赚986" at bounding box center [1275, 22] width 36 height 45
click at [1257, 40] on span "永赚986" at bounding box center [1275, 22] width 36 height 45
click at [1247, 50] on ul "退出登录" at bounding box center [1269, 62] width 106 height 28
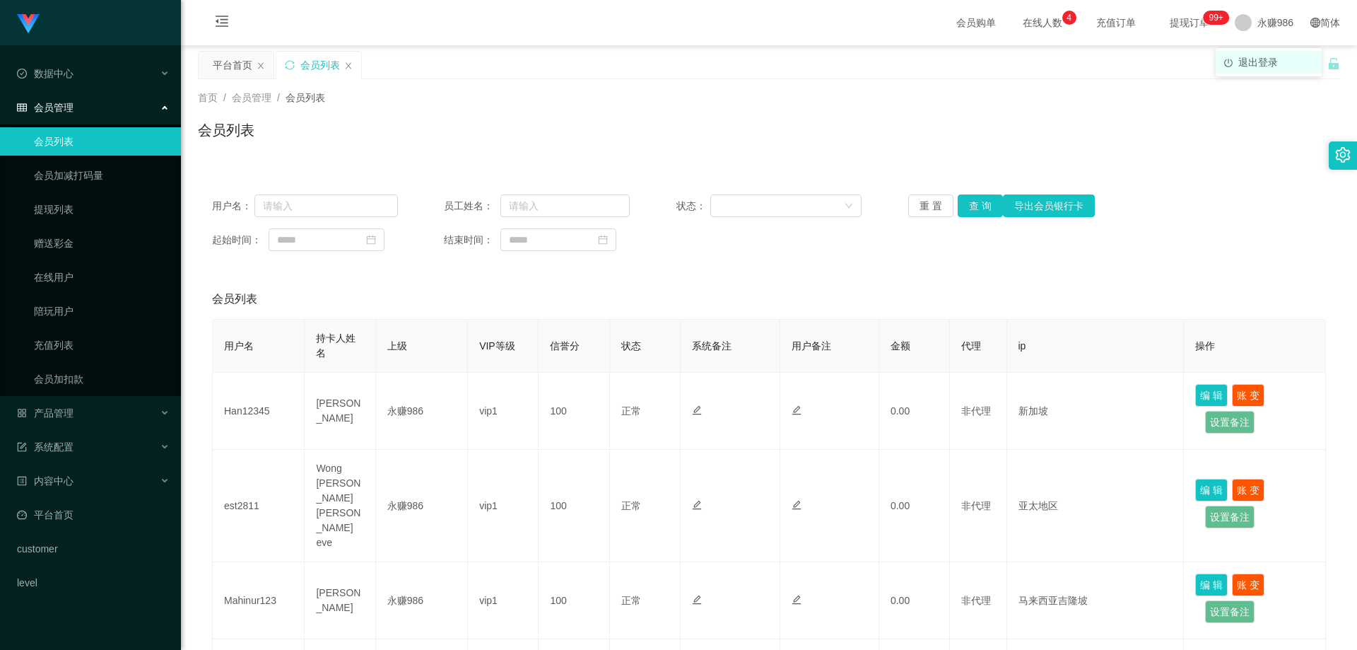
click at [1250, 59] on span "退出登录" at bounding box center [1258, 62] width 40 height 11
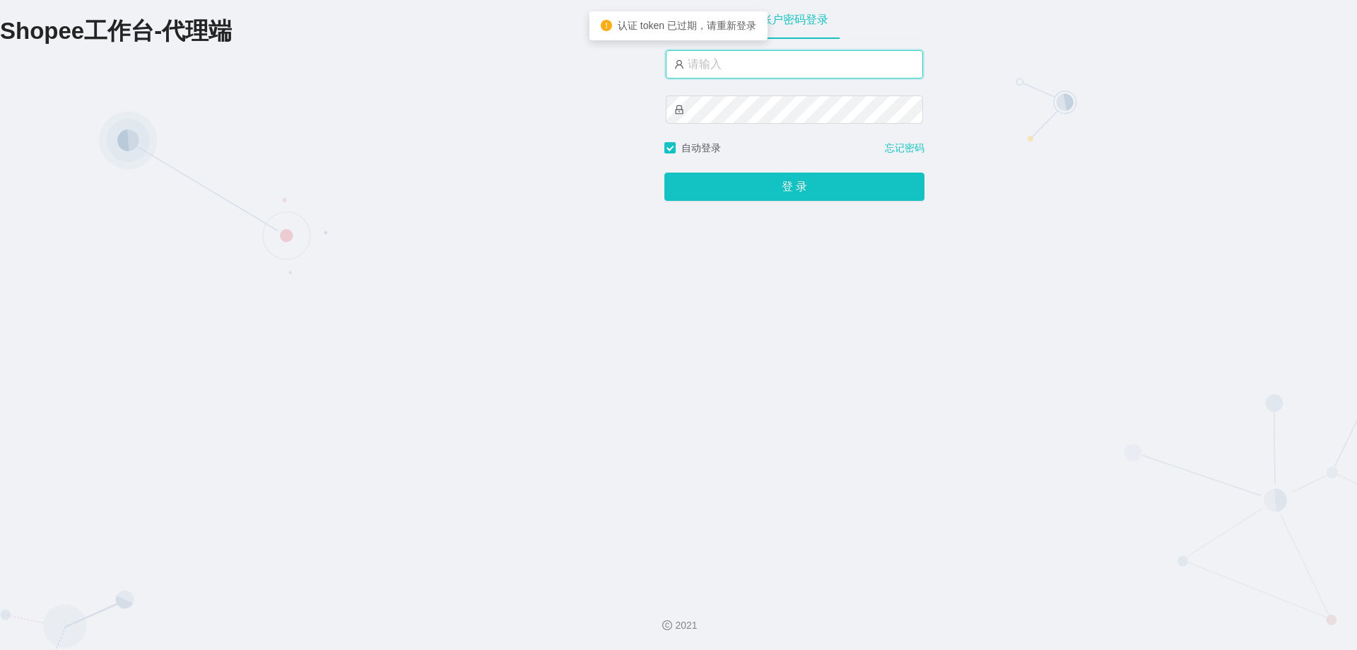
click at [737, 64] on input "text" at bounding box center [794, 64] width 257 height 28
type input "永赚981"
click at [664, 173] on button "登 录" at bounding box center [794, 187] width 260 height 28
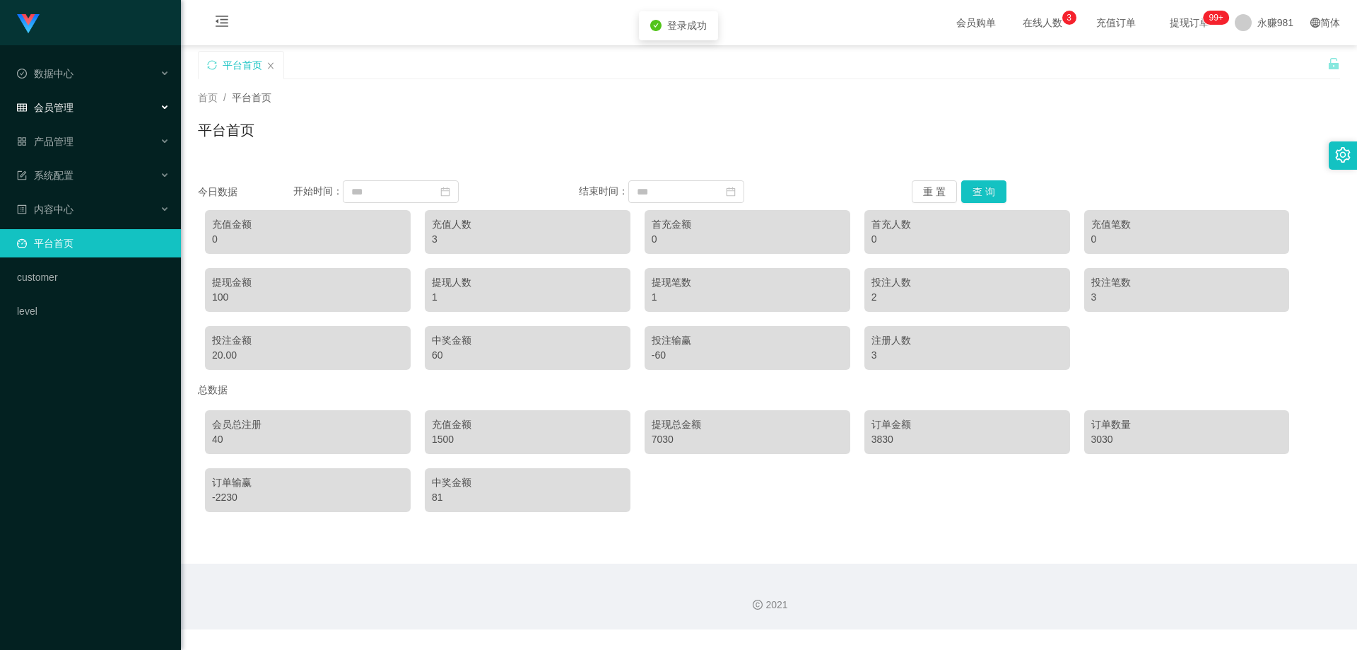
click at [56, 104] on span "会员管理" at bounding box center [45, 107] width 57 height 11
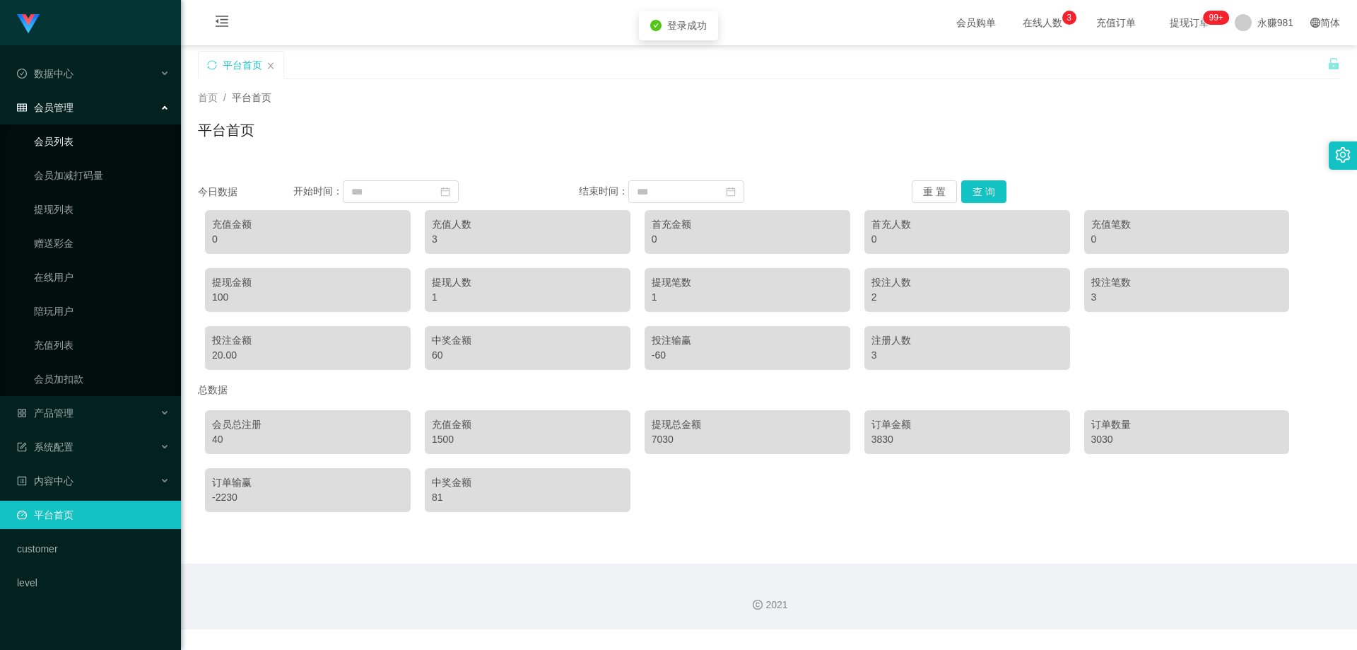
click at [72, 134] on link "会员列表" at bounding box center [102, 141] width 136 height 28
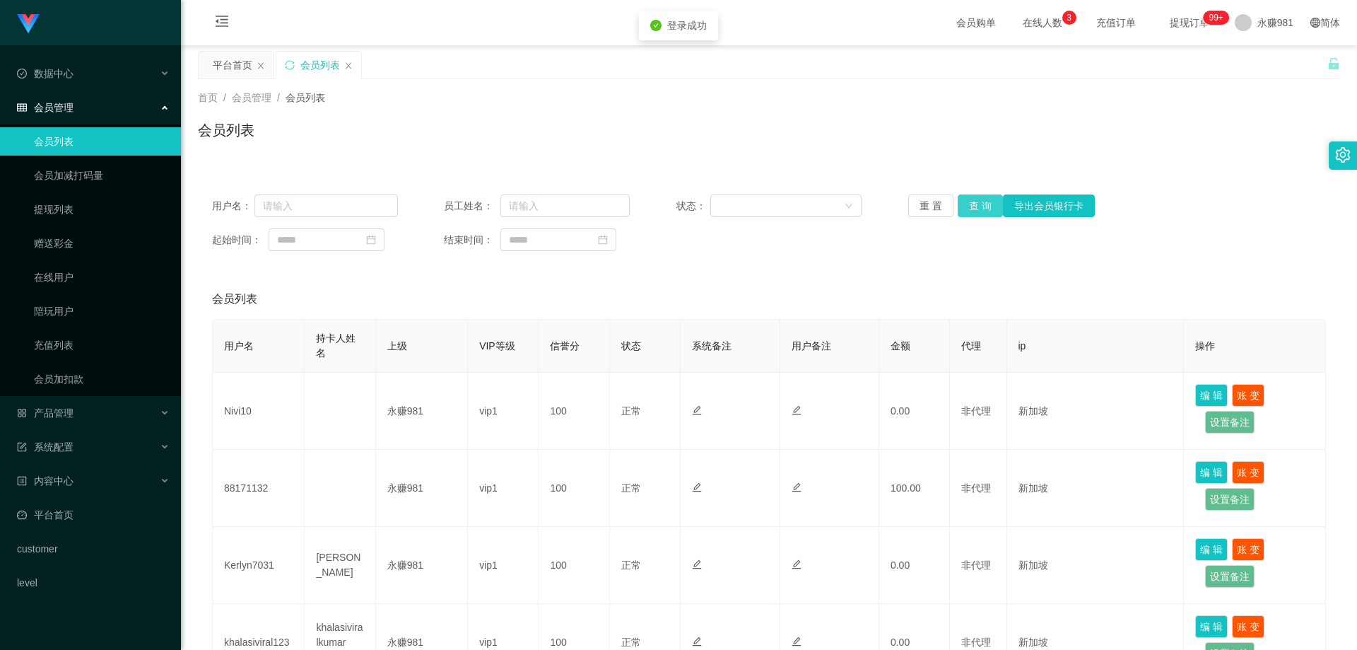
click at [975, 192] on div "用户名： 员工姓名： 状态： 重 置 查 询 导出会员银行卡 起始时间： 结束时间：" at bounding box center [769, 222] width 1142 height 85
click at [975, 203] on button "查 询" at bounding box center [980, 205] width 45 height 23
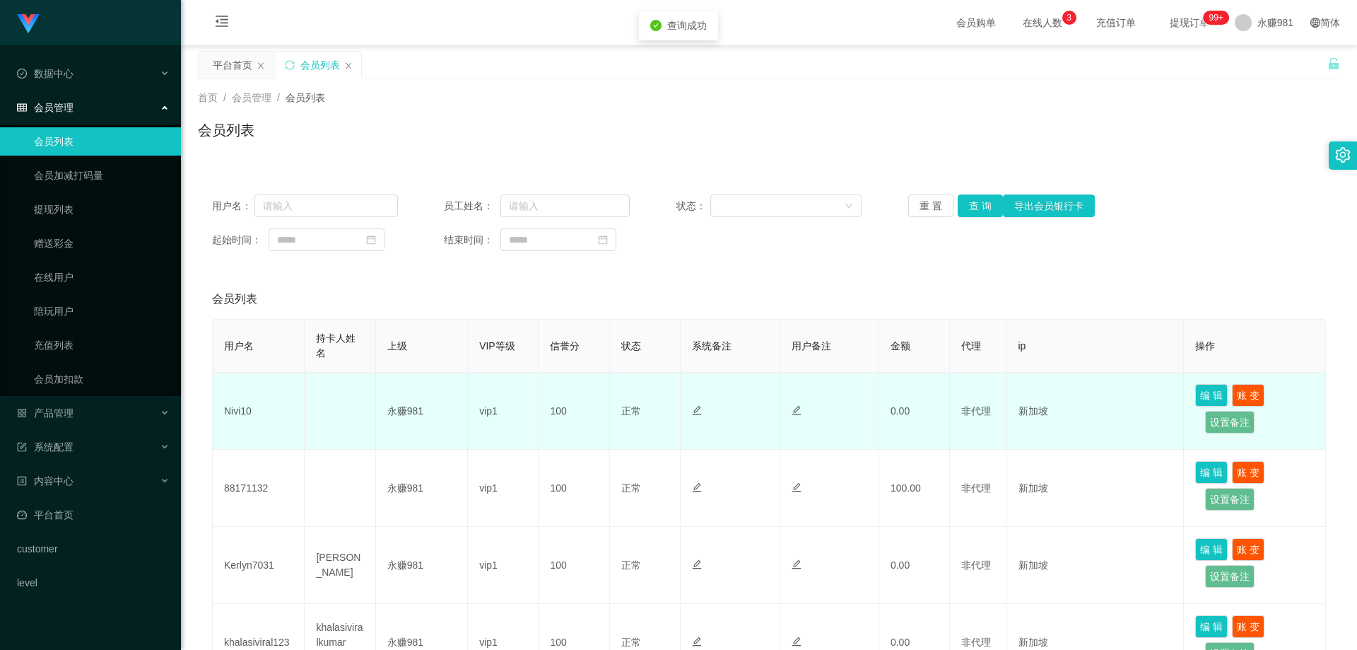
click at [252, 411] on td "Nivi10" at bounding box center [259, 410] width 92 height 77
click at [222, 414] on td "Nivi10" at bounding box center [259, 410] width 92 height 77
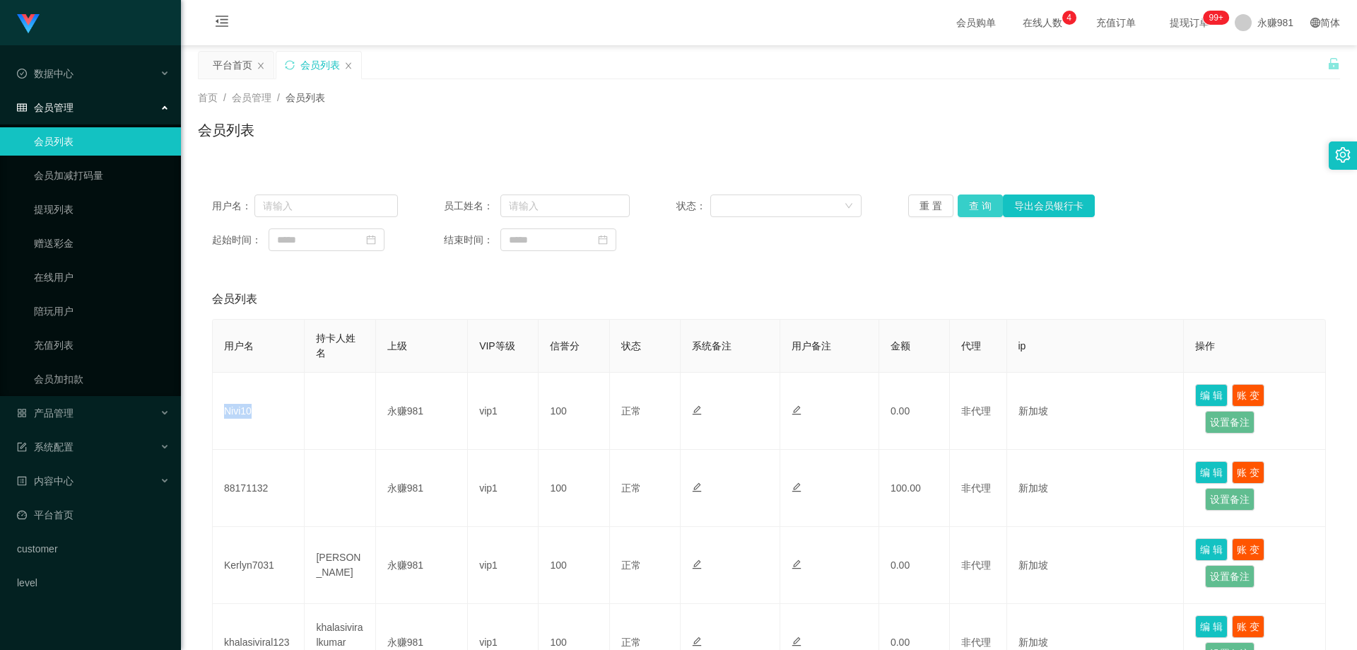
click at [983, 208] on button "查 询" at bounding box center [980, 205] width 45 height 23
click at [983, 208] on div "重 置 查 询 导出会员银行卡" at bounding box center [1001, 205] width 186 height 23
click at [983, 208] on button "查 询" at bounding box center [980, 205] width 45 height 23
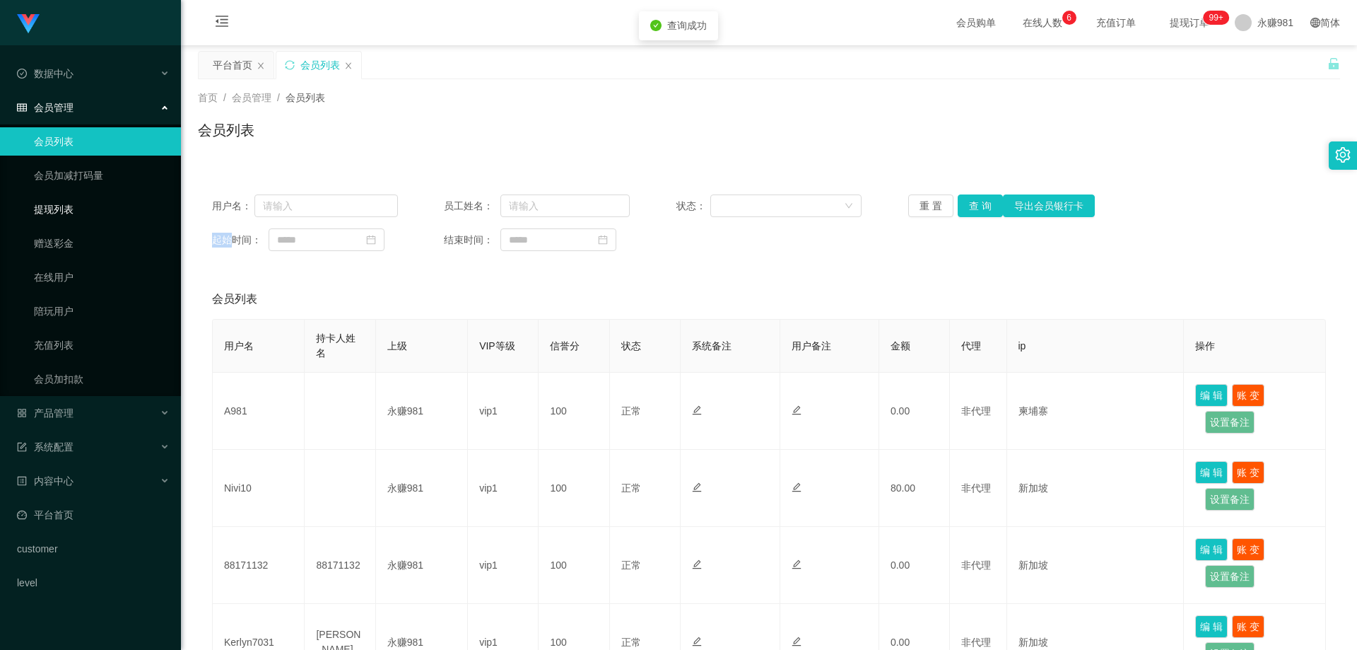
click at [80, 214] on link "提现列表" at bounding box center [102, 209] width 136 height 28
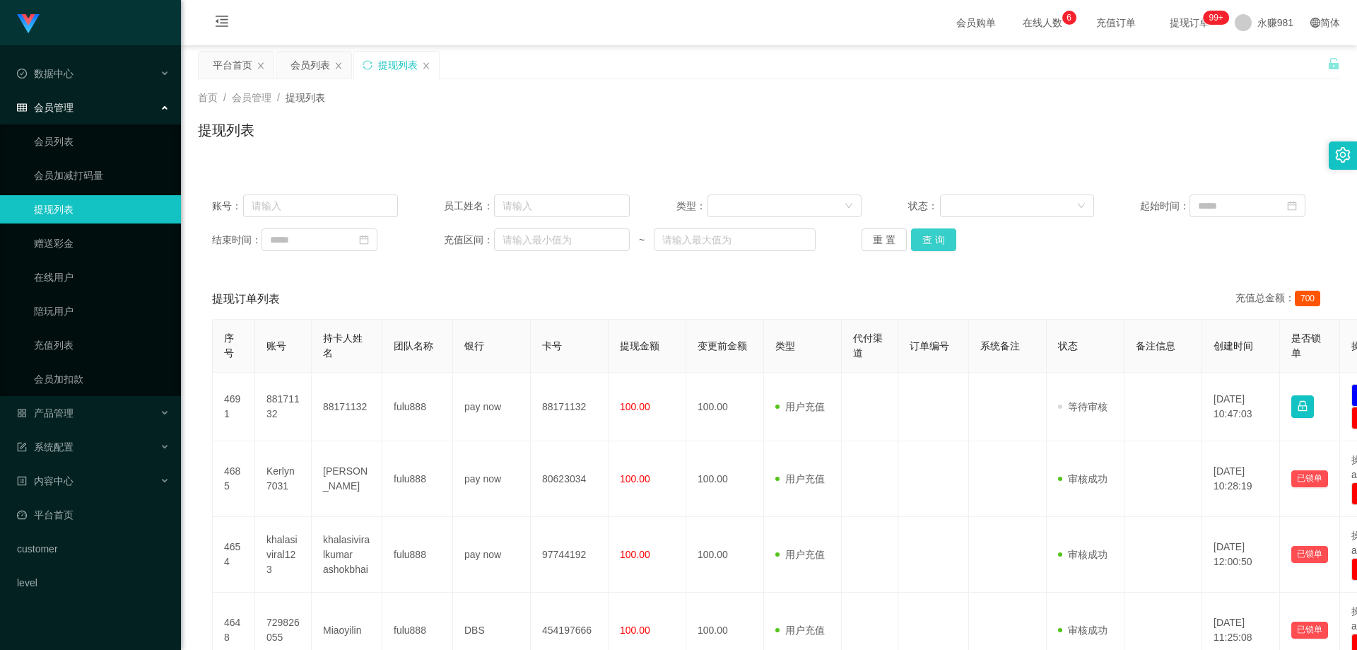
click at [933, 237] on button "查 询" at bounding box center [933, 239] width 45 height 23
click at [933, 237] on div "重 置 查 询" at bounding box center [955, 239] width 186 height 23
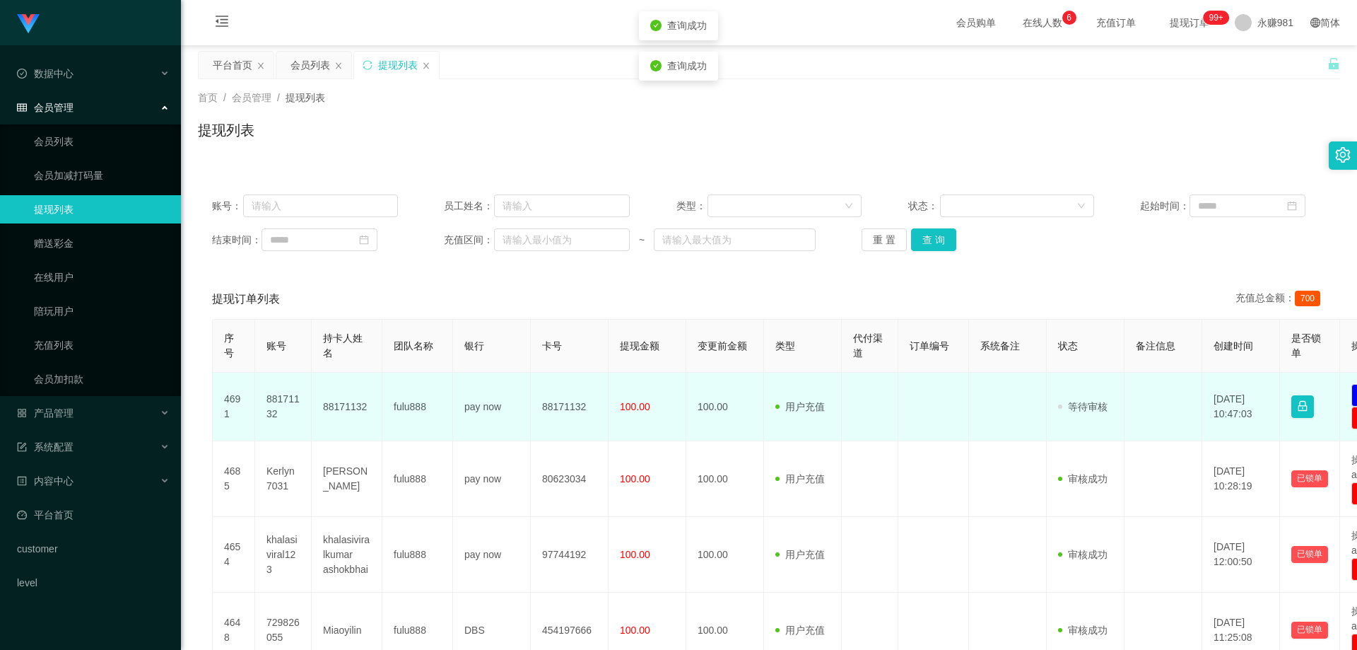
click at [260, 405] on td "88171132" at bounding box center [283, 406] width 57 height 69
click at [279, 399] on td "88171132" at bounding box center [283, 406] width 57 height 69
click at [343, 400] on td "88171132" at bounding box center [347, 406] width 71 height 69
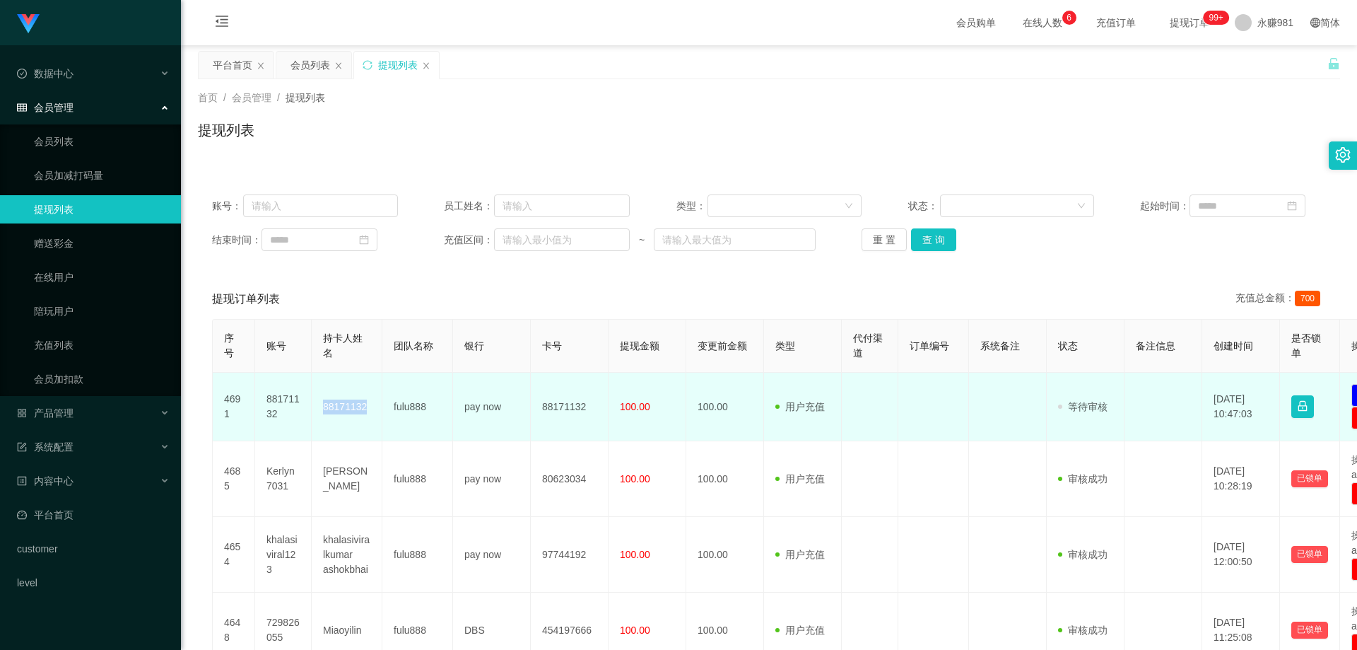
click at [343, 400] on td "88171132" at bounding box center [347, 406] width 71 height 69
click at [336, 409] on td "88171132" at bounding box center [347, 406] width 71 height 69
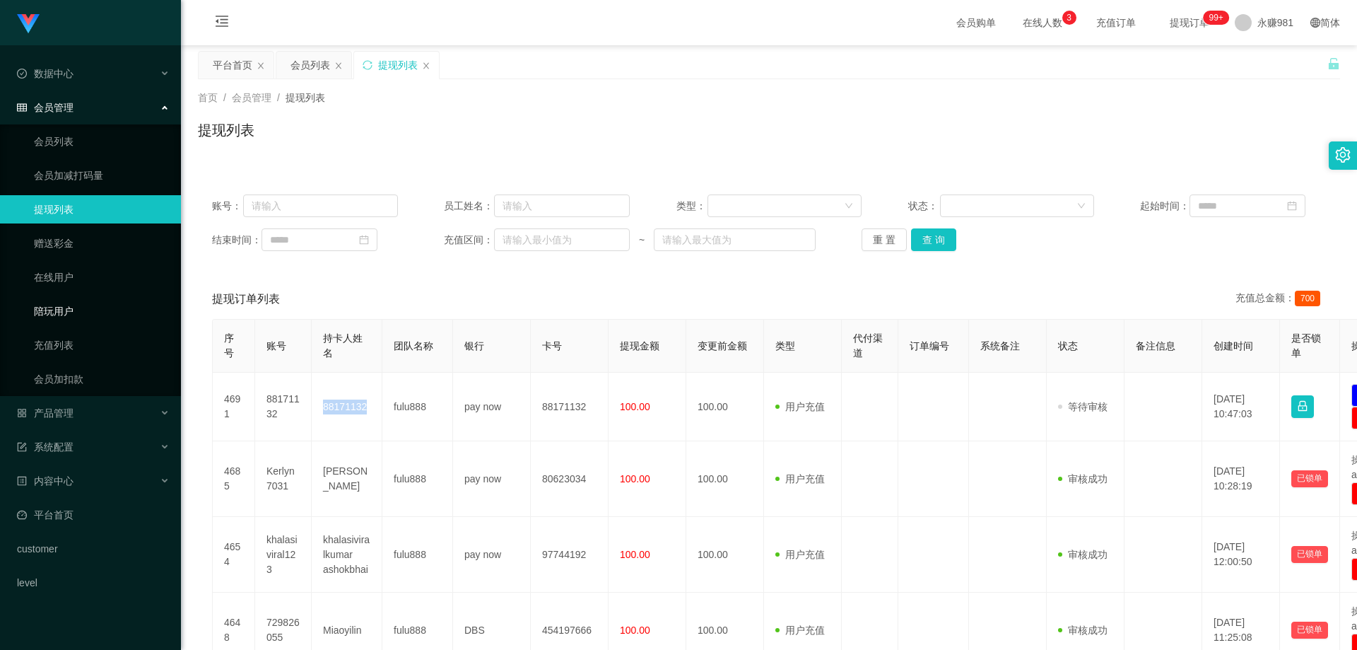
scroll to position [71, 0]
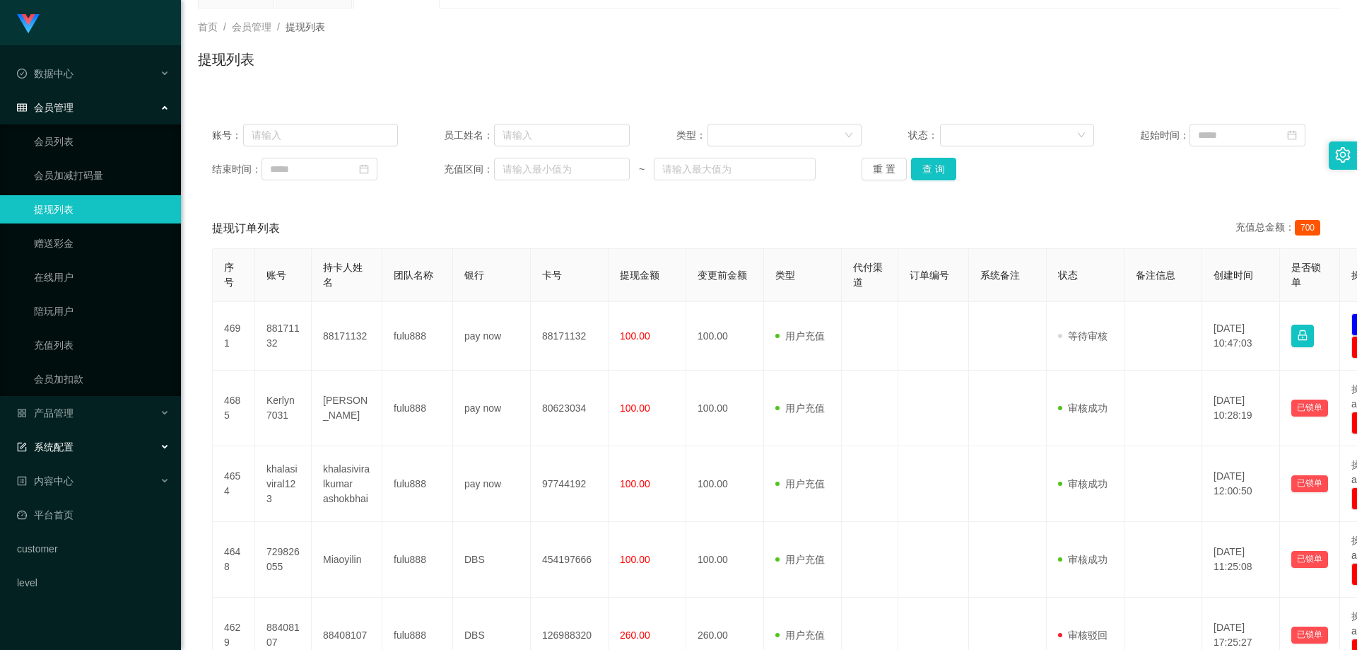
click at [94, 440] on div "系统配置" at bounding box center [90, 447] width 181 height 28
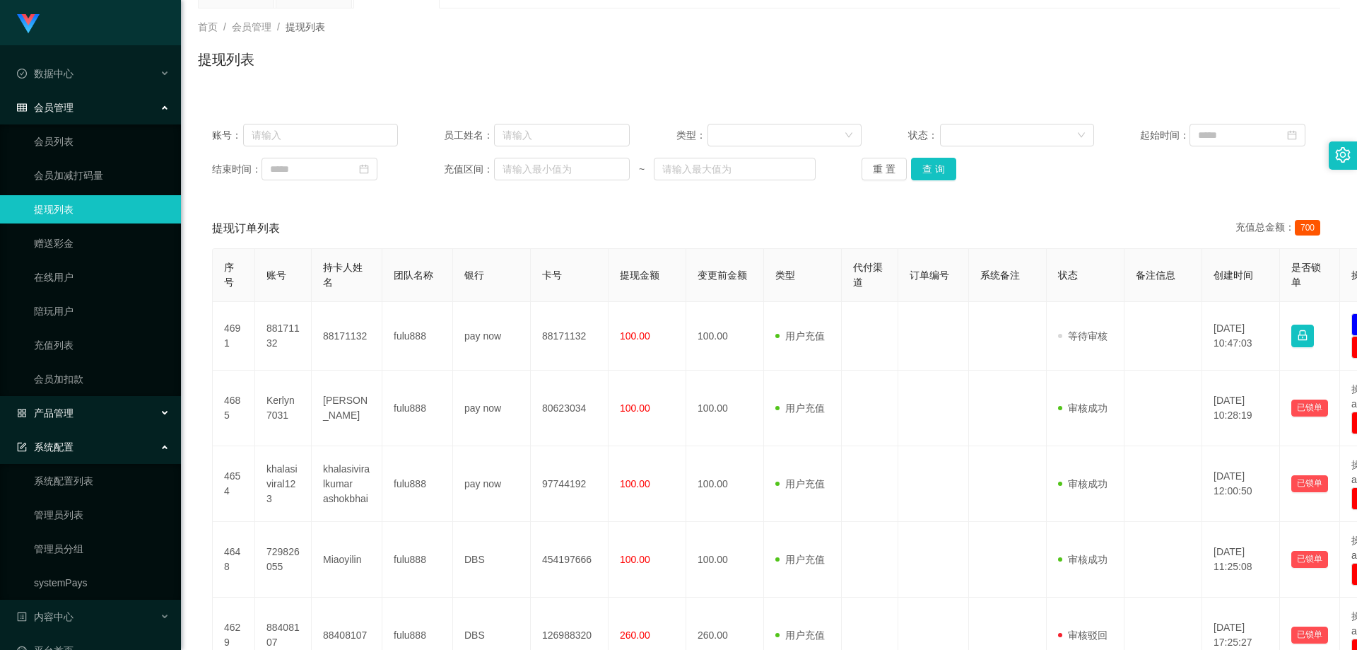
click at [101, 407] on div "产品管理" at bounding box center [90, 413] width 181 height 28
click at [100, 513] on link "产品预设置" at bounding box center [102, 514] width 136 height 28
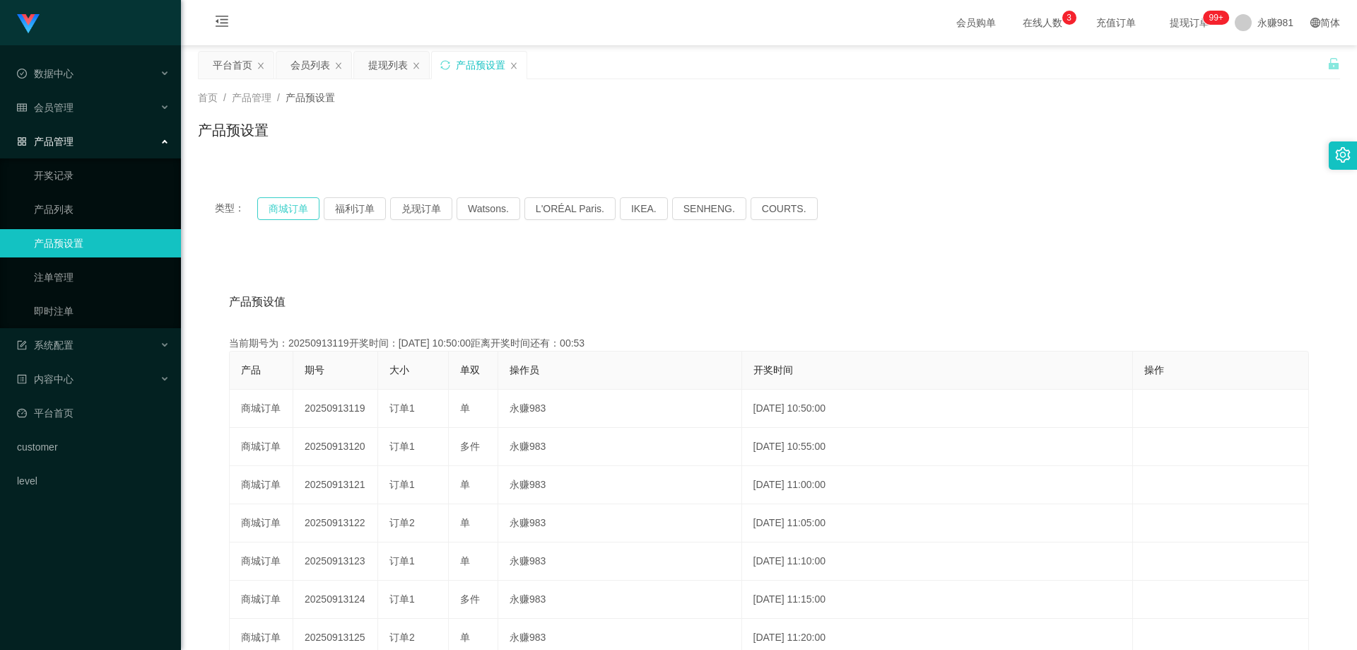
click at [300, 211] on button "商城订单" at bounding box center [288, 208] width 62 height 23
click at [100, 344] on div "系统配置" at bounding box center [90, 345] width 181 height 28
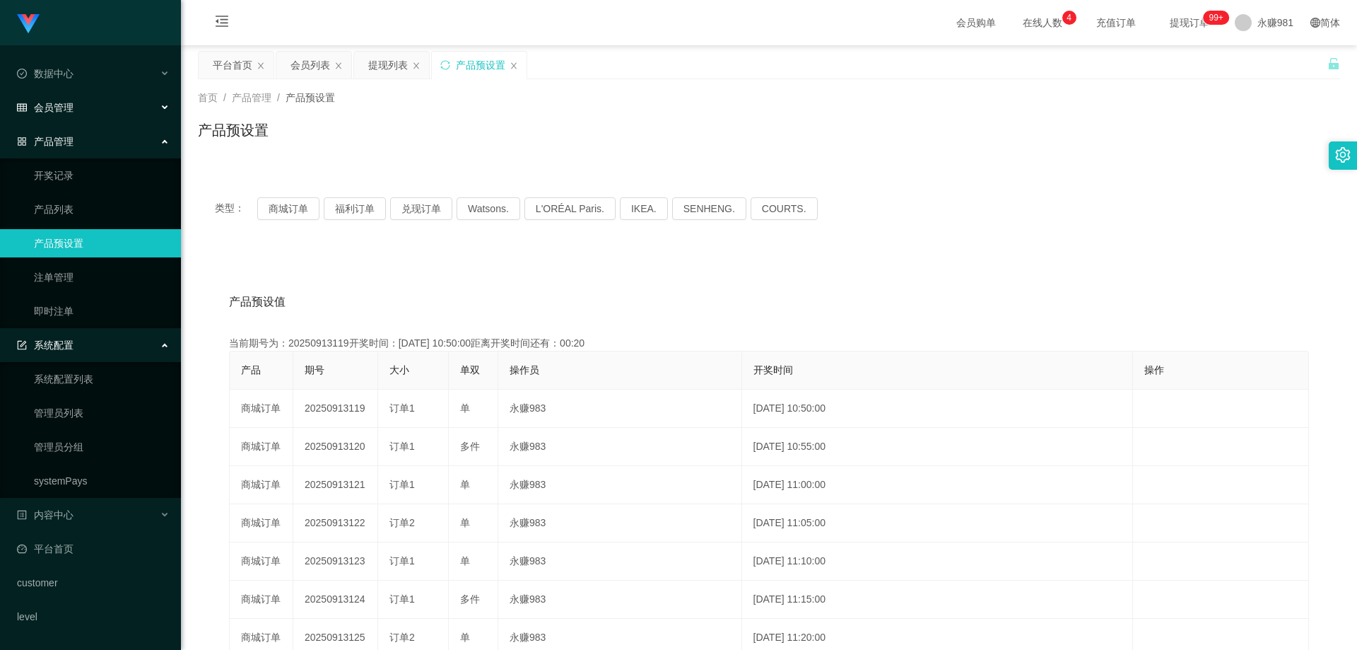
click at [119, 118] on div "会员管理" at bounding box center [90, 107] width 181 height 28
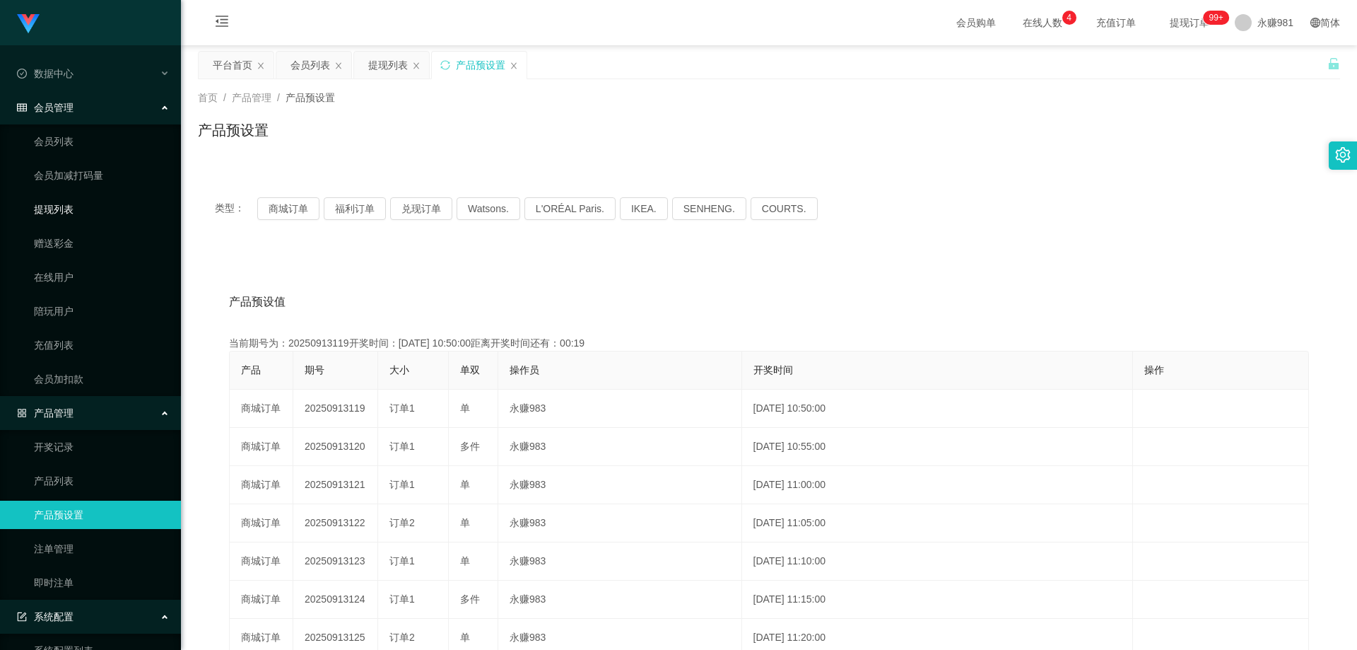
click at [89, 211] on link "提现列表" at bounding box center [102, 209] width 136 height 28
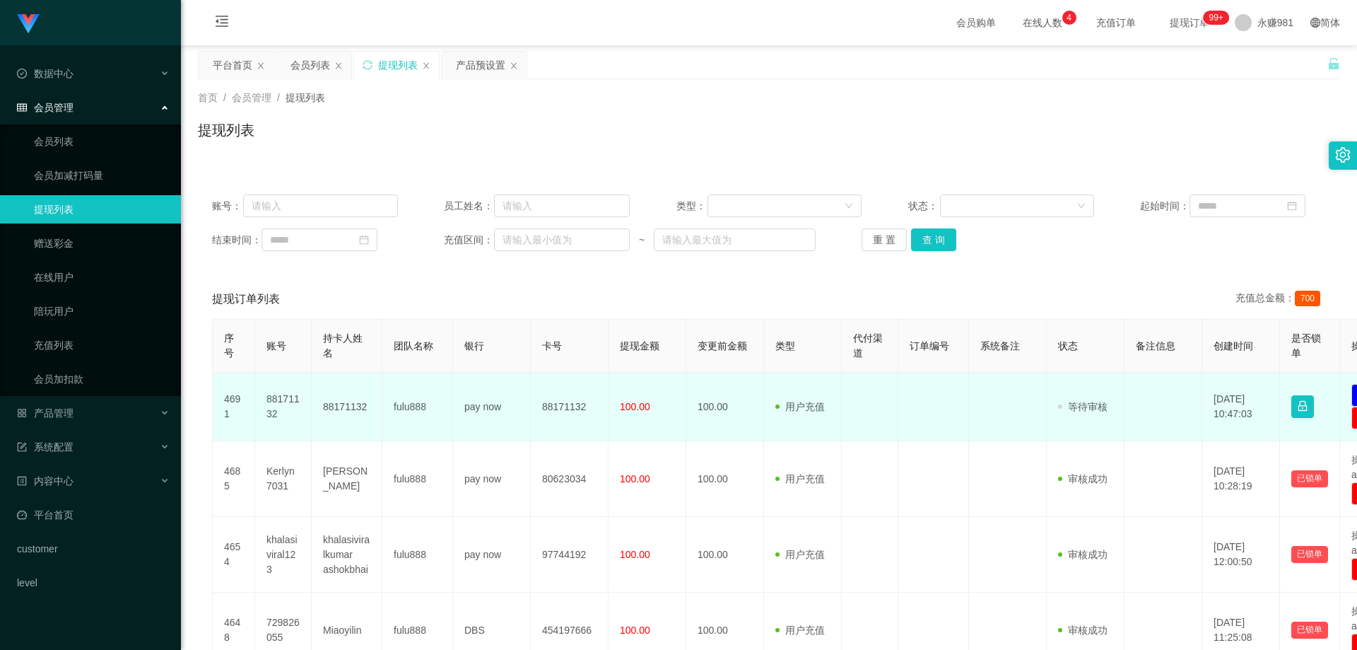
click at [334, 399] on td "88171132" at bounding box center [347, 406] width 71 height 69
click at [296, 397] on td "88171132" at bounding box center [283, 406] width 57 height 69
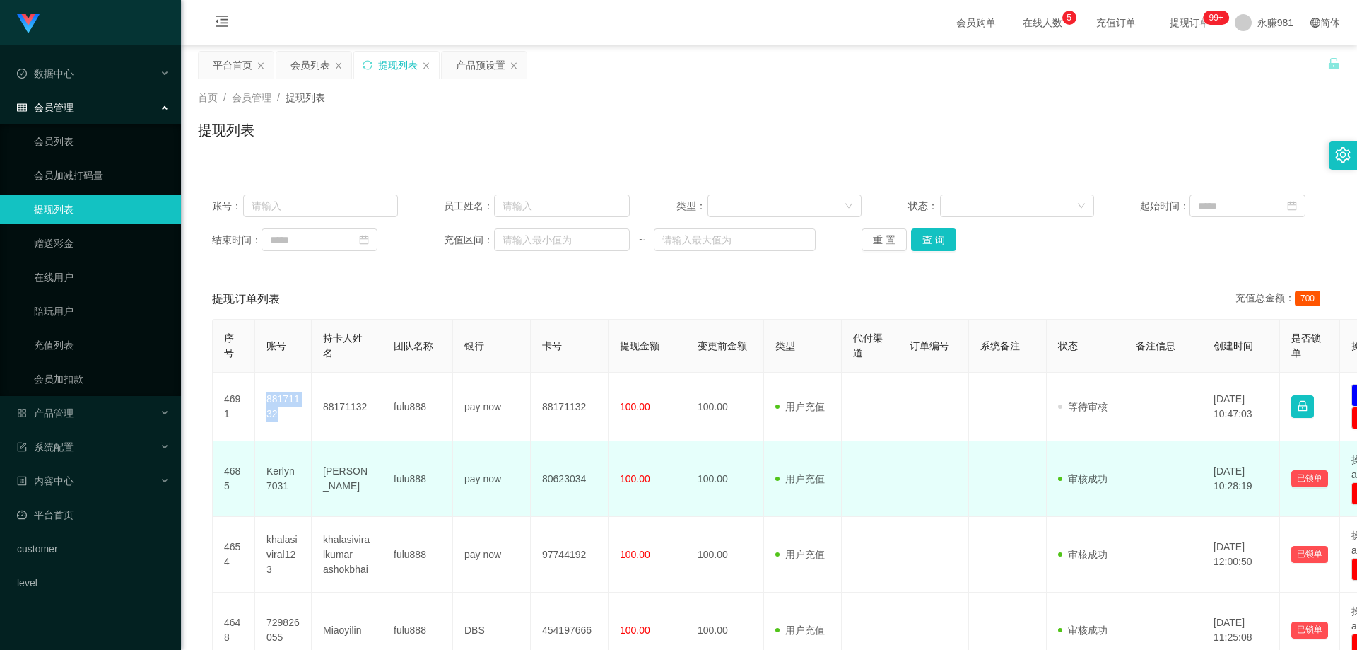
scroll to position [71, 0]
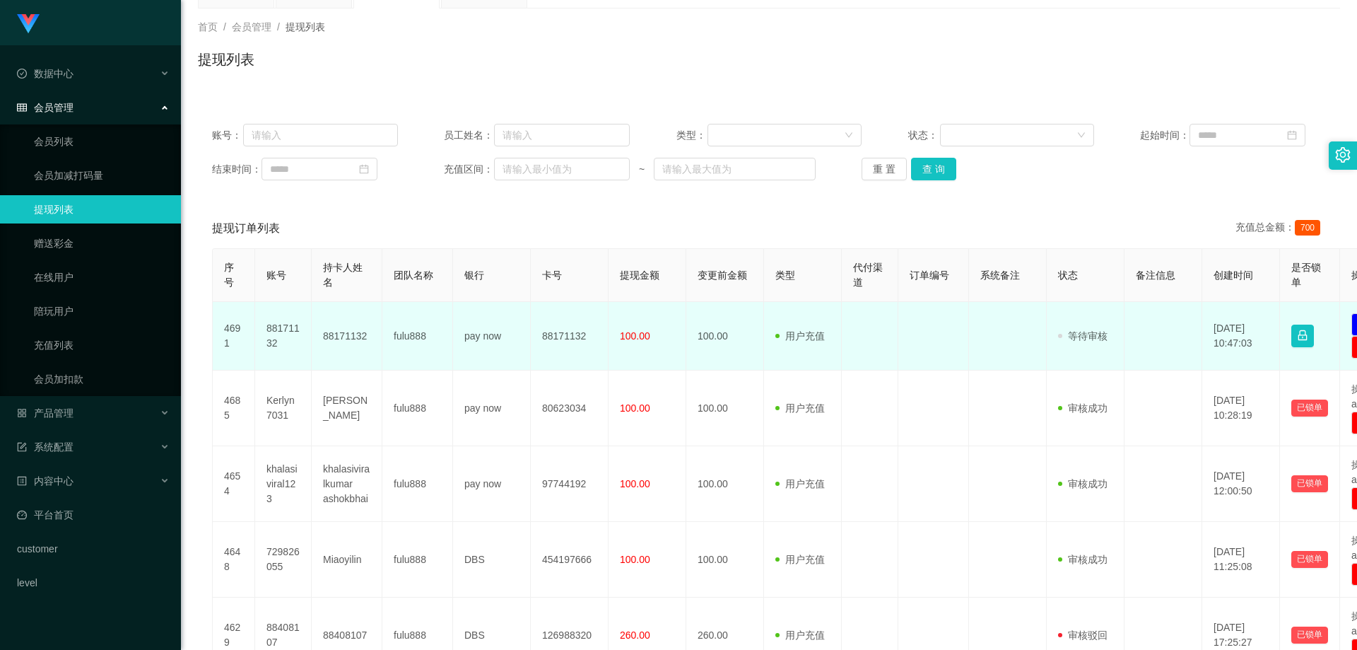
click at [484, 343] on td "pay now" at bounding box center [492, 336] width 78 height 69
click at [546, 339] on td "88171132" at bounding box center [570, 336] width 78 height 69
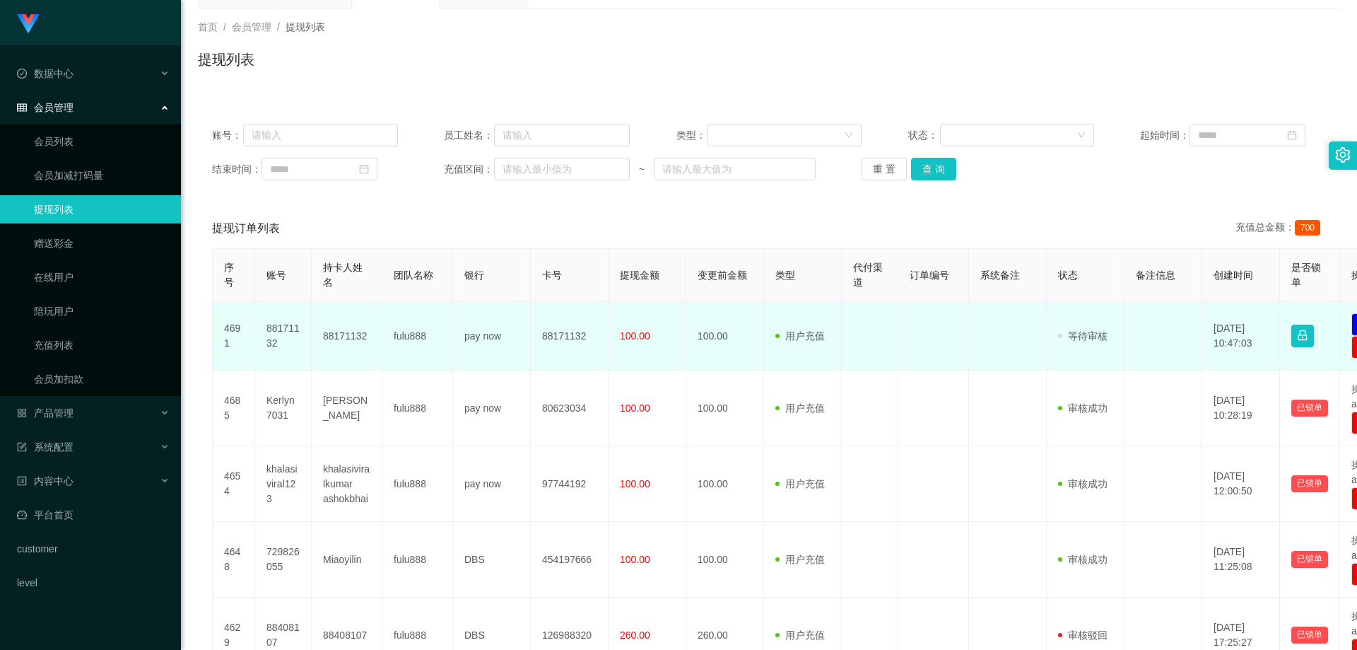
click at [280, 333] on td "88171132" at bounding box center [283, 336] width 57 height 69
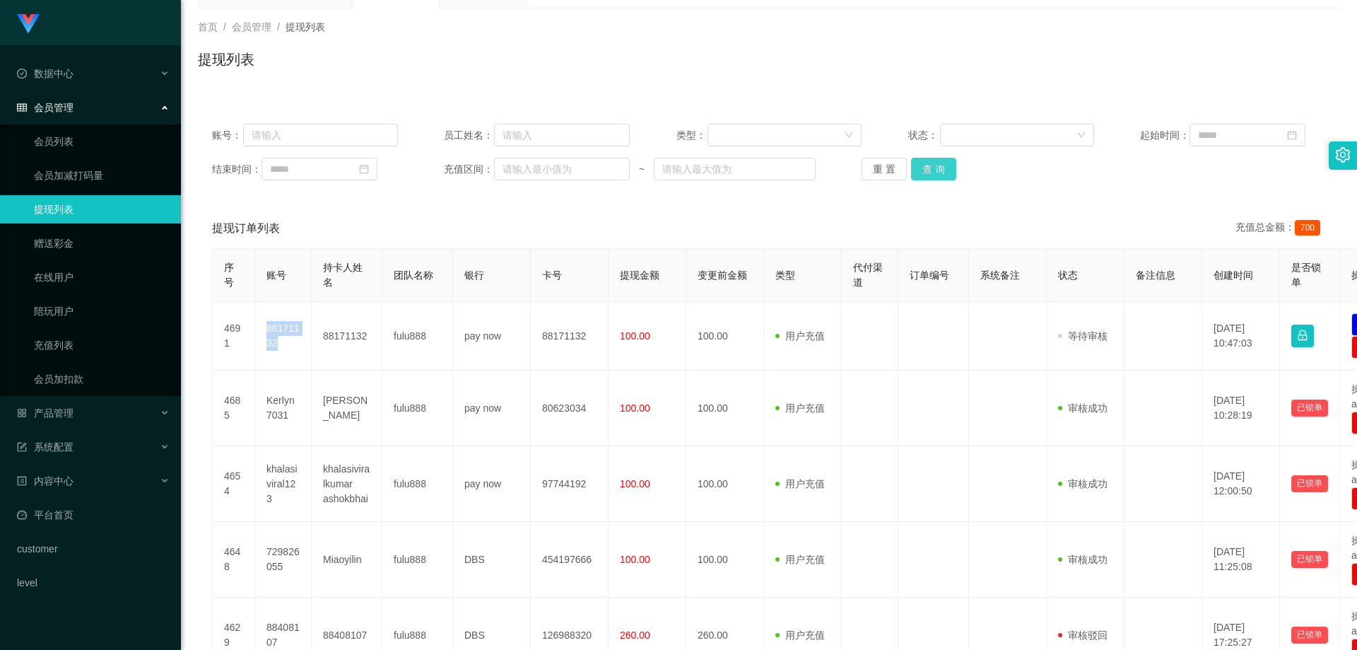
click at [937, 174] on button "查 询" at bounding box center [933, 169] width 45 height 23
click at [939, 177] on button "查 询" at bounding box center [933, 169] width 45 height 23
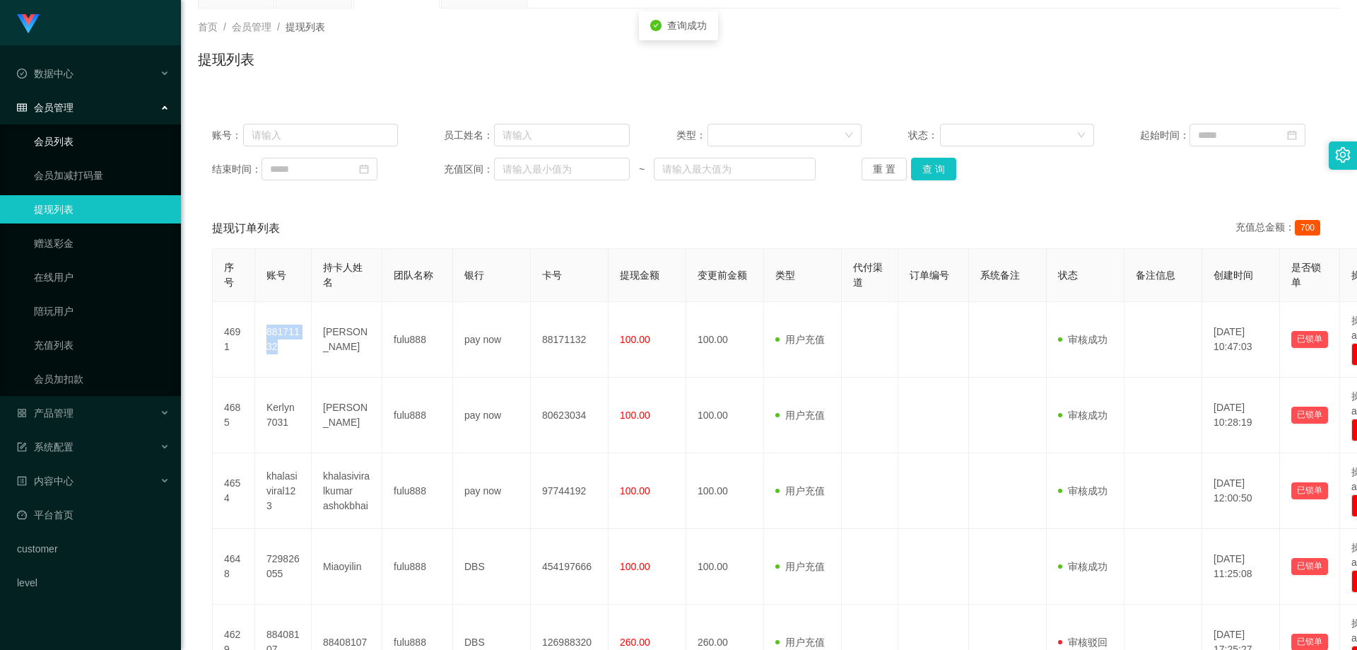
click at [52, 132] on link "会员列表" at bounding box center [102, 141] width 136 height 28
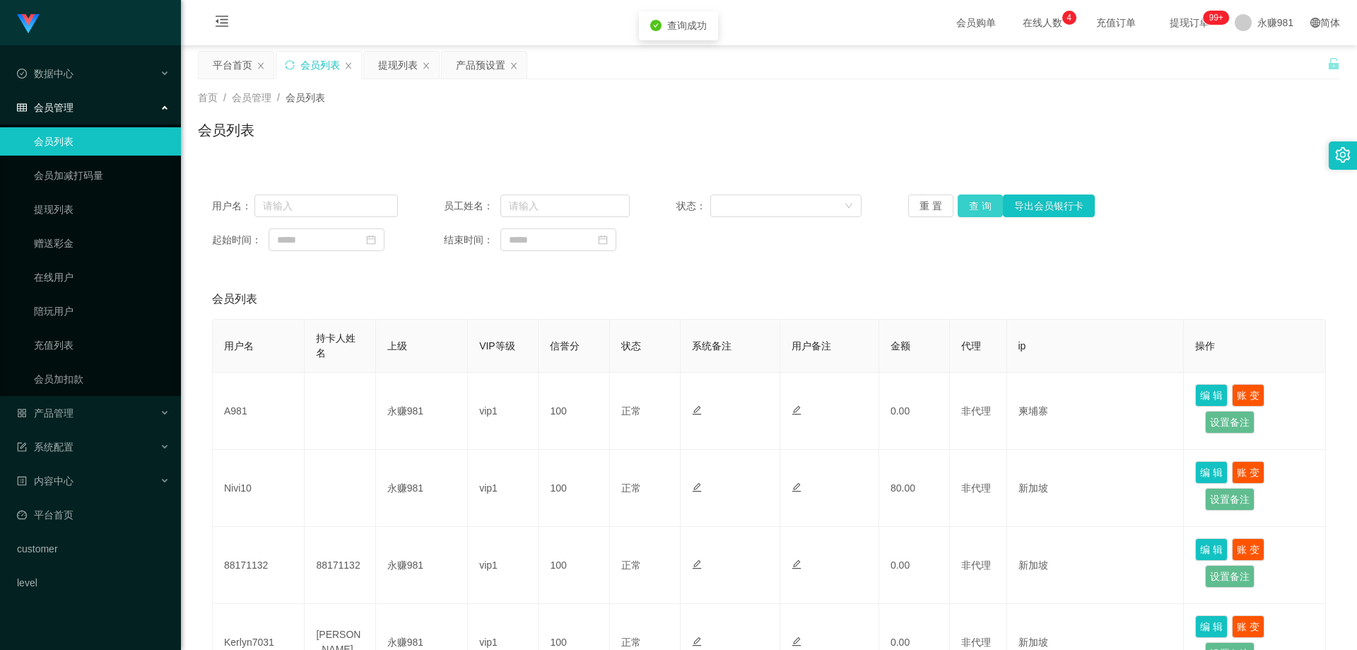
click at [965, 207] on button "查 询" at bounding box center [980, 205] width 45 height 23
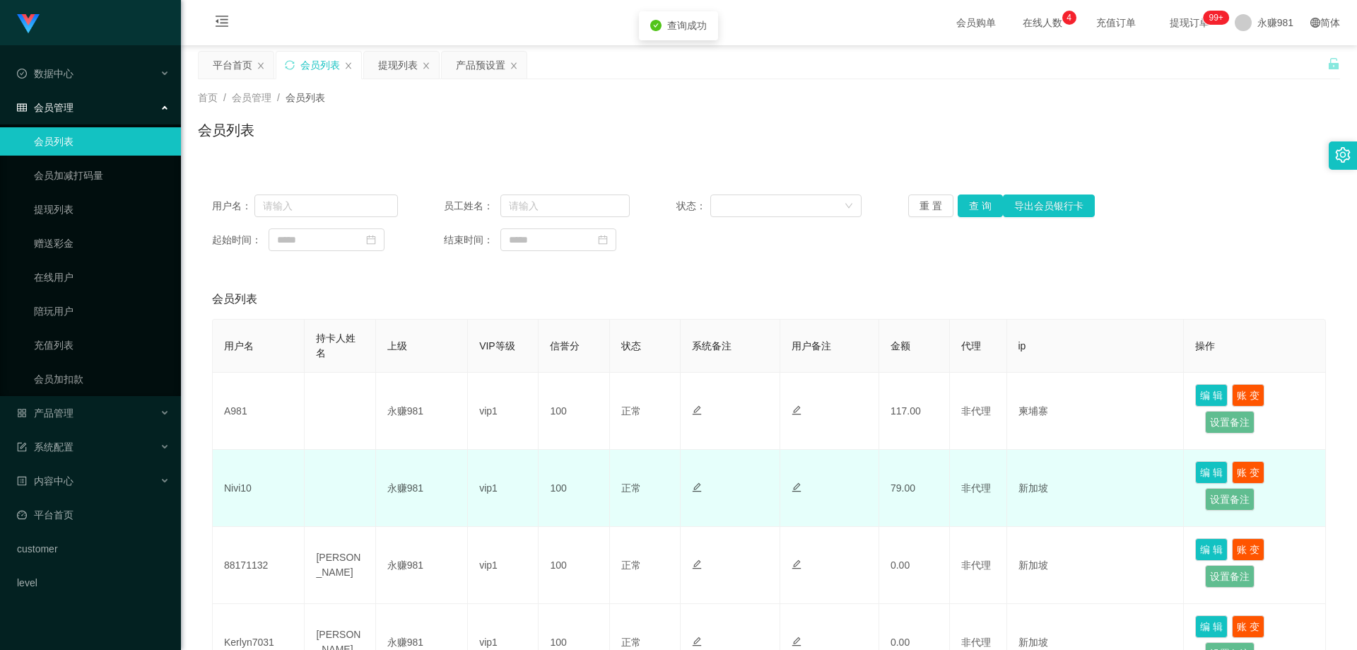
click at [247, 485] on td "Nivi10" at bounding box center [259, 488] width 92 height 77
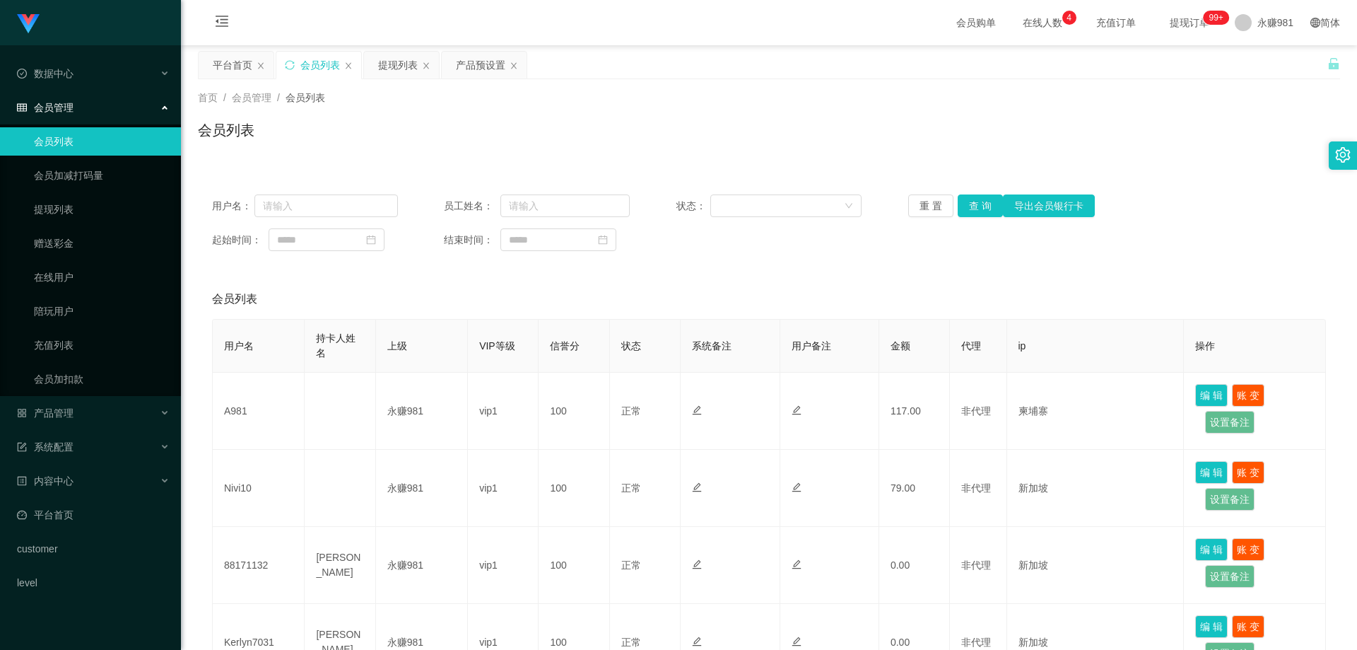
click at [980, 217] on div "用户名： 员工姓名： 状态： 重 置 查 询 导出会员银行卡 起始时间： 结束时间：" at bounding box center [769, 222] width 1142 height 85
click at [980, 208] on button "查 询" at bounding box center [980, 205] width 45 height 23
click at [980, 208] on div "重 置 查 询 导出会员银行卡" at bounding box center [1001, 205] width 186 height 23
click at [980, 208] on button "查 询" at bounding box center [980, 205] width 45 height 23
click at [989, 201] on button "查 询" at bounding box center [980, 205] width 45 height 23
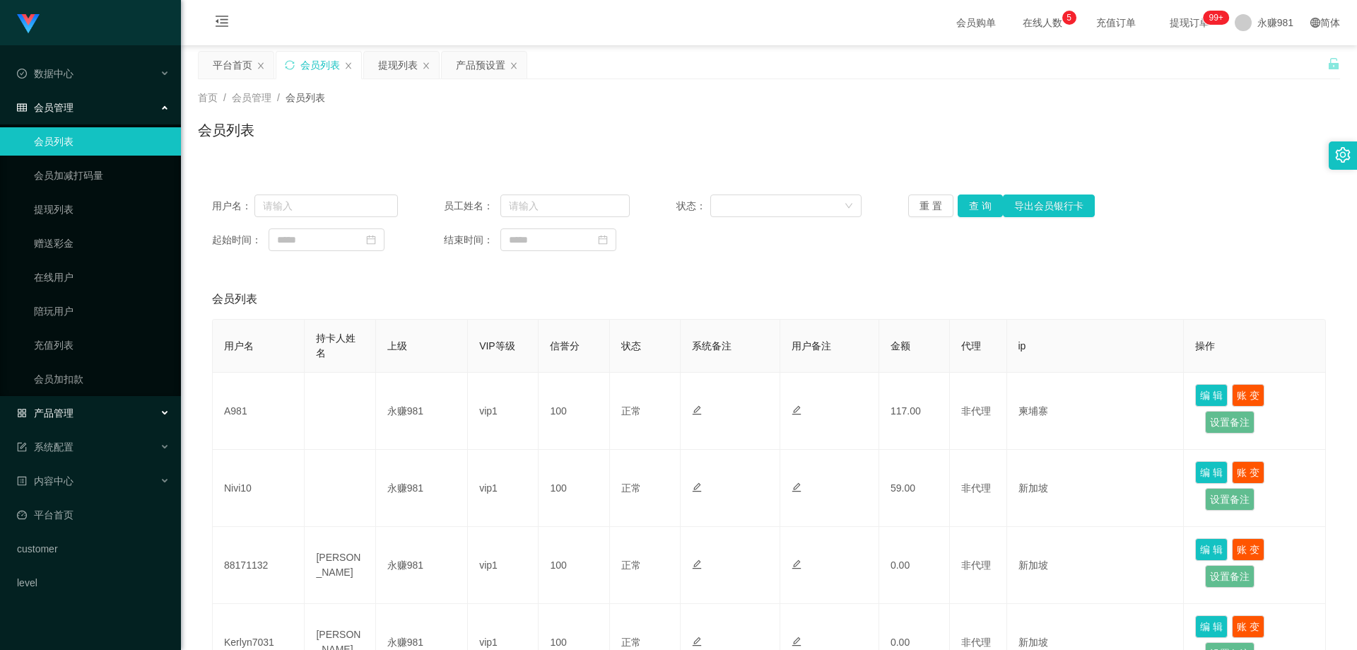
click at [98, 409] on div "产品管理" at bounding box center [90, 413] width 181 height 28
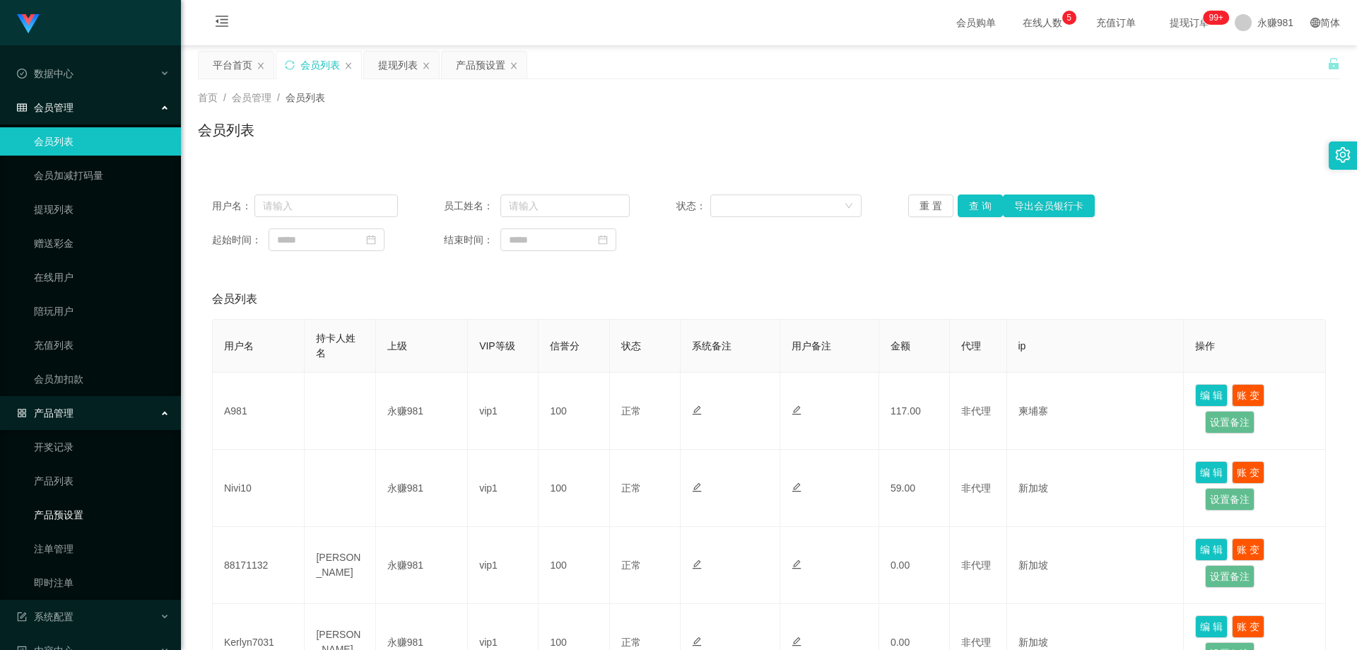
click at [106, 510] on link "产品预设置" at bounding box center [102, 514] width 136 height 28
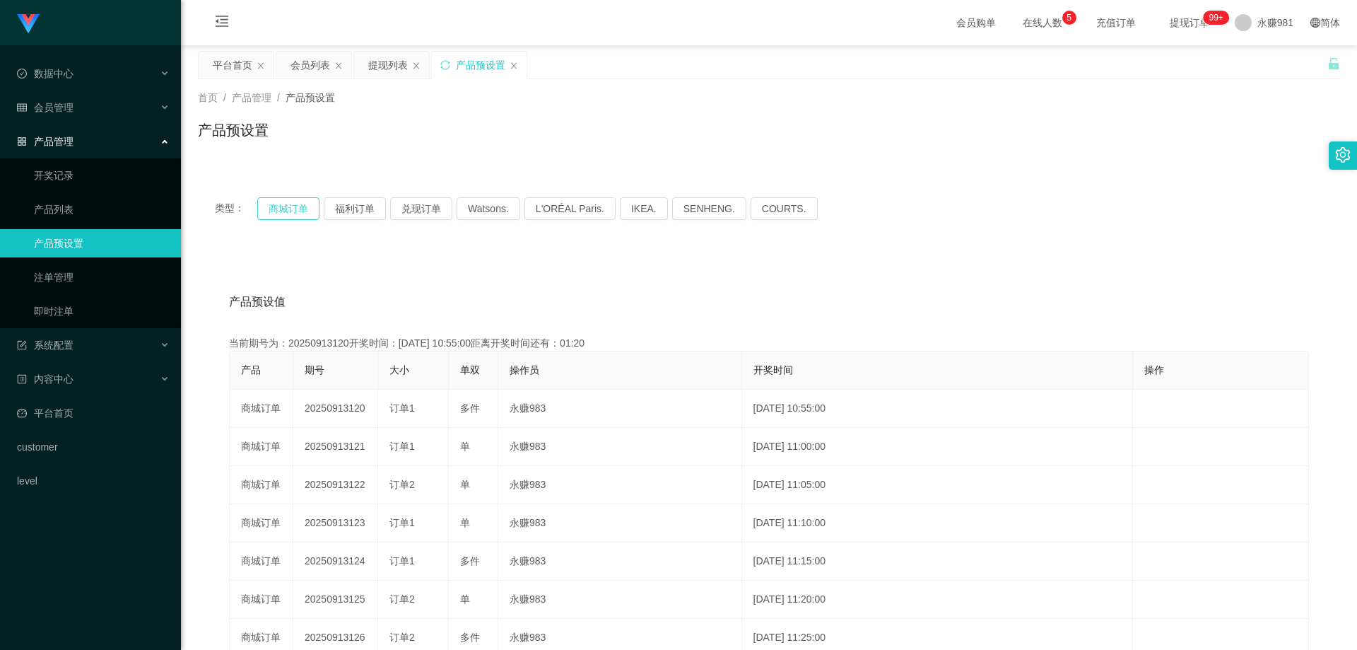
click at [267, 217] on button "商城订单" at bounding box center [288, 208] width 62 height 23
click at [60, 307] on link "即时注单" at bounding box center [102, 311] width 136 height 28
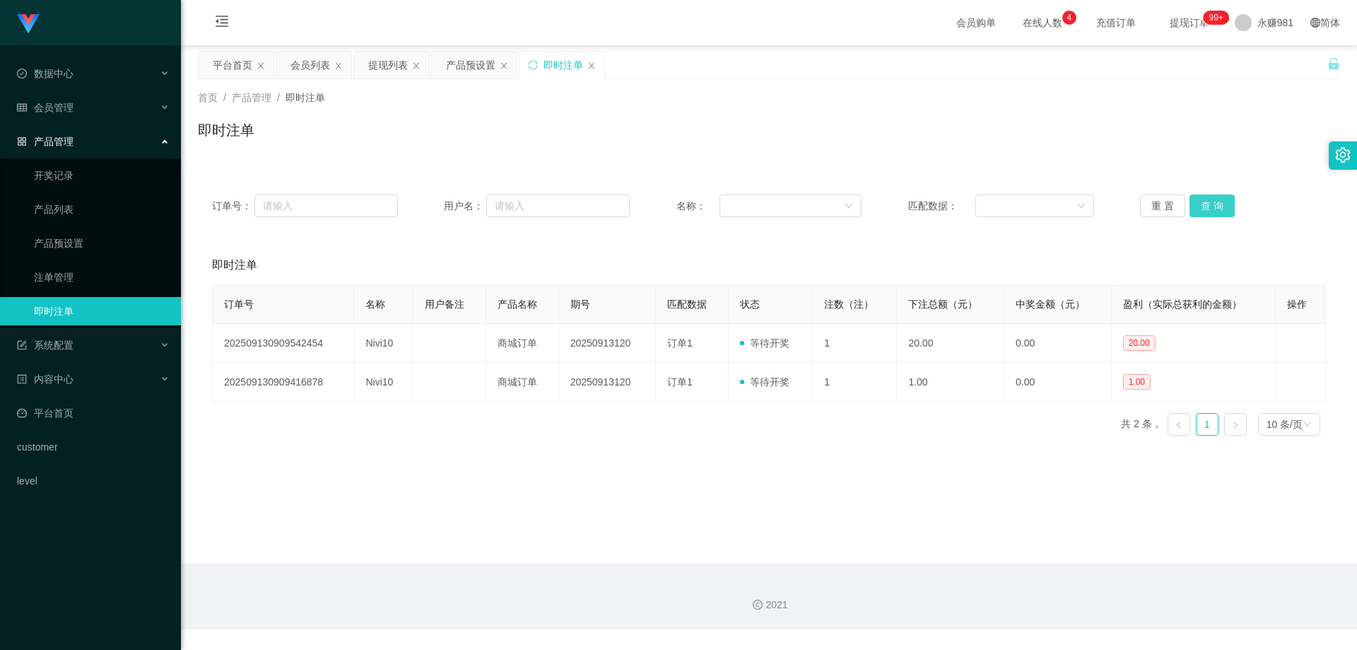
click at [1227, 212] on button "查 询" at bounding box center [1211, 205] width 45 height 23
click at [1213, 210] on button "查 询" at bounding box center [1211, 205] width 45 height 23
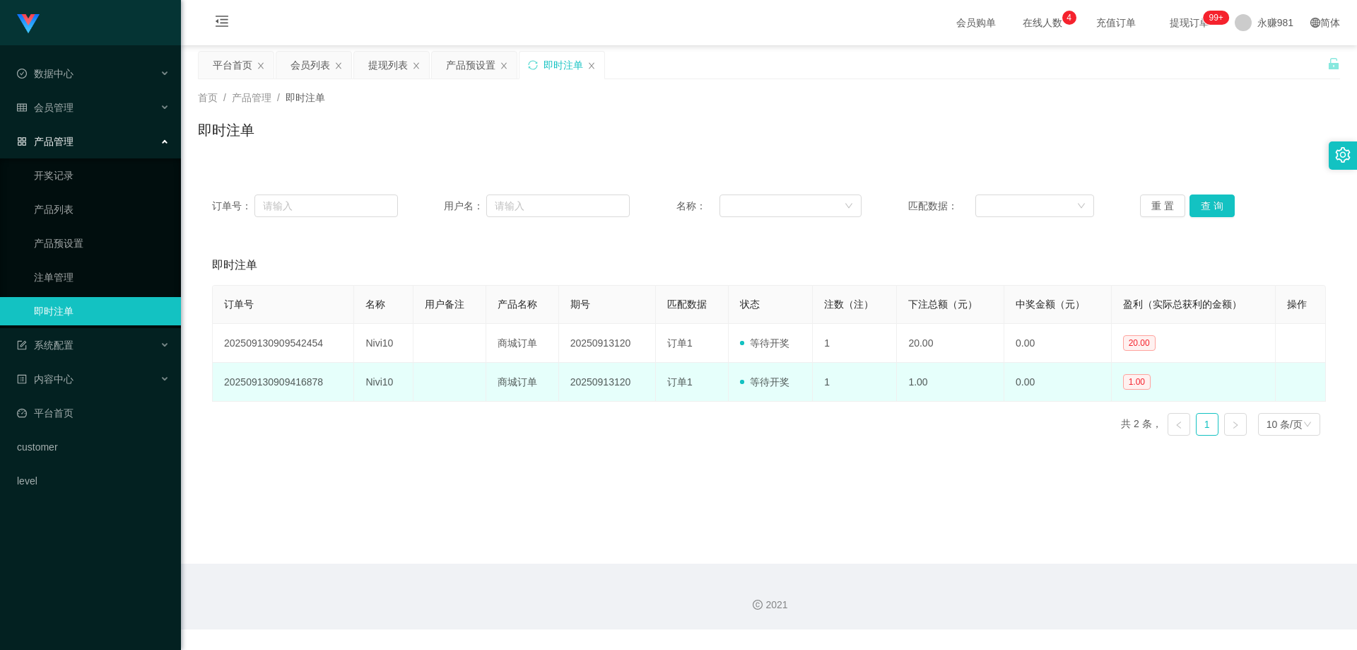
click at [374, 381] on td "Nivi10" at bounding box center [383, 382] width 59 height 39
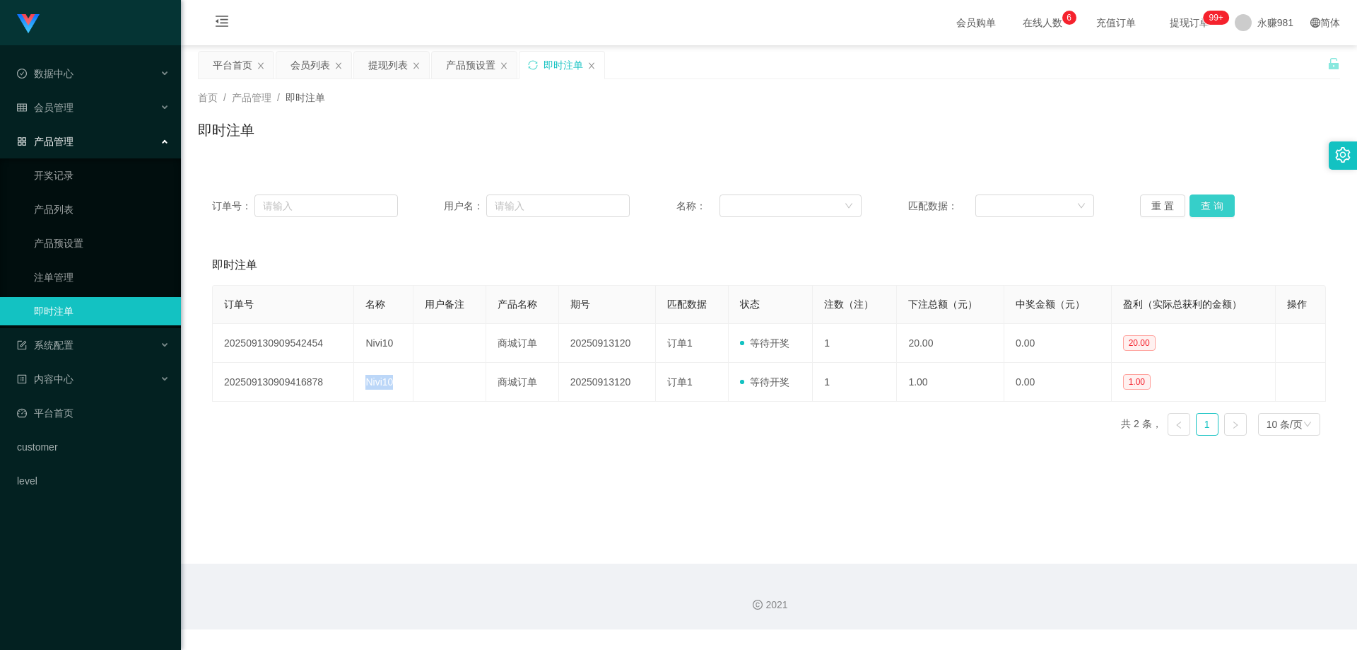
click at [1198, 211] on button "查 询" at bounding box center [1211, 205] width 45 height 23
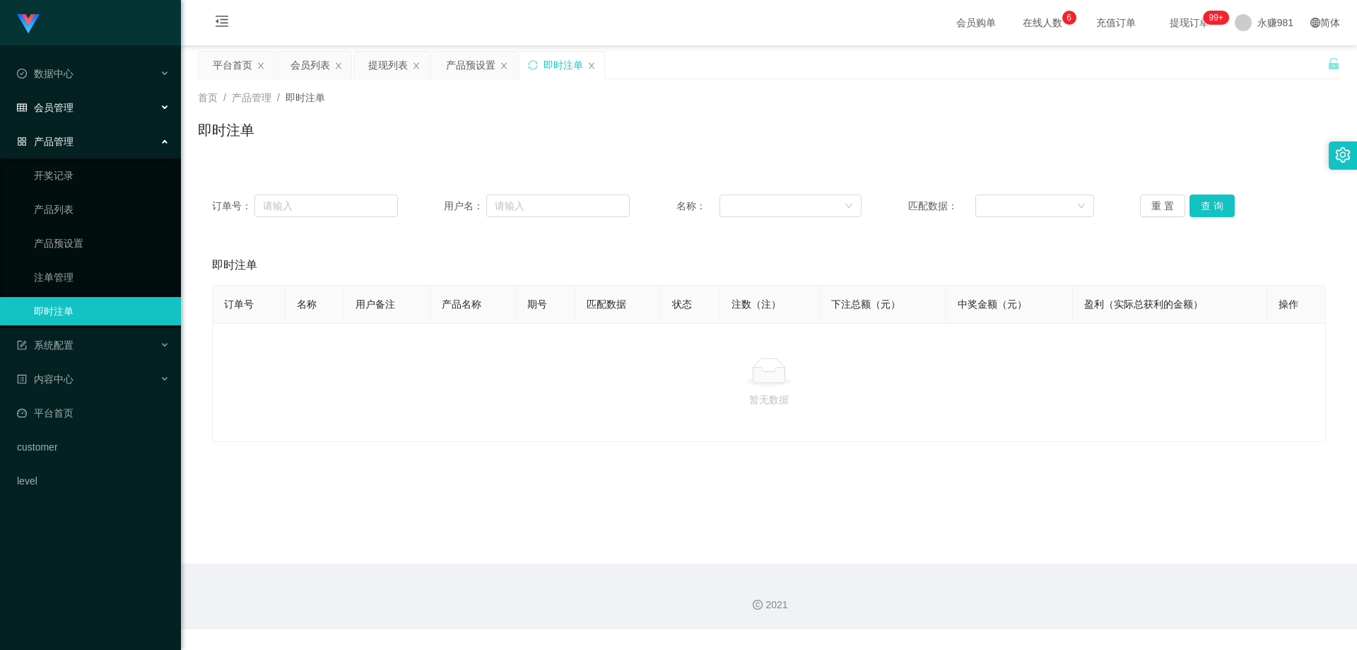
click at [60, 102] on span "会员管理" at bounding box center [45, 107] width 57 height 11
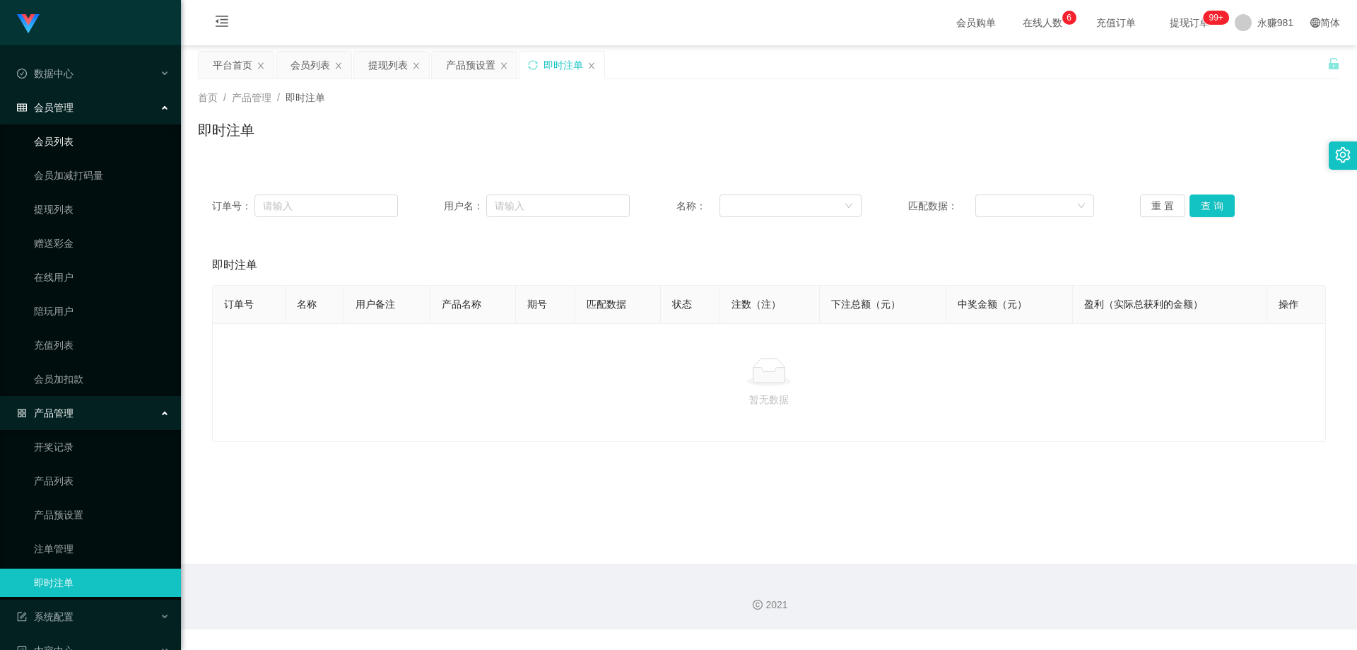
click at [78, 129] on link "会员列表" at bounding box center [102, 141] width 136 height 28
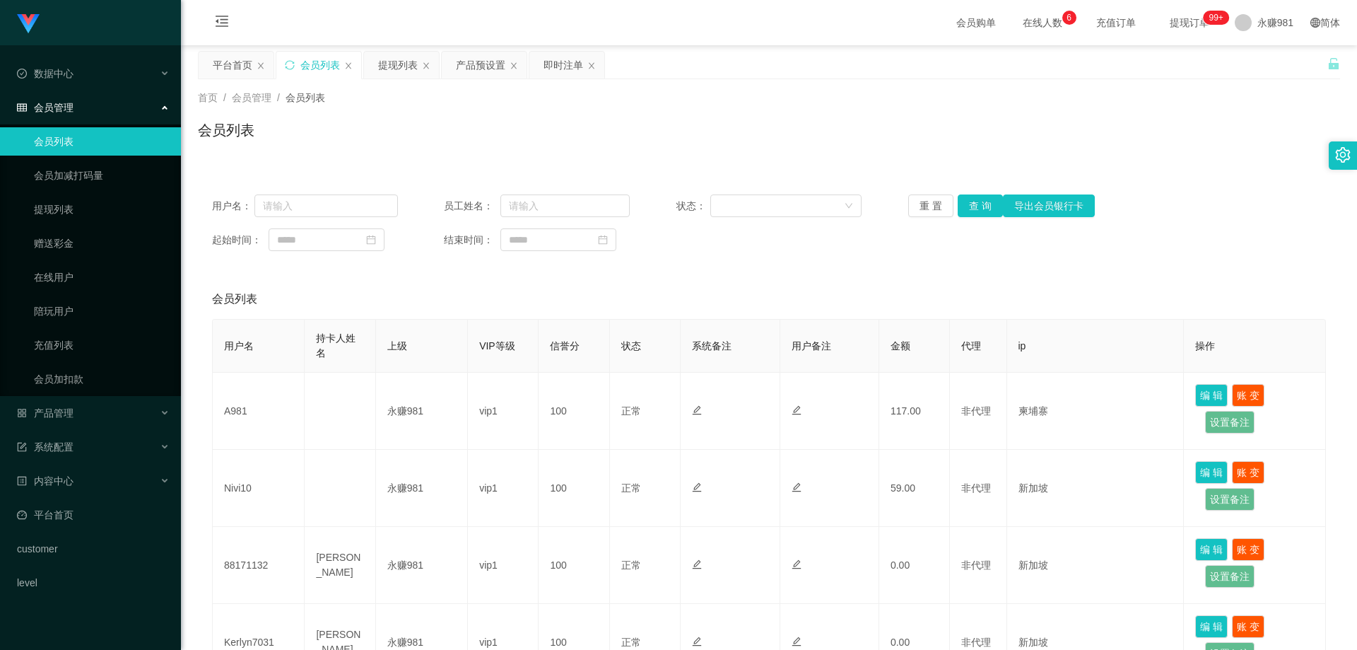
click at [982, 192] on div "用户名： 员工姓名： 状态： 重 置 查 询 导出会员银行卡 起始时间： 结束时间：" at bounding box center [769, 222] width 1142 height 85
click at [982, 194] on button "查 询" at bounding box center [980, 205] width 45 height 23
click at [981, 198] on button "查 询" at bounding box center [980, 205] width 45 height 23
click at [981, 198] on div "重 置 查 询 导出会员银行卡" at bounding box center [1001, 205] width 186 height 23
click at [981, 198] on button "查 询" at bounding box center [980, 205] width 45 height 23
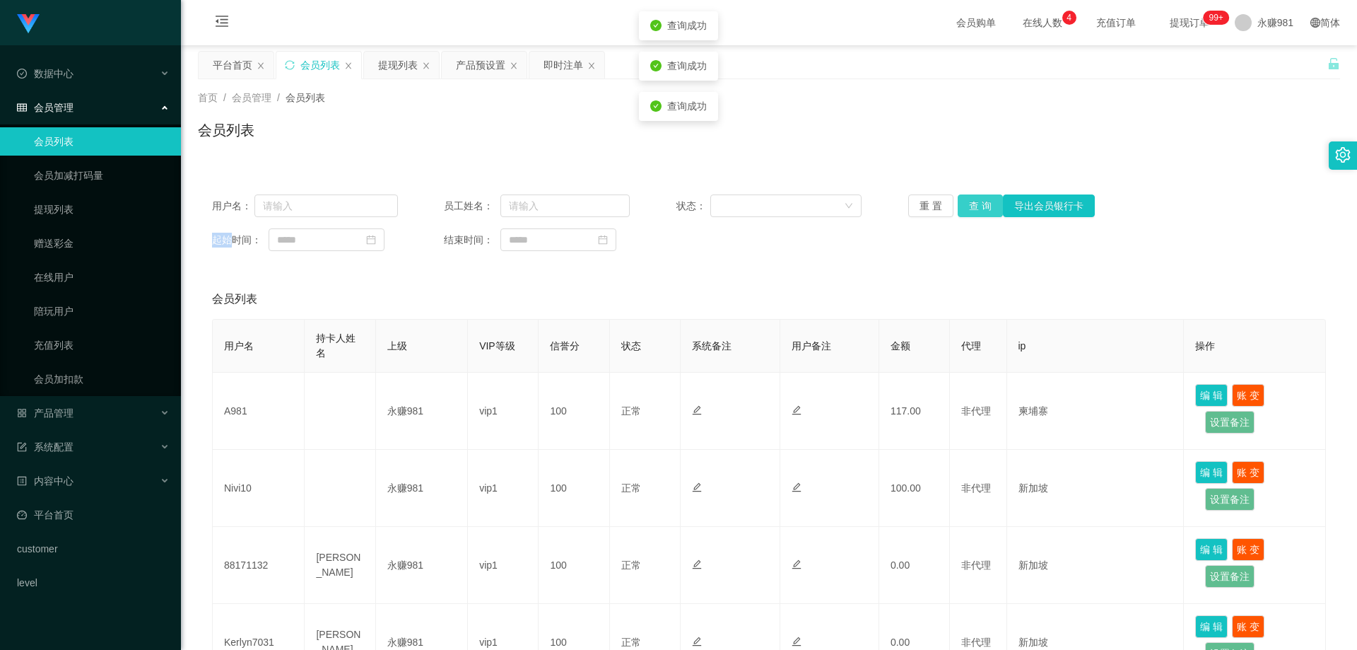
click at [981, 198] on button "查 询" at bounding box center [980, 205] width 45 height 23
click at [981, 198] on div "重 置 查 询 导出会员银行卡" at bounding box center [1001, 205] width 186 height 23
click at [981, 198] on button "查 询" at bounding box center [980, 205] width 45 height 23
click at [980, 201] on button "查 询" at bounding box center [980, 205] width 45 height 23
click at [981, 211] on button "查 询" at bounding box center [980, 205] width 45 height 23
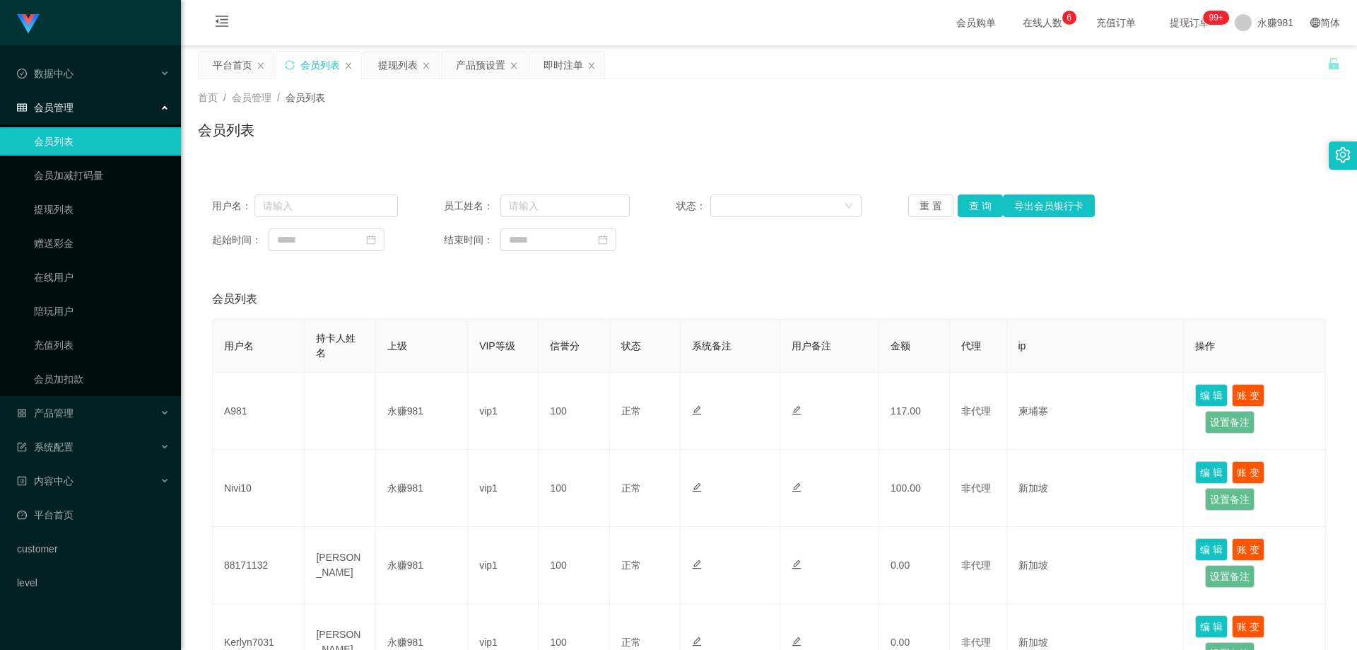
click at [959, 218] on div "用户名： 员工姓名： 状态： 重 置 查 询 导出会员银行卡 起始时间： 结束时间：" at bounding box center [769, 222] width 1142 height 85
click at [965, 211] on button "查 询" at bounding box center [980, 205] width 45 height 23
click at [989, 213] on button "查 询" at bounding box center [980, 205] width 45 height 23
click at [987, 212] on button "查 询" at bounding box center [980, 205] width 45 height 23
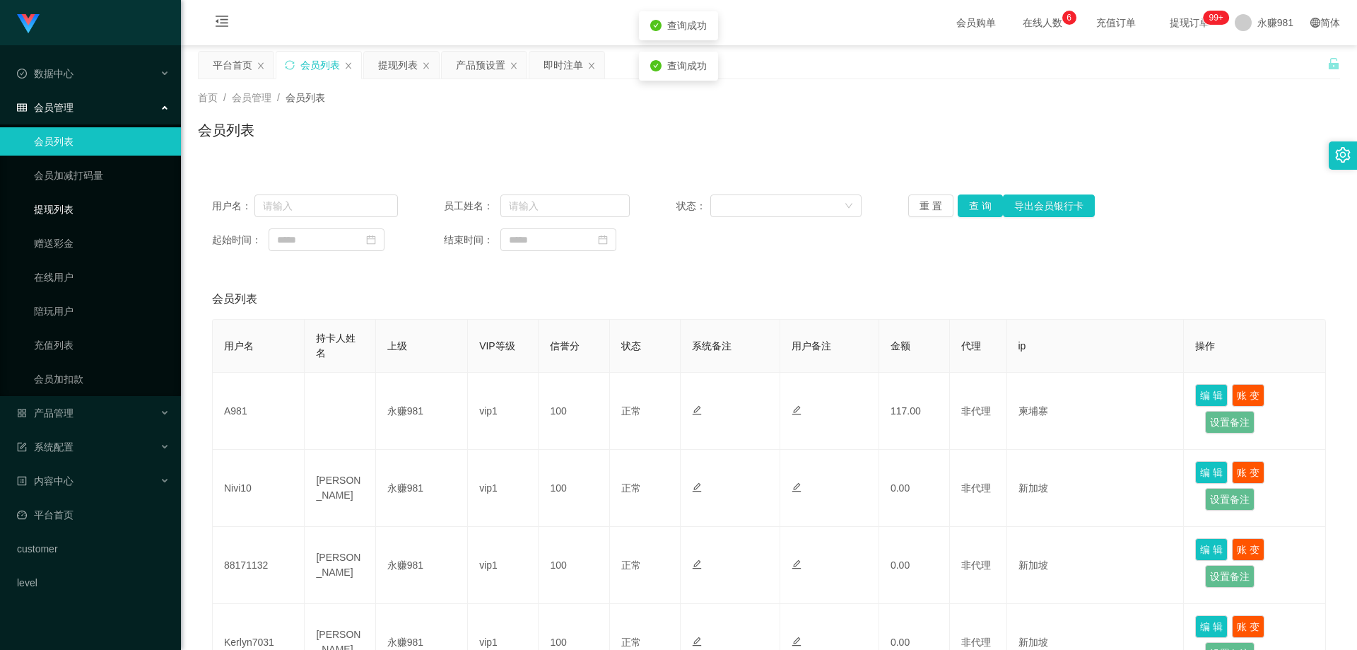
click at [79, 213] on link "提现列表" at bounding box center [102, 209] width 136 height 28
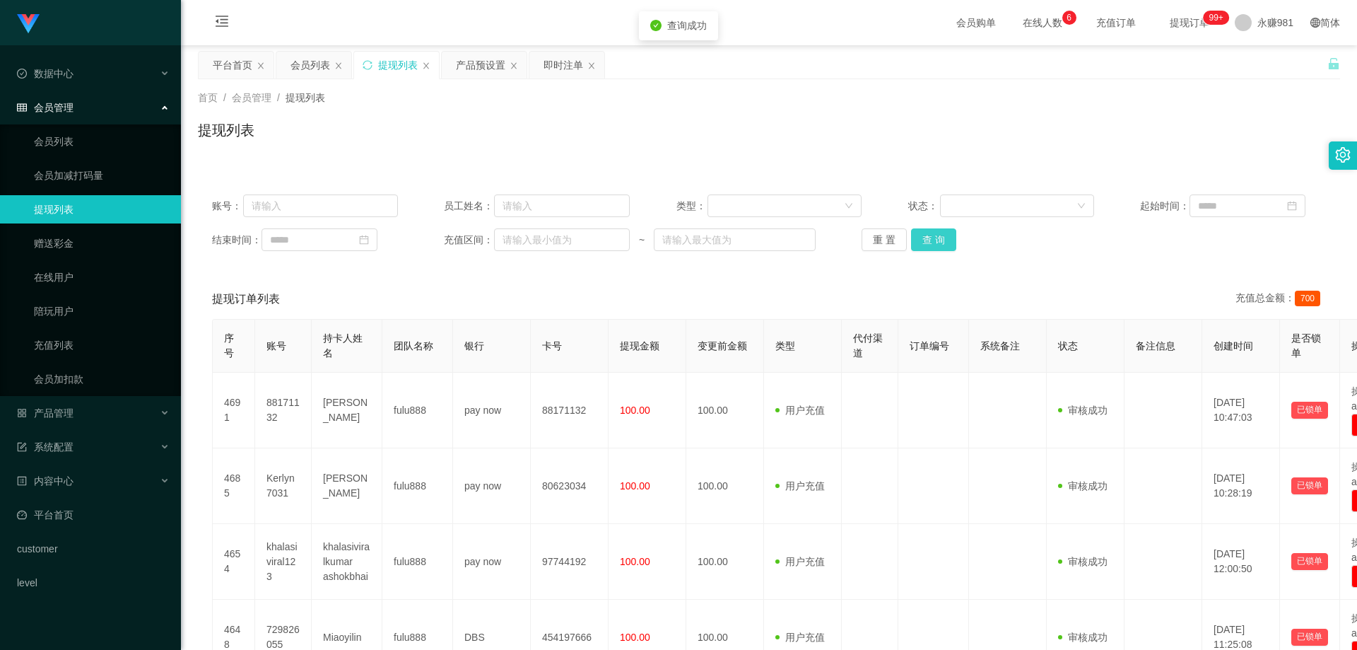
click at [936, 244] on button "查 询" at bounding box center [933, 239] width 45 height 23
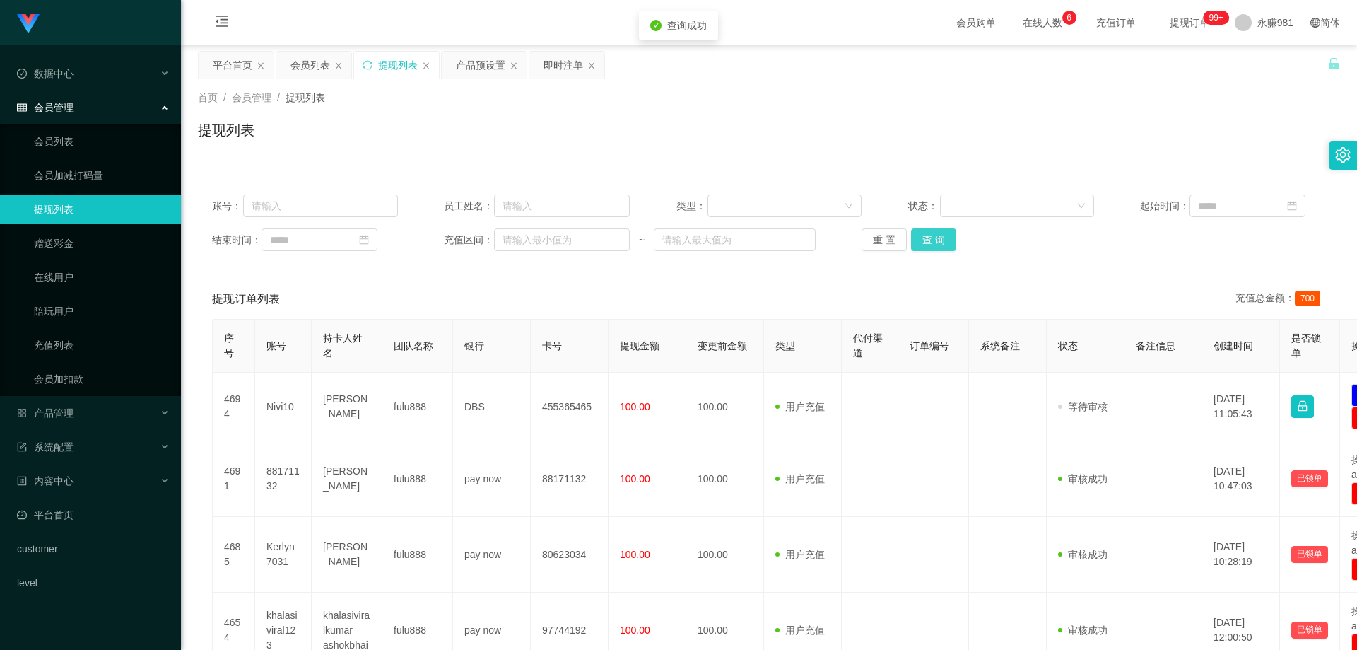
click at [936, 244] on button "查 询" at bounding box center [933, 239] width 45 height 23
click at [917, 235] on button "查 询" at bounding box center [933, 239] width 45 height 23
click at [95, 141] on link "会员列表" at bounding box center [102, 141] width 136 height 28
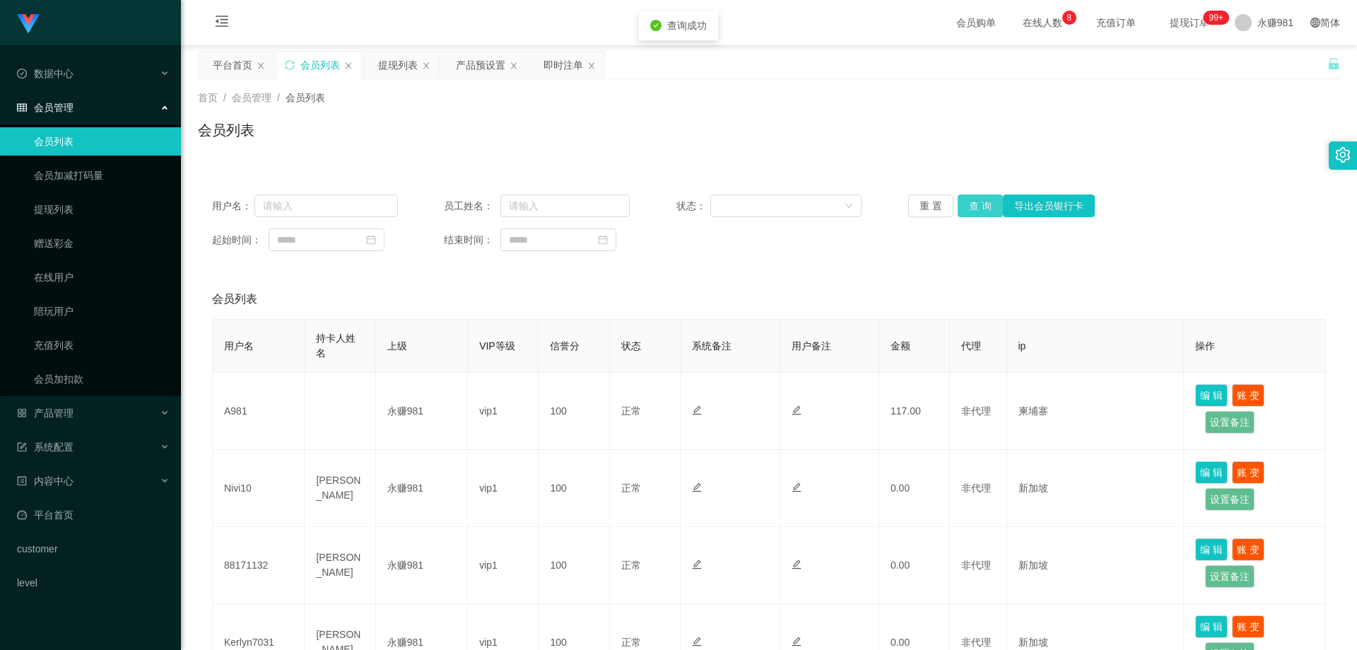
click at [975, 213] on button "查 询" at bounding box center [980, 205] width 45 height 23
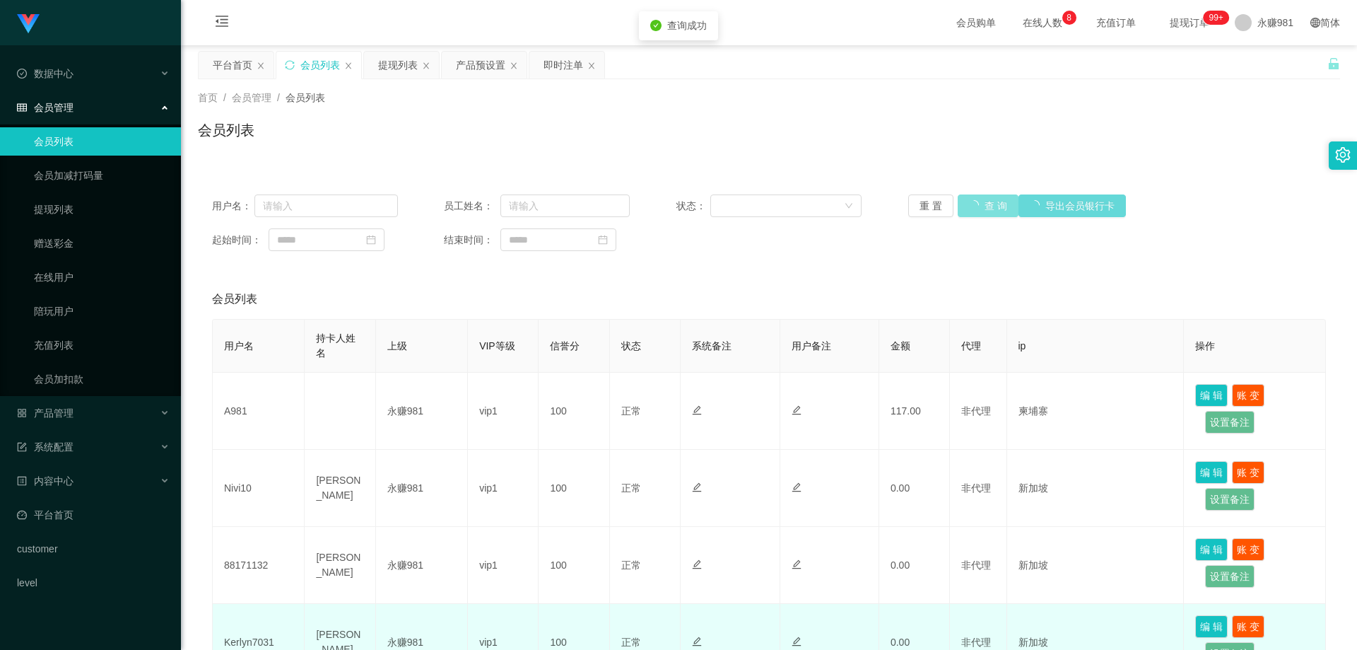
scroll to position [141, 0]
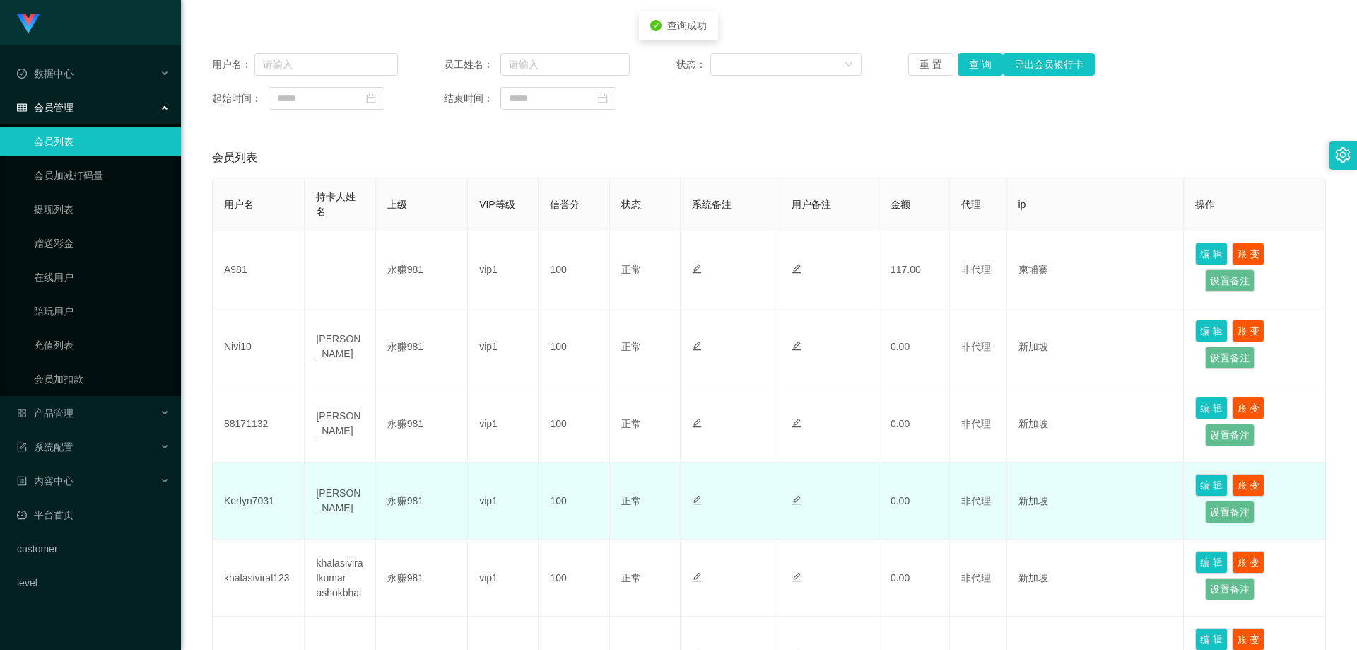
click at [264, 485] on td "Kerlyn7031" at bounding box center [259, 500] width 92 height 77
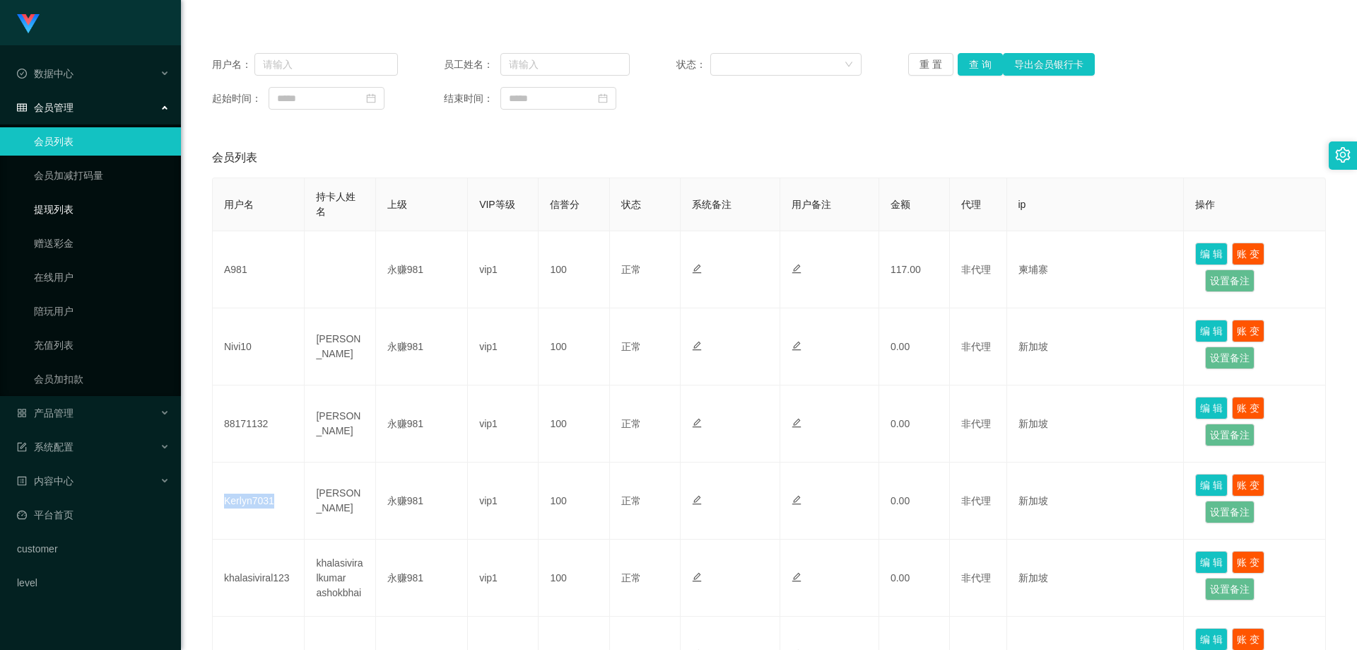
click at [68, 201] on link "提现列表" at bounding box center [102, 209] width 136 height 28
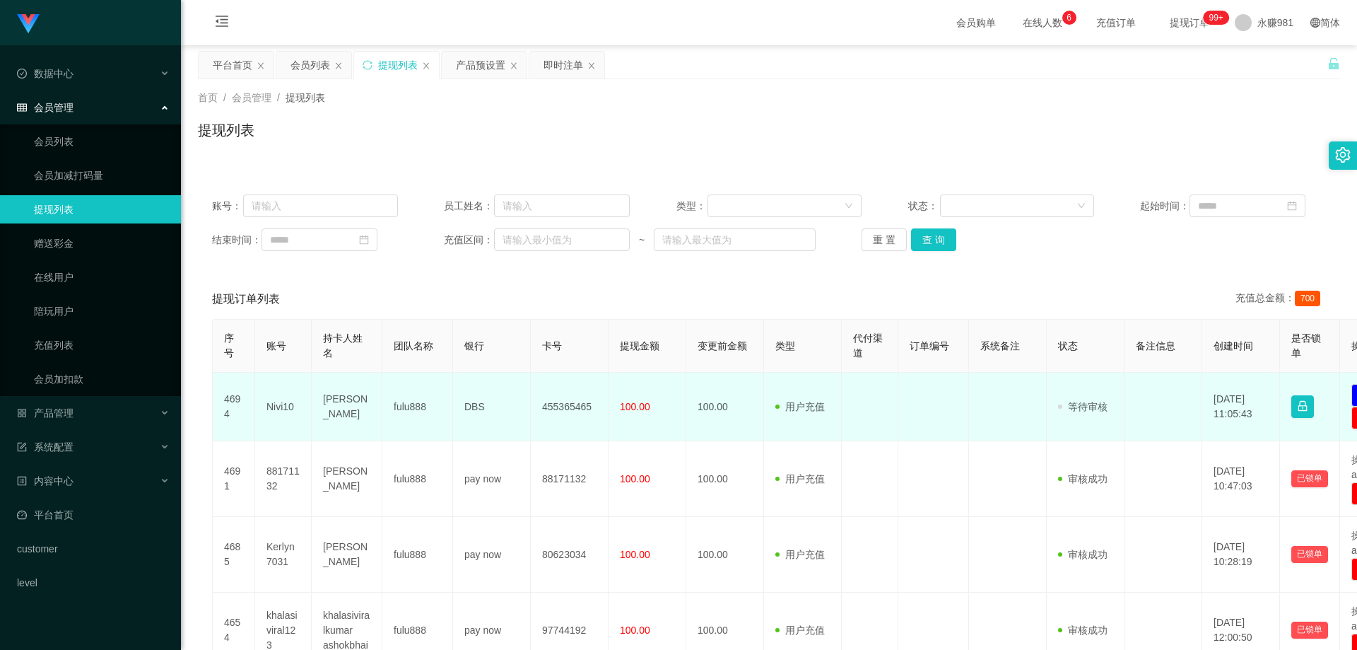
click at [587, 407] on td "455365465" at bounding box center [570, 406] width 78 height 69
click at [288, 401] on td "Nivi10" at bounding box center [283, 406] width 57 height 69
click at [339, 395] on td "[PERSON_NAME]" at bounding box center [347, 406] width 71 height 69
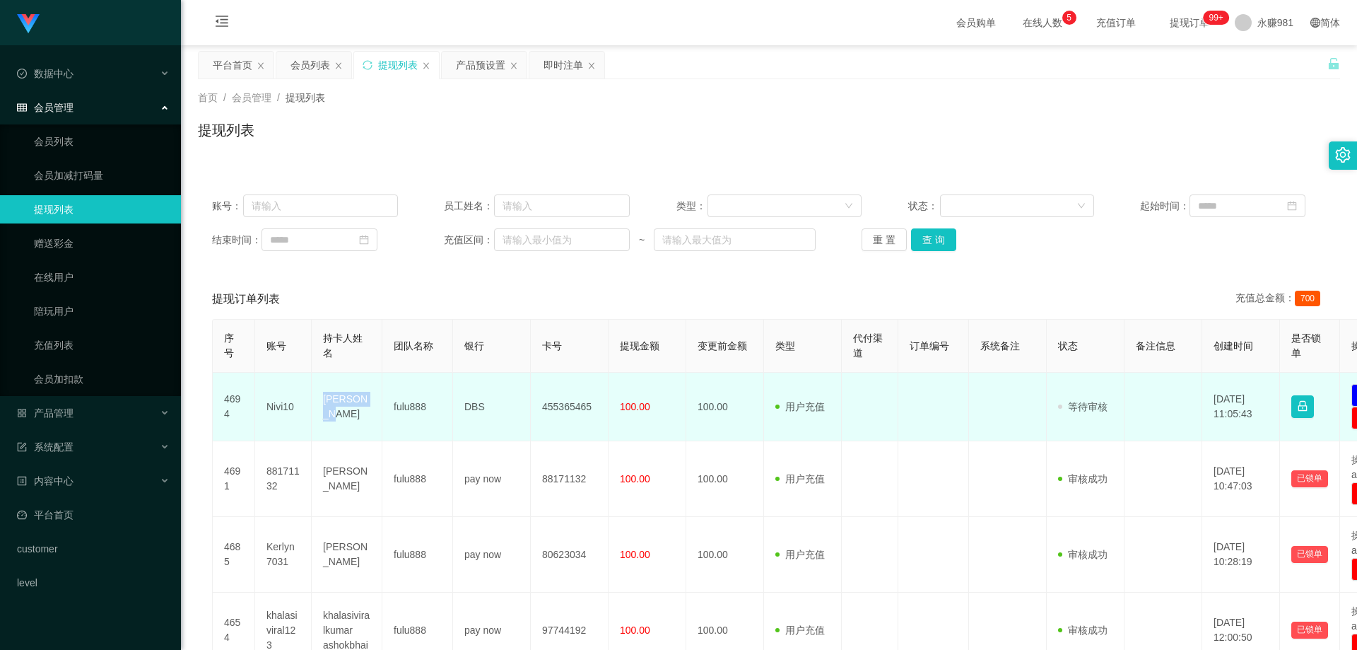
click at [339, 395] on td "[PERSON_NAME]" at bounding box center [347, 406] width 71 height 69
click at [347, 417] on td "[PERSON_NAME]" at bounding box center [347, 406] width 71 height 69
drag, startPoint x: 319, startPoint y: 395, endPoint x: 363, endPoint y: 426, distance: 53.2
click at [363, 426] on td "[PERSON_NAME]" at bounding box center [347, 406] width 71 height 69
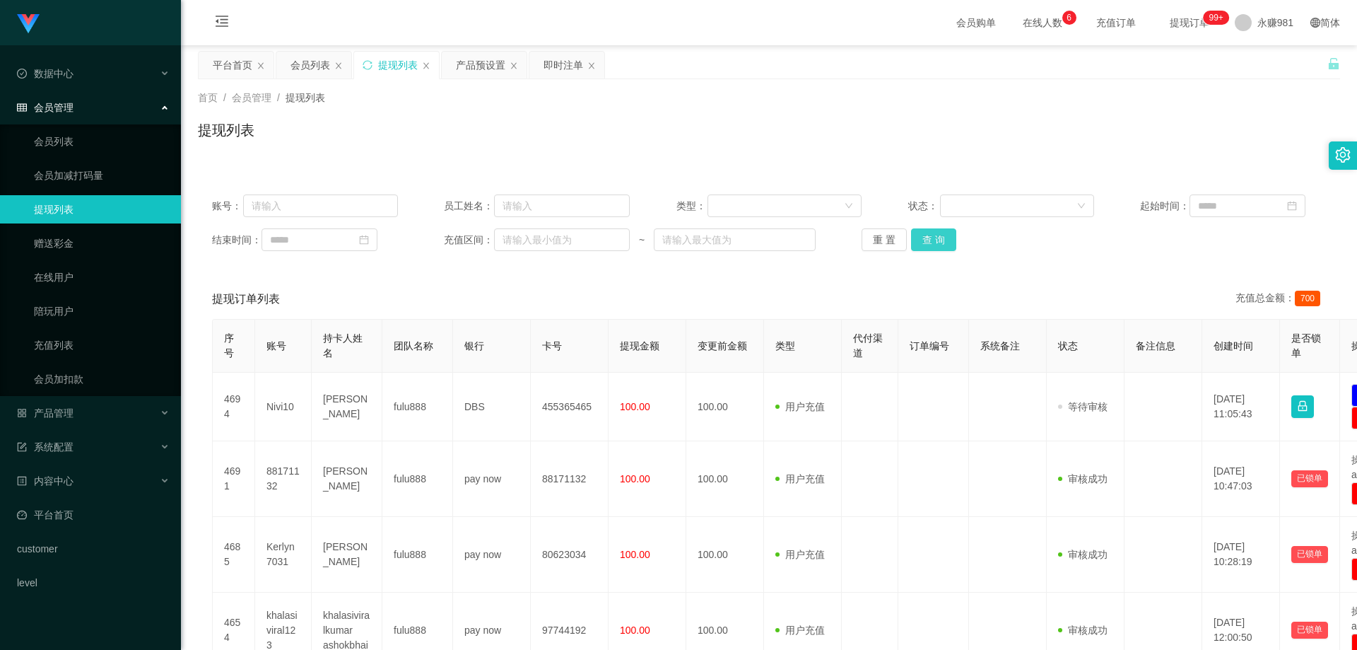
click at [922, 237] on button "查 询" at bounding box center [933, 239] width 45 height 23
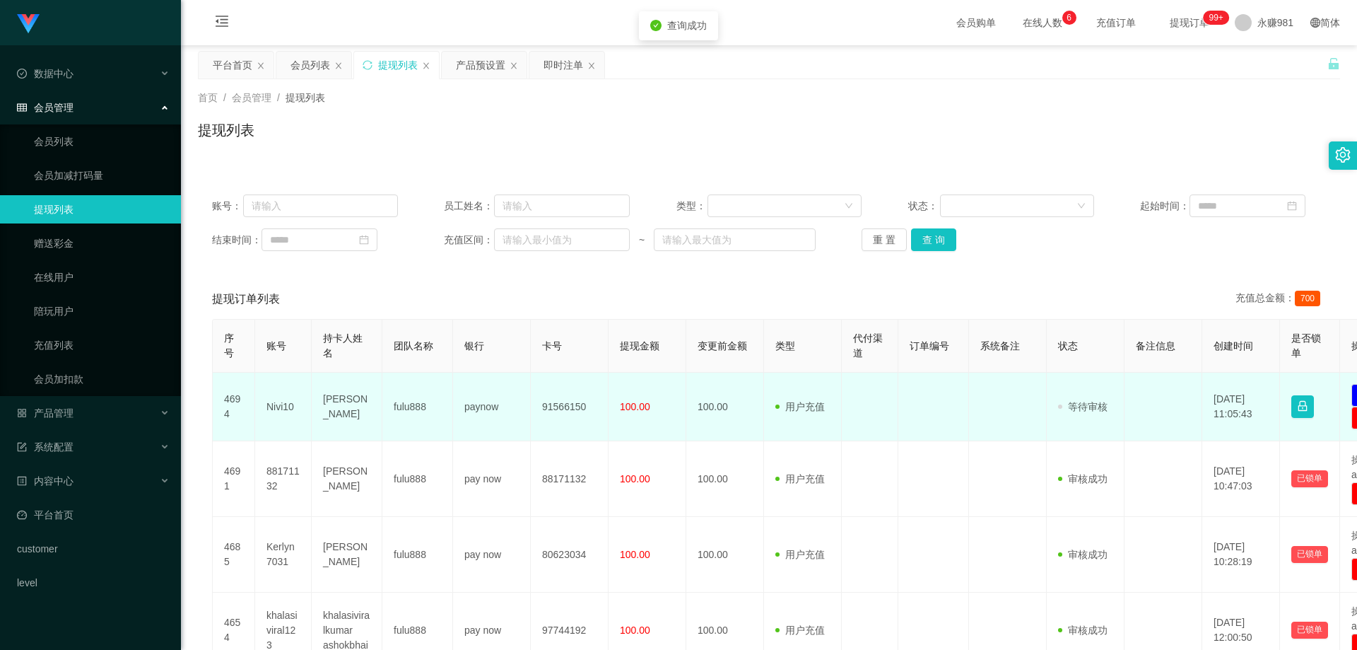
click at [553, 406] on td "91566150" at bounding box center [570, 406] width 78 height 69
click at [274, 396] on td "Nivi10" at bounding box center [283, 406] width 57 height 69
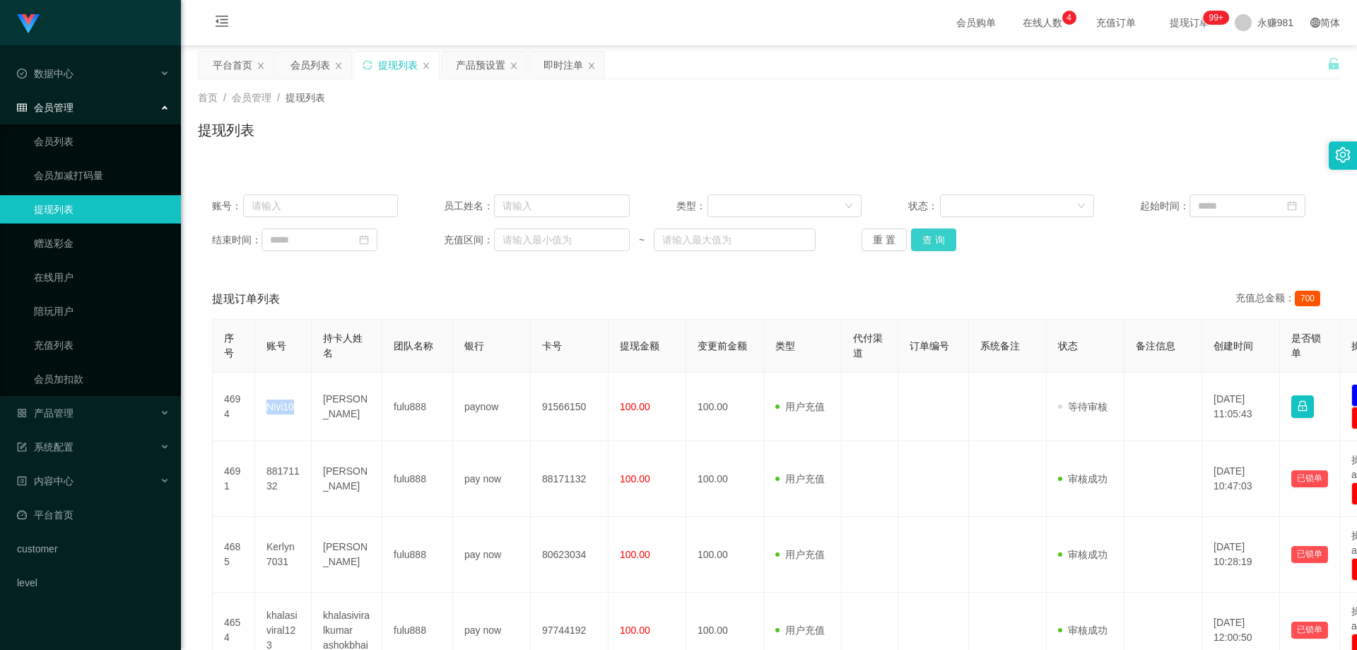
click at [922, 240] on button "查 询" at bounding box center [933, 239] width 45 height 23
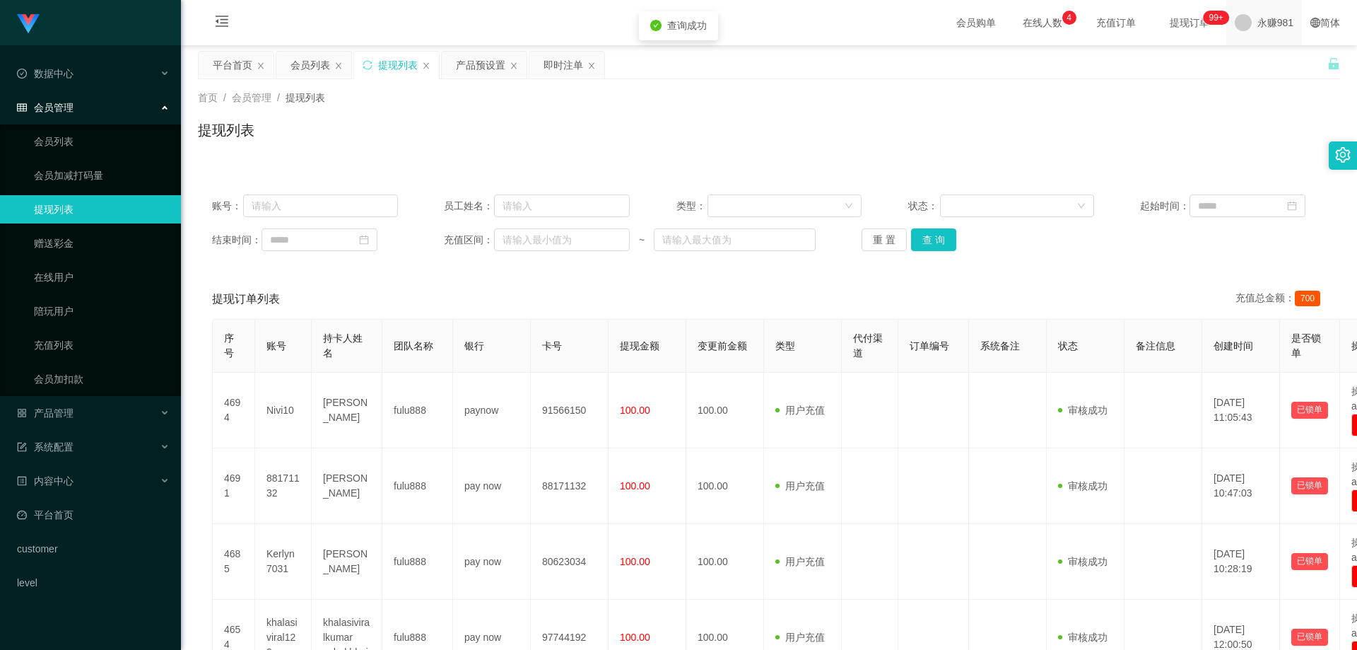
click at [1262, 28] on span "永赚981" at bounding box center [1275, 22] width 36 height 45
click at [1259, 64] on span "退出登录" at bounding box center [1258, 62] width 40 height 11
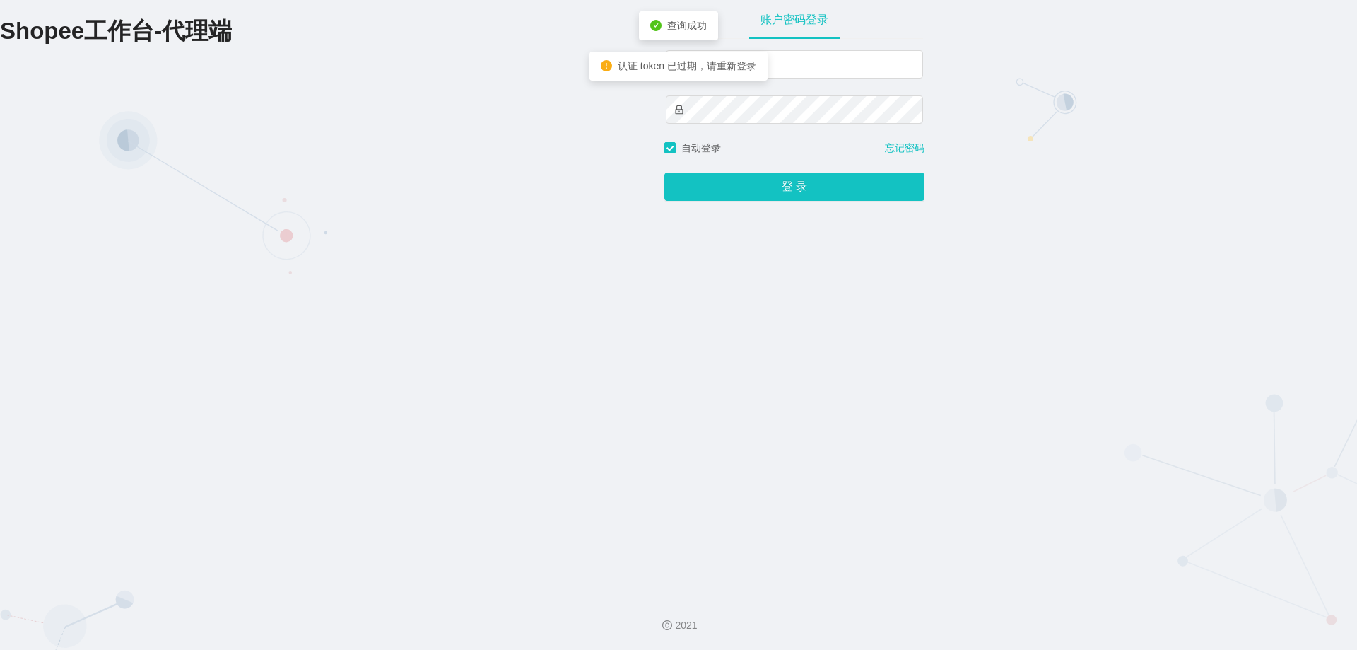
click at [760, 66] on div "认证 token 已过期，请重新登录" at bounding box center [678, 66] width 178 height 29
click at [824, 64] on input "text" at bounding box center [794, 64] width 257 height 28
type input "永赚986"
click at [664, 173] on button "登 录" at bounding box center [794, 187] width 260 height 28
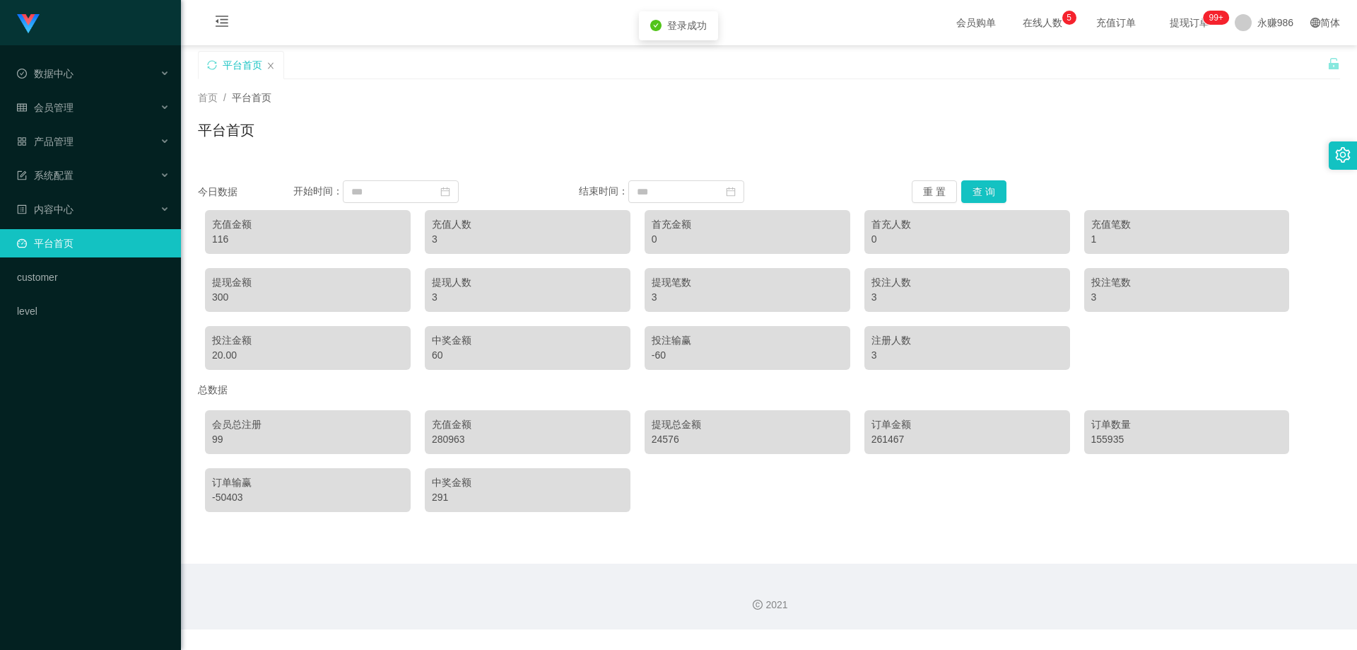
click at [87, 127] on ul "数据中心 会员管理 产品管理 系统配置 内容中心 平台首页 customer level" at bounding box center [90, 192] width 181 height 294
click at [97, 108] on div "会员管理" at bounding box center [90, 107] width 181 height 28
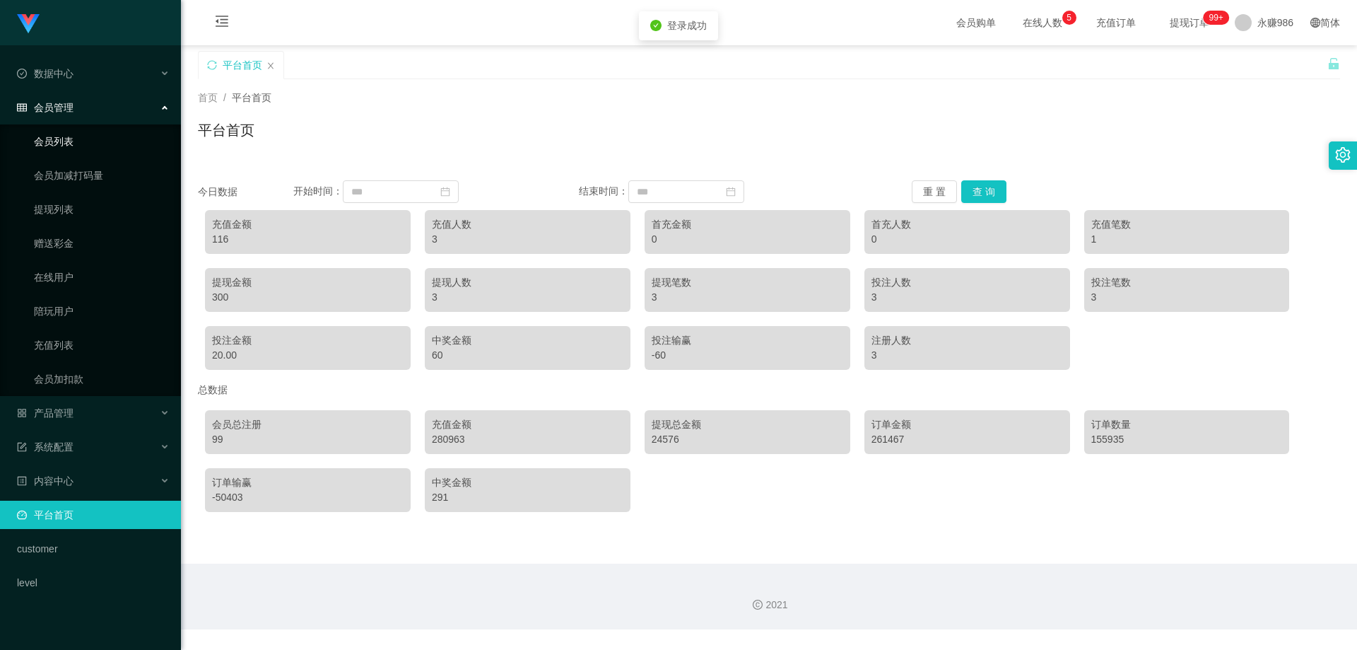
click at [86, 135] on link "会员列表" at bounding box center [102, 141] width 136 height 28
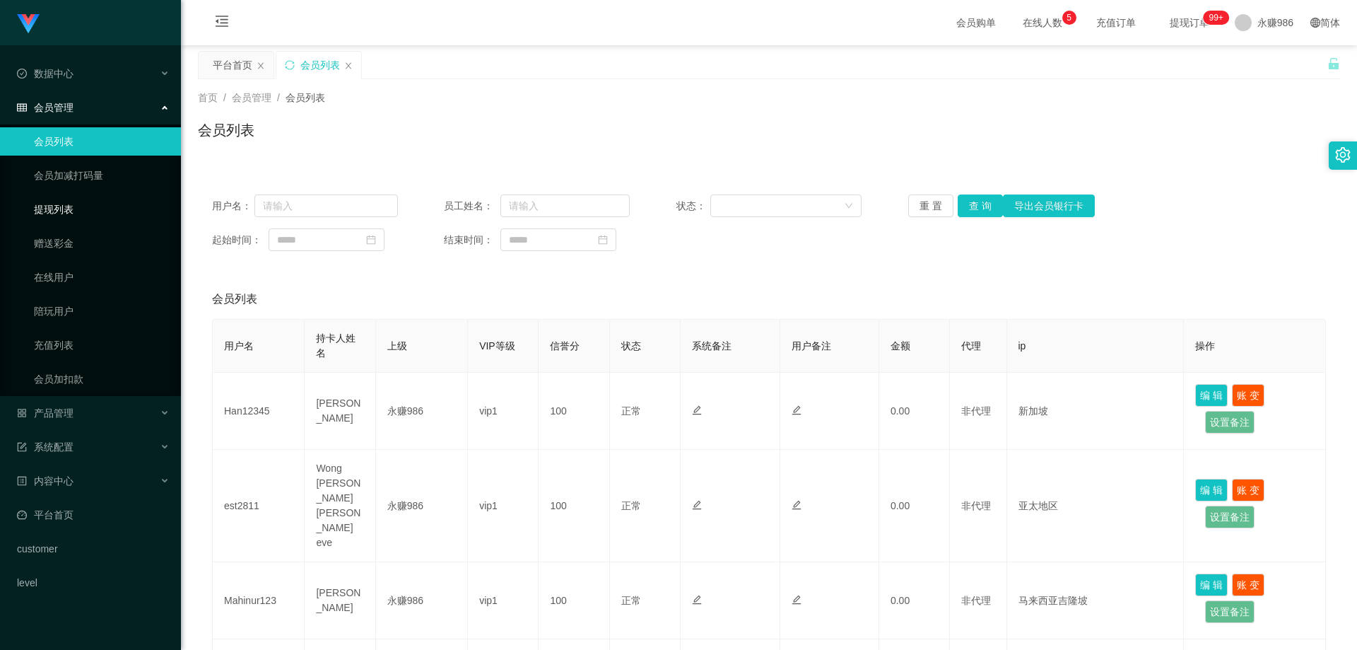
click at [93, 203] on link "提现列表" at bounding box center [102, 209] width 136 height 28
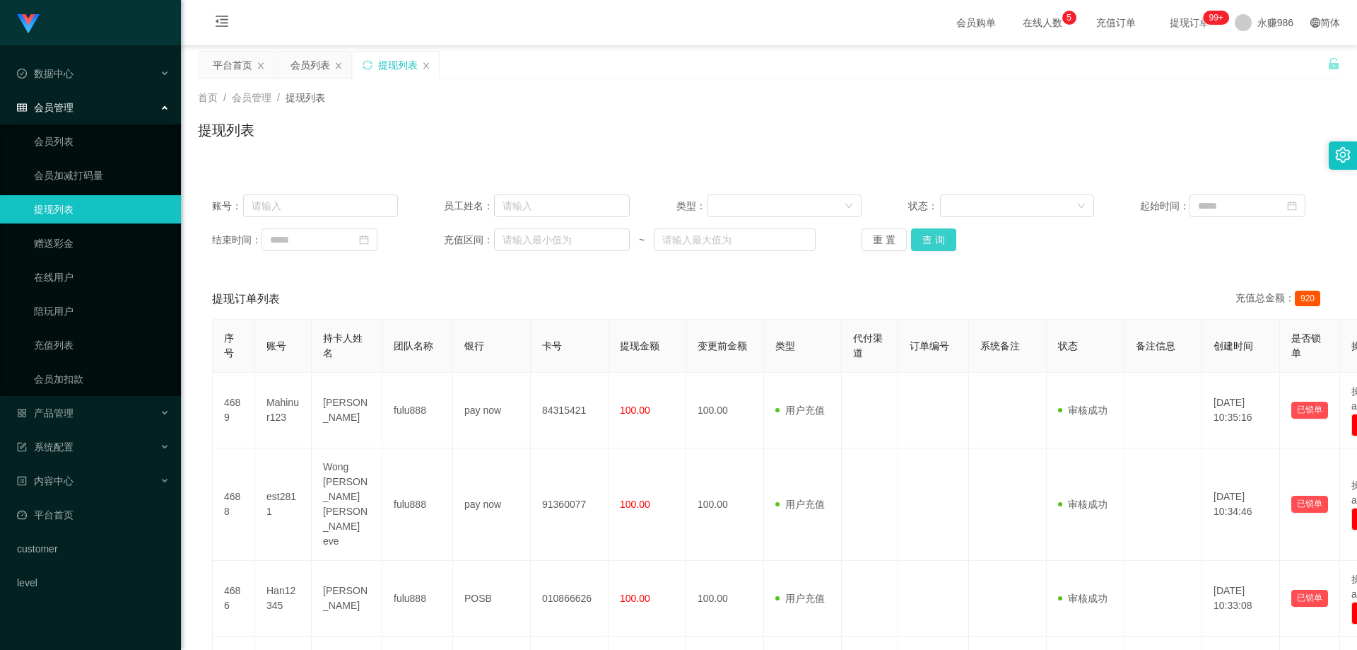
click at [945, 238] on button "查 询" at bounding box center [933, 239] width 45 height 23
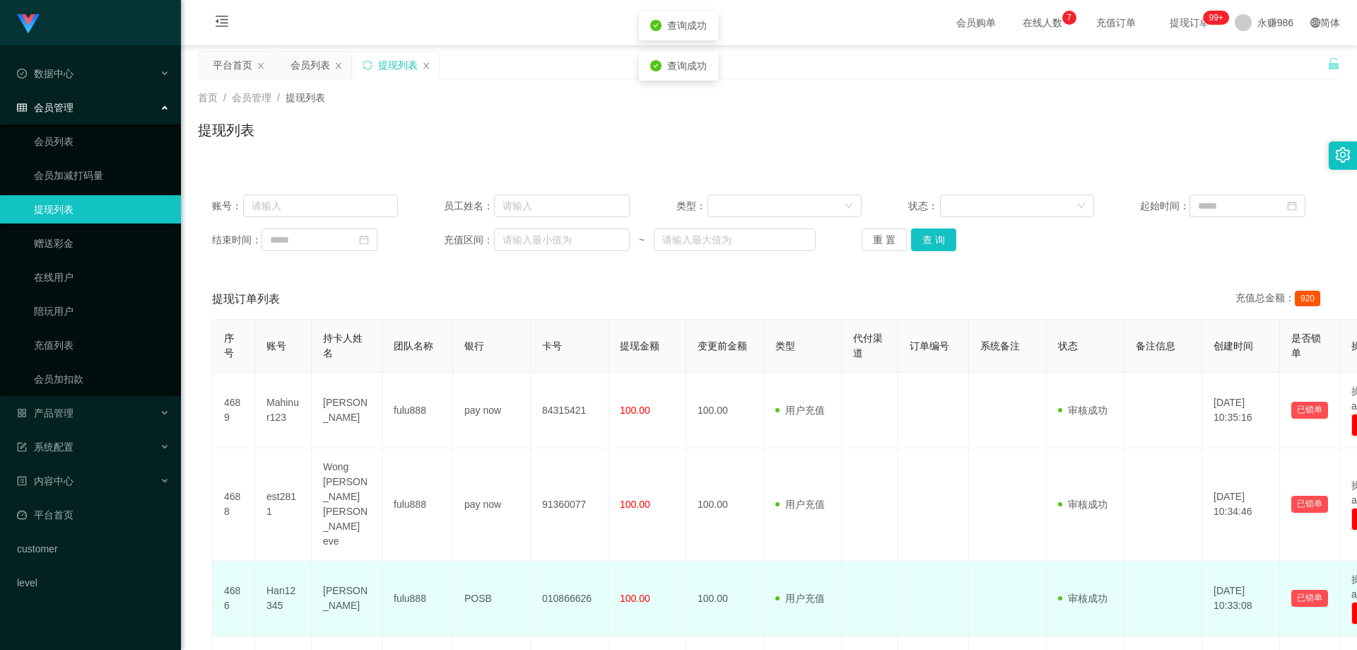
click at [282, 560] on td "Han12345" at bounding box center [283, 598] width 57 height 76
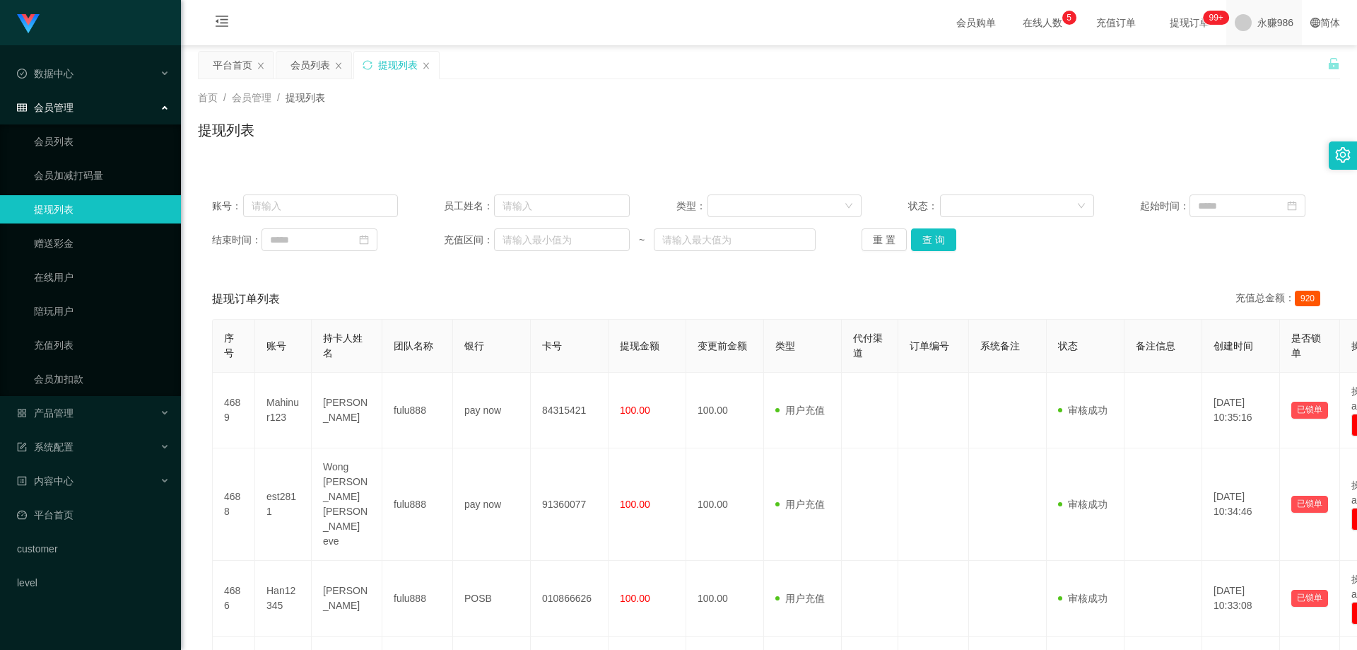
click at [1274, 23] on span "永赚986" at bounding box center [1275, 22] width 36 height 45
click at [1247, 64] on span "退出登录" at bounding box center [1258, 62] width 40 height 11
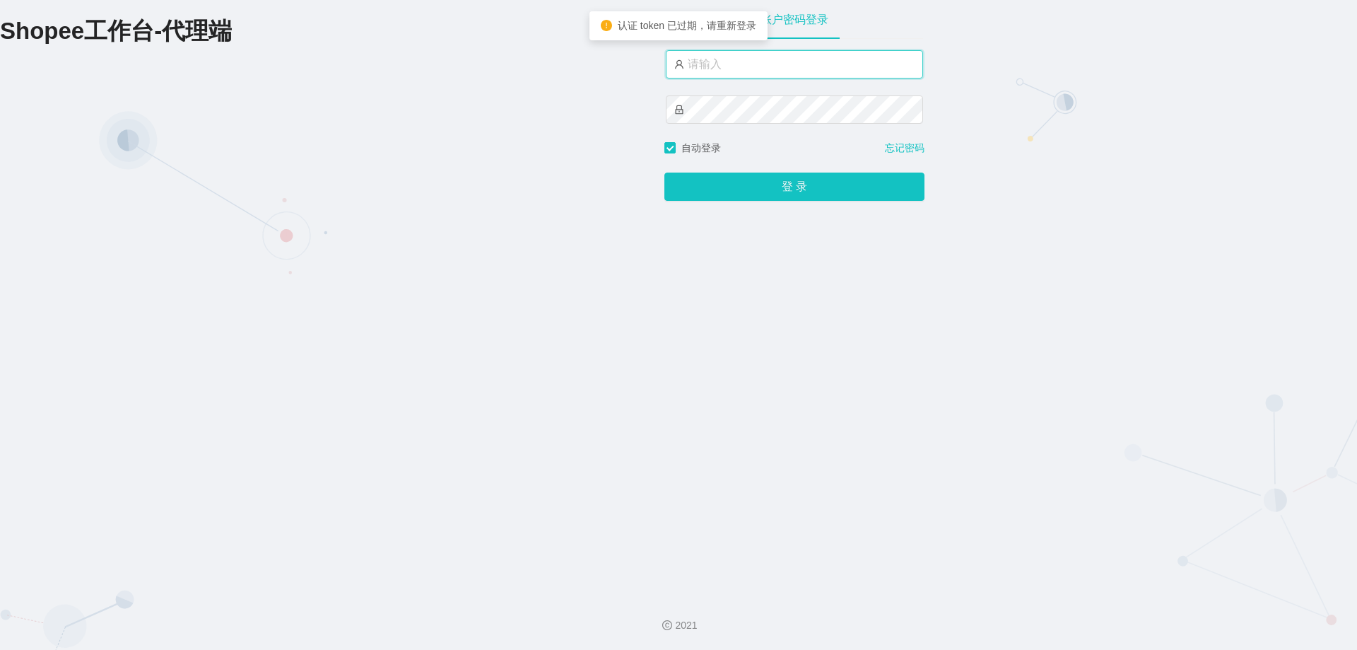
click at [736, 59] on input "text" at bounding box center [794, 64] width 257 height 28
type input "永赚981"
click at [664, 173] on button "登 录" at bounding box center [794, 187] width 260 height 28
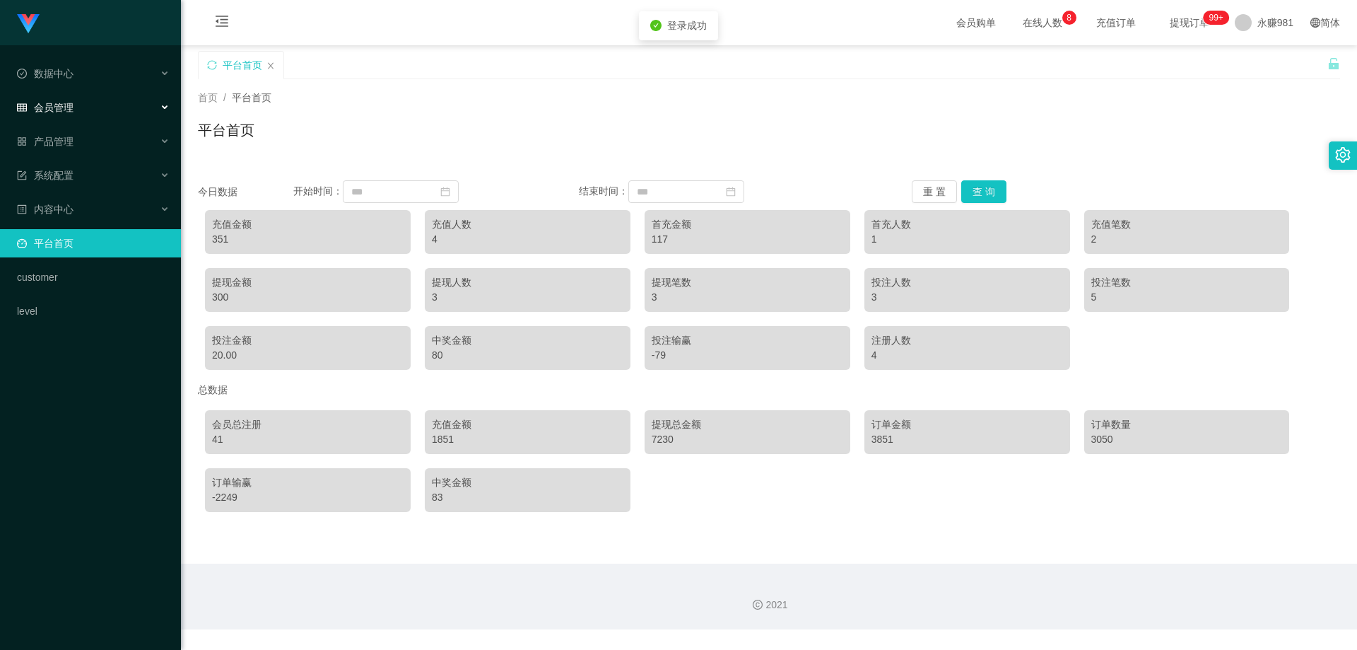
click at [51, 121] on div "会员管理" at bounding box center [90, 107] width 181 height 28
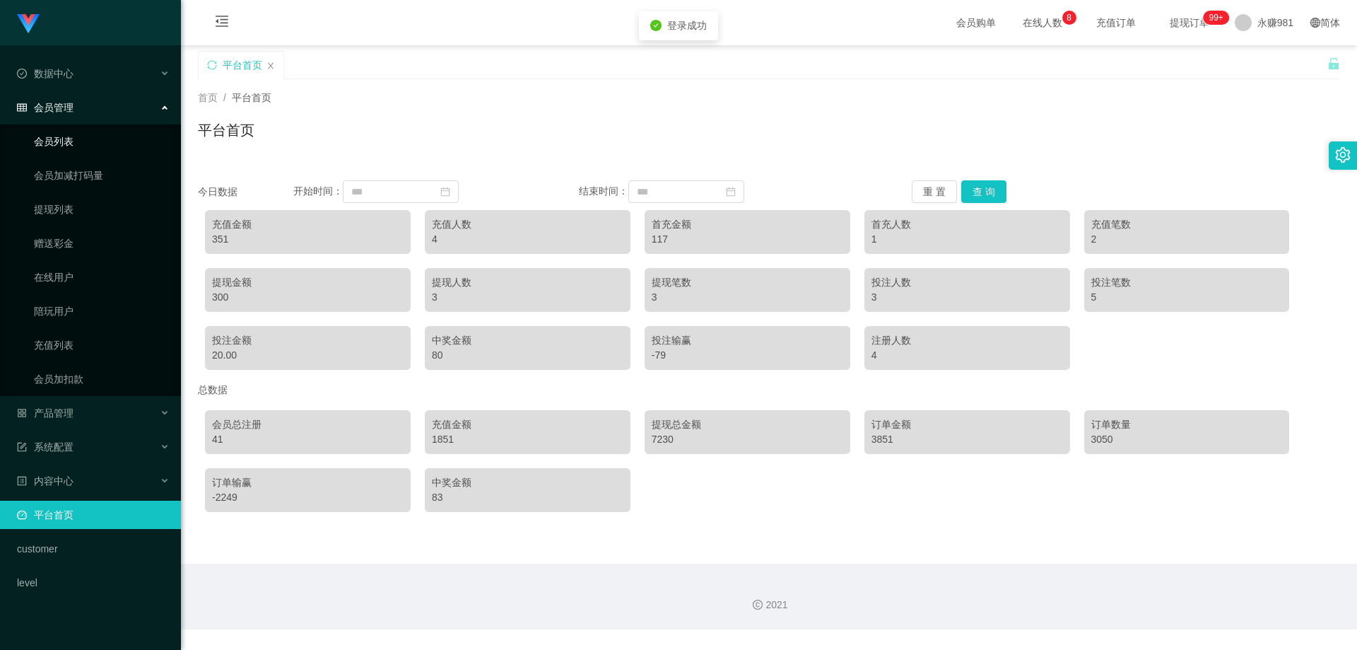
click at [90, 141] on link "会员列表" at bounding box center [102, 141] width 136 height 28
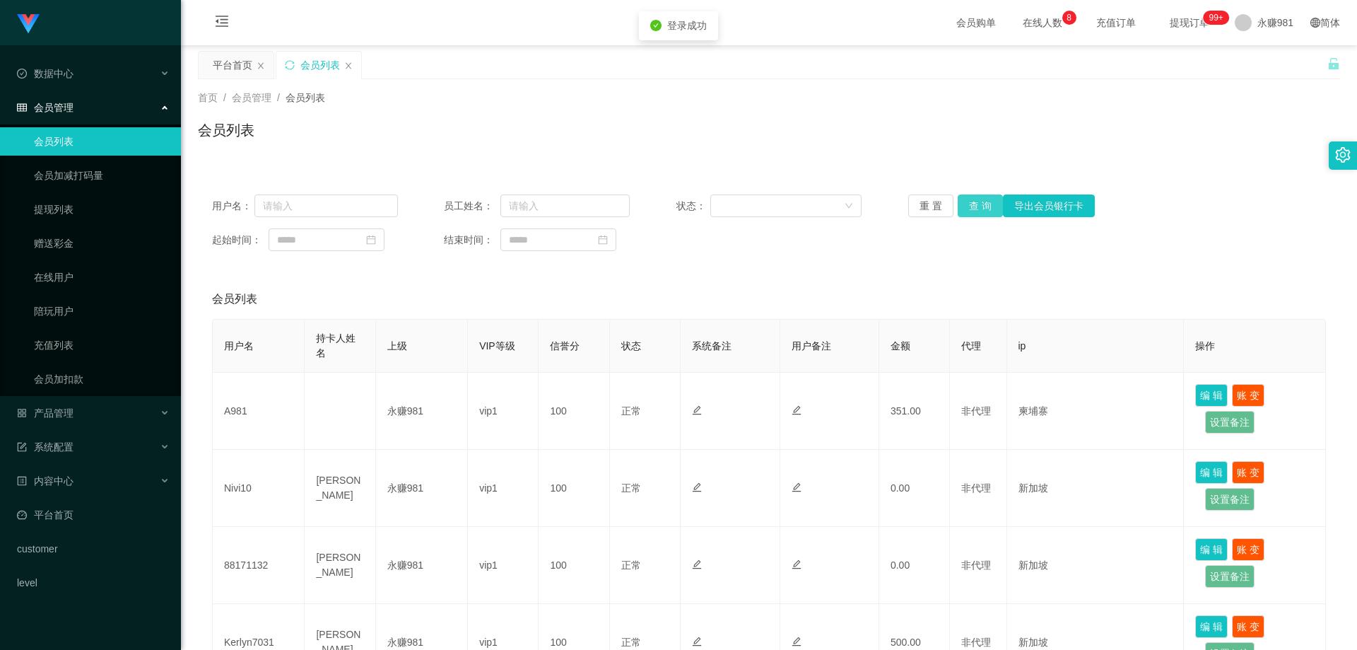
click at [962, 209] on button "查 询" at bounding box center [980, 205] width 45 height 23
click at [961, 210] on button "查 询" at bounding box center [980, 205] width 45 height 23
click at [973, 205] on button "查 询" at bounding box center [980, 205] width 45 height 23
click at [973, 205] on div "重 置 查 询 导出会员银行卡" at bounding box center [1001, 205] width 186 height 23
click at [973, 205] on button "查 询" at bounding box center [980, 205] width 45 height 23
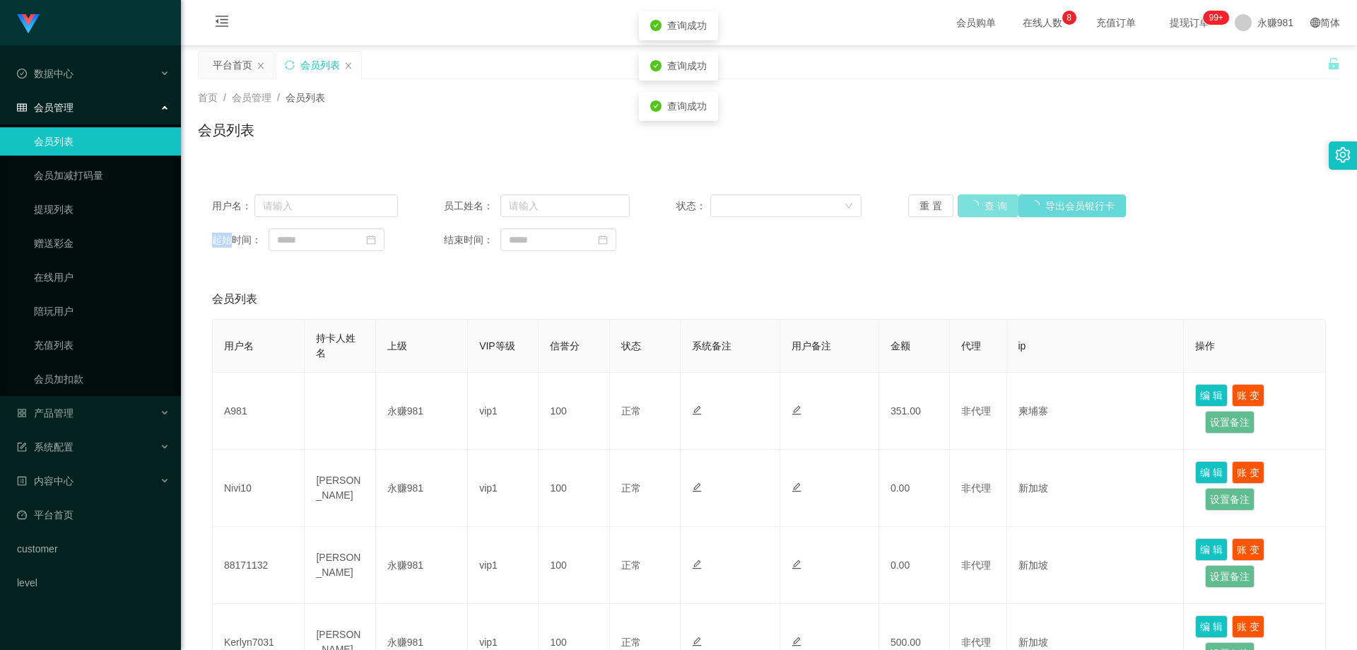
click at [973, 205] on button "查 询" at bounding box center [988, 205] width 61 height 23
click at [973, 205] on div "重 置 查 询 导出会员银行卡" at bounding box center [1001, 205] width 186 height 23
click at [973, 205] on button "查 询" at bounding box center [980, 205] width 45 height 23
click at [973, 205] on div "重 置 查 询 导出会员银行卡" at bounding box center [1001, 205] width 186 height 23
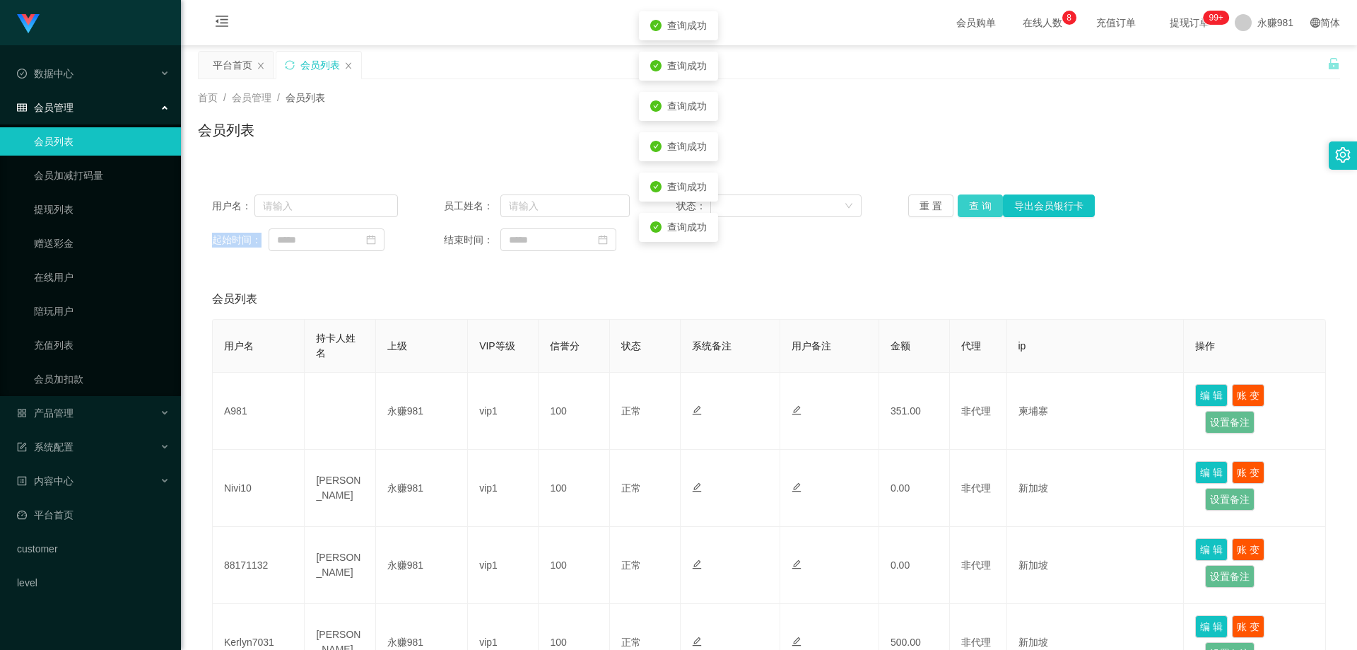
click at [973, 205] on button "查 询" at bounding box center [980, 205] width 45 height 23
click at [973, 205] on div "重 置 查 询 导出会员银行卡" at bounding box center [1001, 205] width 186 height 23
click at [973, 205] on button "查 询" at bounding box center [980, 205] width 45 height 23
click at [973, 205] on div "重 置 查 询 导出会员银行卡" at bounding box center [1001, 205] width 186 height 23
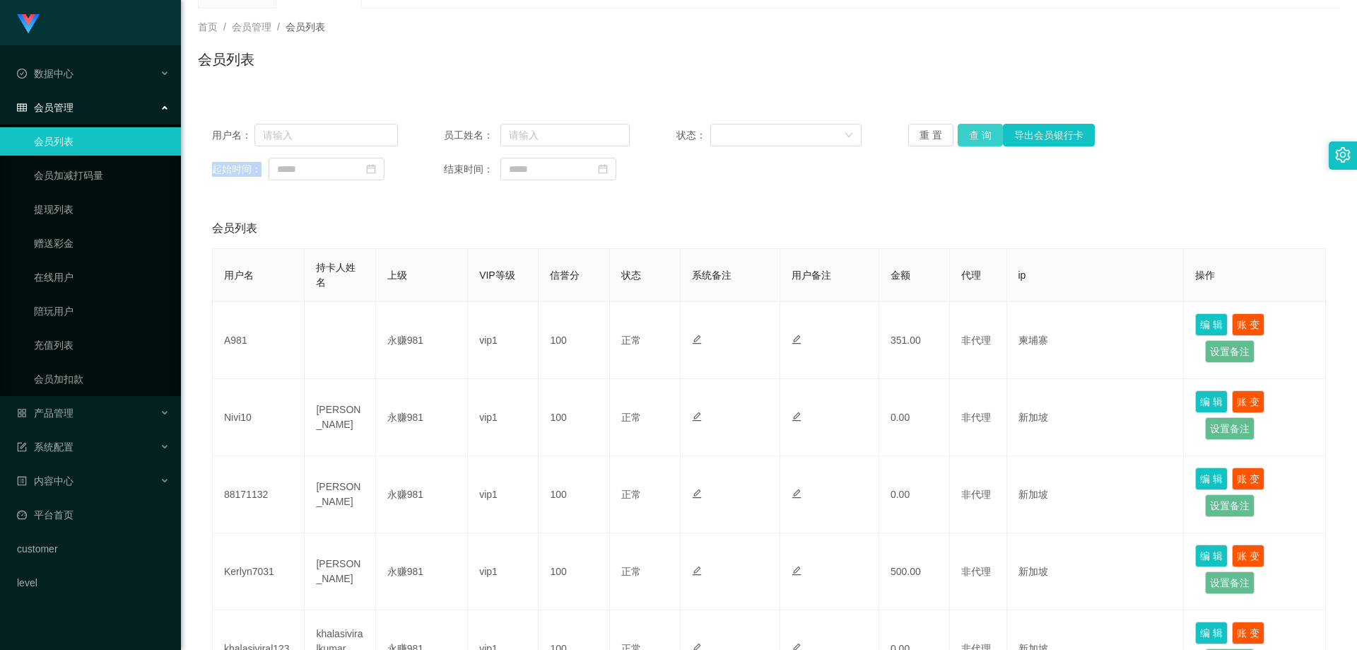
click at [987, 138] on button "查 询" at bounding box center [980, 135] width 45 height 23
click at [98, 416] on div "产品管理" at bounding box center [90, 413] width 181 height 28
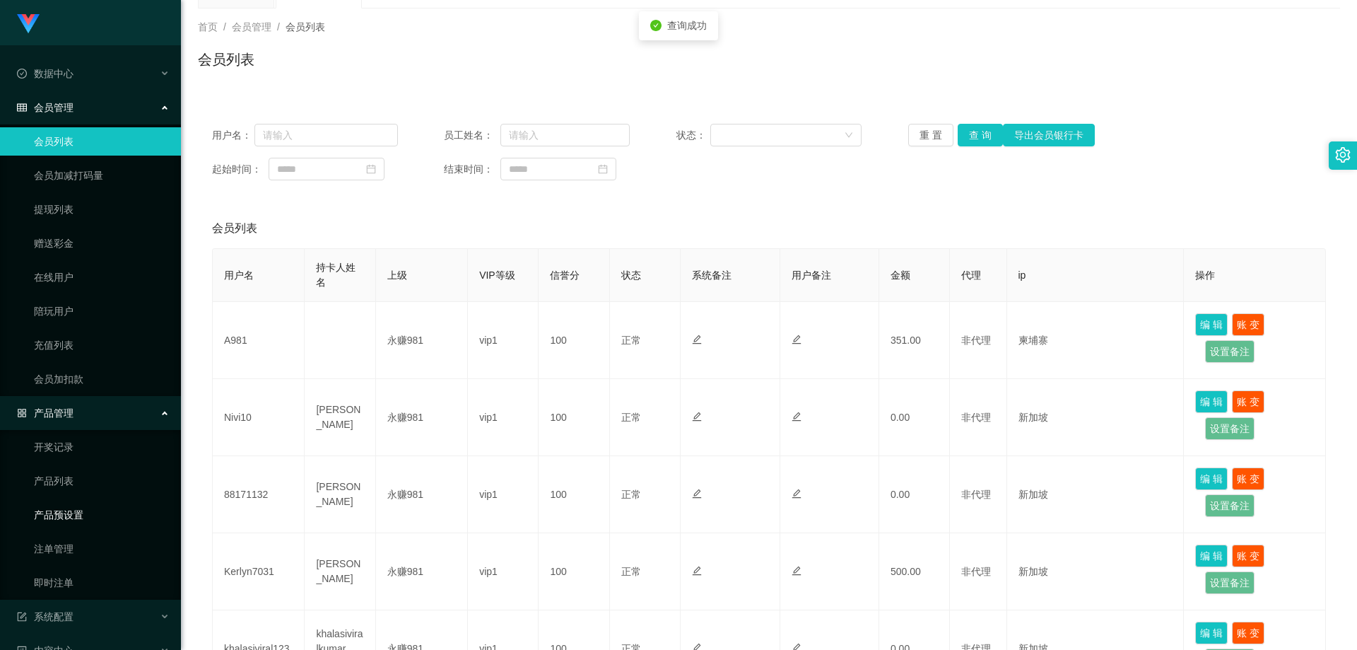
click at [94, 508] on link "产品预设置" at bounding box center [102, 514] width 136 height 28
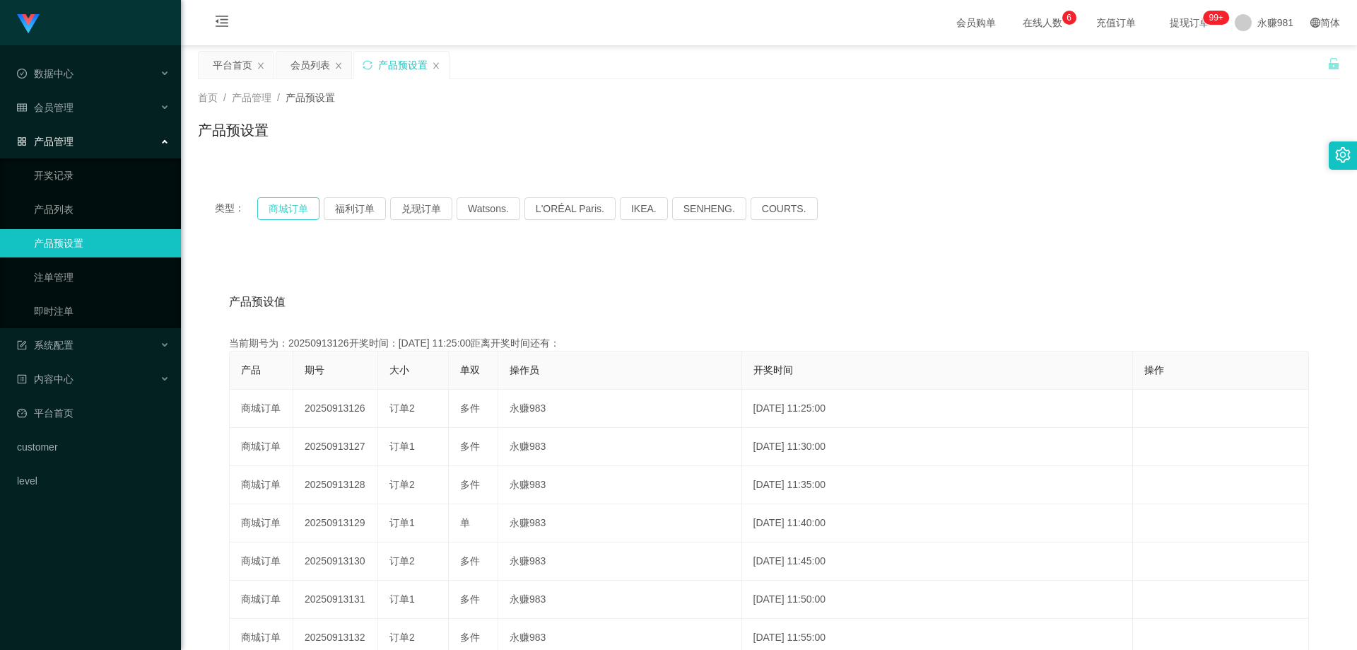
click at [307, 213] on button "商城订单" at bounding box center [288, 208] width 62 height 23
click at [308, 208] on button "商城订单" at bounding box center [288, 208] width 62 height 23
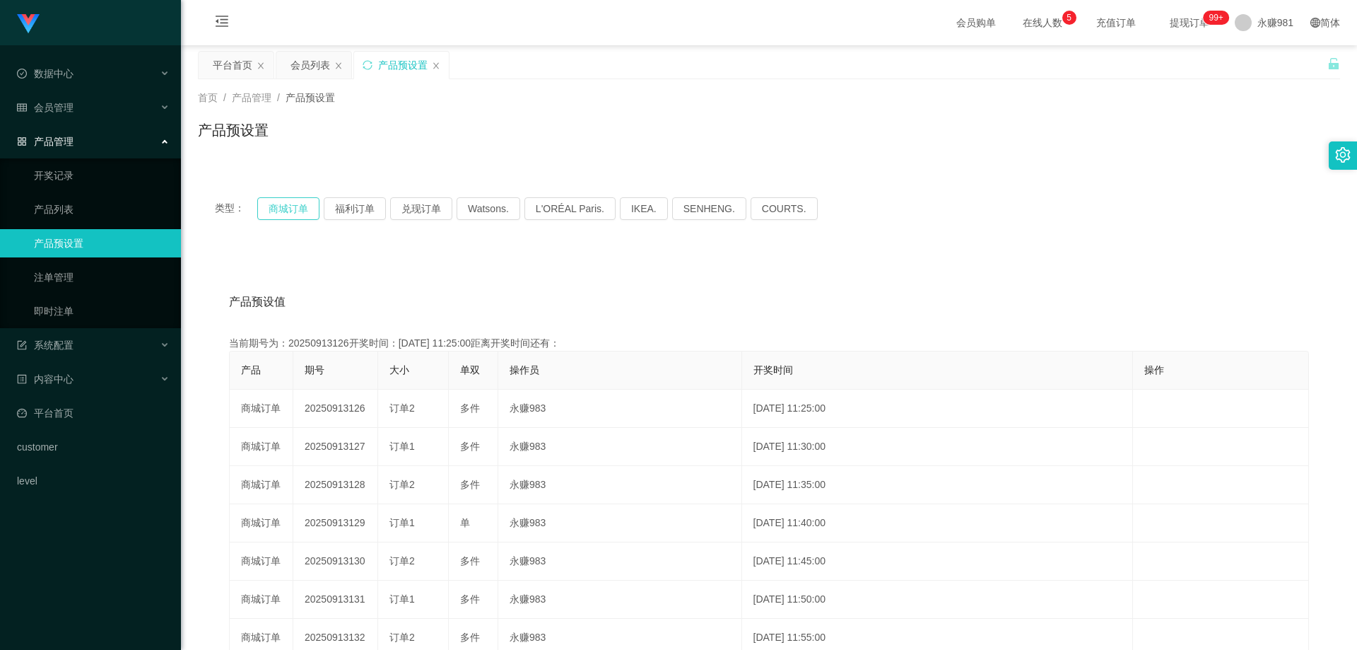
click at [308, 208] on button "商城订单" at bounding box center [288, 208] width 62 height 23
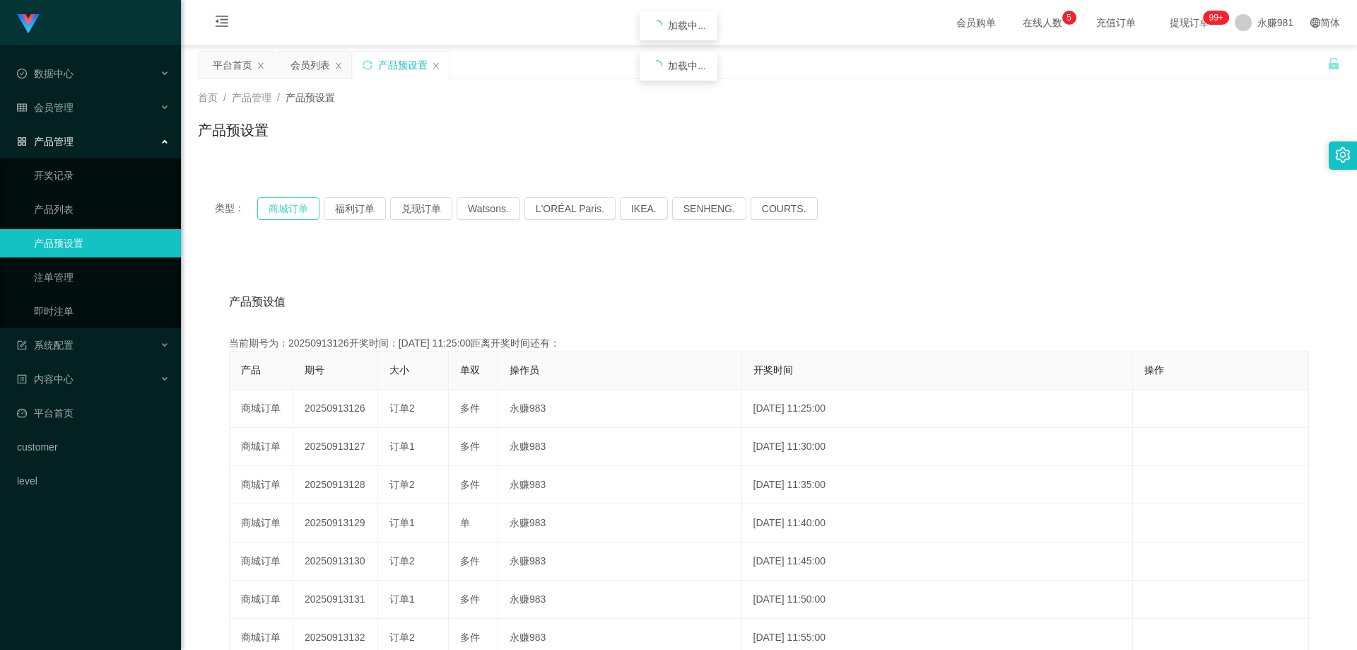
click at [308, 208] on button "商城订单" at bounding box center [288, 208] width 62 height 23
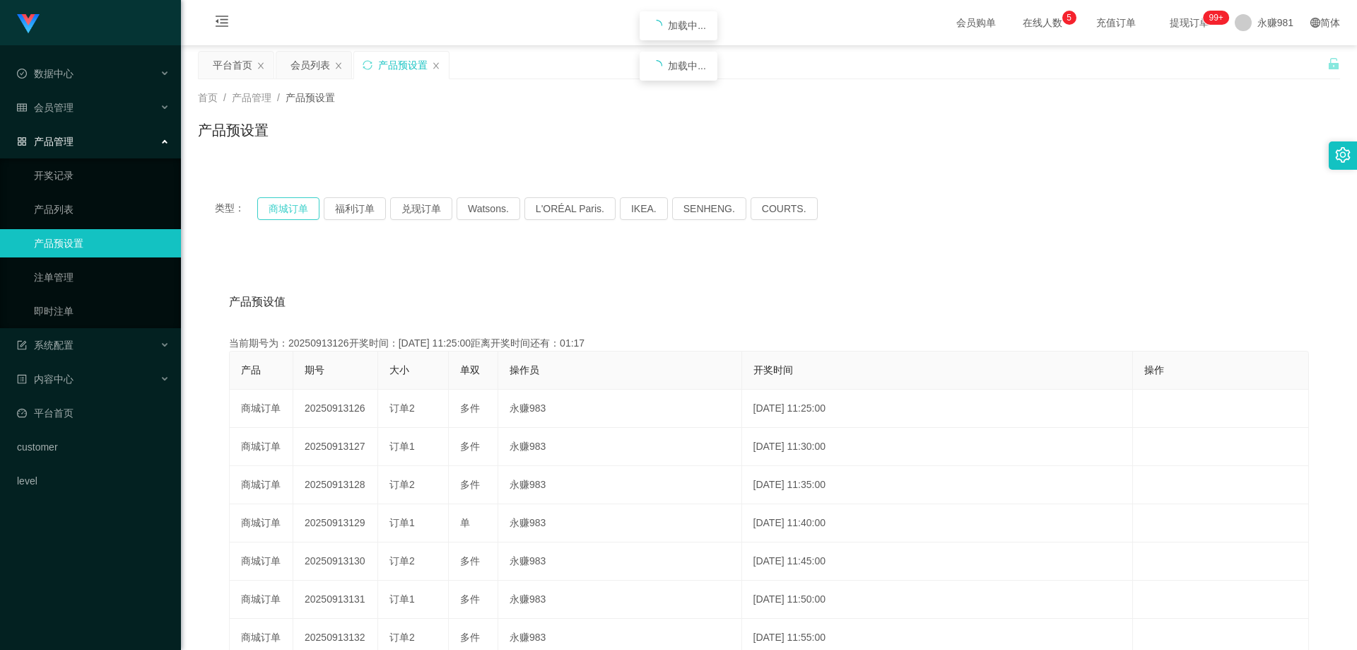
click at [308, 208] on button "商城订单" at bounding box center [288, 208] width 62 height 23
click at [366, 210] on button "福利订单" at bounding box center [355, 208] width 62 height 23
click at [352, 211] on button "福利订单" at bounding box center [355, 208] width 62 height 23
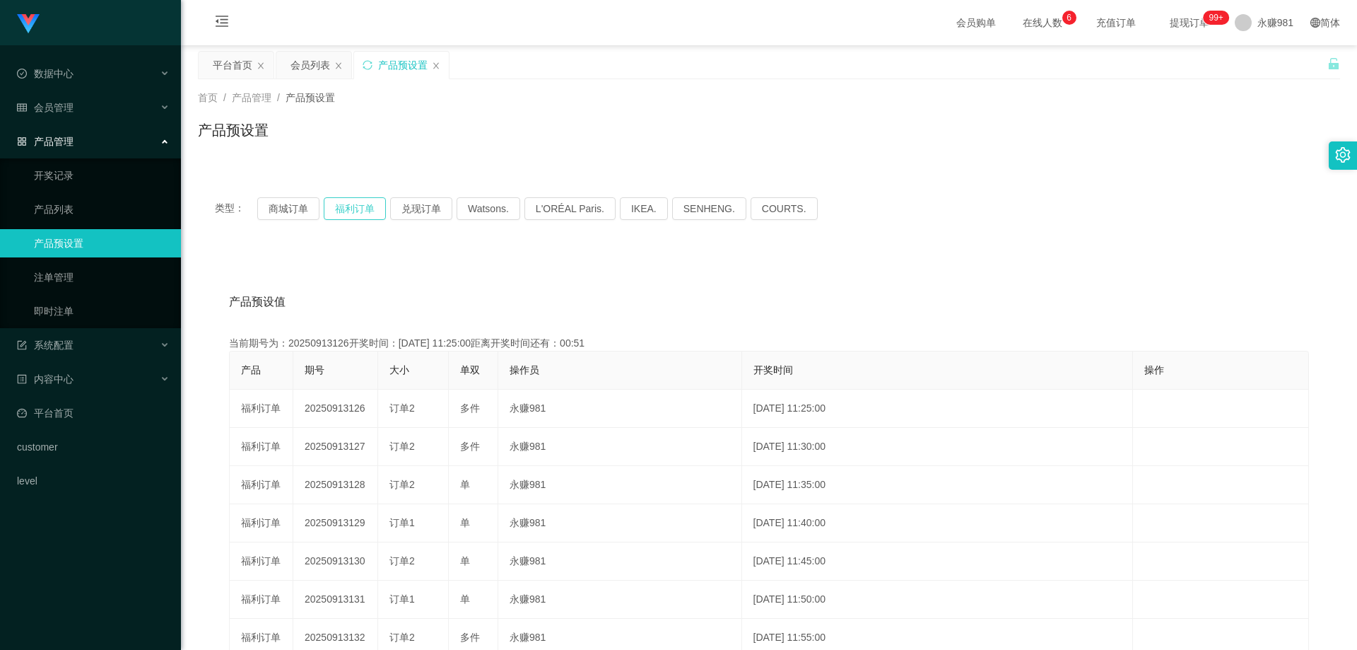
click at [352, 211] on button "福利订单" at bounding box center [355, 208] width 62 height 23
drag, startPoint x: 352, startPoint y: 211, endPoint x: 317, endPoint y: 213, distance: 35.4
click at [352, 211] on button "福利订单" at bounding box center [355, 208] width 62 height 23
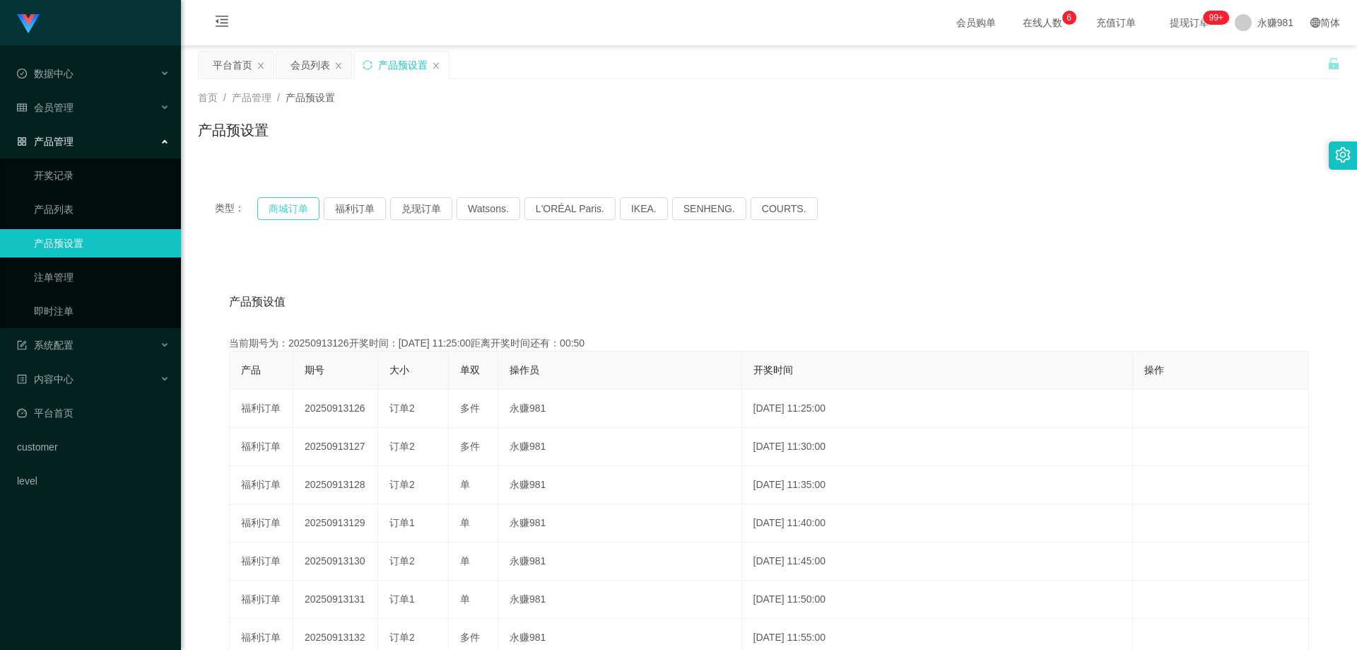
click at [295, 211] on button "商城订单" at bounding box center [288, 208] width 62 height 23
click at [356, 213] on button "福利订单" at bounding box center [355, 208] width 62 height 23
click at [371, 211] on button "福利订单" at bounding box center [355, 208] width 62 height 23
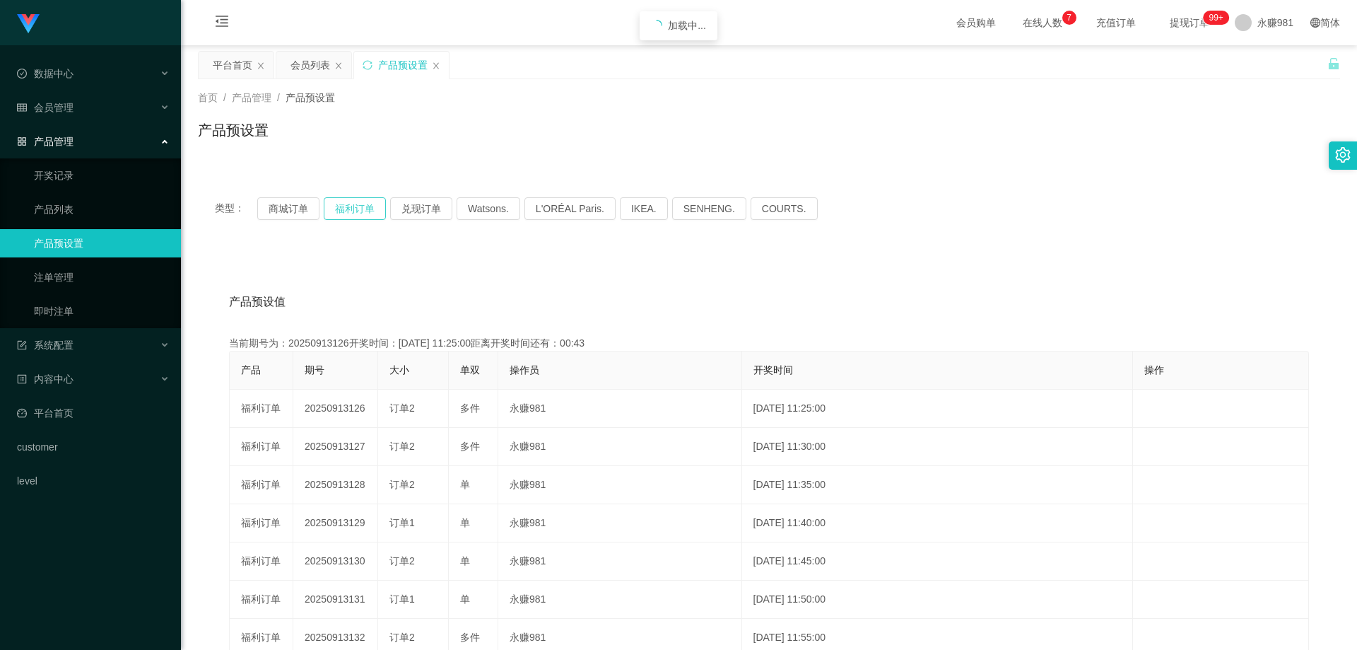
click at [371, 211] on button "福利订单" at bounding box center [355, 208] width 62 height 23
drag, startPoint x: 288, startPoint y: 211, endPoint x: 328, endPoint y: 211, distance: 39.6
click at [288, 211] on button "商城订单" at bounding box center [288, 208] width 62 height 23
click at [370, 209] on button "福利订单" at bounding box center [355, 208] width 62 height 23
click at [295, 211] on button "商城订单" at bounding box center [288, 208] width 62 height 23
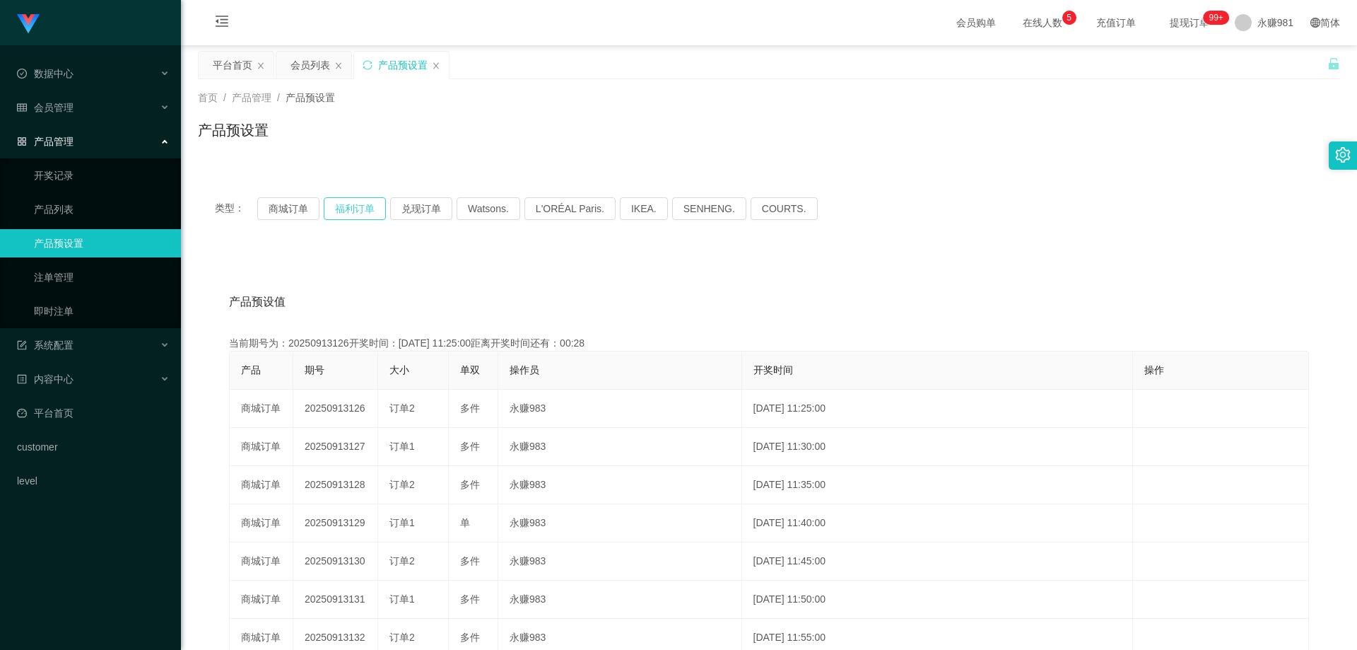
click at [358, 213] on button "福利订单" at bounding box center [355, 208] width 62 height 23
click at [88, 82] on div "数据中心" at bounding box center [90, 73] width 181 height 28
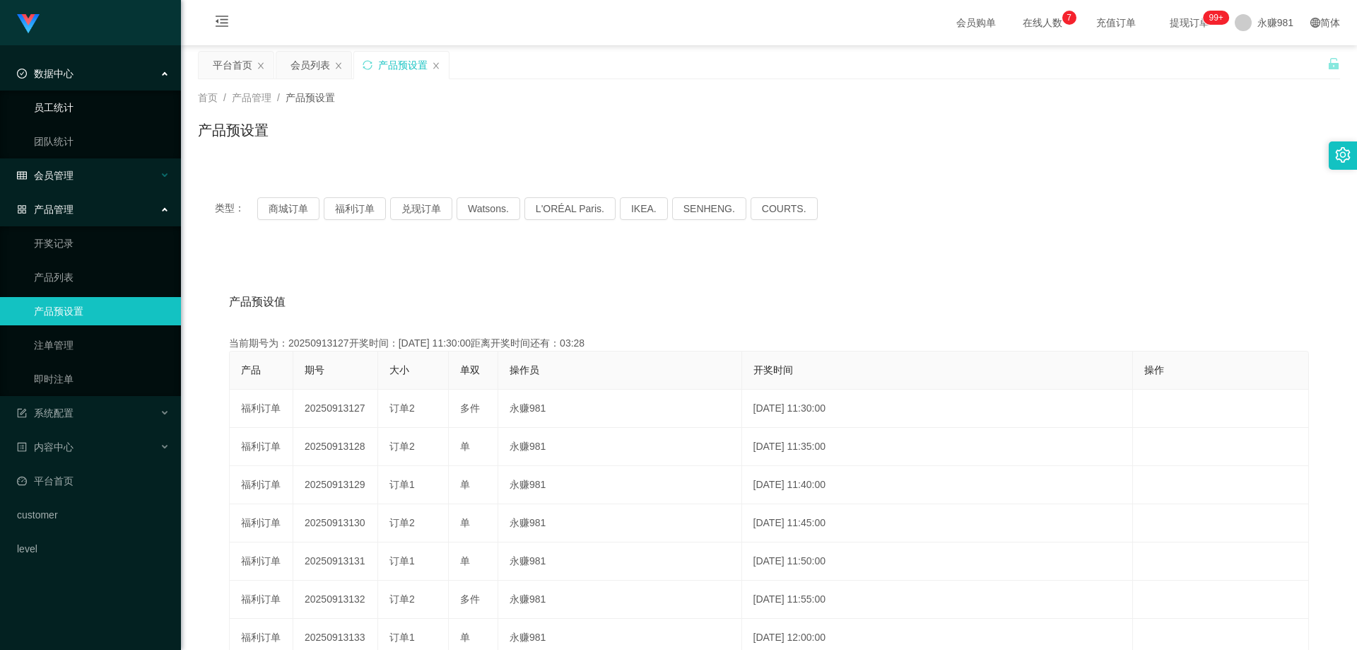
click at [86, 111] on link "员工统计" at bounding box center [102, 107] width 136 height 28
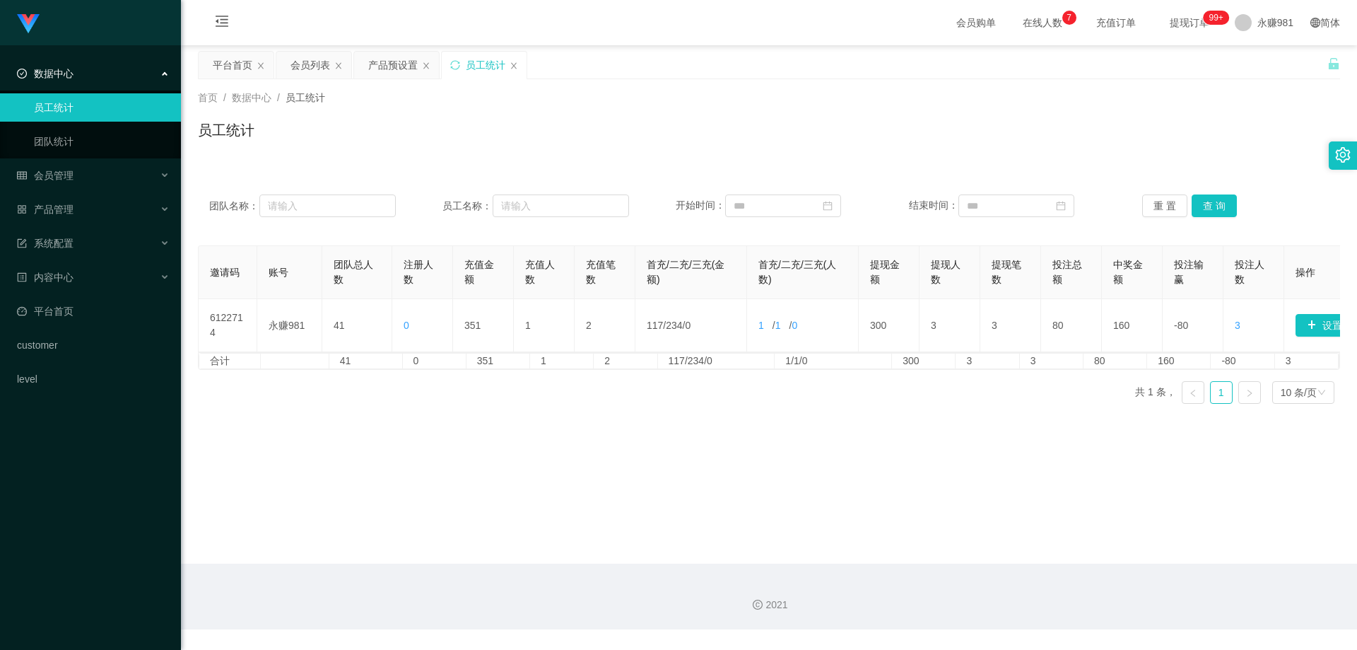
drag, startPoint x: 69, startPoint y: 79, endPoint x: 70, endPoint y: 89, distance: 10.0
click at [69, 79] on span "数据中心" at bounding box center [45, 73] width 57 height 11
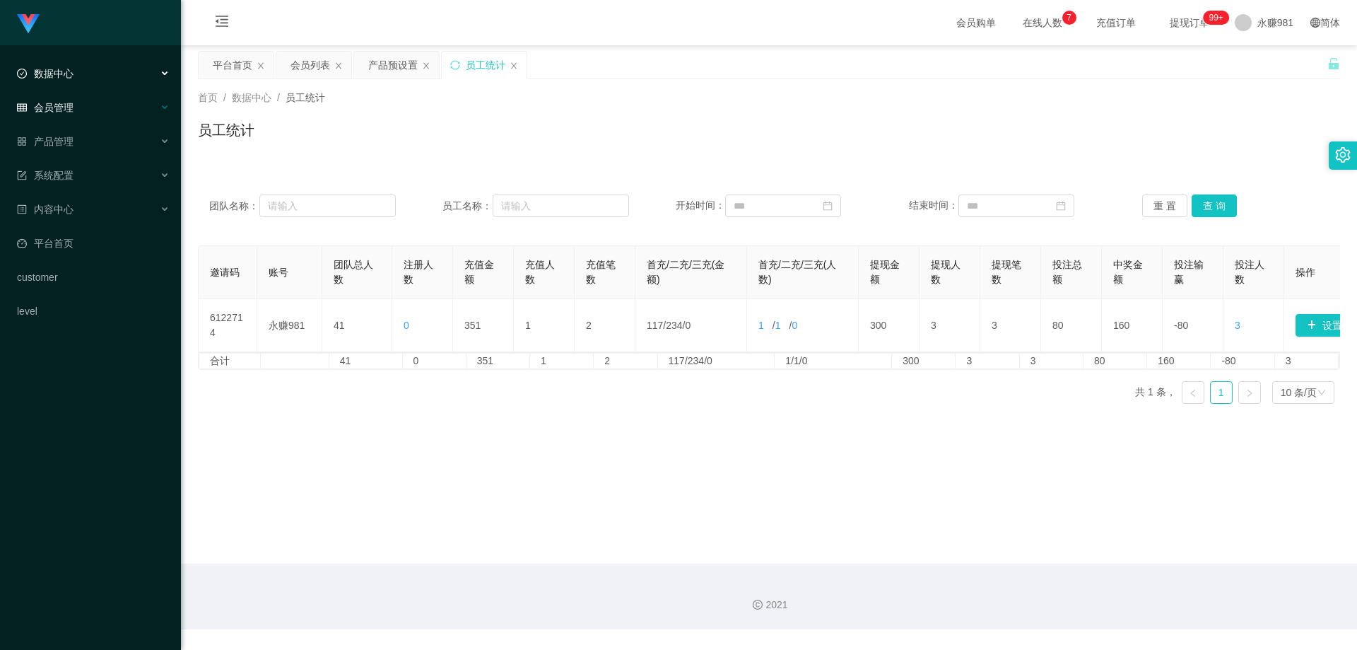
drag, startPoint x: 83, startPoint y: 124, endPoint x: 84, endPoint y: 113, distance: 10.6
click at [83, 124] on li "会员管理 会员列表 会员加减打码量 提现列表 赠送彩金 在线用户 陪玩用户 充值列表 会员加扣款" at bounding box center [90, 108] width 181 height 31
click at [84, 108] on div "会员管理" at bounding box center [90, 107] width 181 height 28
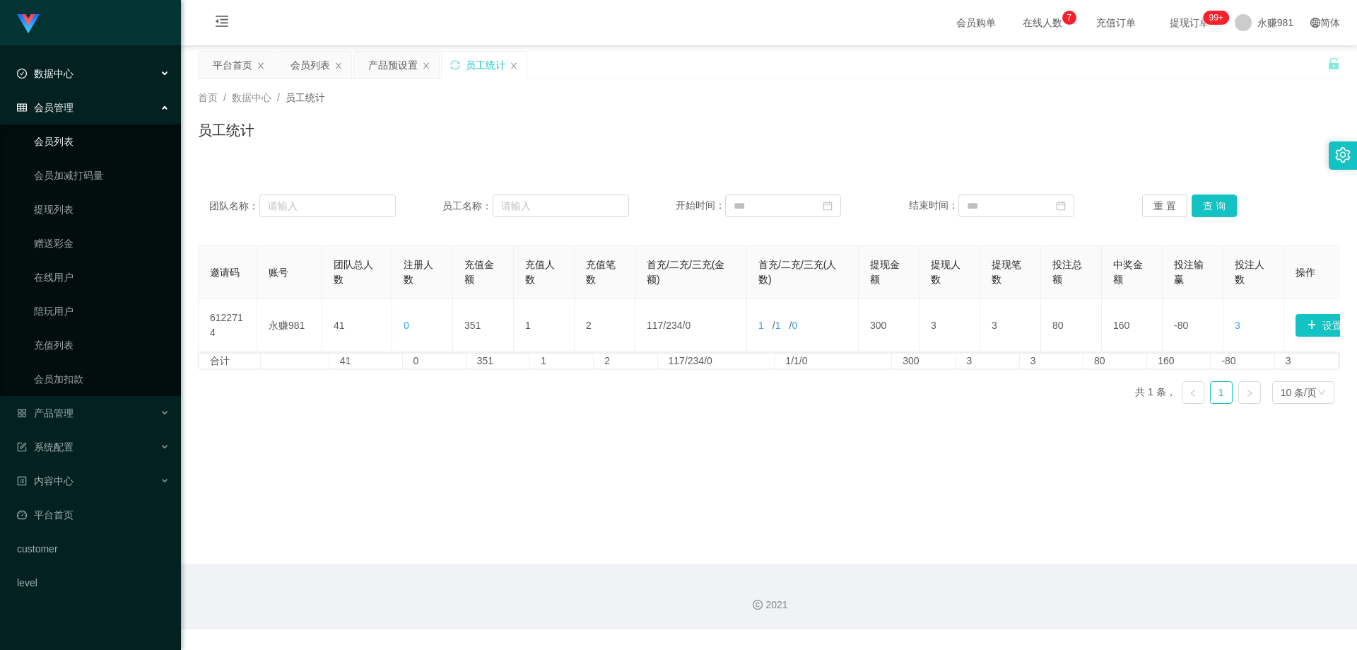
click at [83, 149] on link "会员列表" at bounding box center [102, 141] width 136 height 28
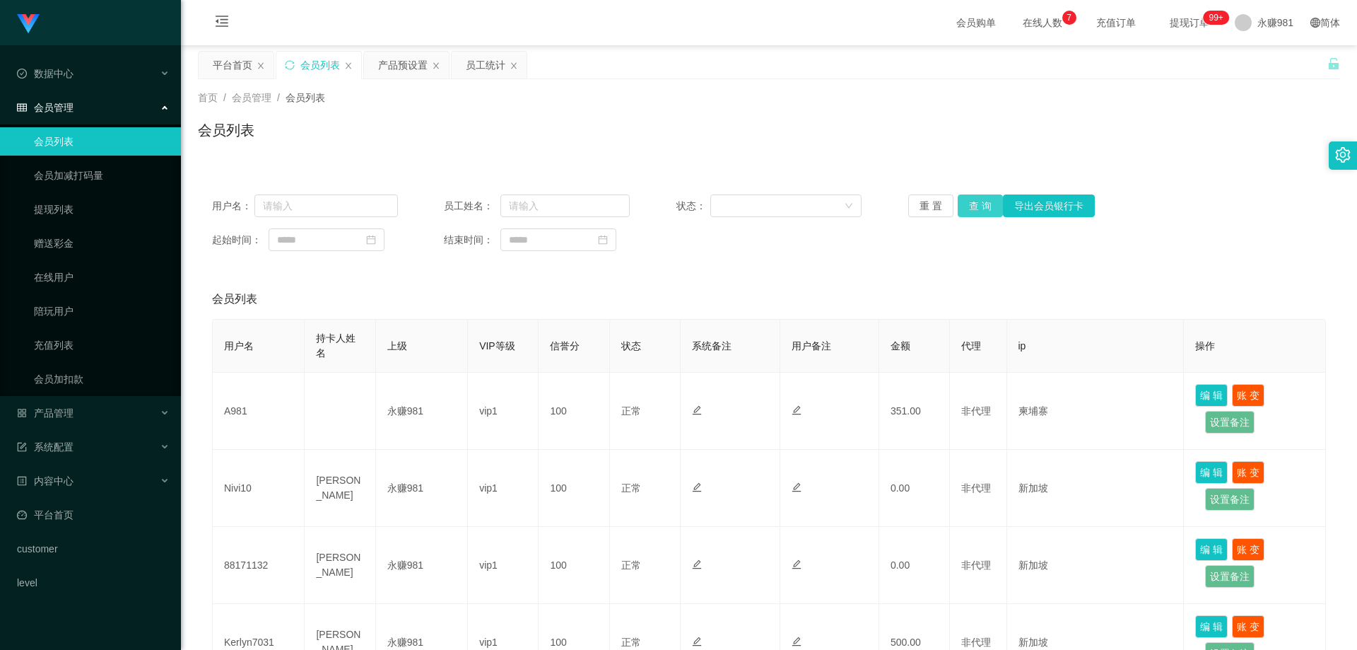
click at [958, 203] on button "查 询" at bounding box center [980, 205] width 45 height 23
click at [963, 204] on button "查 询" at bounding box center [980, 205] width 45 height 23
click at [963, 204] on div "重 置 查 询 导出会员银行卡" at bounding box center [1001, 205] width 186 height 23
click at [963, 204] on button "查 询" at bounding box center [980, 205] width 45 height 23
click at [963, 204] on div "重 置 查 询 导出会员银行卡" at bounding box center [1001, 205] width 186 height 23
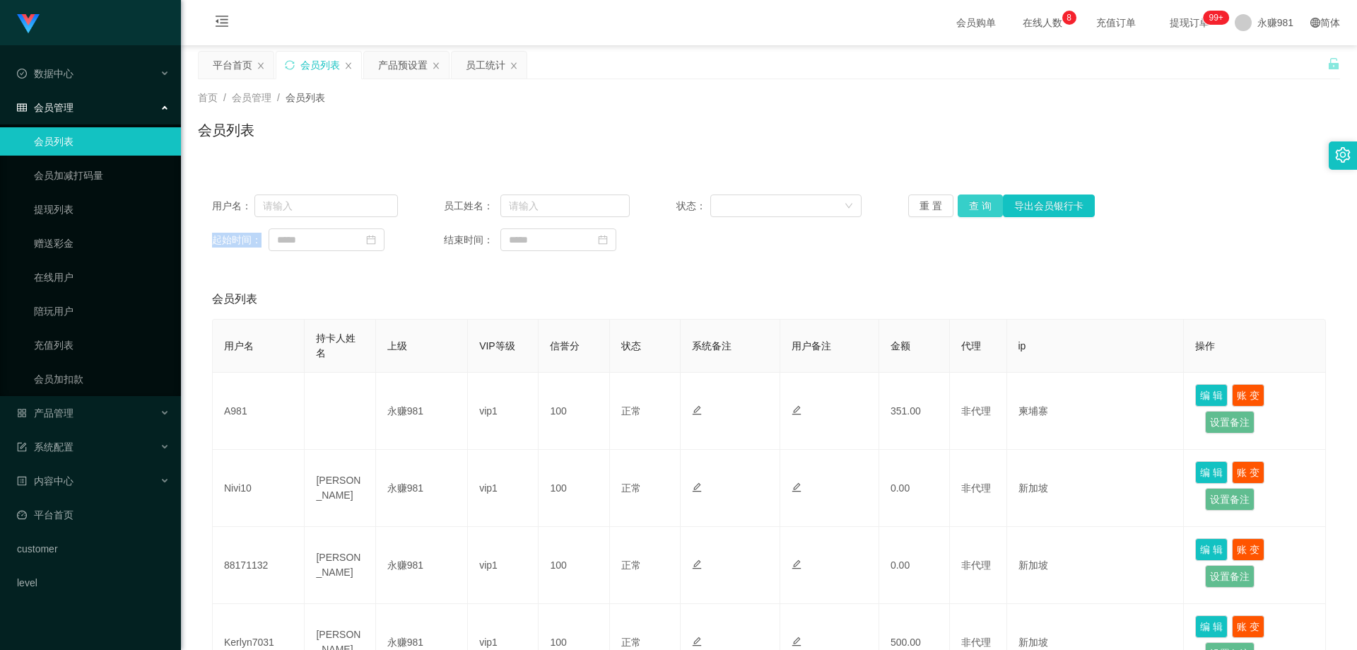
click at [975, 201] on button "查 询" at bounding box center [980, 205] width 45 height 23
click at [76, 222] on link "提现列表" at bounding box center [102, 209] width 136 height 28
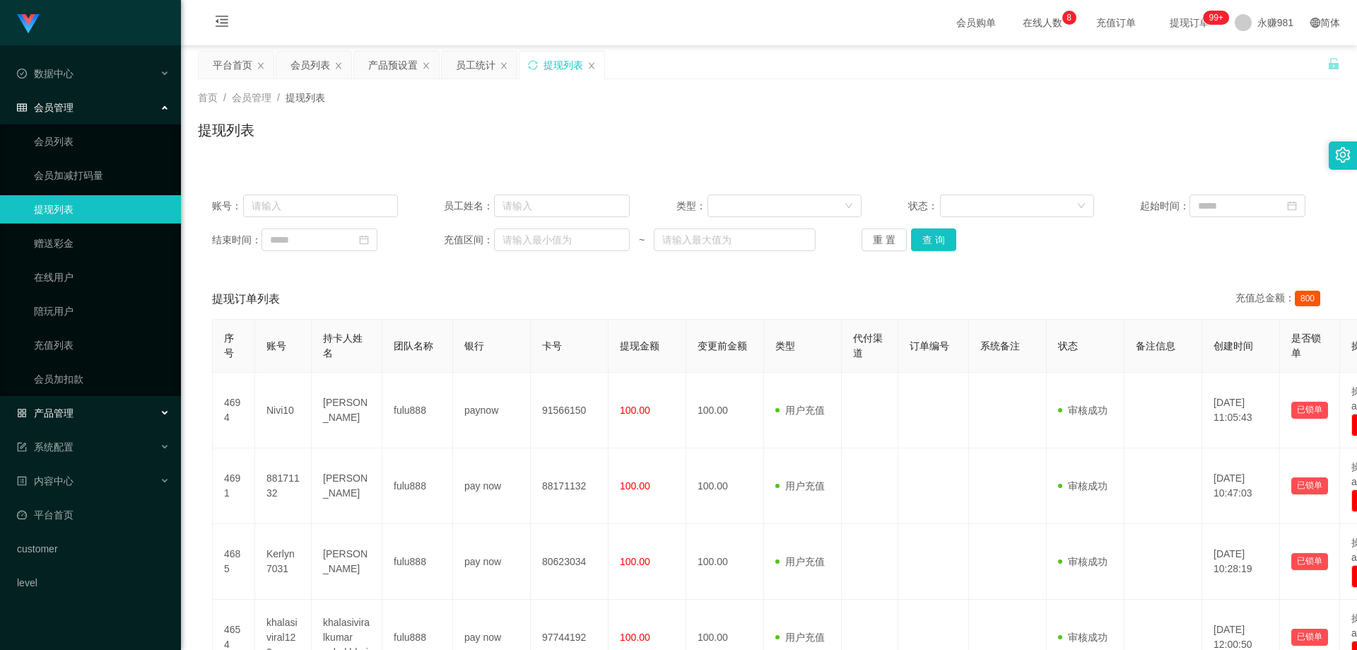
click at [66, 418] on span "产品管理" at bounding box center [45, 412] width 57 height 11
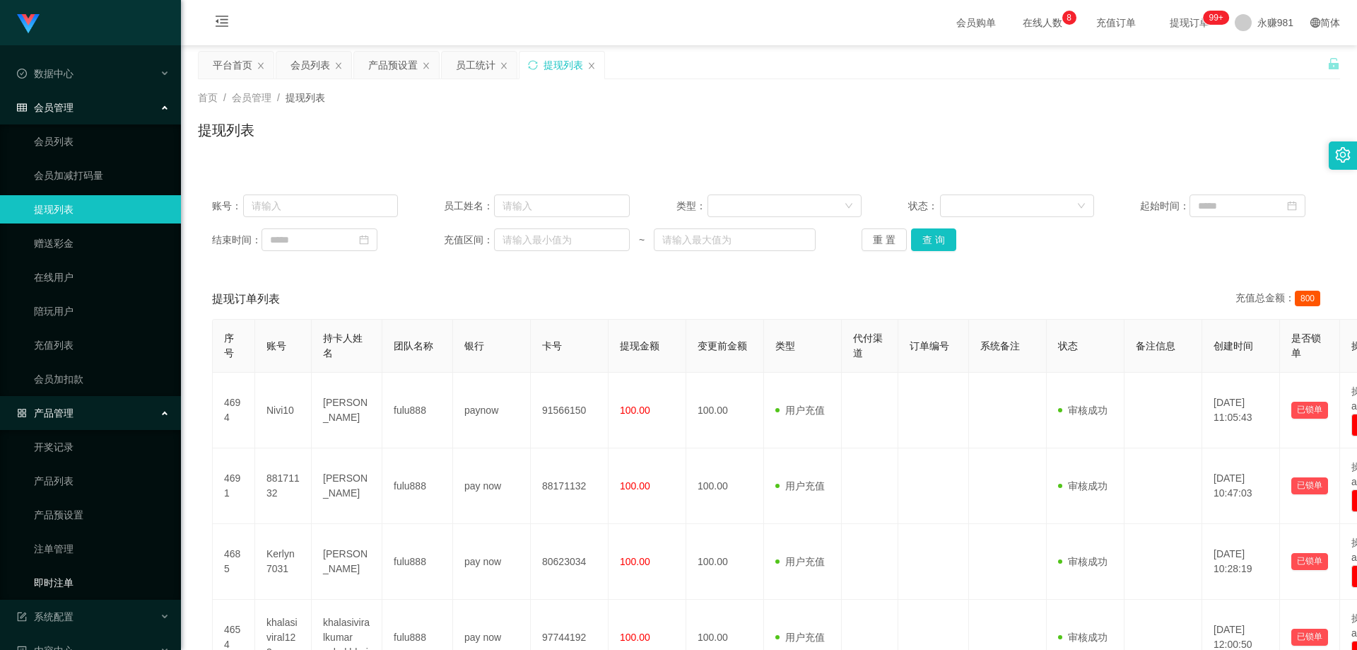
click at [82, 575] on link "即时注单" at bounding box center [102, 582] width 136 height 28
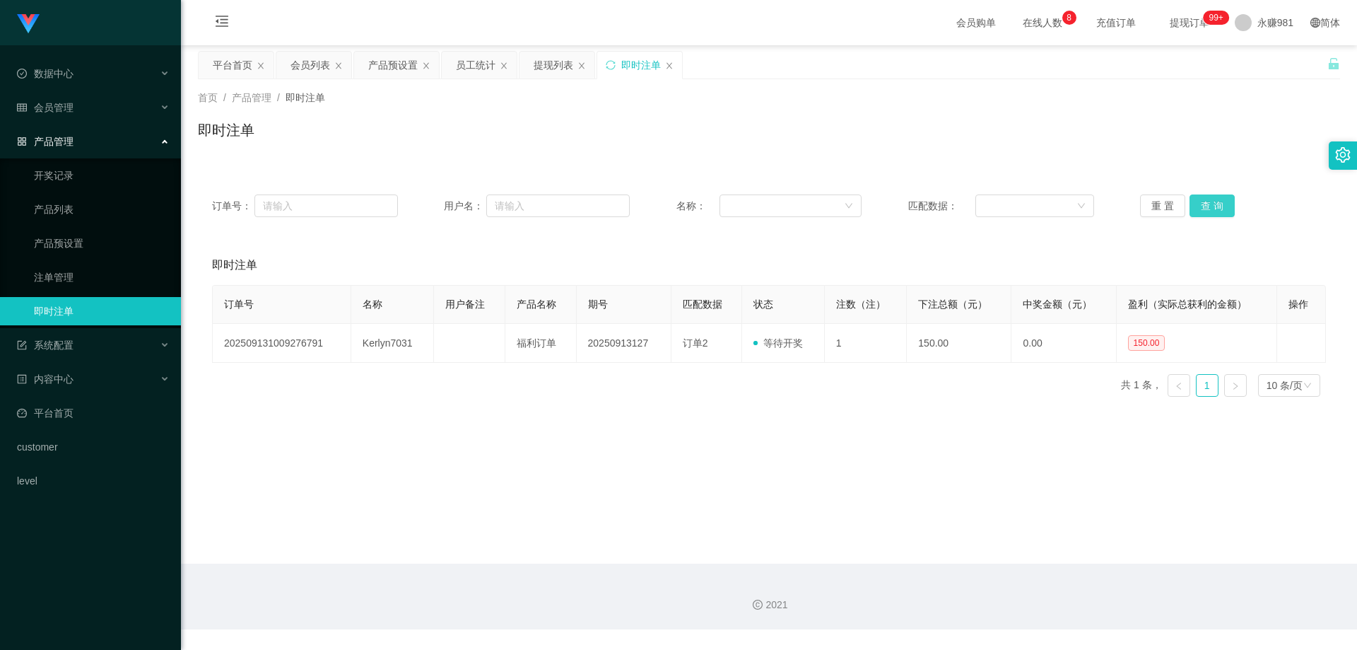
click at [1189, 206] on button "查 询" at bounding box center [1211, 205] width 45 height 23
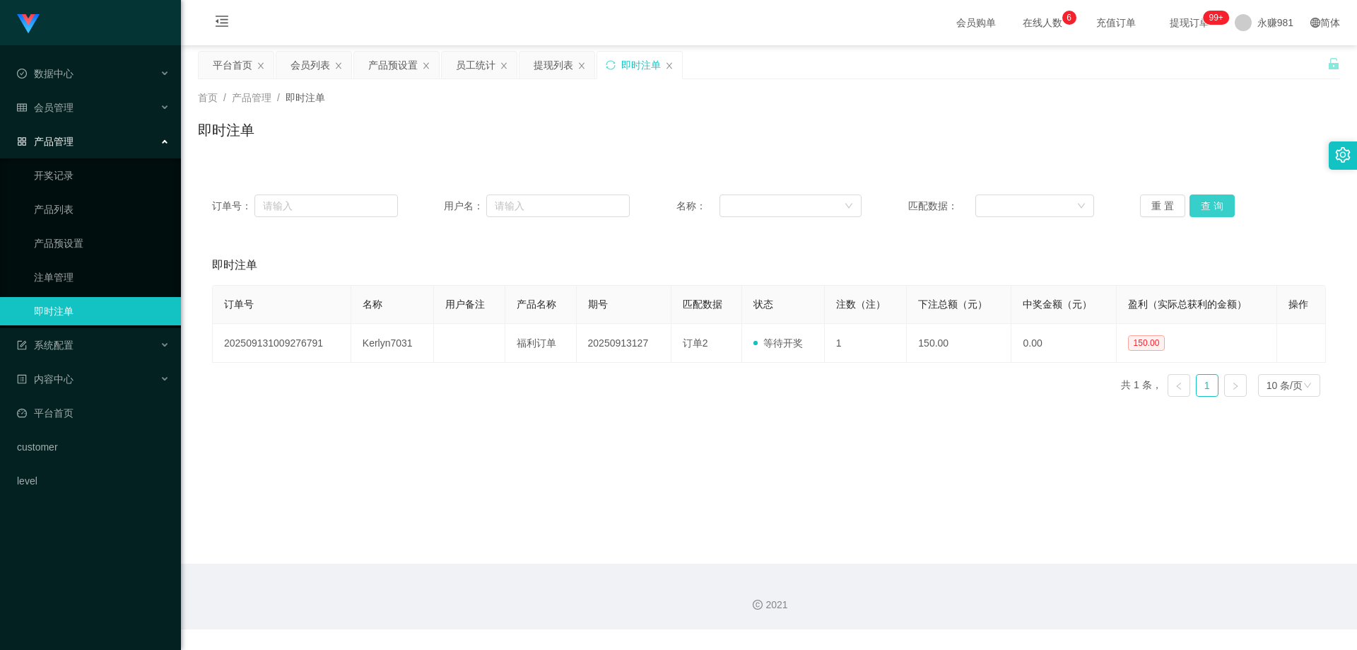
click at [1189, 206] on button "查 询" at bounding box center [1211, 205] width 45 height 23
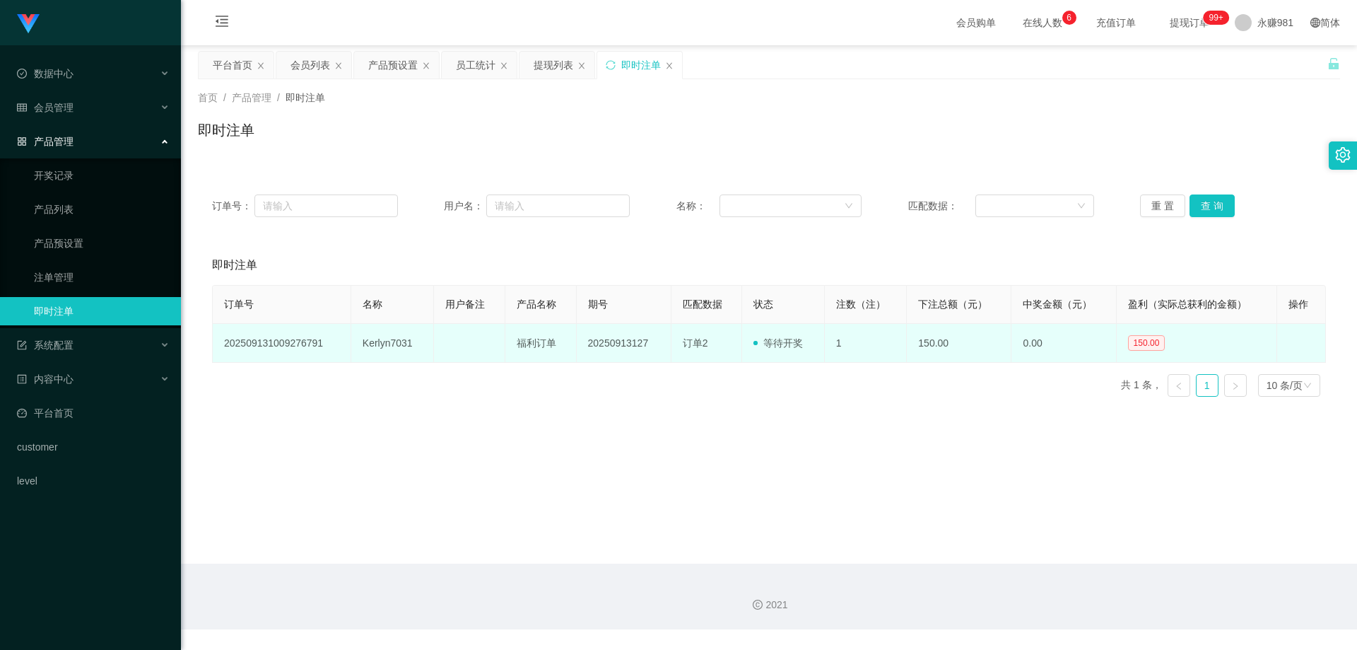
click at [531, 349] on td "福利订单" at bounding box center [540, 343] width 71 height 39
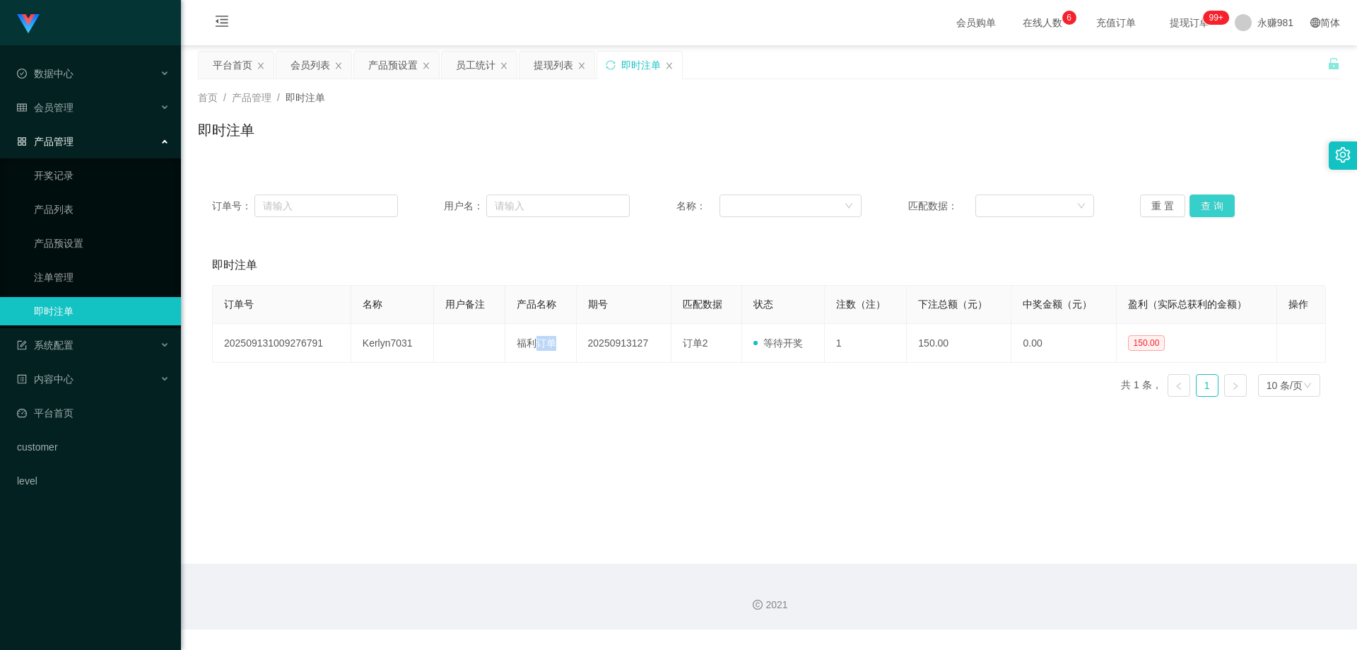
click at [1209, 216] on button "查 询" at bounding box center [1211, 205] width 45 height 23
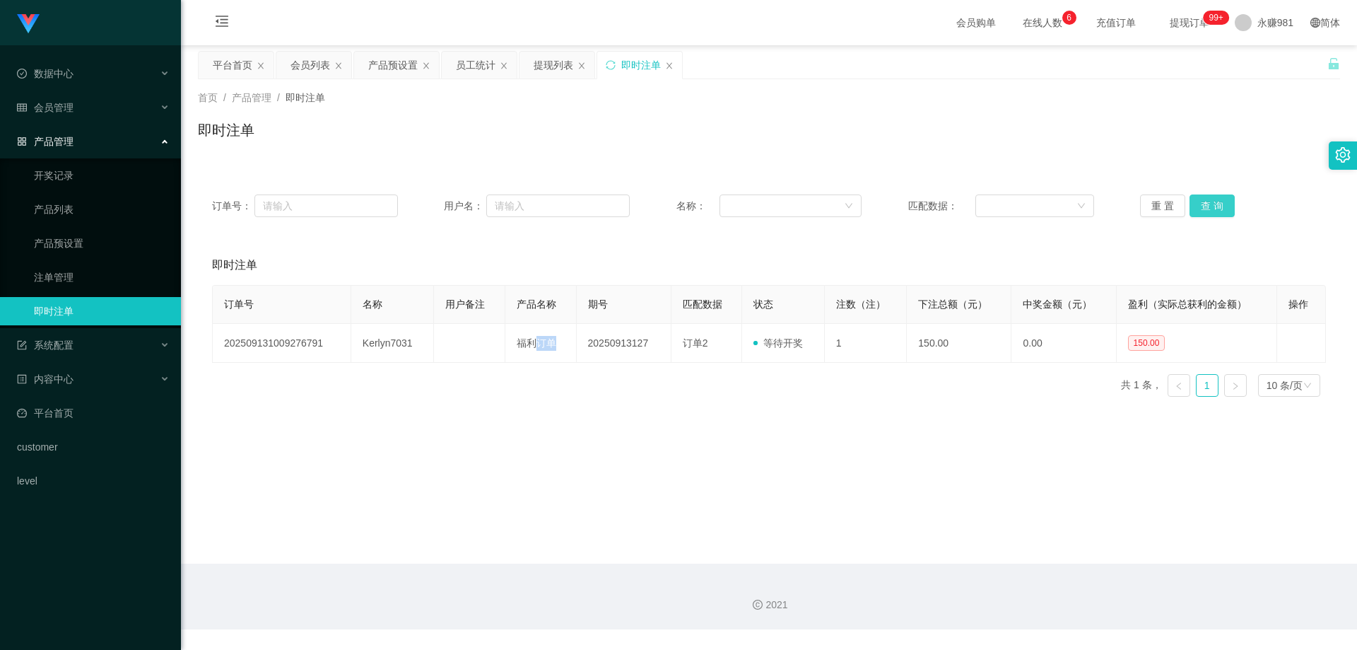
click at [1216, 205] on button "查 询" at bounding box center [1211, 205] width 45 height 23
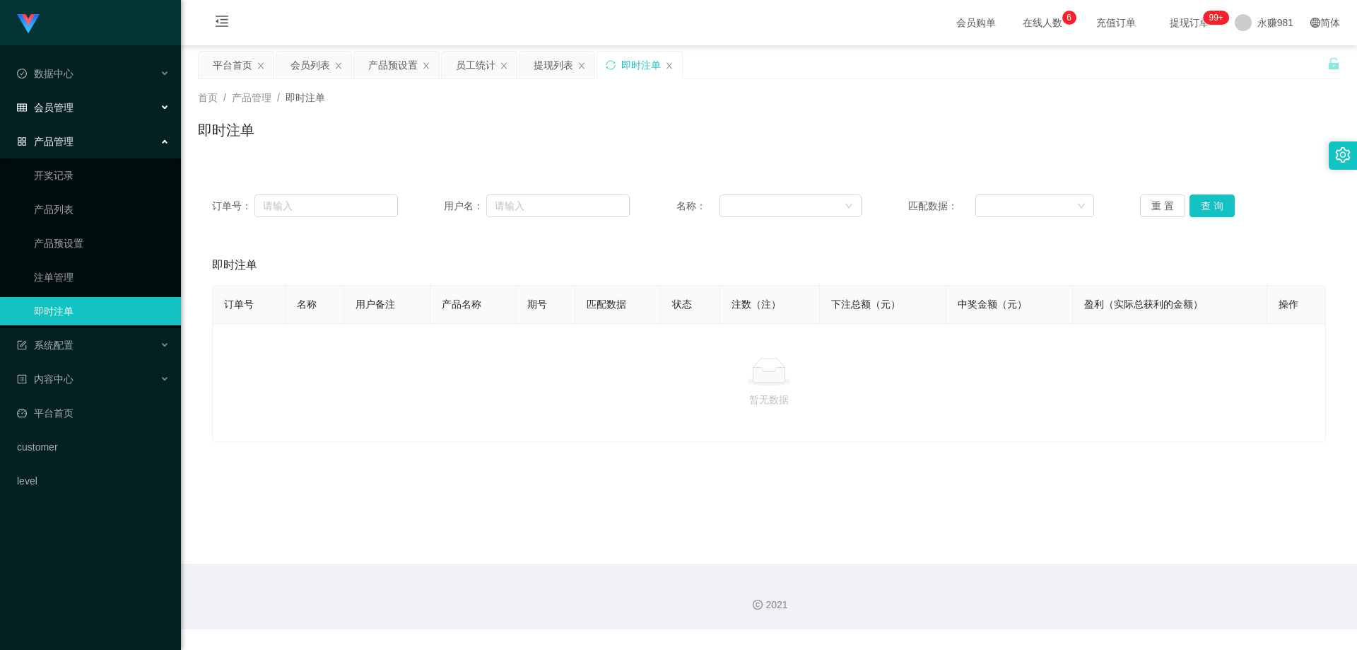
click at [99, 110] on div "会员管理" at bounding box center [90, 107] width 181 height 28
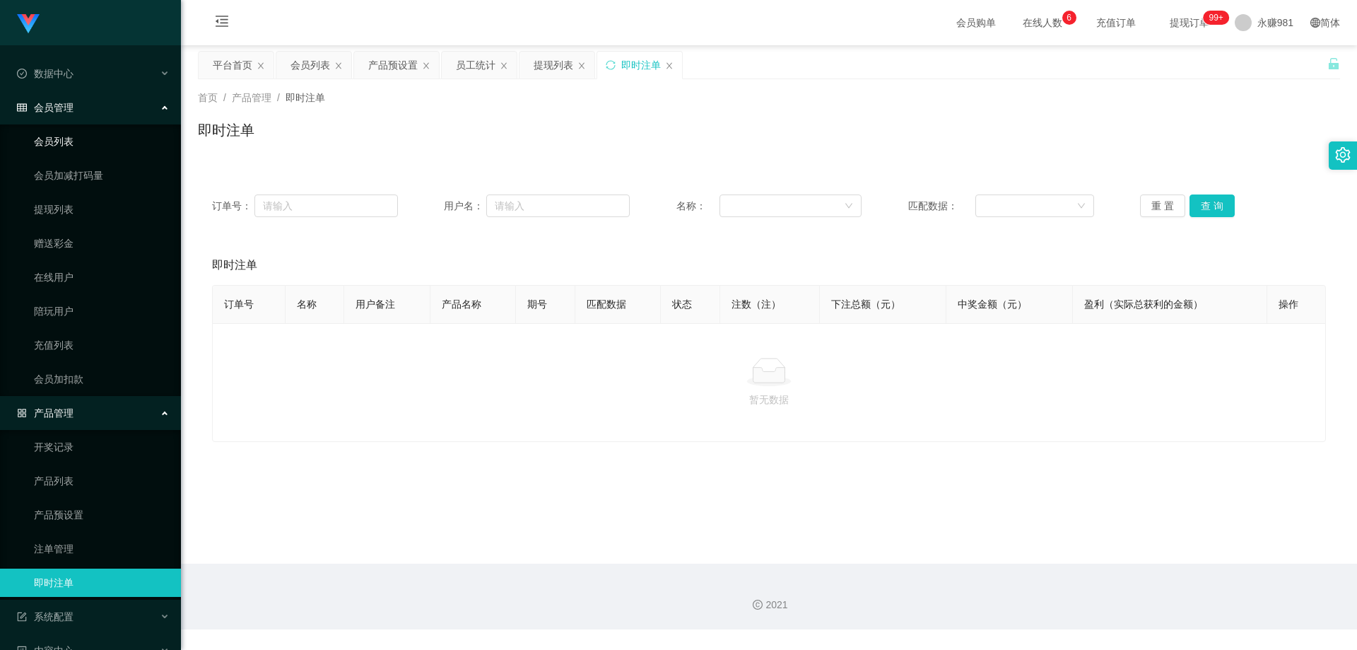
click at [93, 142] on link "会员列表" at bounding box center [102, 141] width 136 height 28
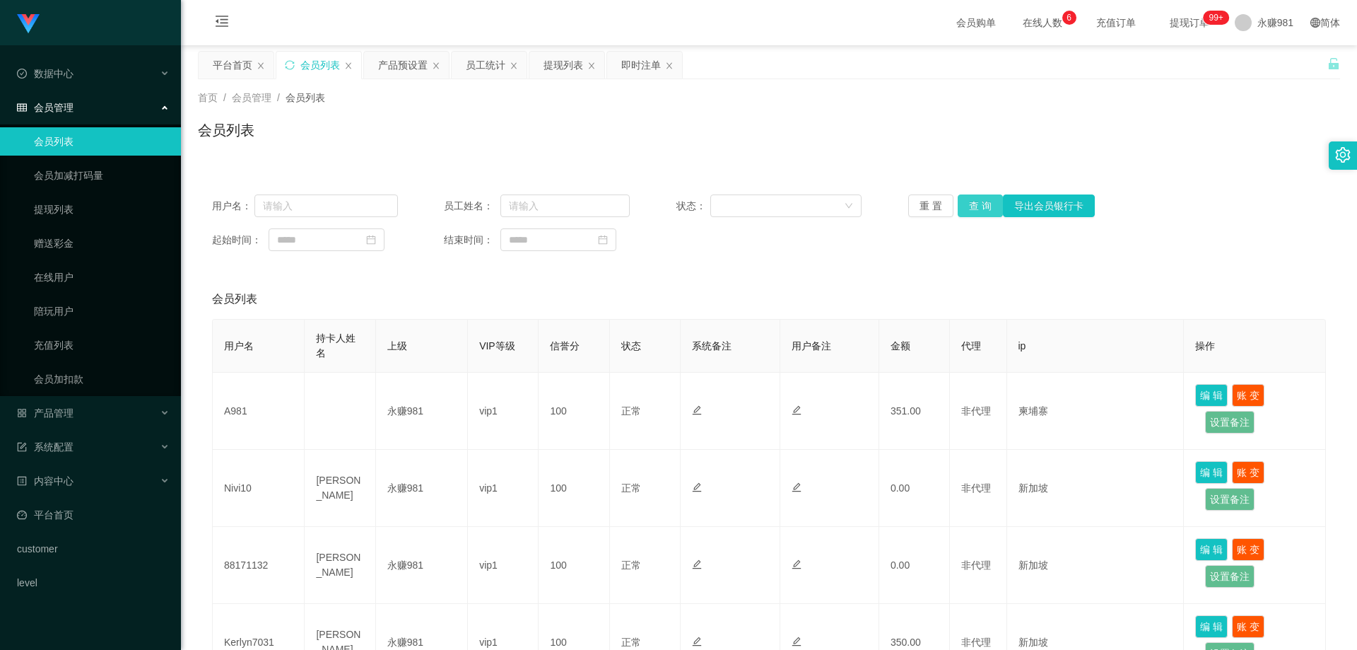
click at [982, 204] on button "查 询" at bounding box center [980, 205] width 45 height 23
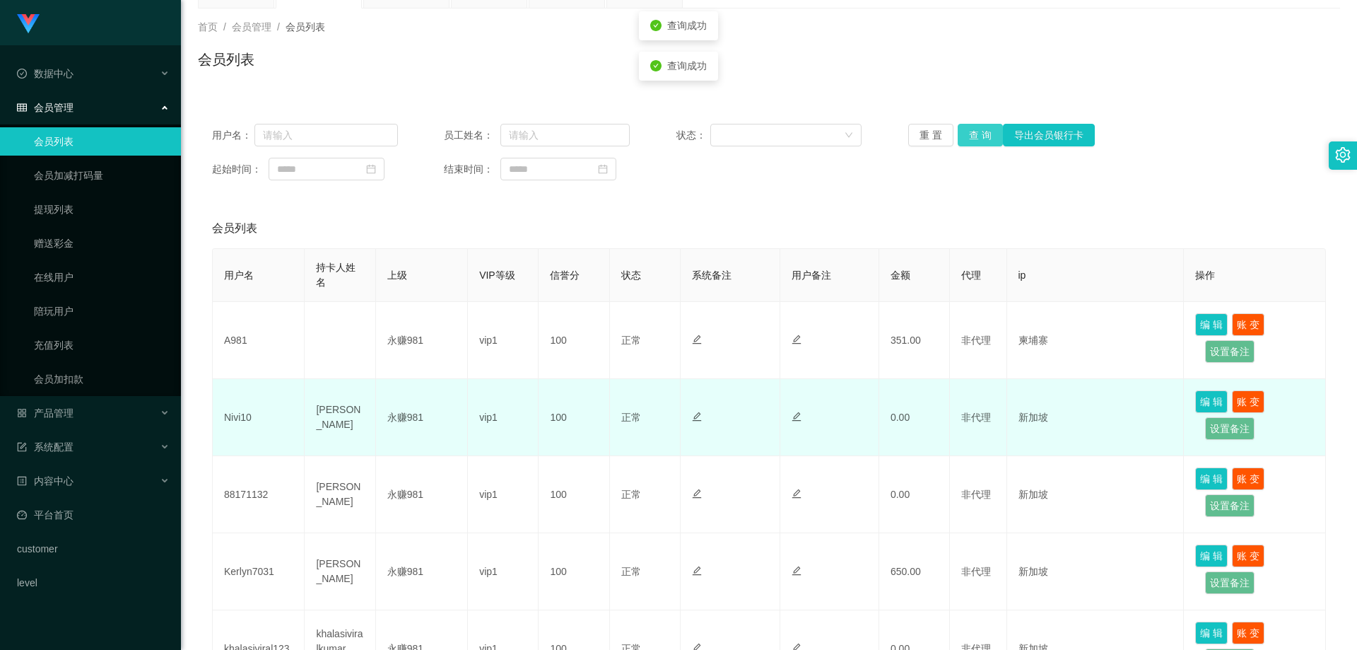
scroll to position [141, 0]
